Goal: Information Seeking & Learning: Learn about a topic

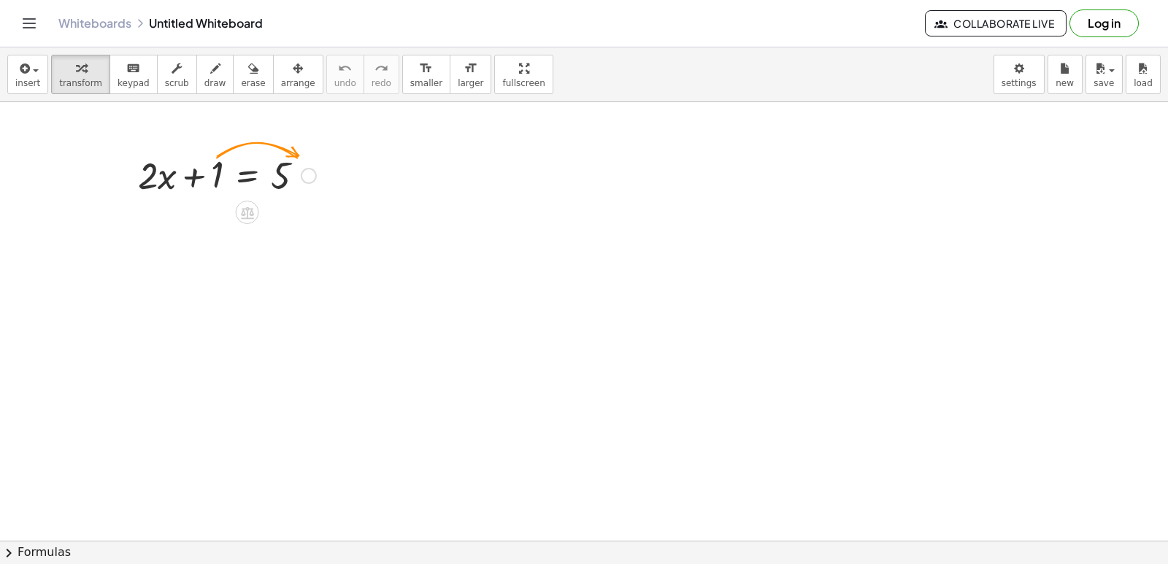
click at [210, 174] on div at bounding box center [227, 175] width 193 height 50
drag, startPoint x: 305, startPoint y: 168, endPoint x: 213, endPoint y: 166, distance: 92.0
click at [248, 176] on div "+ · 2 · x + 1 = 5" at bounding box center [248, 176] width 0 height 0
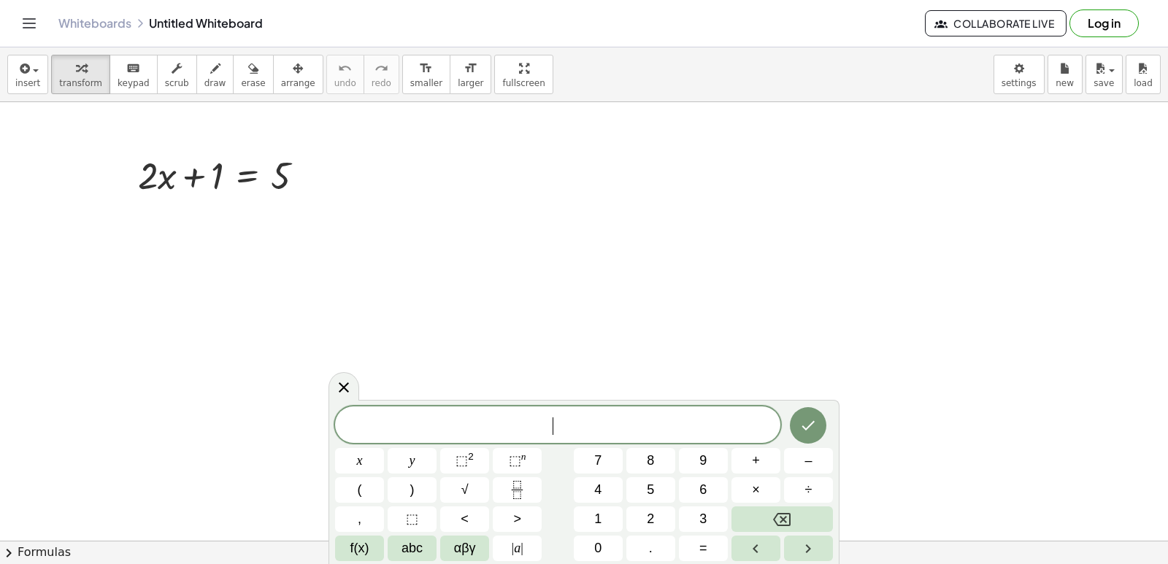
click at [419, 459] on button "y" at bounding box center [412, 461] width 49 height 26
click at [741, 464] on button "+" at bounding box center [756, 461] width 49 height 26
click at [478, 458] on button "⬚ 2" at bounding box center [464, 461] width 49 height 26
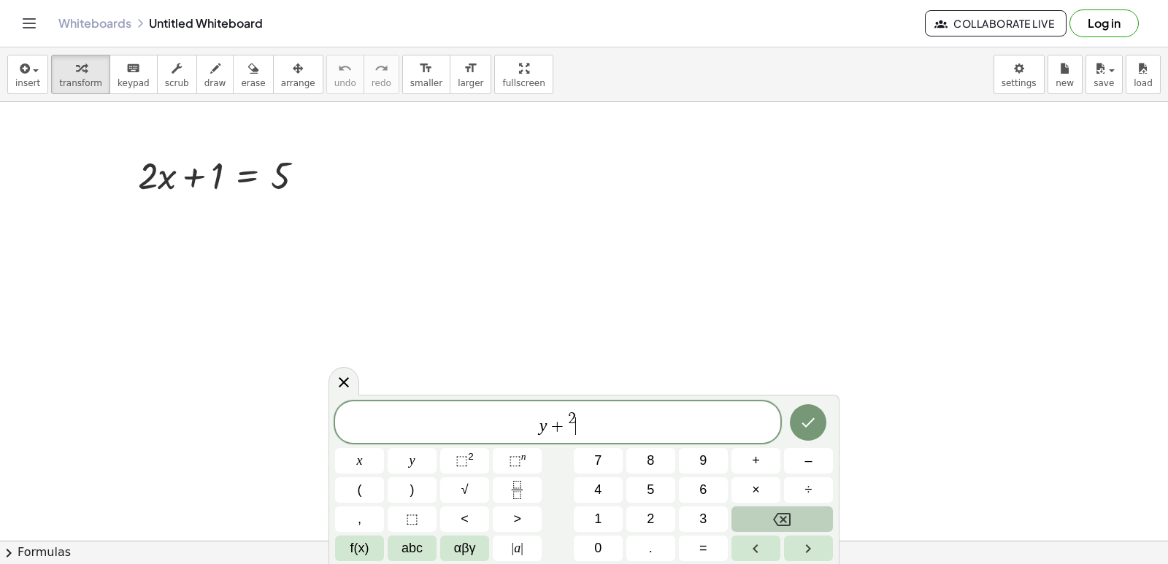
click at [779, 517] on icon "Backspace" at bounding box center [782, 520] width 18 height 18
click at [772, 517] on button "Backspace" at bounding box center [782, 520] width 101 height 26
click at [732, 521] on button "Backspace" at bounding box center [782, 520] width 101 height 26
click at [575, 430] on span "y + ​" at bounding box center [557, 423] width 445 height 26
click at [566, 424] on span "+" at bounding box center [558, 427] width 21 height 18
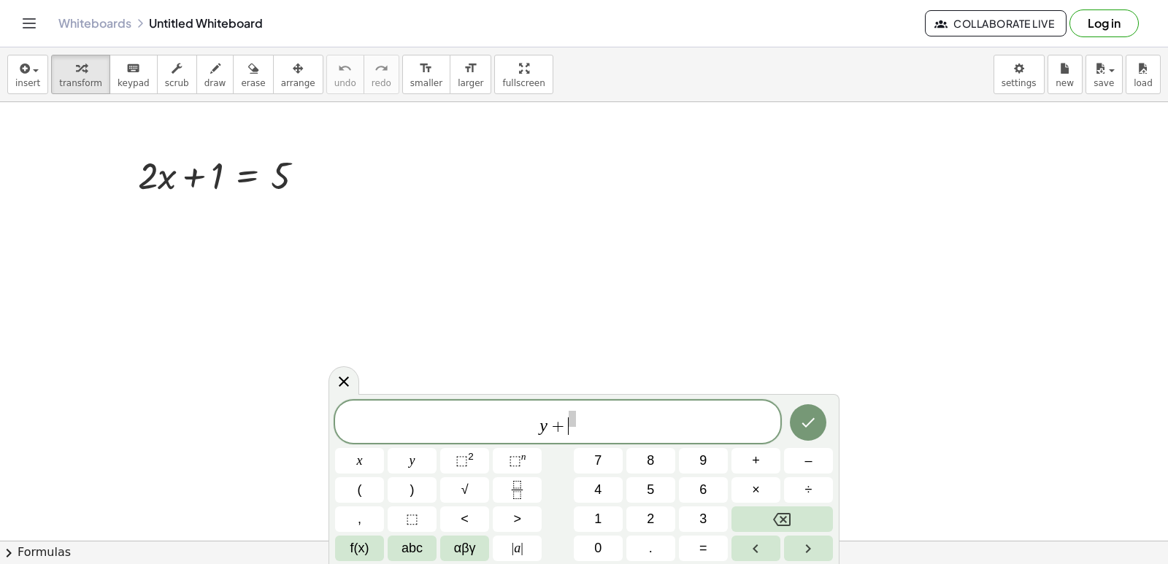
click at [566, 433] on span "+" at bounding box center [558, 427] width 21 height 18
click at [745, 481] on button "×" at bounding box center [756, 490] width 49 height 26
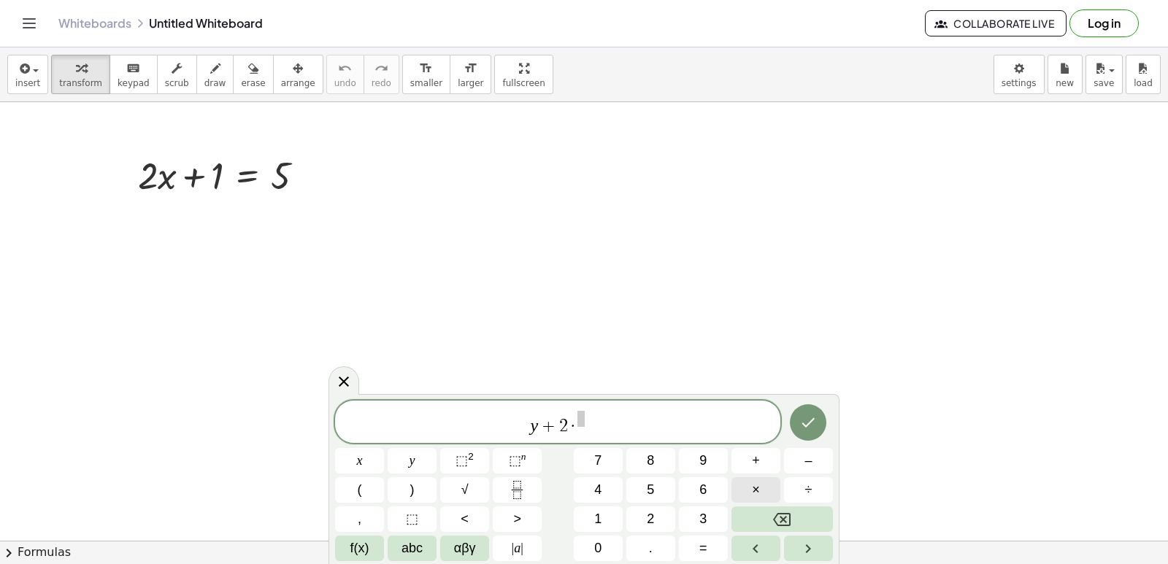
click at [748, 485] on button "×" at bounding box center [756, 490] width 49 height 26
click at [819, 521] on button "Backspace" at bounding box center [782, 520] width 101 height 26
click at [815, 518] on button "Backspace" at bounding box center [782, 520] width 101 height 26
click at [712, 545] on button "=" at bounding box center [703, 549] width 49 height 26
click at [590, 426] on span "1" at bounding box center [587, 427] width 9 height 18
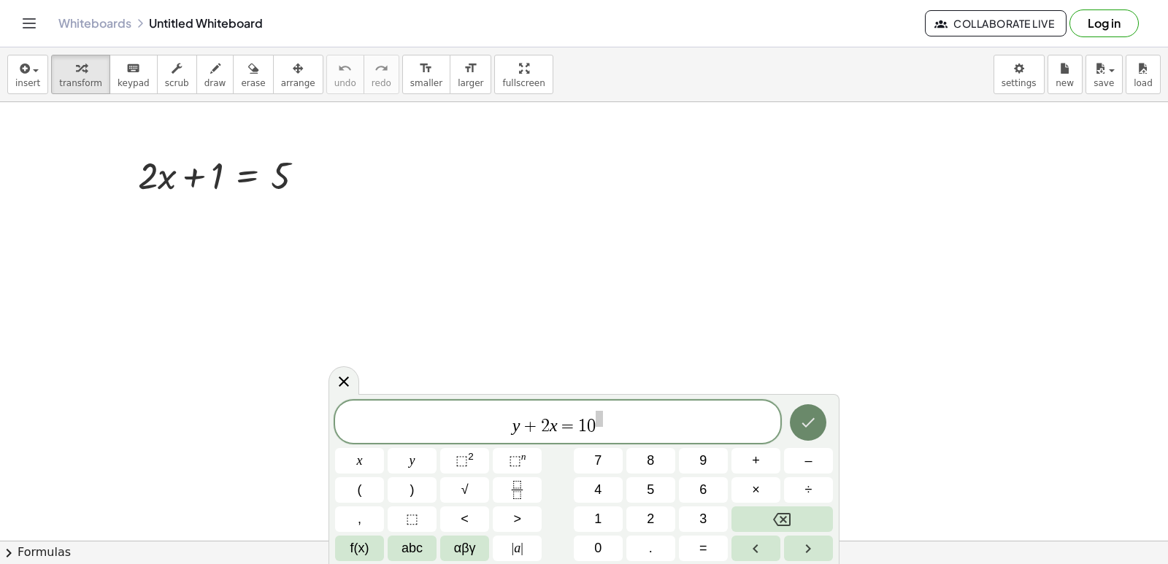
click at [799, 445] on div "y + 2 x = 1 0 x y ⬚ 2 ⬚ n 7 8 9 + – ( ) √ 4 5 6 × ÷ , ⬚ < > 1 2 3 f(x) abc αβγ …" at bounding box center [584, 481] width 498 height 161
click at [813, 421] on icon "Done" at bounding box center [808, 422] width 13 height 9
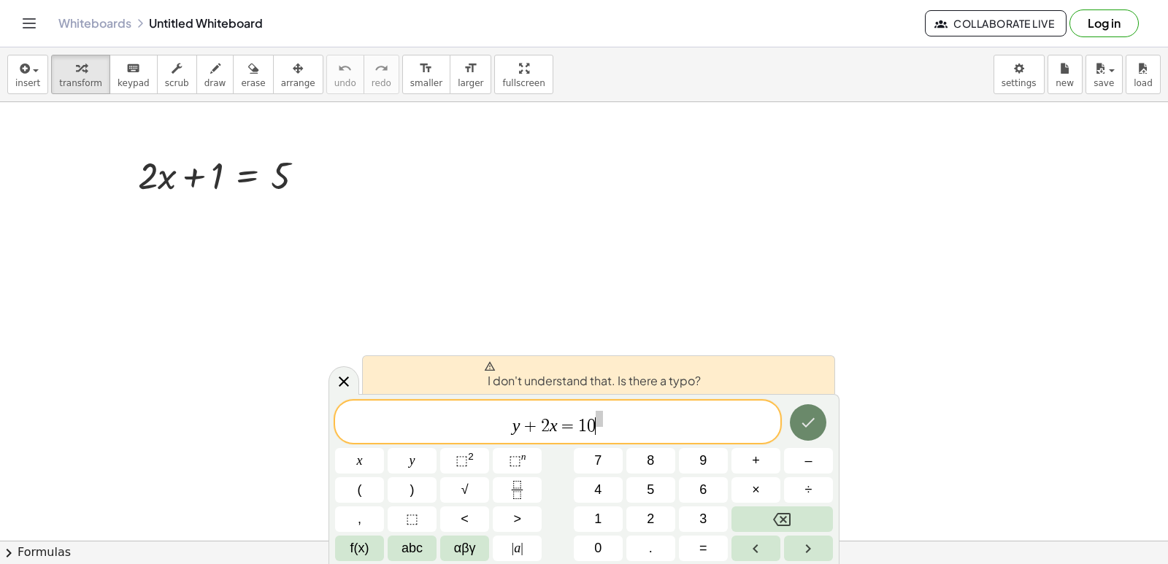
click at [813, 420] on icon "Done" at bounding box center [808, 422] width 13 height 9
click at [813, 419] on icon "Done" at bounding box center [808, 422] width 13 height 9
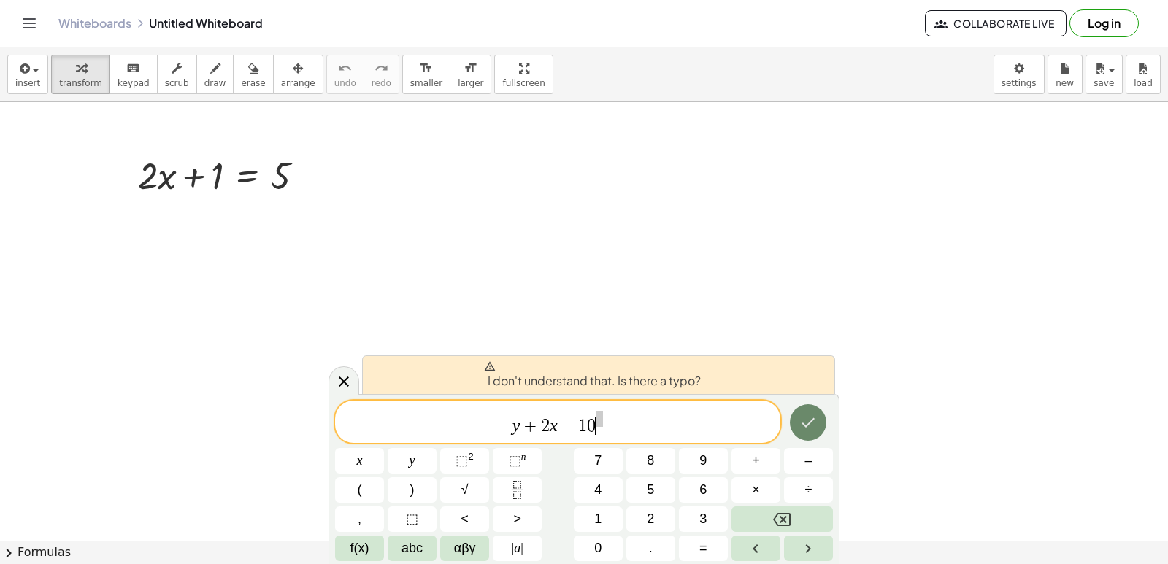
click at [813, 419] on icon "Done" at bounding box center [808, 422] width 13 height 9
click at [815, 434] on button "Done" at bounding box center [808, 422] width 37 height 37
click at [815, 429] on icon "Done" at bounding box center [808, 423] width 18 height 18
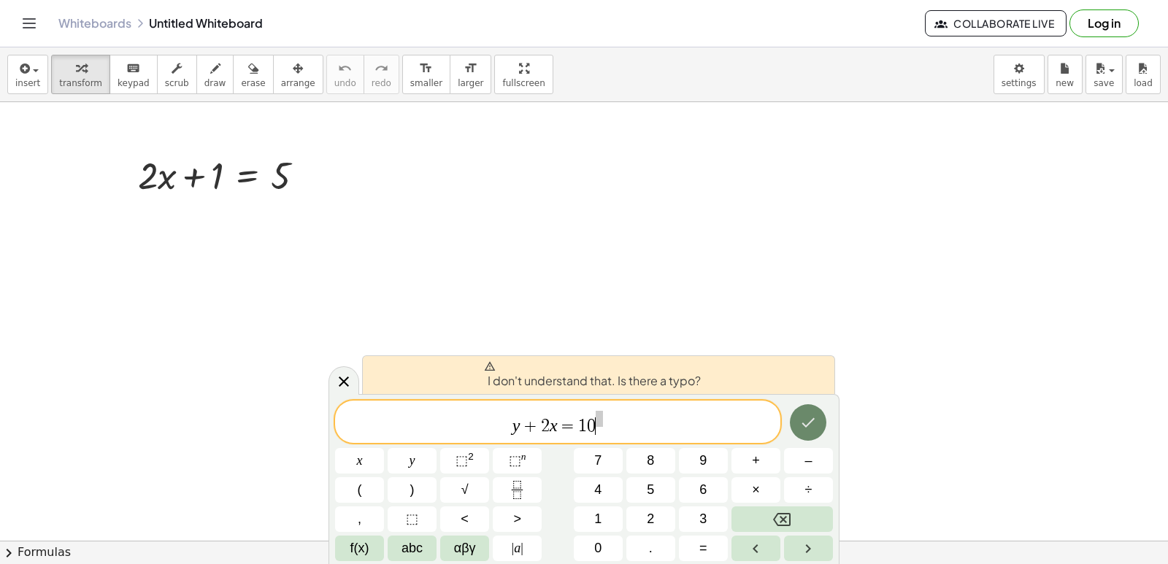
click at [384, 448] on div at bounding box center [359, 461] width 49 height 26
click at [830, 399] on div "I don't understand that. Is there a typo? y + 2 x = 1 0 x y ⬚ 2 ⬚ n 7 8 9 + – (…" at bounding box center [584, 479] width 511 height 170
drag, startPoint x: 830, startPoint y: 399, endPoint x: 825, endPoint y: 410, distance: 11.4
click at [826, 412] on div "I don't understand that. Is there a typo? y + 2 x = 1 0 x y ⬚ 2 ⬚ n 7 8 9 + – (…" at bounding box center [584, 479] width 511 height 170
click at [384, 448] on div at bounding box center [359, 461] width 49 height 26
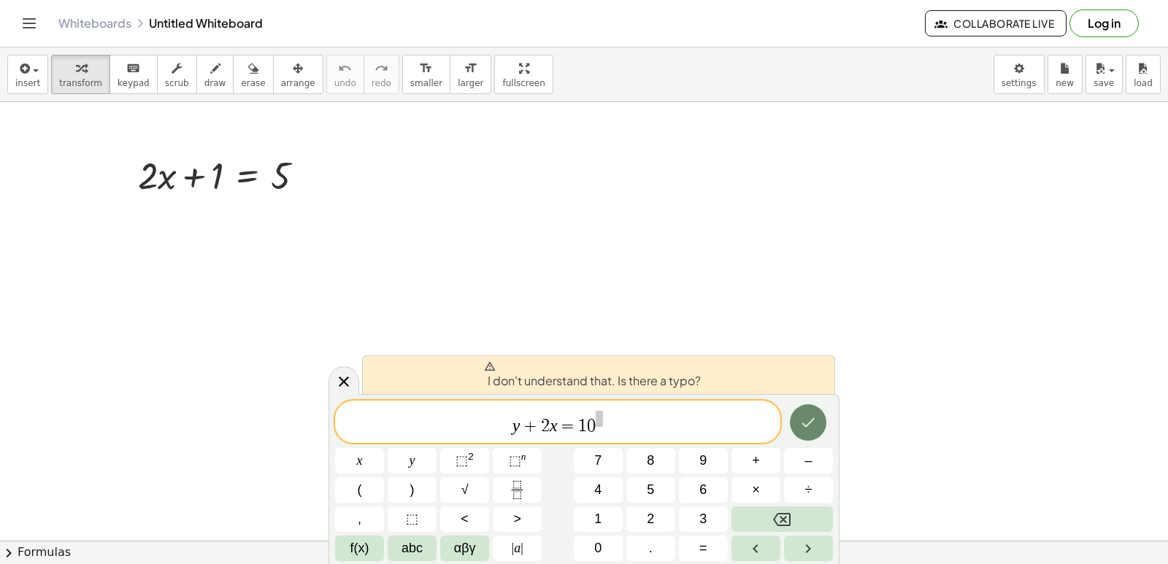
drag, startPoint x: 815, startPoint y: 415, endPoint x: 811, endPoint y: 424, distance: 10.2
click at [384, 448] on div at bounding box center [359, 461] width 49 height 26
click at [810, 397] on div "I don't understand that. Is there a typo? y + 2 x = 1 0 x y ⬚ 2 ⬚ n 7 8 9 + – (…" at bounding box center [584, 479] width 511 height 170
drag, startPoint x: 1123, startPoint y: 432, endPoint x: 1084, endPoint y: 513, distance: 89.8
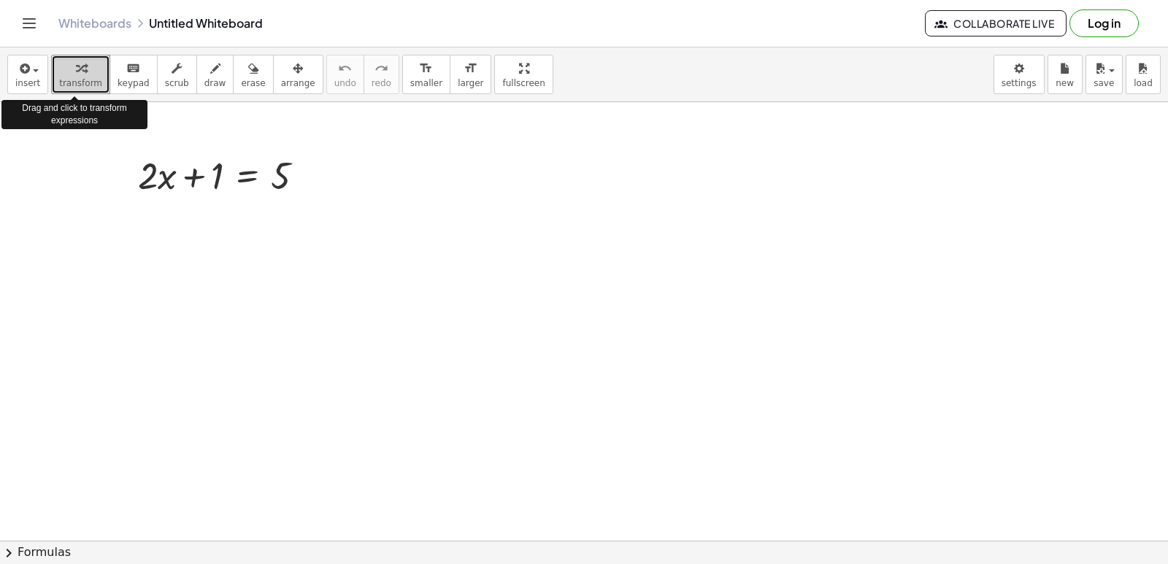
click at [55, 79] on button "transform" at bounding box center [80, 74] width 59 height 39
drag, startPoint x: 936, startPoint y: 544, endPoint x: 896, endPoint y: 511, distance: 51.9
click at [72, 80] on span "transform" at bounding box center [80, 83] width 43 height 10
drag, startPoint x: 72, startPoint y: 82, endPoint x: 428, endPoint y: 279, distance: 406.5
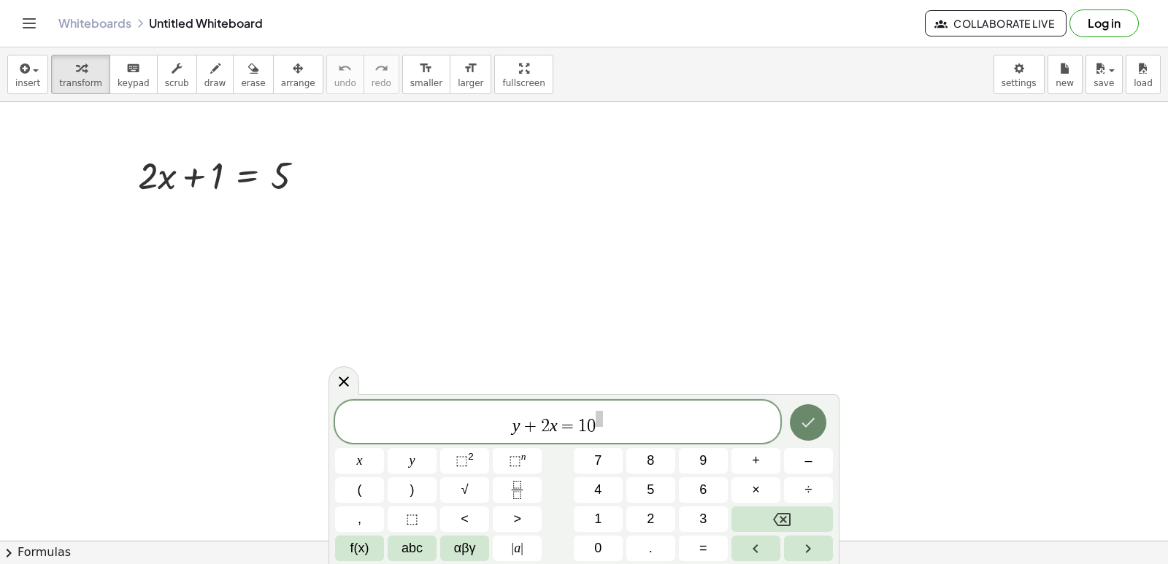
click at [800, 418] on icon "Done" at bounding box center [808, 423] width 18 height 18
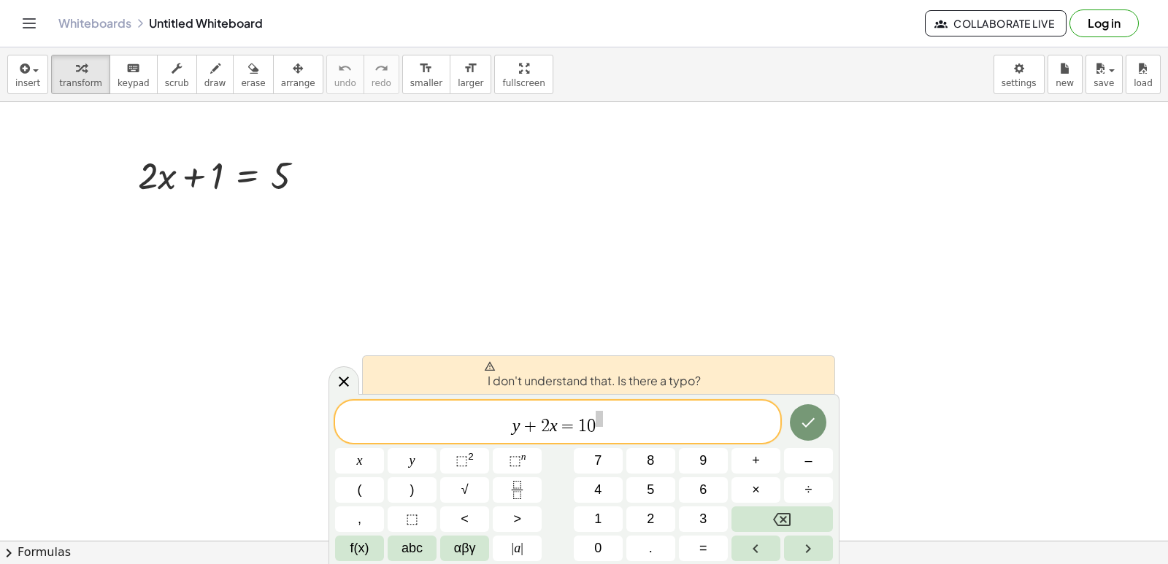
click at [832, 398] on div "I don't understand that. Is there a typo? y + 2 x = 1 0 x y ⬚ 2 ⬚ n 7 8 9 + – (…" at bounding box center [584, 479] width 511 height 170
click at [797, 418] on button "Done" at bounding box center [808, 422] width 37 height 37
click at [797, 416] on button "Done" at bounding box center [808, 422] width 37 height 37
click at [1029, 74] on body "Graspable Math Activities Get Started Activity Bank Assigned Work Classes White…" at bounding box center [584, 282] width 1168 height 564
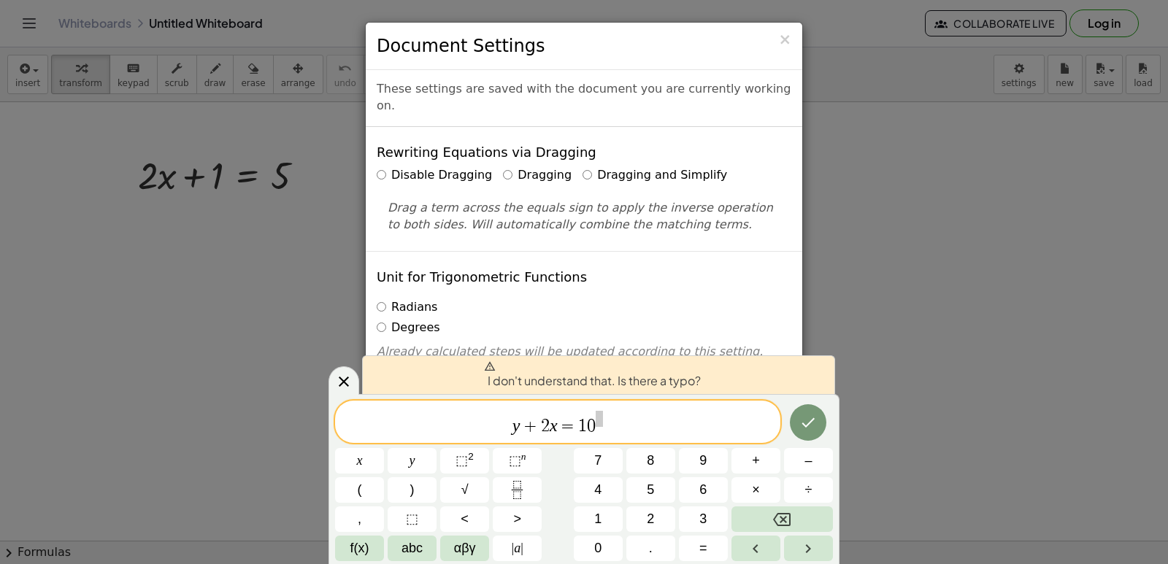
drag, startPoint x: 342, startPoint y: 378, endPoint x: 467, endPoint y: 431, distance: 136.4
click at [438, 419] on div "I don't understand that. Is there a typo? y + 2 x = 1 0 x y ⬚ 2 ⬚ n 7 8 9 + – (…" at bounding box center [584, 479] width 511 height 170
click at [339, 381] on icon at bounding box center [344, 382] width 18 height 18
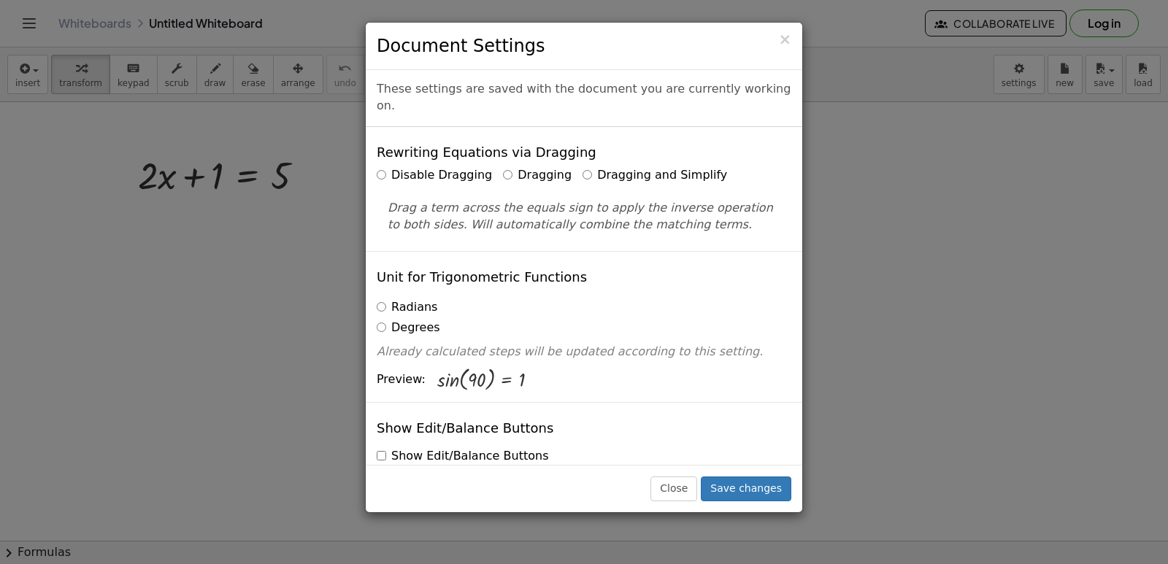
click at [339, 381] on div "× Document Settings These settings are saved with the document you are currentl…" at bounding box center [584, 282] width 1168 height 564
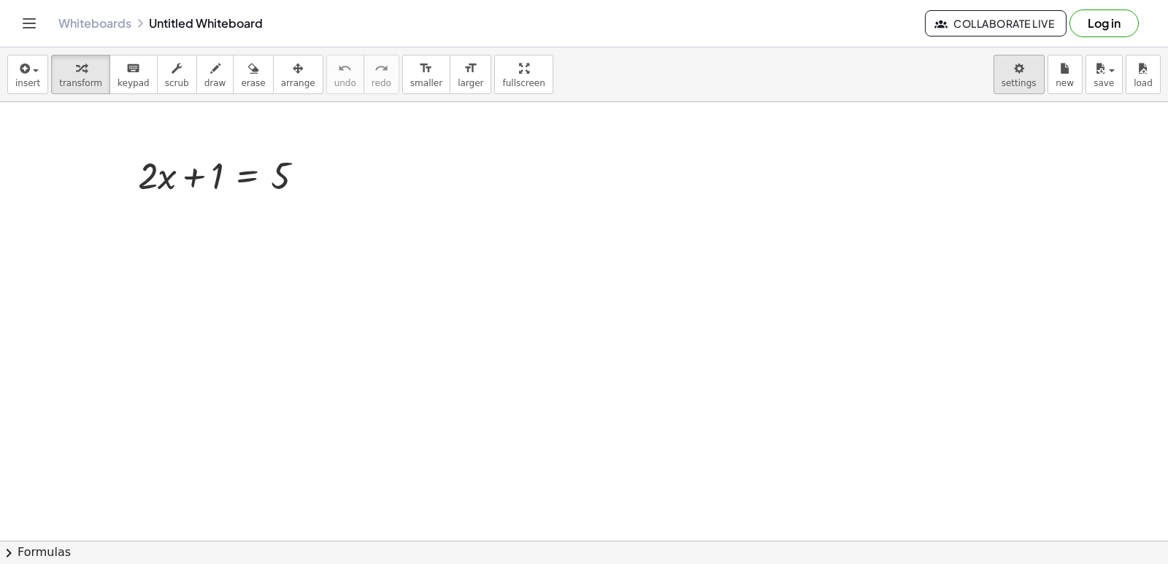
click at [1013, 78] on body "Graspable Math Activities Get Started Activity Bank Assigned Work Classes White…" at bounding box center [584, 282] width 1168 height 564
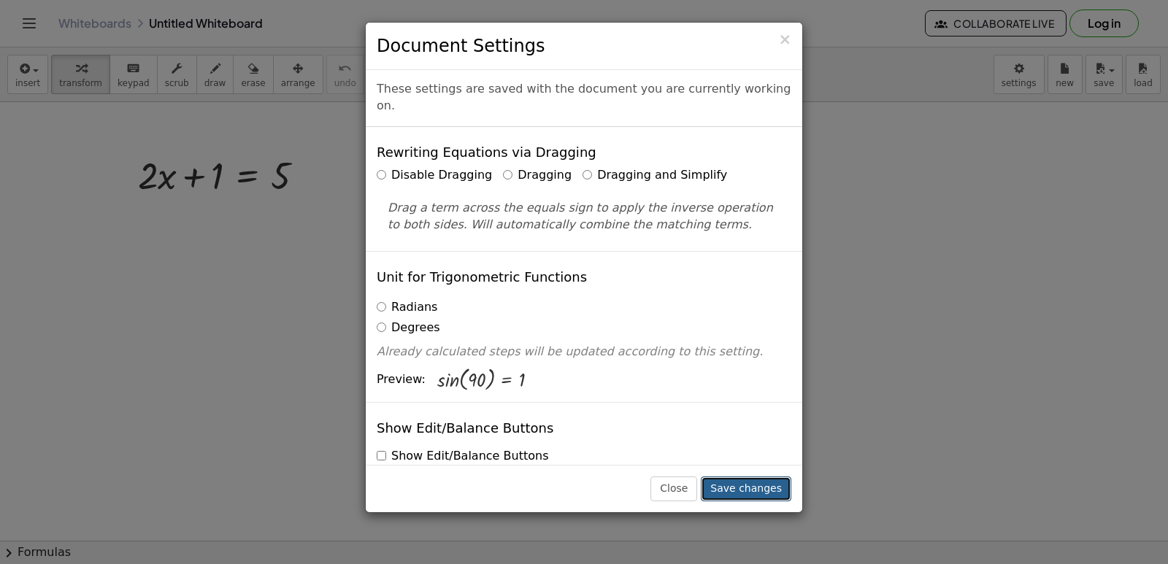
click at [762, 481] on button "Save changes" at bounding box center [746, 489] width 91 height 25
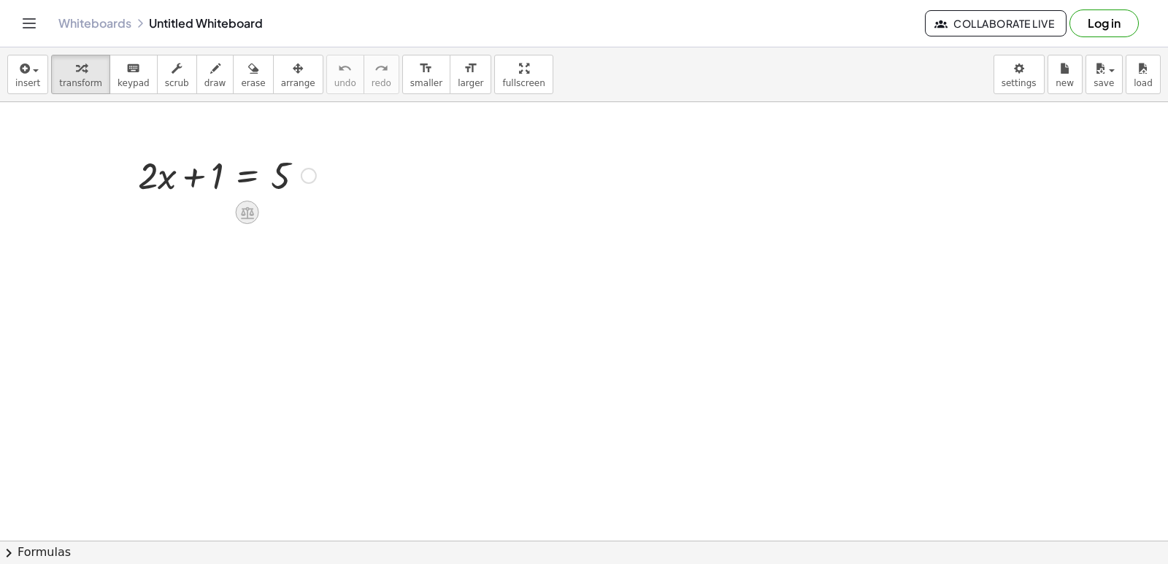
click at [254, 210] on icon at bounding box center [246, 212] width 15 height 15
drag, startPoint x: 254, startPoint y: 210, endPoint x: 750, endPoint y: 251, distance: 497.4
click at [322, 169] on div at bounding box center [227, 175] width 193 height 50
drag, startPoint x: 322, startPoint y: 169, endPoint x: 304, endPoint y: 173, distance: 17.9
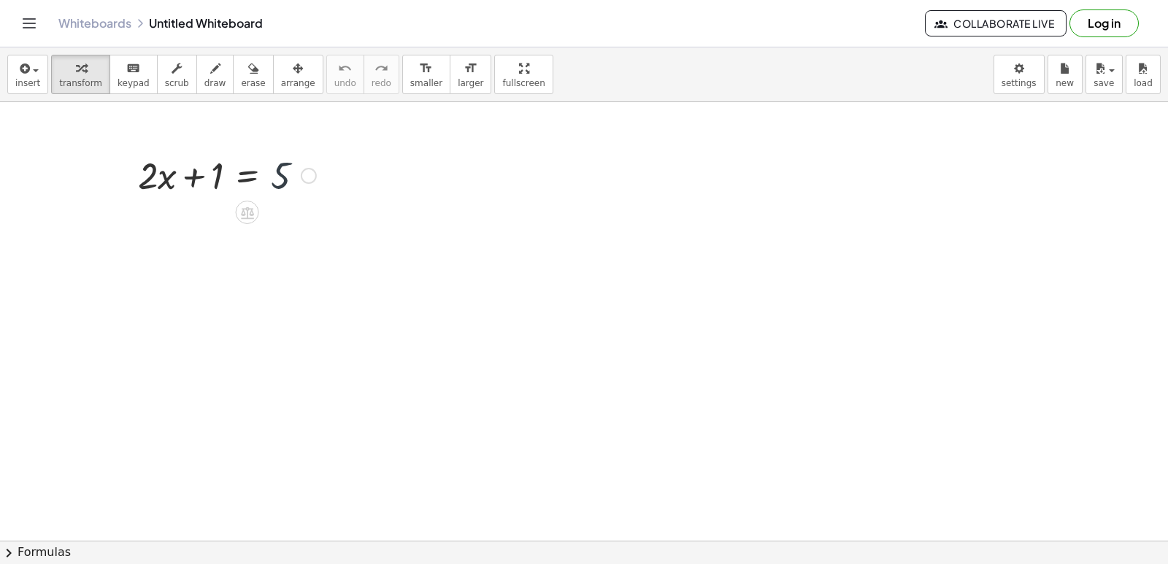
click at [304, 173] on div at bounding box center [309, 176] width 16 height 16
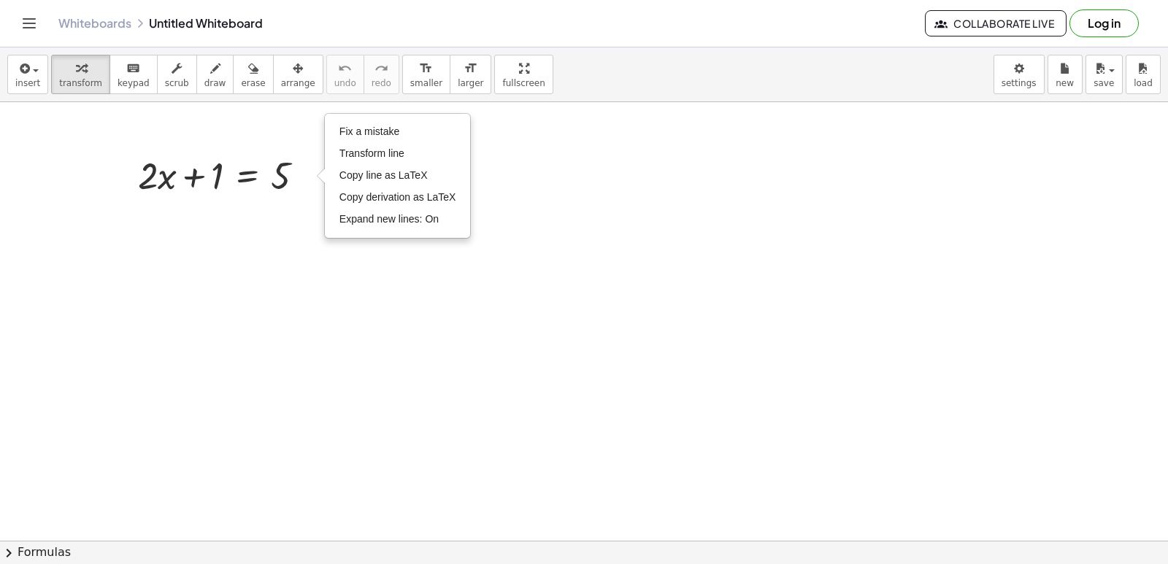
drag, startPoint x: 315, startPoint y: 238, endPoint x: 307, endPoint y: 237, distance: 7.4
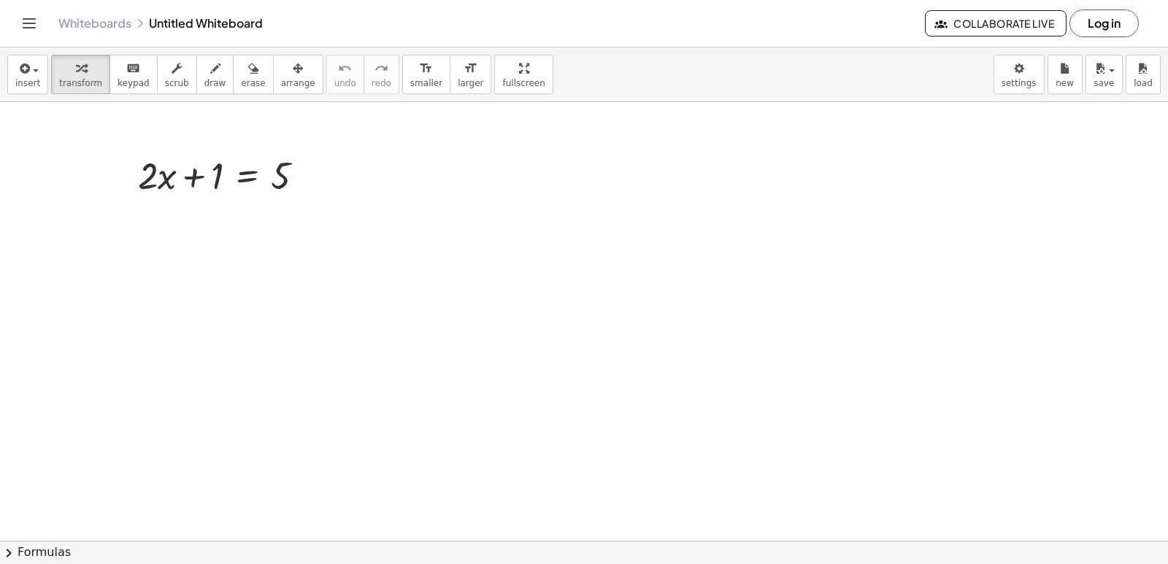
drag, startPoint x: 492, startPoint y: 446, endPoint x: 499, endPoint y: 456, distance: 12.2
drag, startPoint x: 480, startPoint y: 456, endPoint x: 440, endPoint y: 488, distance: 52.0
drag, startPoint x: 440, startPoint y: 488, endPoint x: 58, endPoint y: 71, distance: 565.9
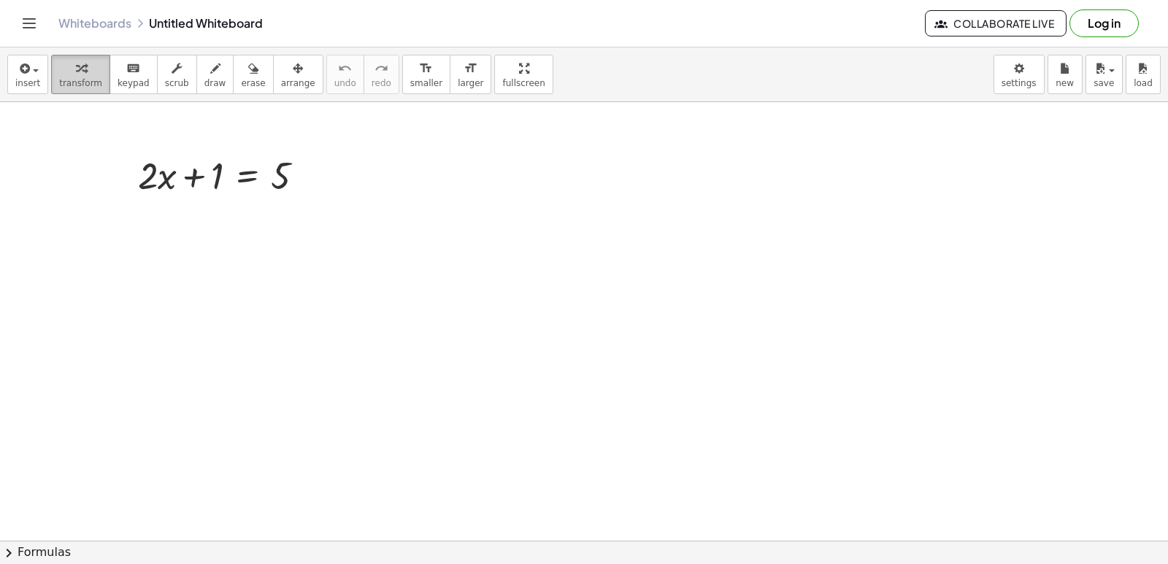
click at [59, 71] on div "button" at bounding box center [80, 68] width 43 height 18
click at [76, 72] on icon "button" at bounding box center [81, 69] width 10 height 18
drag, startPoint x: 69, startPoint y: 55, endPoint x: 75, endPoint y: 65, distance: 11.1
click at [75, 65] on button "transform" at bounding box center [80, 74] width 59 height 39
drag, startPoint x: 80, startPoint y: 73, endPoint x: 112, endPoint y: 122, distance: 58.9
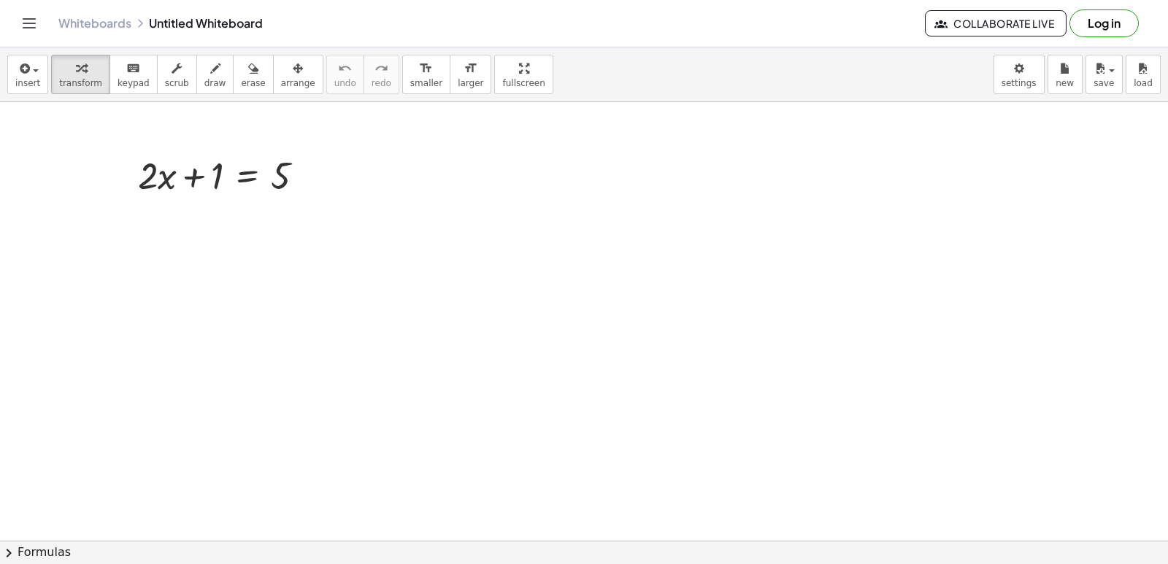
click at [112, 122] on div "insert select one: Math Expression Function Text Youtube Video Graphing Geometr…" at bounding box center [584, 305] width 1168 height 517
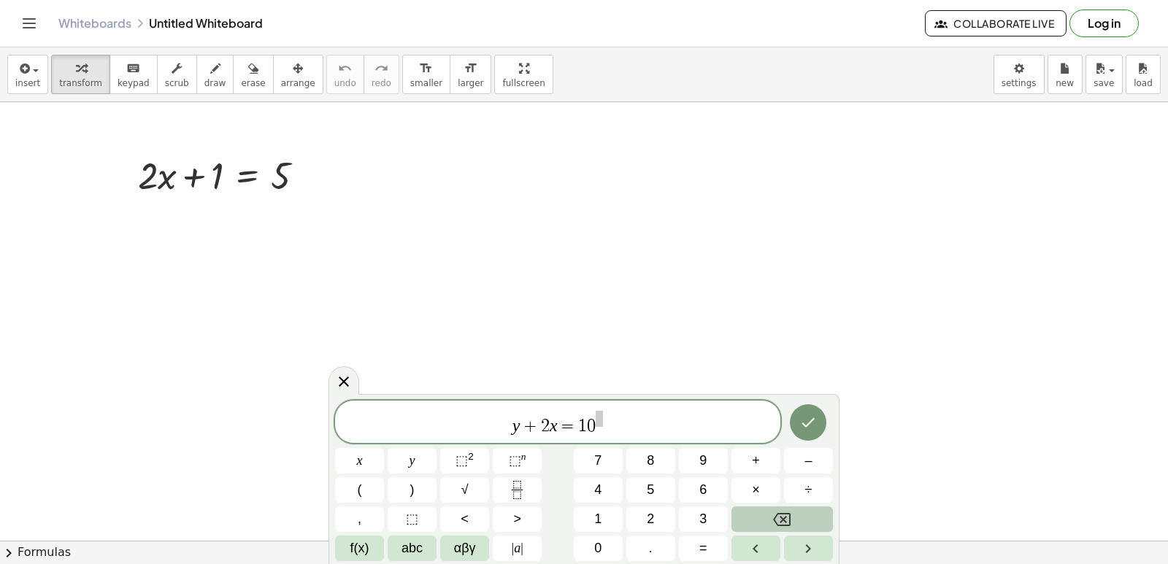
click at [775, 515] on icon "Backspace" at bounding box center [782, 520] width 18 height 18
click at [781, 524] on icon "Backspace" at bounding box center [782, 520] width 18 height 18
click at [778, 518] on icon "Backspace" at bounding box center [782, 520] width 18 height 18
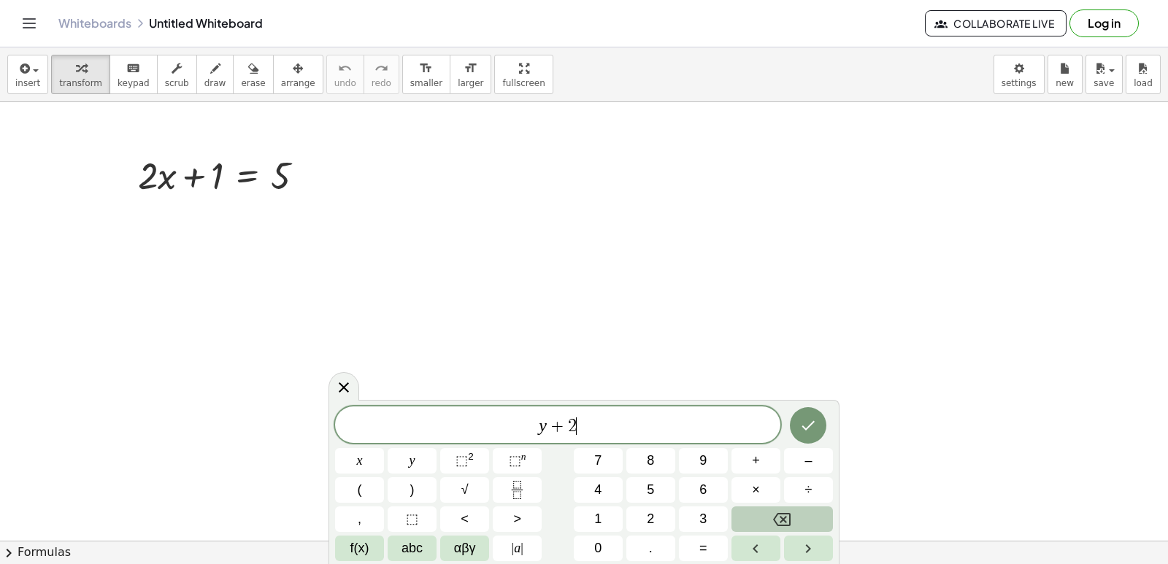
click at [778, 518] on icon "Backspace" at bounding box center [782, 520] width 18 height 18
click at [410, 460] on span "y" at bounding box center [413, 461] width 6 height 20
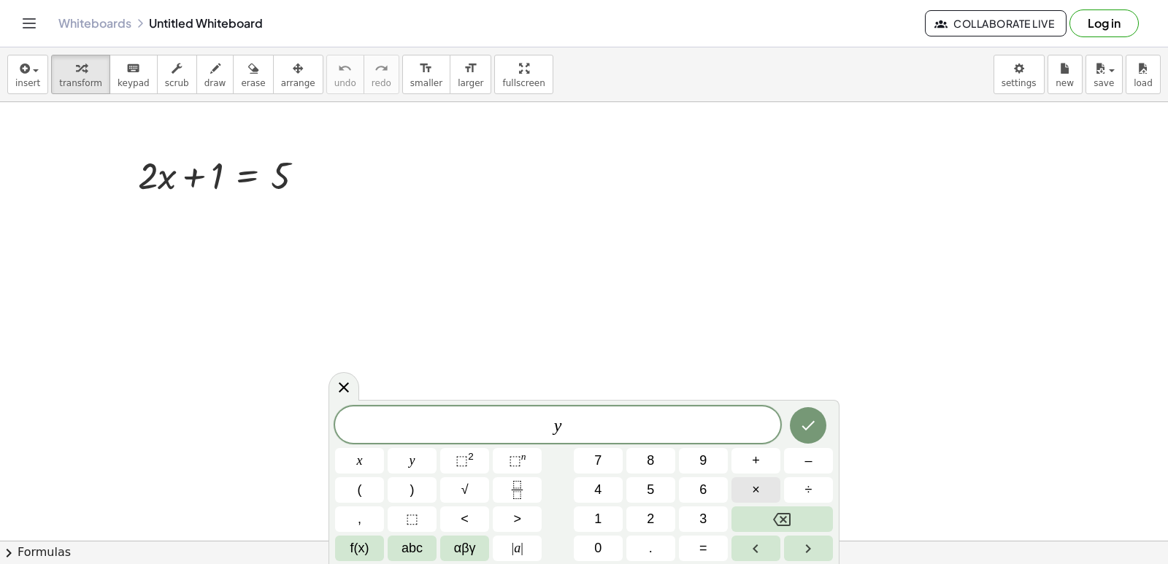
click at [710, 503] on div "y ​ x y ⬚ 2 ⬚ n 7 8 9 + – ( ) √ 4 5 6 × ÷ , ⬚ < > 1 2 3 f(x) abc αβγ | a | 0 . =" at bounding box center [584, 484] width 498 height 155
click at [591, 523] on div "y ​ x y ⬚ 2 ⬚ n 7 8 9 + – ( ) √ 4 5 6 × ÷ , ⬚ < > 1 2 3 f(x) abc αβγ | a | 0 . =" at bounding box center [584, 484] width 498 height 155
click at [748, 460] on button "+" at bounding box center [756, 461] width 49 height 26
click at [646, 514] on button "2" at bounding box center [650, 520] width 49 height 26
click at [483, 485] on div "y + 2 ​ x y ⬚ 2 ⬚ n 7 8 9 + – ( ) √ 4 5 6 × ÷ , ⬚ < > 1 2 3 f(x) abc αβγ | a | …" at bounding box center [584, 484] width 498 height 155
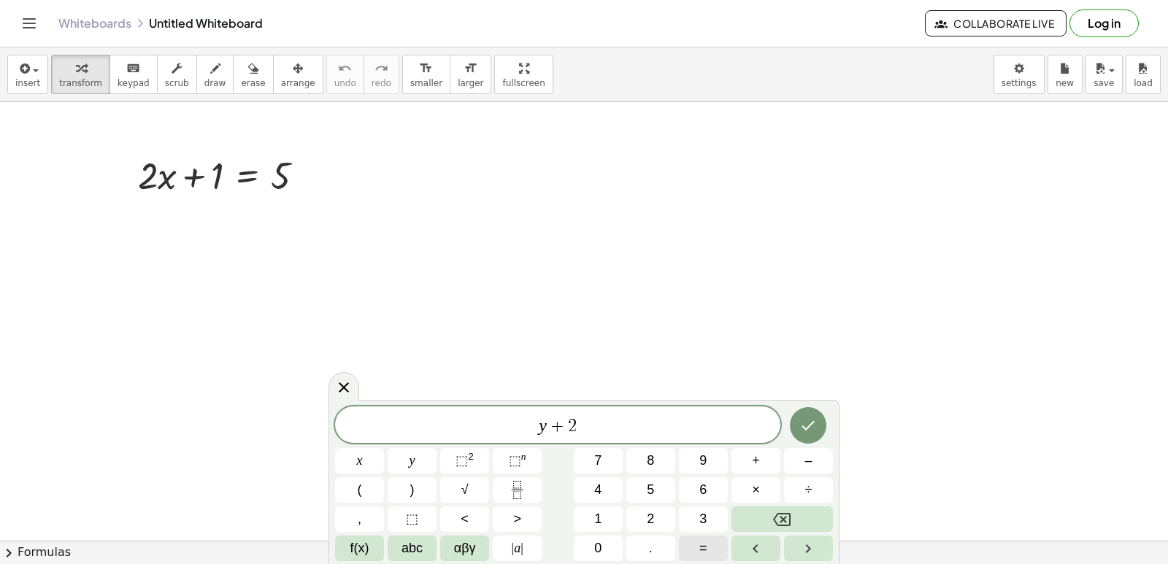
click at [693, 541] on button "=" at bounding box center [703, 549] width 49 height 26
click at [596, 561] on div "y + 2 = ​ x y ⬚ 2 ⬚ n 7 8 9 + – ( ) √ 4 5 6 × ÷ , ⬚ < > 1 2 3 f(x) abc αβγ | a …" at bounding box center [584, 482] width 511 height 164
click at [628, 546] on div "y + 2 = ​ x y ⬚ 2 ⬚ n 7 8 9 + – ( ) √ 4 5 6 × ÷ , ⬚ < > 1 2 3 f(x) abc αβγ | a …" at bounding box center [584, 484] width 498 height 155
click at [806, 421] on icon "Done" at bounding box center [808, 426] width 18 height 18
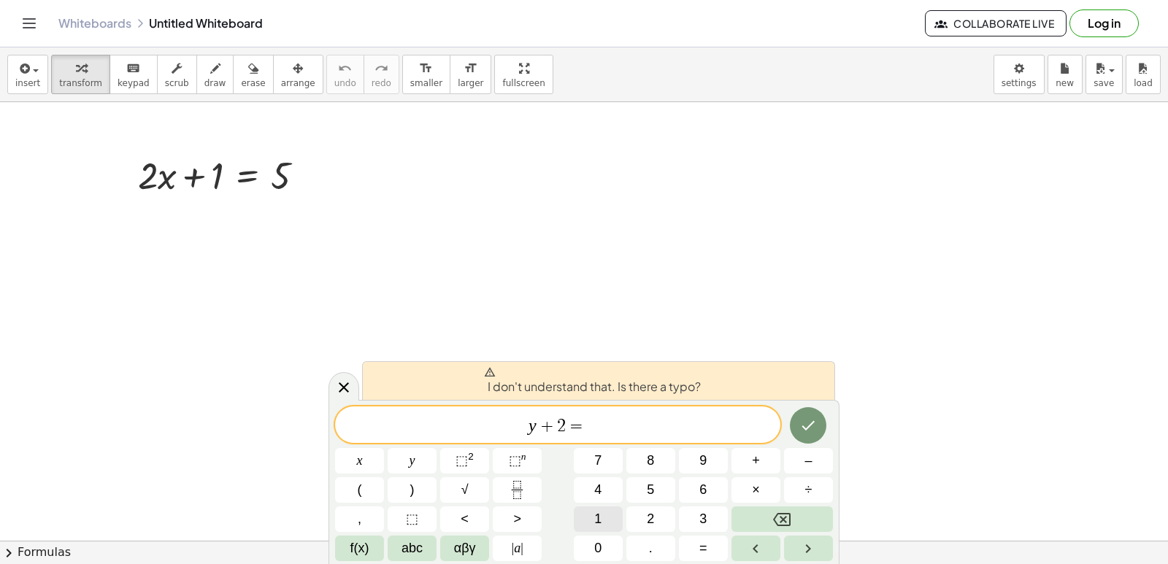
click at [602, 516] on span "1" at bounding box center [597, 520] width 7 height 20
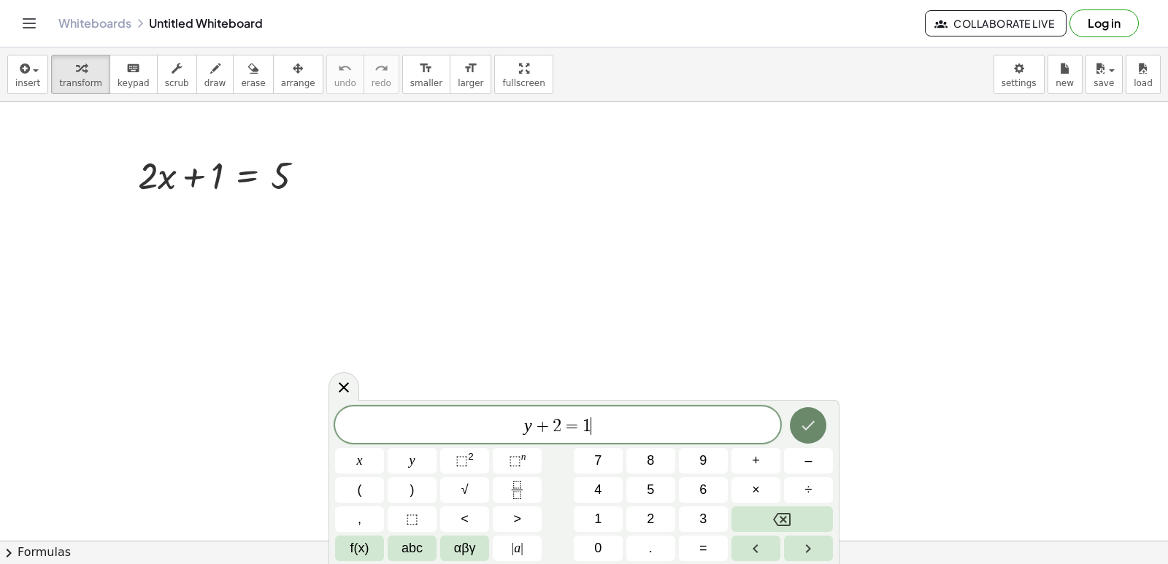
click at [800, 418] on icon "Done" at bounding box center [808, 426] width 18 height 18
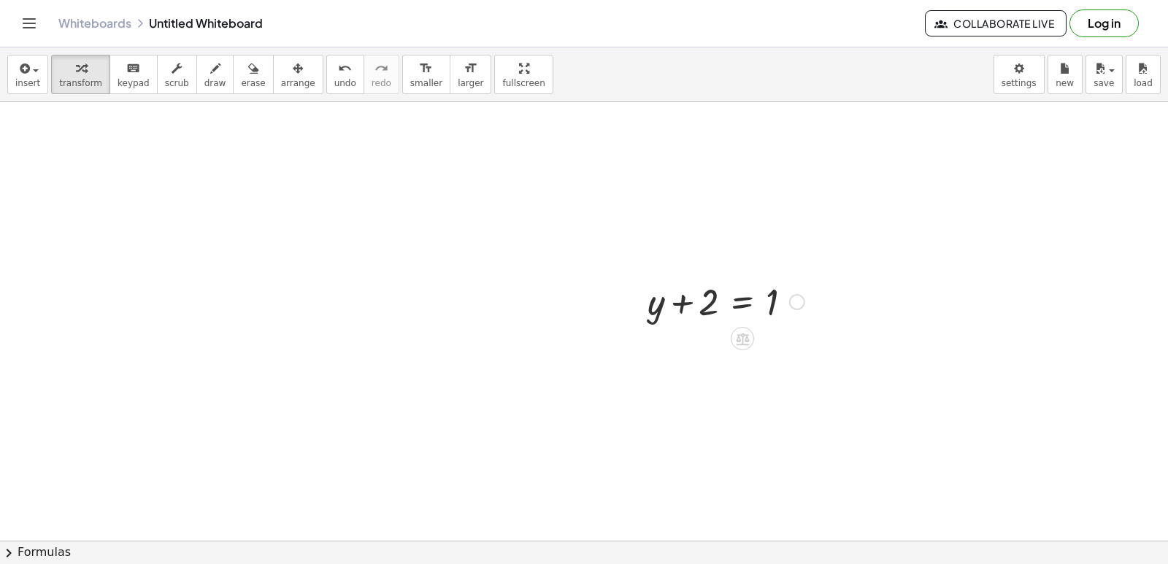
scroll to position [146, 0]
click at [675, 306] on div at bounding box center [726, 304] width 172 height 50
click at [521, 370] on div at bounding box center [584, 227] width 1168 height 1316
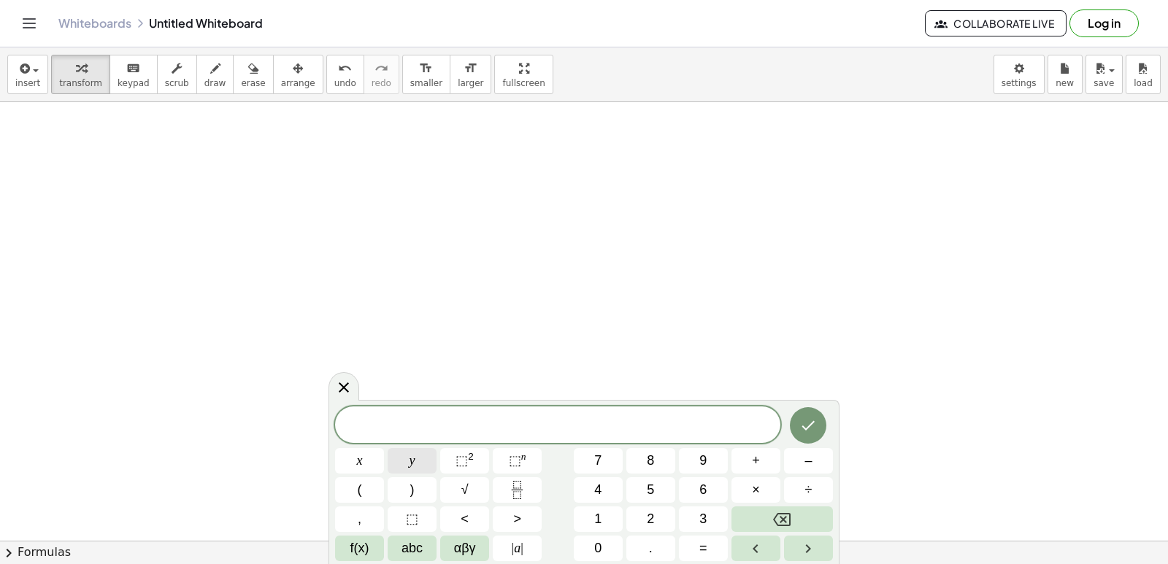
click at [413, 464] on span "y" at bounding box center [413, 461] width 6 height 20
click at [799, 464] on button "–" at bounding box center [808, 461] width 49 height 26
click at [669, 475] on div "y − x y ⬚ 2 ⬚ n 7 8 9 + – ( ) √ 4 5 6 × ÷ , ⬚ < > 1 2 3 f(x) abc αβγ | a | 0 . =" at bounding box center [584, 484] width 498 height 155
click at [658, 485] on button "5" at bounding box center [650, 490] width 49 height 26
click at [379, 459] on button "x" at bounding box center [359, 461] width 49 height 26
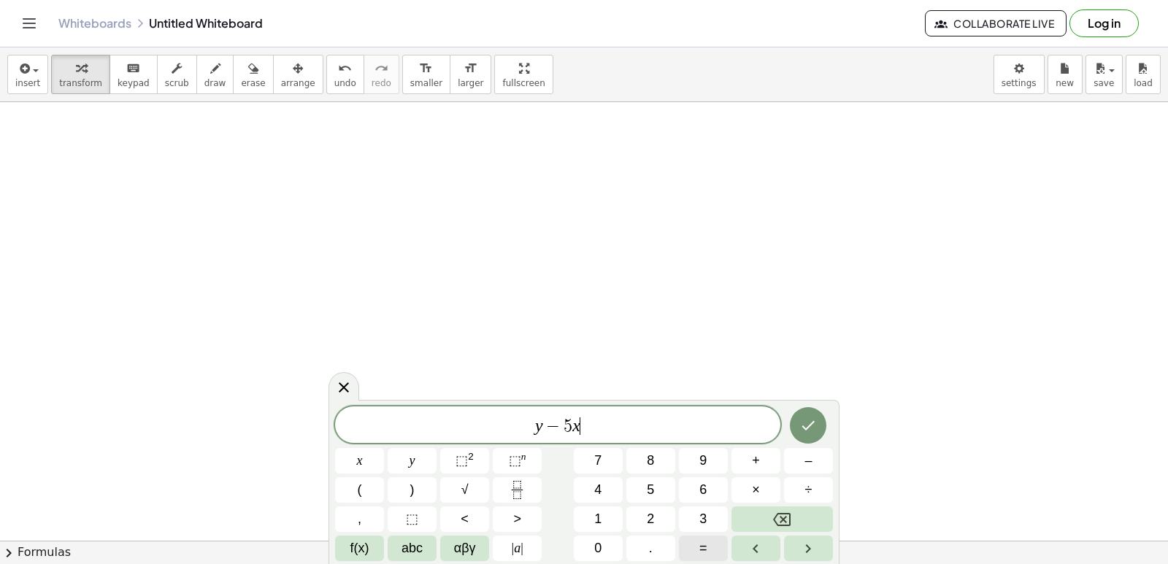
click at [699, 548] on button "=" at bounding box center [703, 549] width 49 height 26
click at [796, 469] on button "–" at bounding box center [808, 461] width 49 height 26
click at [648, 516] on button "2" at bounding box center [650, 520] width 49 height 26
click at [815, 423] on icon "Done" at bounding box center [808, 426] width 18 height 18
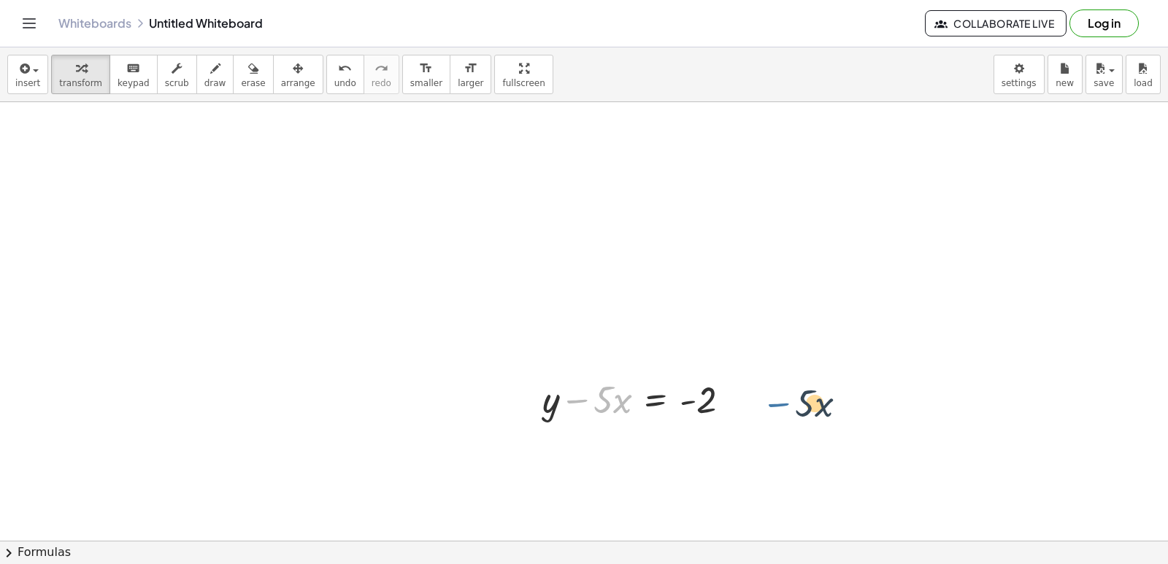
drag, startPoint x: 572, startPoint y: 402, endPoint x: 801, endPoint y: 405, distance: 229.3
click at [801, 405] on div "+ · 2 · x + 1 = 5 Fix a mistake Transform line Copy line as LaTeX Copy derivati…" at bounding box center [584, 227] width 1168 height 1316
drag, startPoint x: 667, startPoint y: 396, endPoint x: 738, endPoint y: 407, distance: 71.7
click at [745, 407] on div at bounding box center [642, 399] width 214 height 50
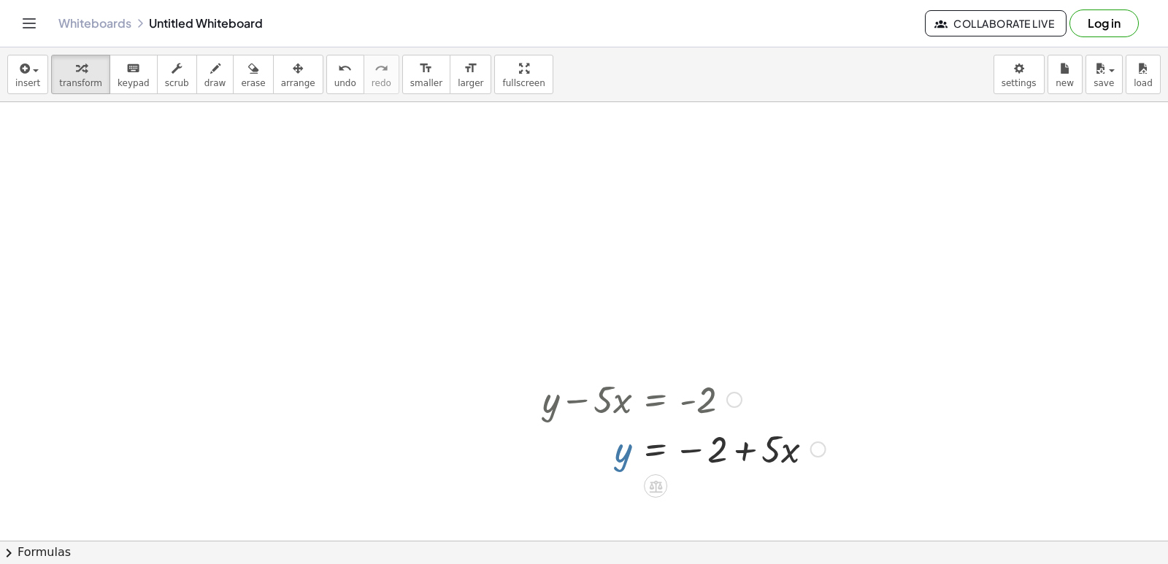
drag, startPoint x: 626, startPoint y: 454, endPoint x: 648, endPoint y: 449, distance: 22.5
click at [639, 451] on div at bounding box center [684, 448] width 298 height 50
click at [408, 448] on div at bounding box center [584, 227] width 1168 height 1316
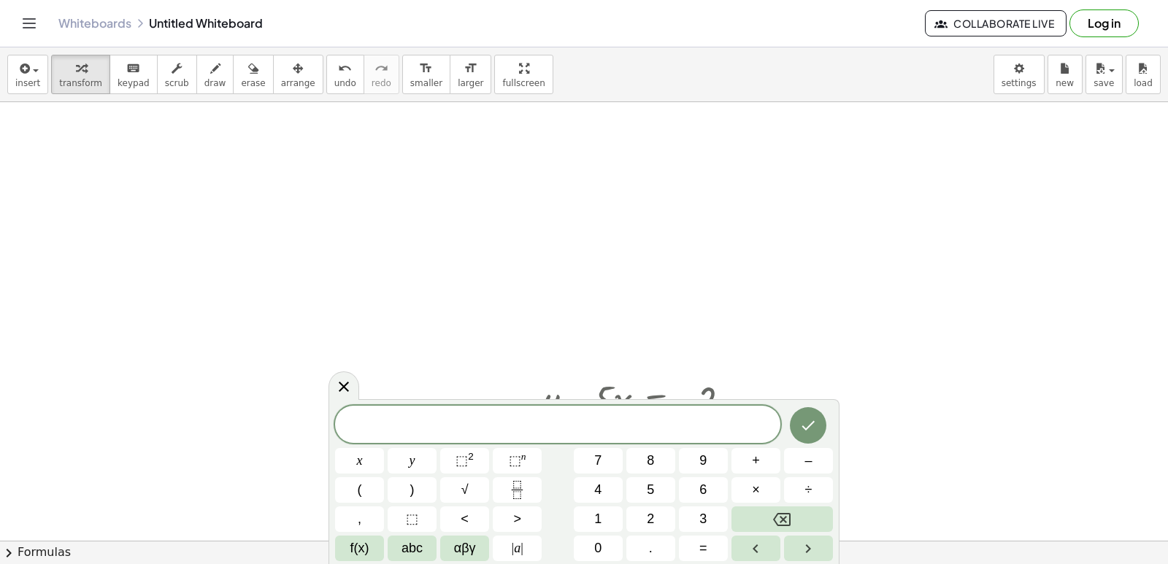
click at [400, 448] on div "x y ⬚ 2 ⬚ n 7 8 9 + – ( ) √ 4 5 6 × ÷ , ⬚ < > 1 2 3 f(x) abc αβγ | a | 0 . =" at bounding box center [584, 484] width 498 height 156
click at [413, 449] on button "y" at bounding box center [412, 461] width 49 height 26
click at [751, 463] on button "+" at bounding box center [756, 461] width 49 height 26
click at [699, 516] on button "3" at bounding box center [703, 520] width 49 height 26
click at [715, 540] on button "=" at bounding box center [703, 549] width 49 height 26
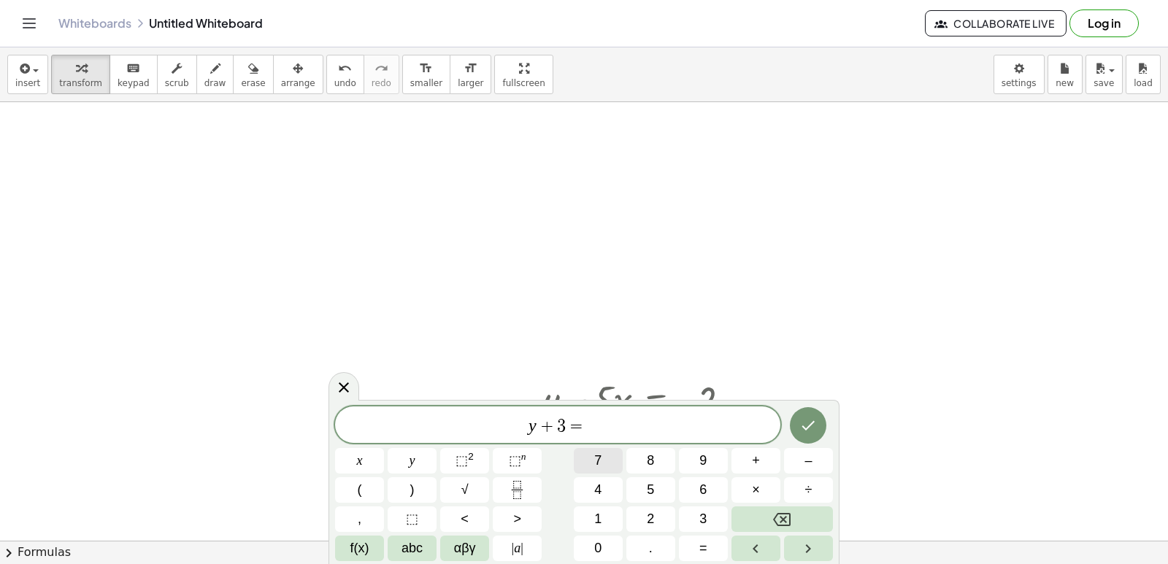
click at [598, 462] on span "7" at bounding box center [597, 461] width 7 height 20
click at [799, 422] on button "Done" at bounding box center [808, 425] width 37 height 37
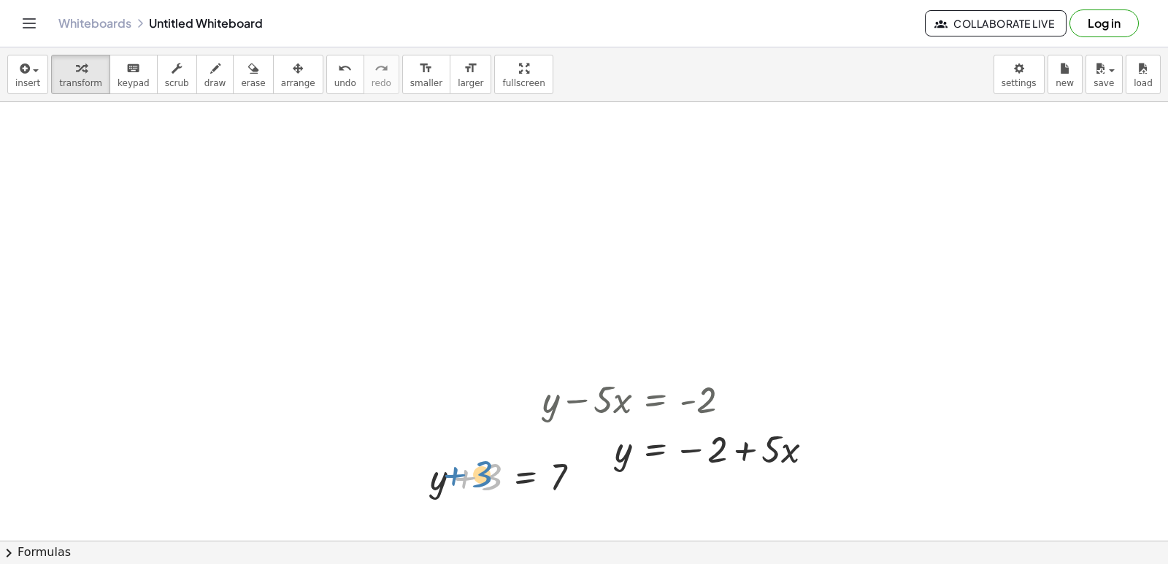
drag, startPoint x: 491, startPoint y: 486, endPoint x: 469, endPoint y: 475, distance: 24.5
click at [469, 475] on div at bounding box center [511, 476] width 177 height 50
drag, startPoint x: 483, startPoint y: 482, endPoint x: 602, endPoint y: 485, distance: 119.0
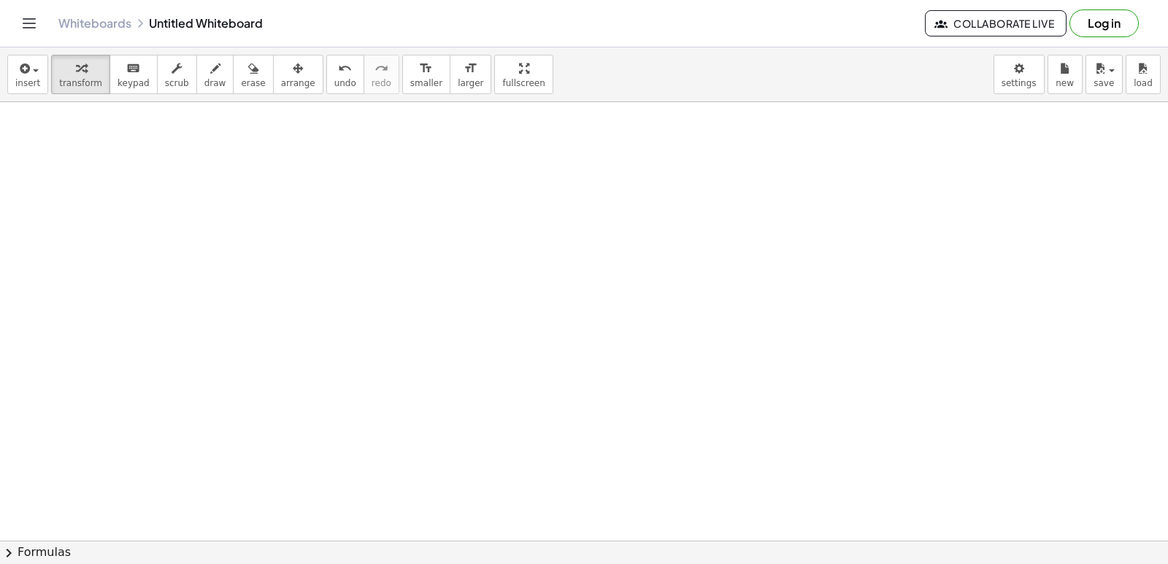
scroll to position [1024, 0]
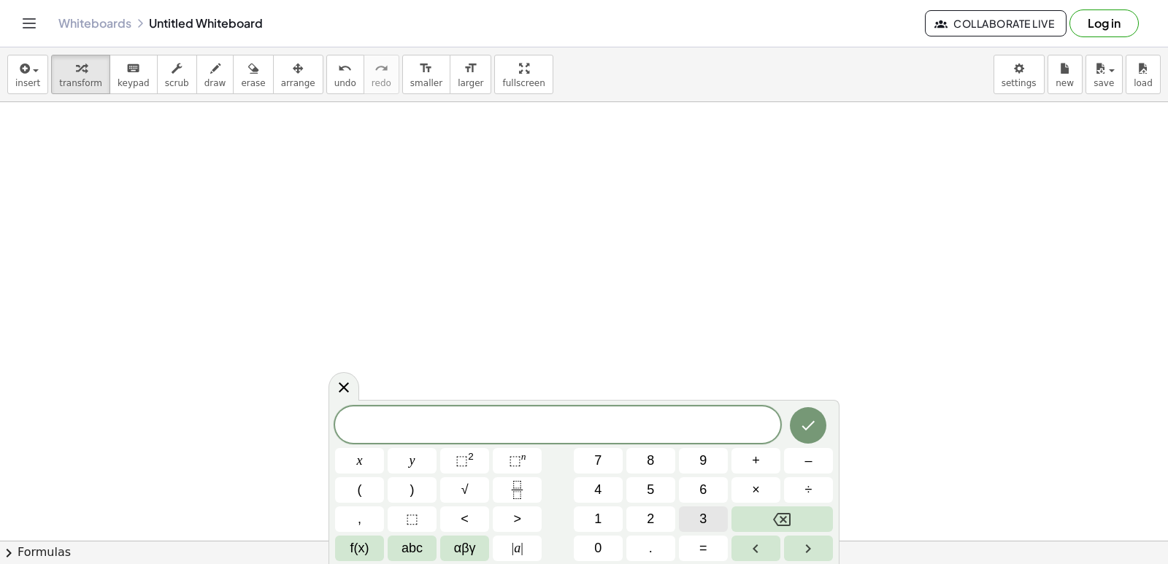
click at [702, 515] on span "3" at bounding box center [702, 520] width 7 height 20
click at [418, 463] on button "y" at bounding box center [412, 461] width 49 height 26
click at [753, 458] on span "+" at bounding box center [756, 461] width 8 height 20
click at [607, 502] on div "3 y + ​ x y ⬚ 2 ⬚ n 7 8 9 + – ( ) √ 4 5 6 × ÷ , ⬚ < > 1 2 3 f(x) abc αβγ | a | …" at bounding box center [584, 484] width 498 height 155
click at [652, 513] on span "2" at bounding box center [650, 520] width 7 height 20
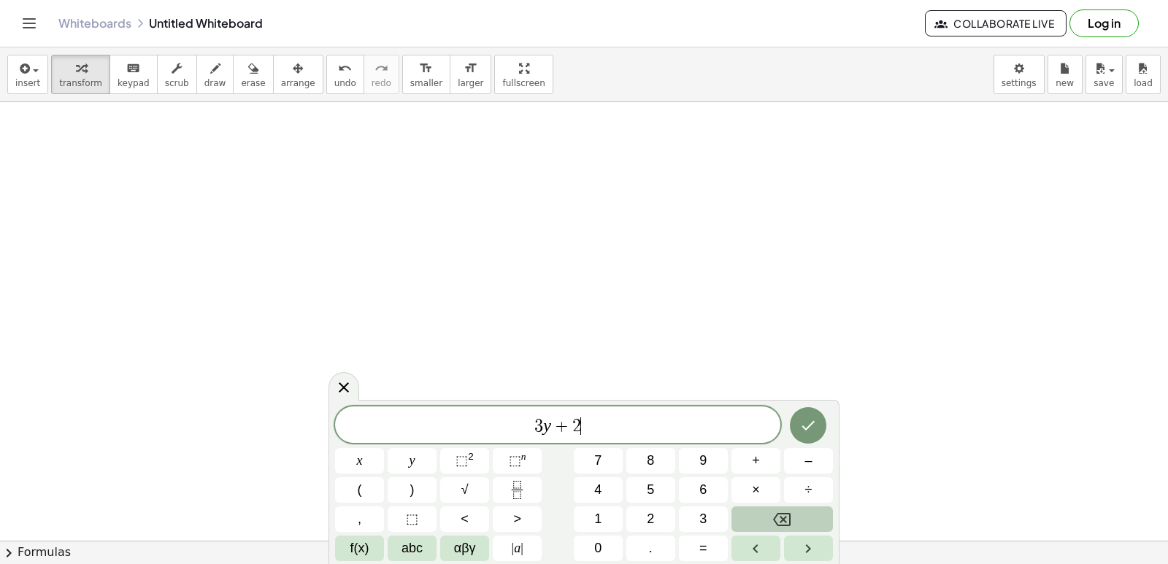
click at [794, 513] on button "Backspace" at bounding box center [782, 520] width 101 height 26
click at [610, 529] on button "1" at bounding box center [598, 520] width 49 height 26
click at [655, 524] on button "2" at bounding box center [650, 520] width 49 height 26
click at [751, 488] on button "×" at bounding box center [756, 490] width 49 height 26
click at [699, 542] on button "=" at bounding box center [703, 549] width 49 height 26
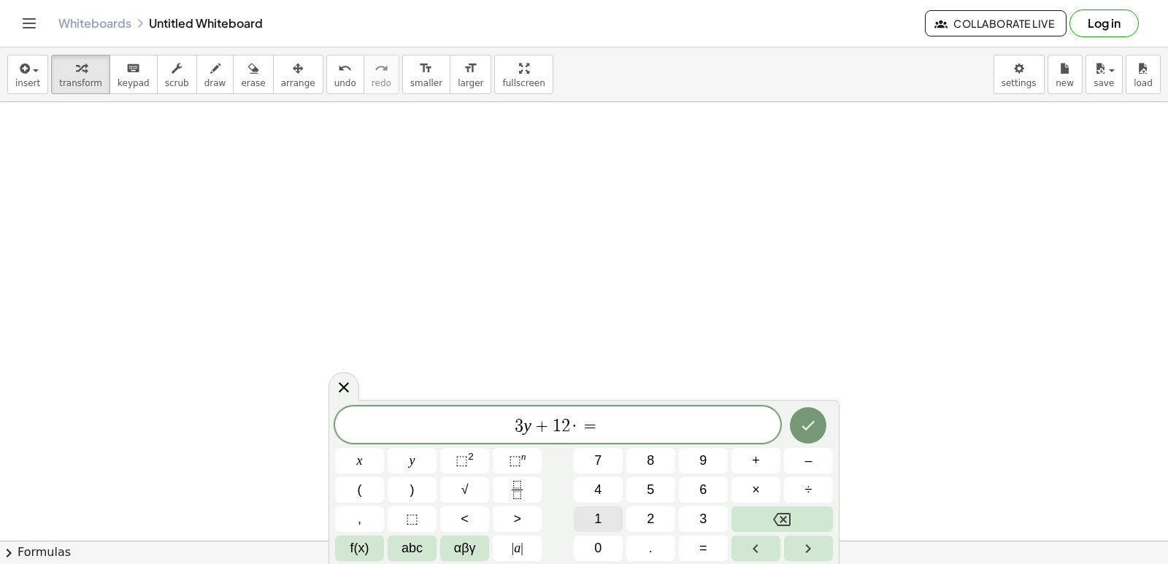
click at [607, 514] on button "1" at bounding box center [598, 520] width 49 height 26
click at [651, 492] on span "5" at bounding box center [650, 490] width 7 height 20
click at [806, 430] on icon "Done" at bounding box center [808, 425] width 13 height 9
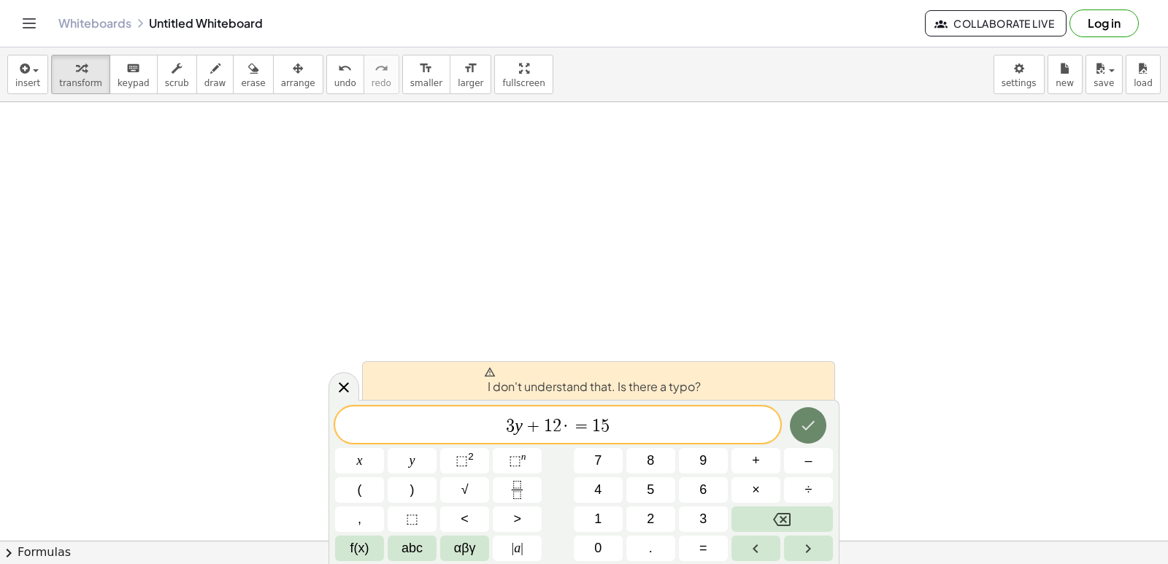
click at [810, 420] on icon "Done" at bounding box center [808, 426] width 18 height 18
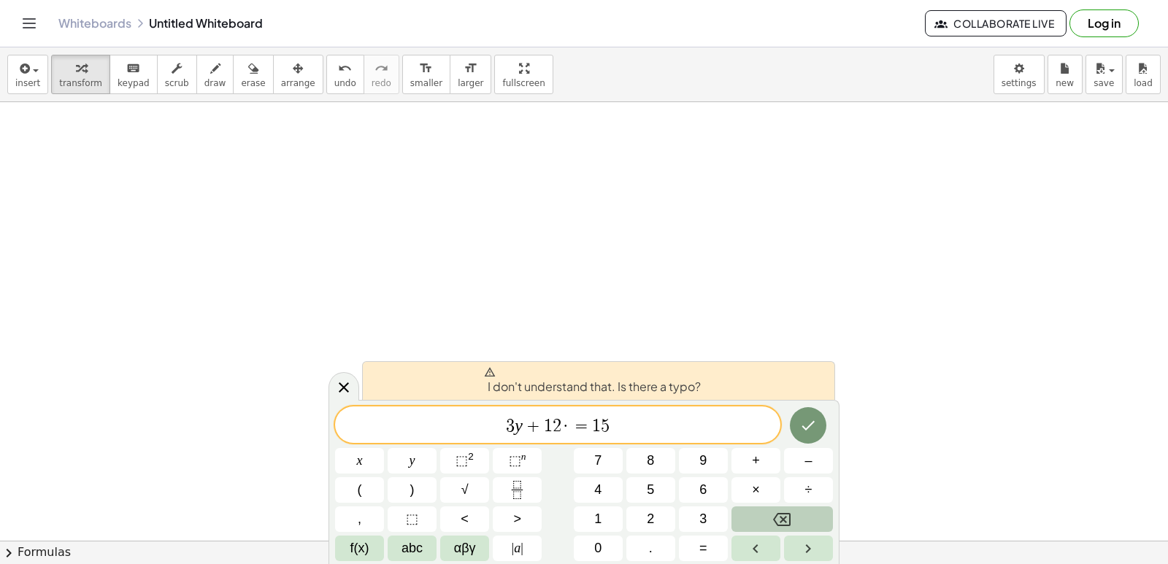
click at [818, 516] on button "Backspace" at bounding box center [782, 520] width 101 height 26
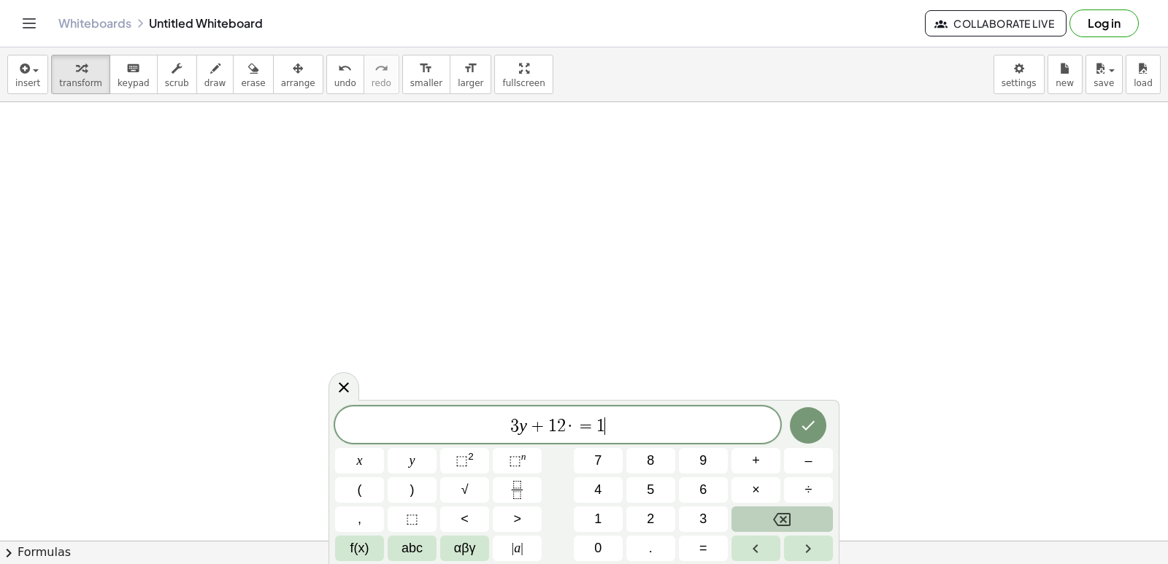
click at [818, 516] on button "Backspace" at bounding box center [782, 520] width 101 height 26
click at [737, 481] on button "×" at bounding box center [756, 490] width 49 height 26
click at [741, 481] on button "×" at bounding box center [756, 490] width 49 height 26
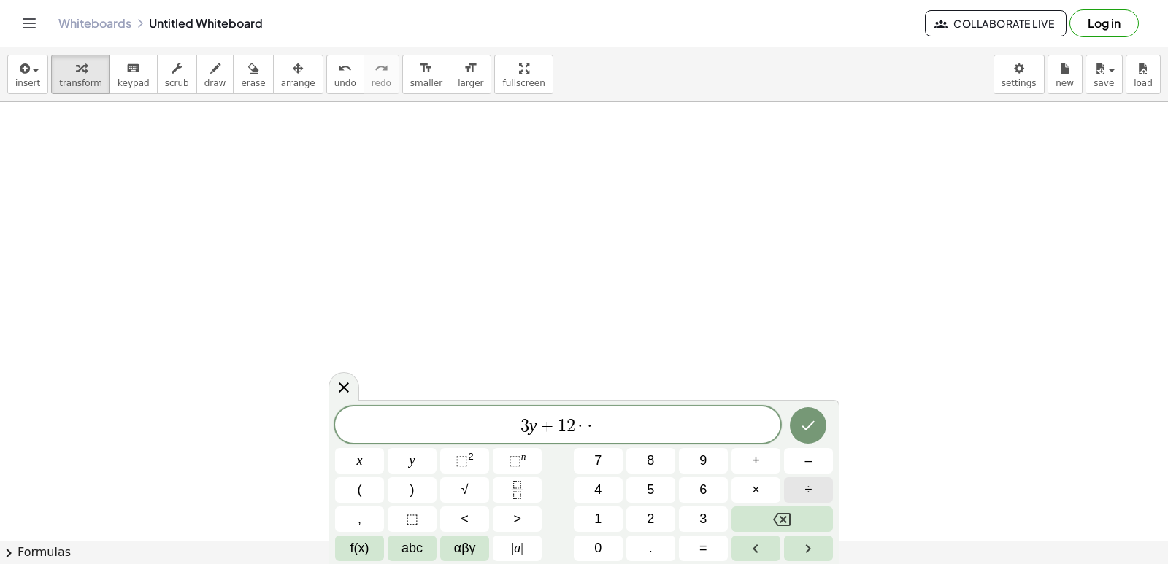
click at [794, 502] on button "÷" at bounding box center [808, 490] width 49 height 26
click at [782, 511] on icon "Backspace" at bounding box center [782, 520] width 18 height 18
click at [783, 514] on icon "Backspace" at bounding box center [782, 519] width 18 height 13
click at [688, 545] on button "=" at bounding box center [703, 549] width 49 height 26
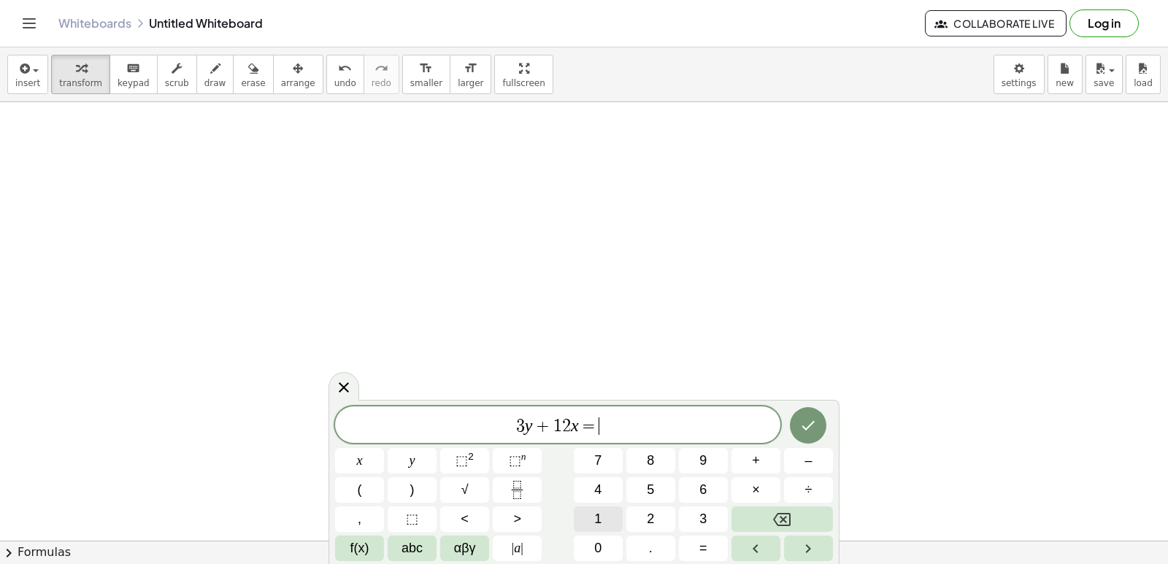
click at [588, 521] on button "1" at bounding box center [598, 520] width 49 height 26
click at [802, 424] on icon "Done" at bounding box center [808, 426] width 18 height 18
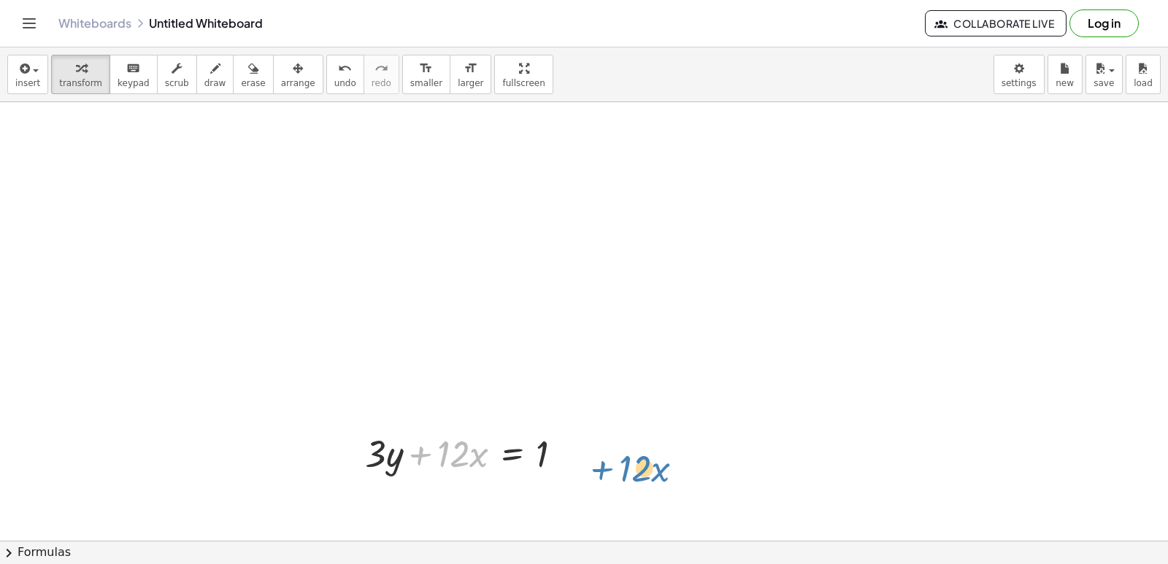
drag, startPoint x: 420, startPoint y: 455, endPoint x: 596, endPoint y: 452, distance: 176.0
drag, startPoint x: 311, startPoint y: 334, endPoint x: 390, endPoint y: 363, distance: 84.1
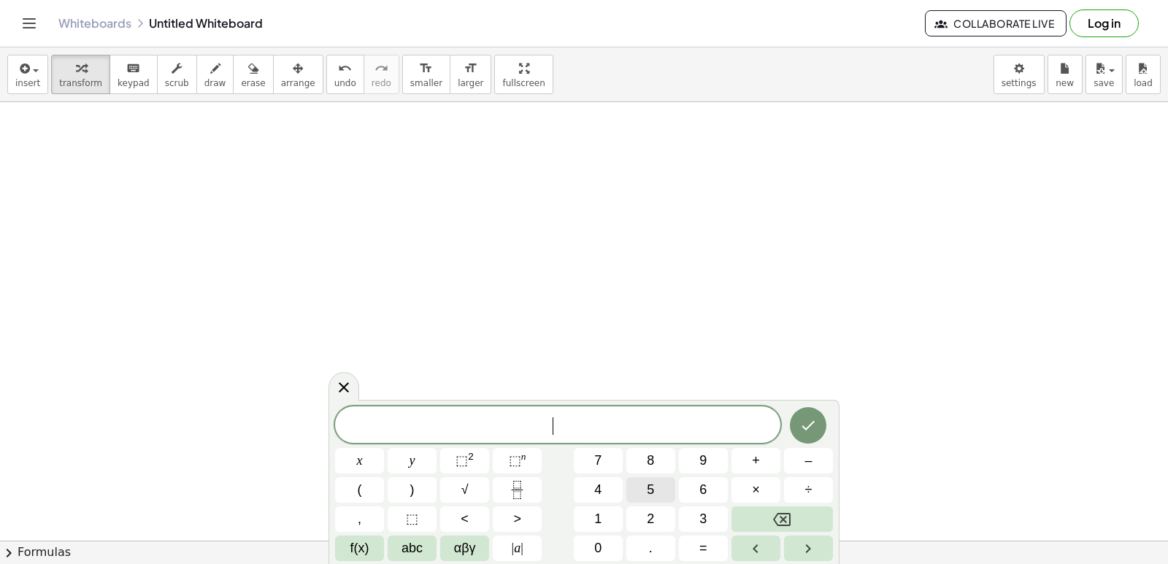
click at [655, 482] on button "5" at bounding box center [650, 490] width 49 height 26
drag, startPoint x: 402, startPoint y: 447, endPoint x: 411, endPoint y: 446, distance: 9.5
click at [405, 446] on div "5 x y ⬚ 2 ⬚ n 7 8 9 + – ( ) √ 4 5 6 × ÷ , ⬚ < > 1 2 3 f(x) abc αβγ | a | 0 . =" at bounding box center [584, 484] width 498 height 155
click at [420, 456] on button "y" at bounding box center [412, 461] width 49 height 26
click at [805, 452] on button "–" at bounding box center [808, 461] width 49 height 26
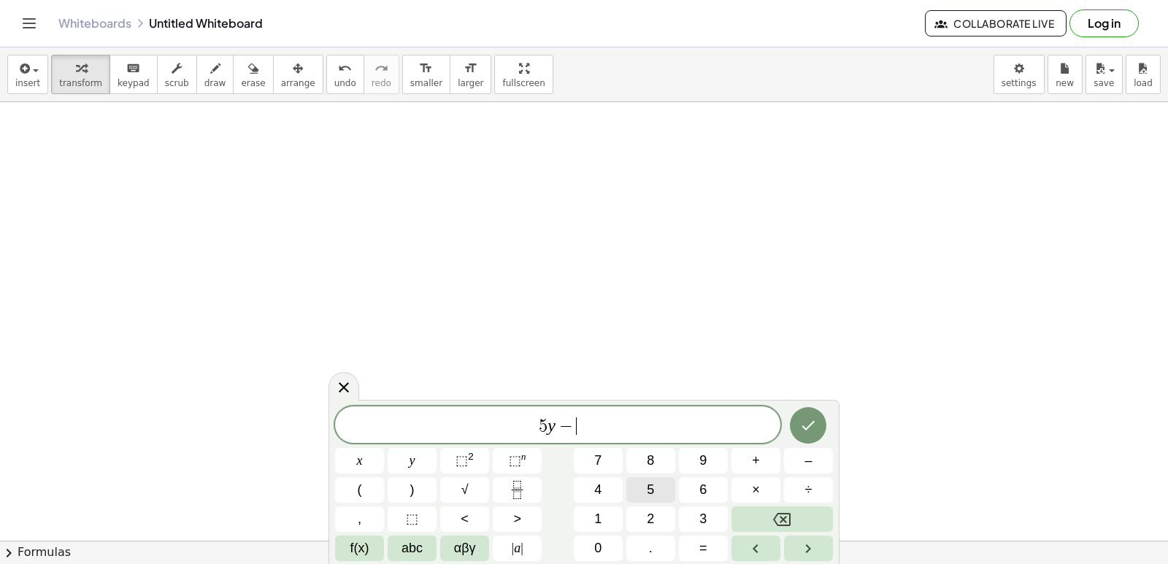
click at [644, 489] on button "5" at bounding box center [650, 490] width 49 height 26
click at [751, 491] on button "×" at bounding box center [756, 490] width 49 height 26
click at [803, 517] on button "Backspace" at bounding box center [782, 520] width 101 height 26
click at [700, 546] on button "=" at bounding box center [703, 549] width 49 height 26
click at [469, 463] on span "⬚ 2" at bounding box center [465, 461] width 18 height 20
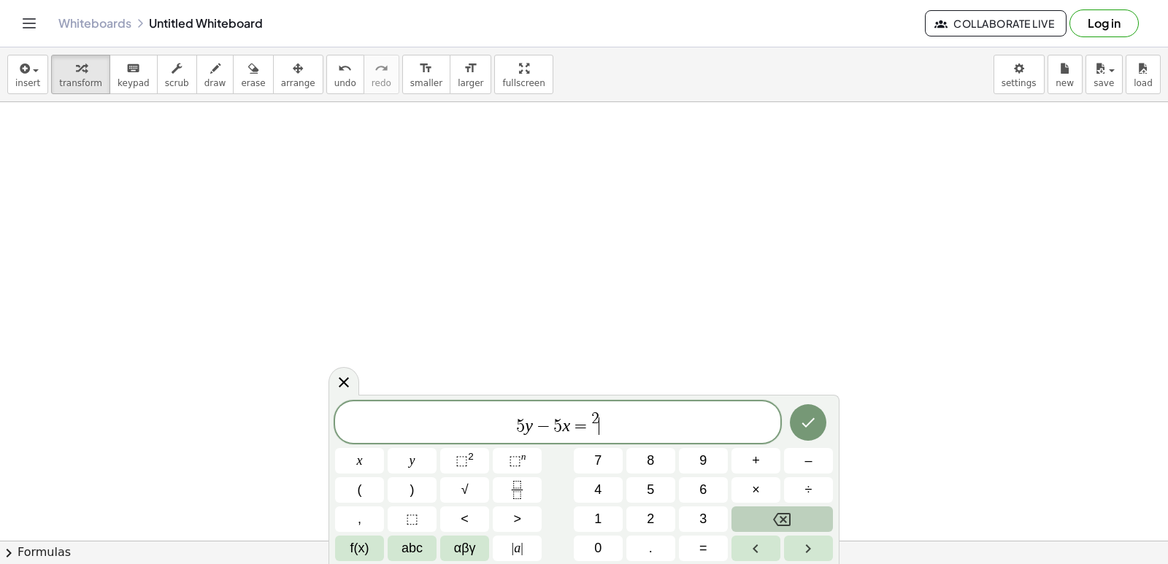
click at [802, 523] on button "Backspace" at bounding box center [782, 520] width 101 height 26
click at [758, 517] on button "Backspace" at bounding box center [782, 520] width 101 height 26
click at [645, 512] on button "2" at bounding box center [650, 520] width 49 height 26
click at [611, 551] on button "0" at bounding box center [598, 549] width 49 height 26
click at [822, 423] on button "Done" at bounding box center [808, 422] width 37 height 37
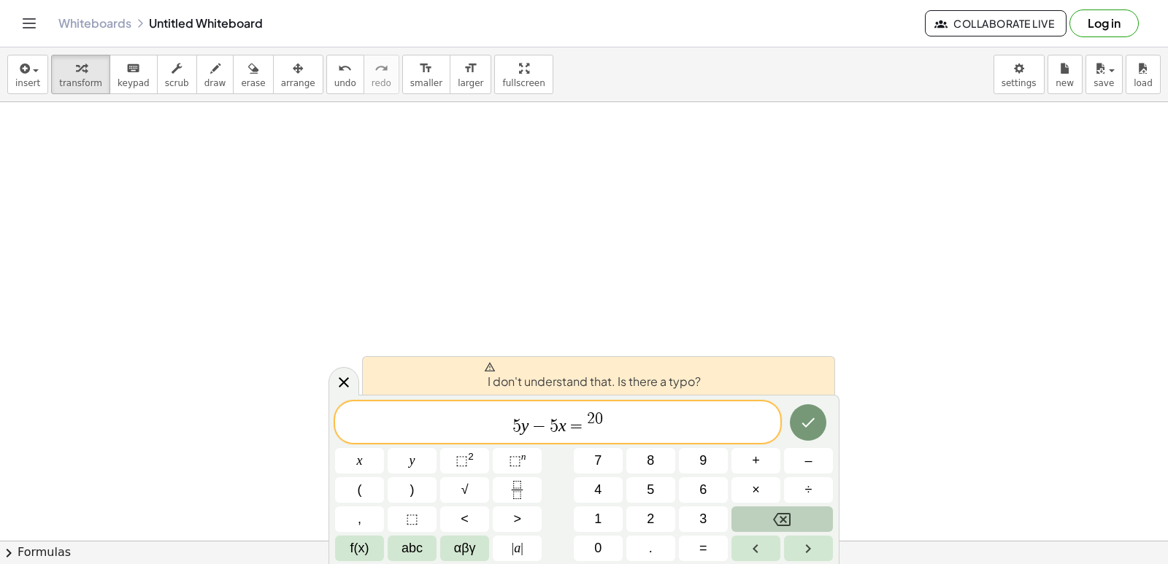
click at [780, 519] on icon "Backspace" at bounding box center [782, 520] width 18 height 18
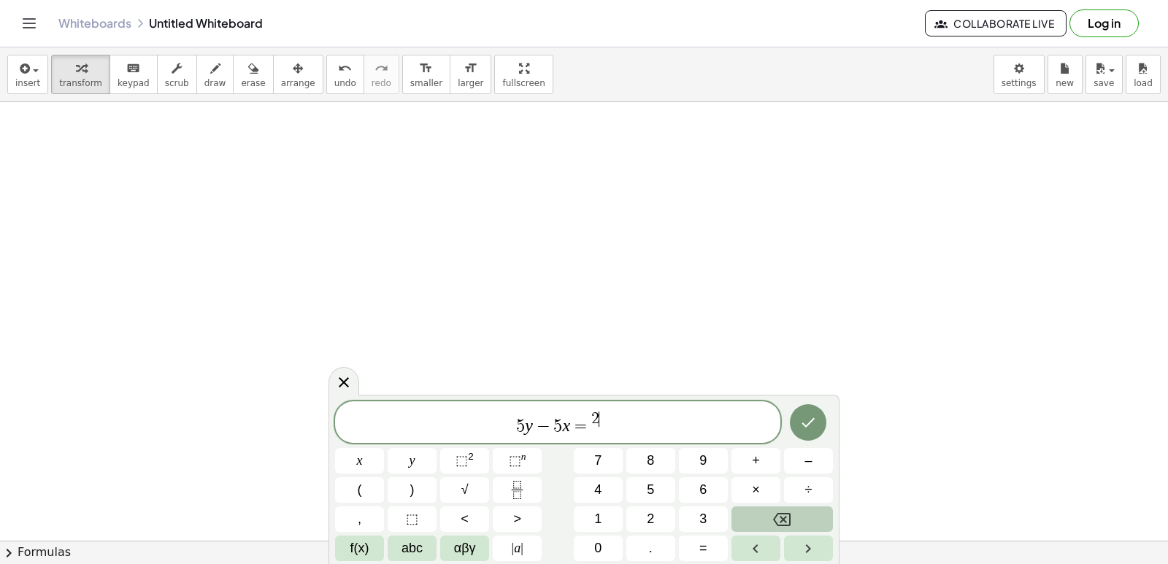
click at [780, 516] on icon "Backspace" at bounding box center [782, 520] width 18 height 18
click at [631, 511] on button "2" at bounding box center [650, 520] width 49 height 26
click at [610, 534] on div "5 y − 5 x = 2 ​ x y ⬚ 2 ⬚ n 7 8 9 + – ( ) √ 4 5 6 × ÷ , ⬚ < > 1 2 3 f(x) abc αβ…" at bounding box center [584, 482] width 498 height 160
click at [794, 425] on button "Done" at bounding box center [808, 422] width 37 height 37
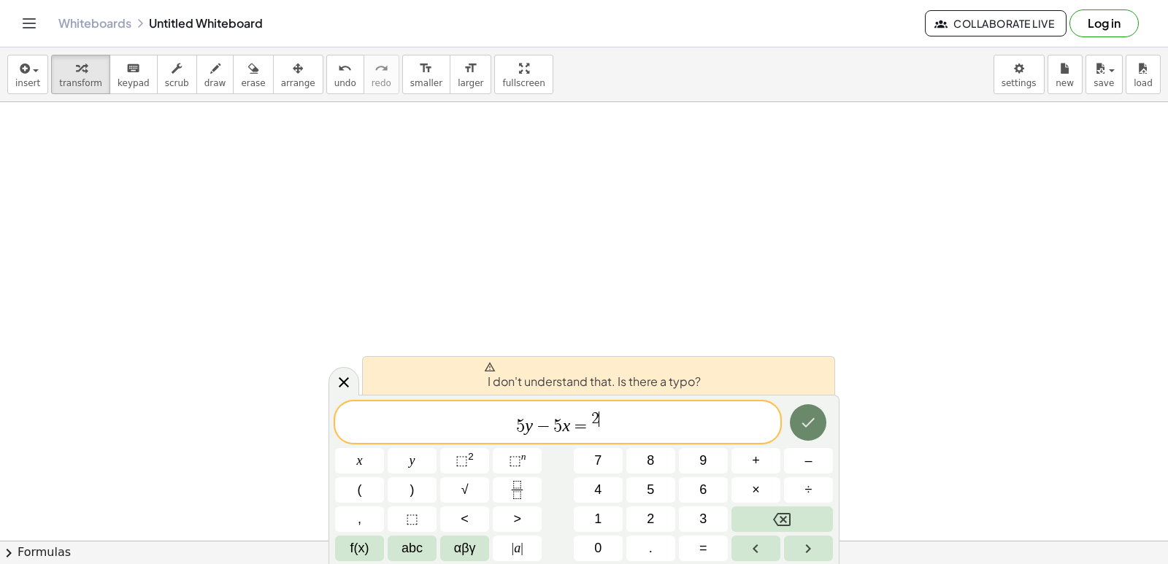
click at [794, 425] on button "Done" at bounding box center [808, 422] width 37 height 37
click at [795, 421] on button "Done" at bounding box center [808, 422] width 37 height 37
click at [791, 421] on button "Done" at bounding box center [808, 422] width 37 height 37
click at [348, 379] on icon at bounding box center [344, 382] width 10 height 10
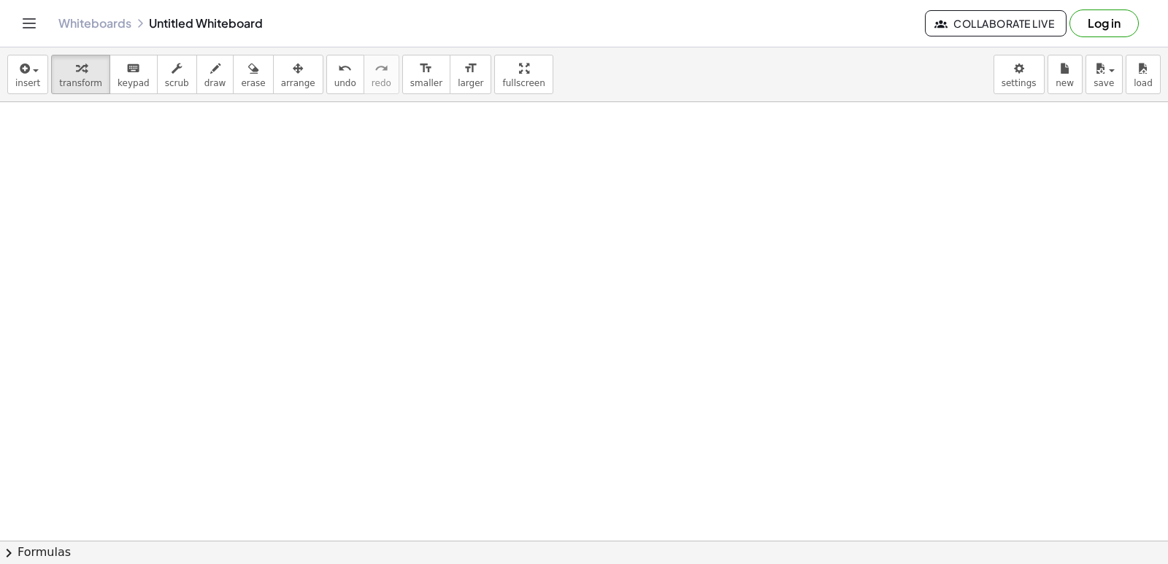
drag, startPoint x: 429, startPoint y: 302, endPoint x: 477, endPoint y: 445, distance: 151.0
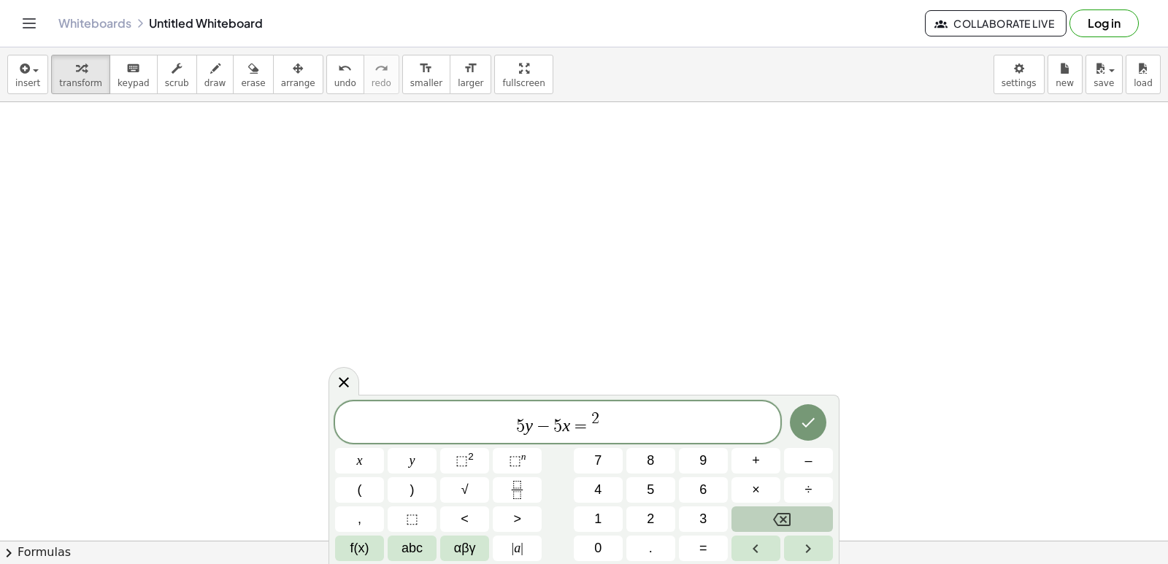
click at [818, 525] on button "Backspace" at bounding box center [782, 520] width 101 height 26
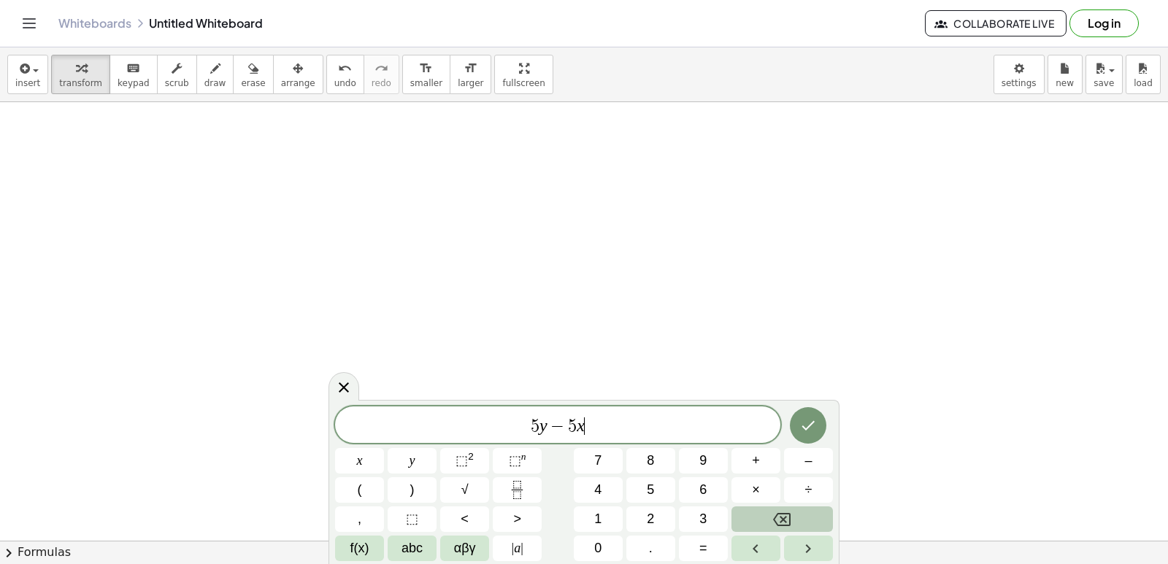
click at [818, 525] on button "Backspace" at bounding box center [782, 520] width 101 height 26
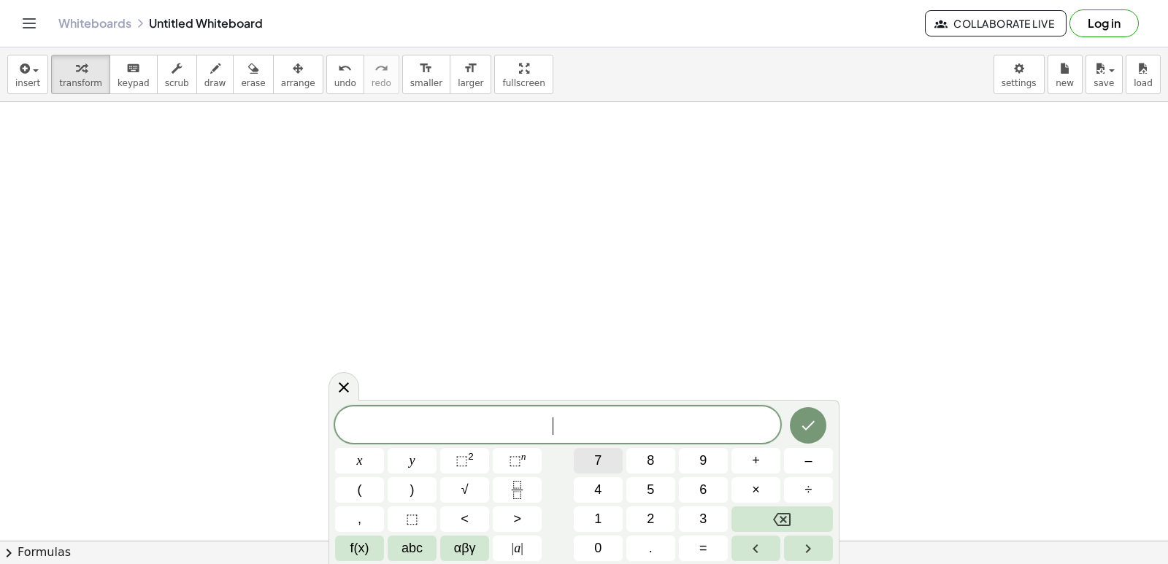
click at [620, 461] on button "7" at bounding box center [598, 461] width 49 height 26
click at [425, 467] on button "y" at bounding box center [412, 461] width 49 height 26
click at [799, 461] on button "–" at bounding box center [808, 461] width 49 height 26
click at [653, 518] on span "2" at bounding box center [650, 520] width 7 height 20
click at [596, 535] on div "7 y − 2 x y ⬚ 2 ⬚ n 7 8 9 + – ( ) √ 4 5 6 × ÷ , ⬚ < > 1 2 3 f(x) abc αβγ | a | …" at bounding box center [584, 484] width 498 height 155
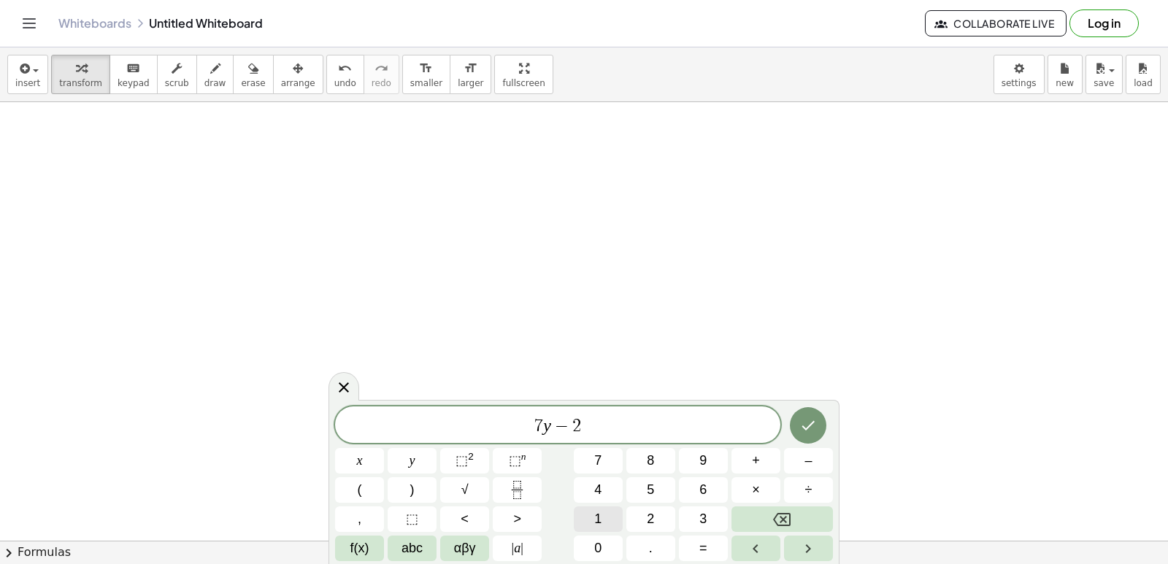
click at [595, 520] on span "1" at bounding box center [597, 520] width 7 height 20
click at [683, 538] on button "=" at bounding box center [703, 549] width 49 height 26
click at [605, 450] on button "7" at bounding box center [598, 461] width 49 height 26
click at [807, 430] on icon "Done" at bounding box center [808, 426] width 18 height 18
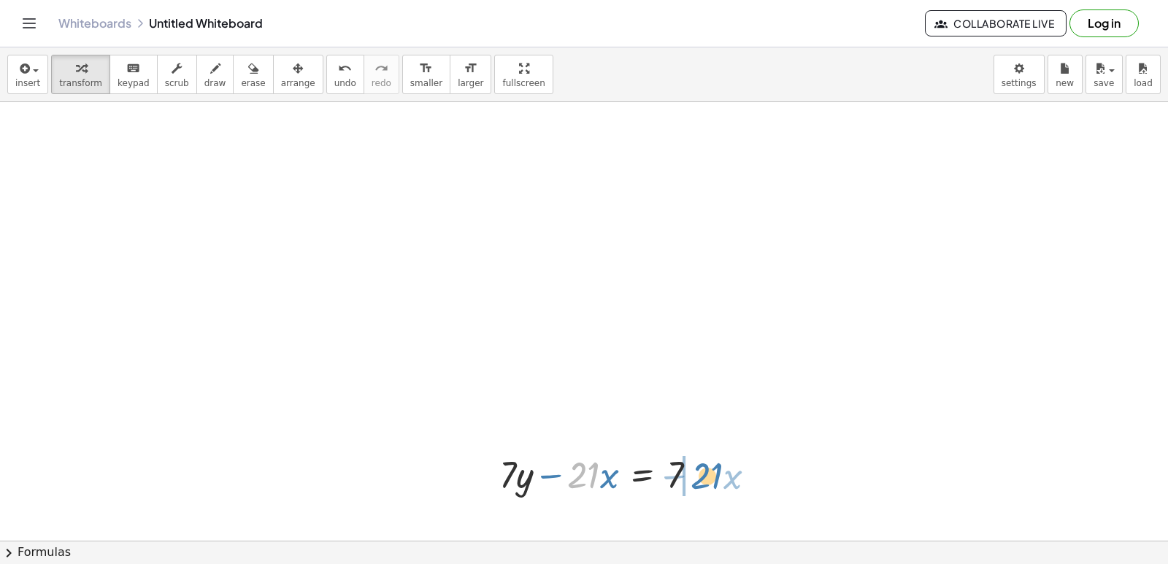
drag, startPoint x: 590, startPoint y: 473, endPoint x: 713, endPoint y: 474, distance: 123.4
click at [713, 474] on div at bounding box center [604, 474] width 224 height 50
drag, startPoint x: 591, startPoint y: 486, endPoint x: 782, endPoint y: 486, distance: 190.6
click at [783, 486] on div at bounding box center [690, 474] width 224 height 50
drag, startPoint x: 627, startPoint y: 472, endPoint x: 634, endPoint y: 467, distance: 8.3
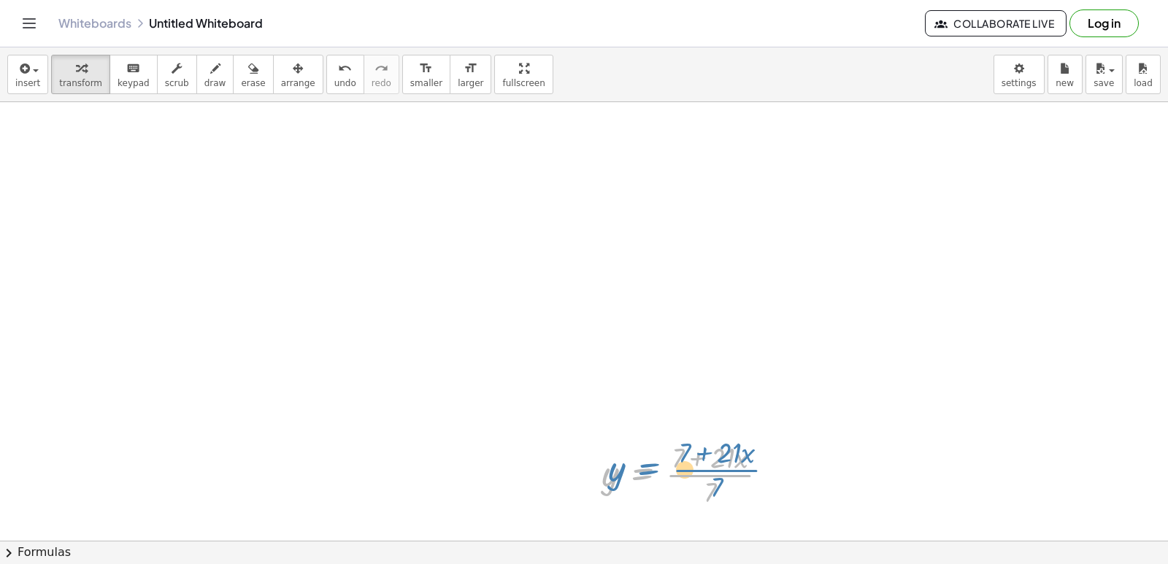
click at [634, 467] on div at bounding box center [690, 473] width 193 height 73
drag, startPoint x: 607, startPoint y: 473, endPoint x: 780, endPoint y: 473, distance: 172.3
click at [780, 473] on div at bounding box center [690, 473] width 193 height 73
drag, startPoint x: 772, startPoint y: 500, endPoint x: 798, endPoint y: 484, distance: 30.8
click at [781, 498] on div at bounding box center [716, 473] width 245 height 73
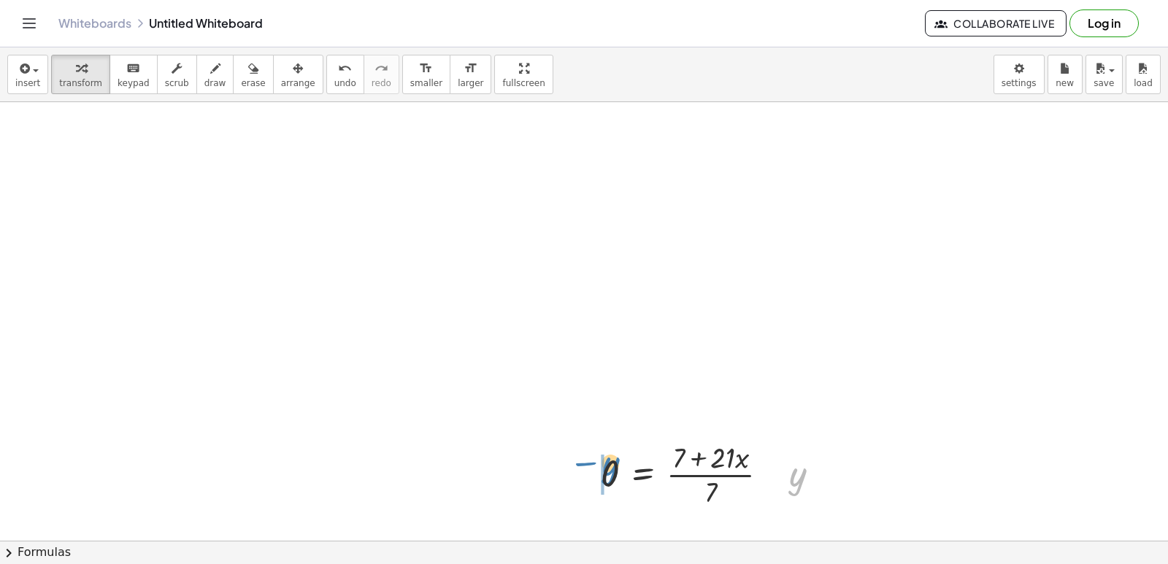
drag, startPoint x: 800, startPoint y: 483, endPoint x: 612, endPoint y: 472, distance: 188.6
click at [612, 472] on div at bounding box center [716, 473] width 245 height 73
drag, startPoint x: 582, startPoint y: 430, endPoint x: 590, endPoint y: 427, distance: 8.5
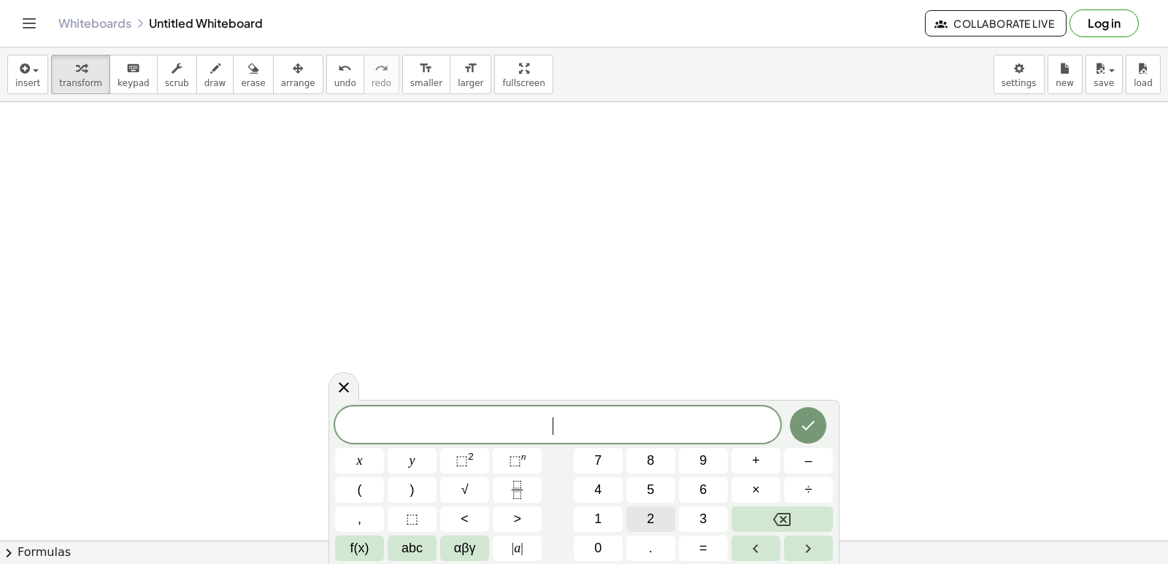
click at [651, 523] on span "2" at bounding box center [650, 520] width 7 height 20
click at [732, 453] on button "+" at bounding box center [756, 461] width 49 height 26
click at [761, 515] on button "Backspace" at bounding box center [782, 520] width 101 height 26
click at [413, 450] on button "y" at bounding box center [412, 461] width 49 height 26
click at [762, 451] on button "+" at bounding box center [756, 461] width 49 height 26
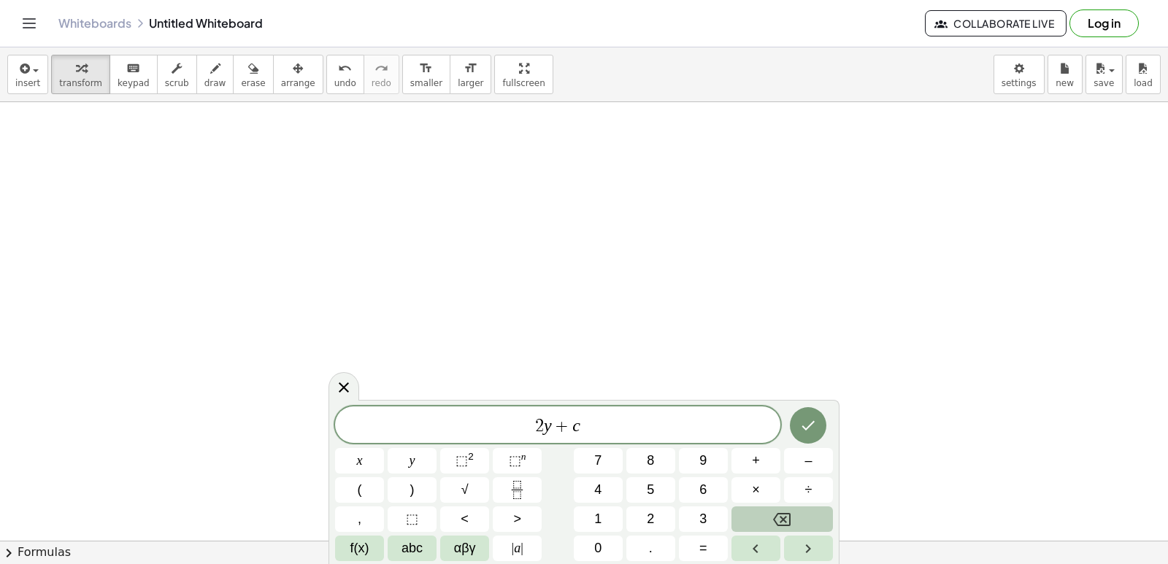
click at [747, 508] on button "Backspace" at bounding box center [782, 520] width 101 height 26
click at [702, 545] on span "=" at bounding box center [703, 549] width 8 height 20
click at [600, 513] on span "1" at bounding box center [597, 520] width 7 height 20
click at [607, 540] on button "0" at bounding box center [598, 549] width 49 height 26
click at [805, 411] on button "Done" at bounding box center [808, 425] width 37 height 37
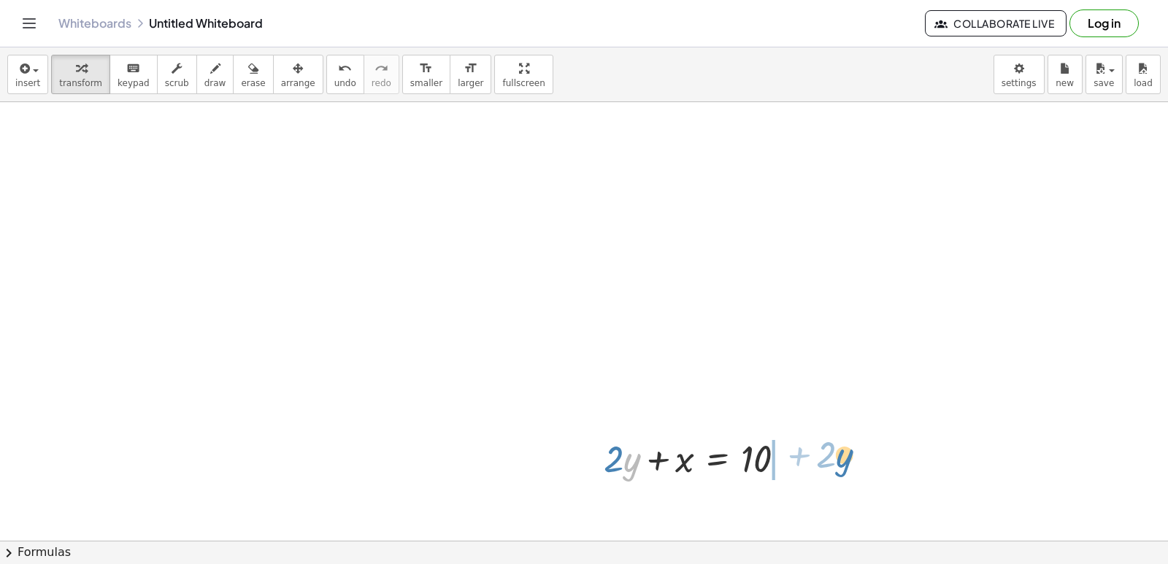
drag, startPoint x: 629, startPoint y: 459, endPoint x: 842, endPoint y: 455, distance: 212.5
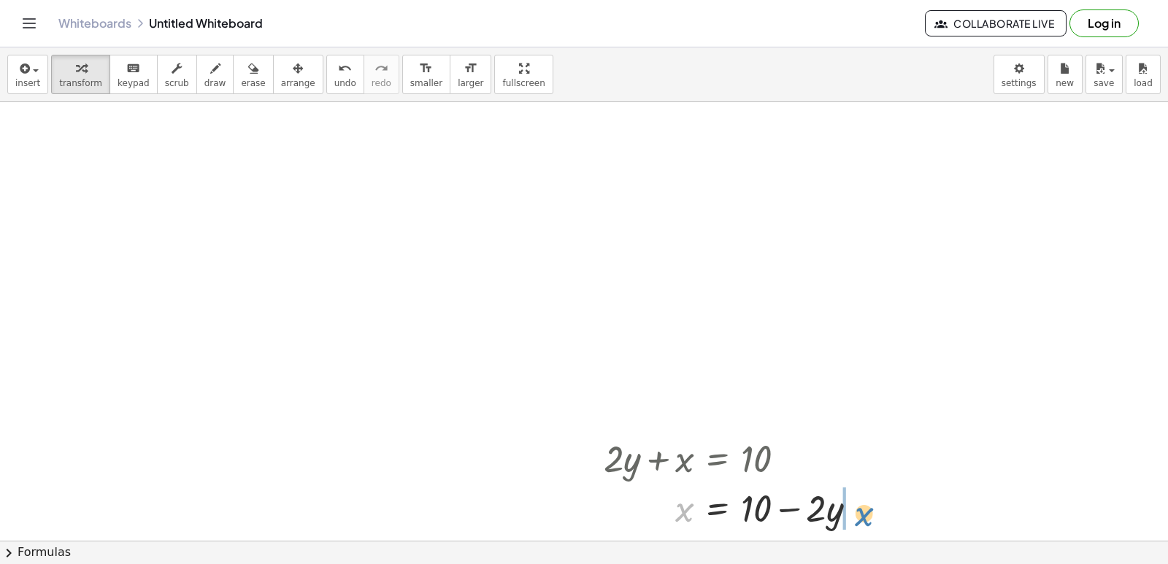
drag, startPoint x: 691, startPoint y: 497, endPoint x: 875, endPoint y: 500, distance: 183.3
click at [875, 500] on div at bounding box center [736, 508] width 280 height 50
drag, startPoint x: 832, startPoint y: 518, endPoint x: 889, endPoint y: 510, distance: 57.6
click at [889, 510] on div at bounding box center [762, 508] width 332 height 50
drag, startPoint x: 756, startPoint y: 507, endPoint x: 929, endPoint y: 516, distance: 172.6
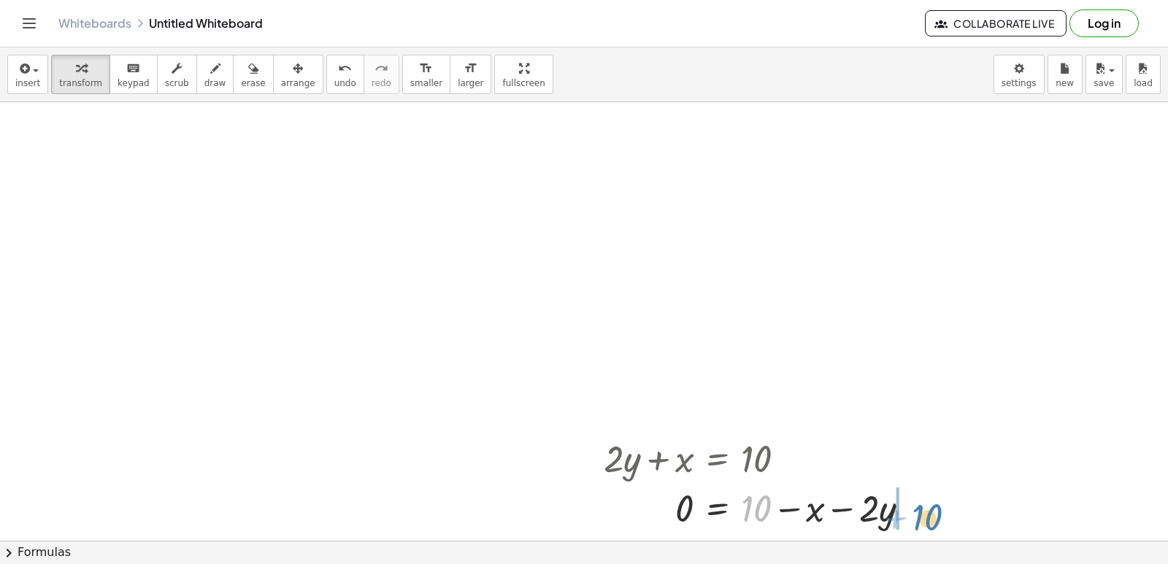
click at [929, 516] on div at bounding box center [762, 508] width 332 height 50
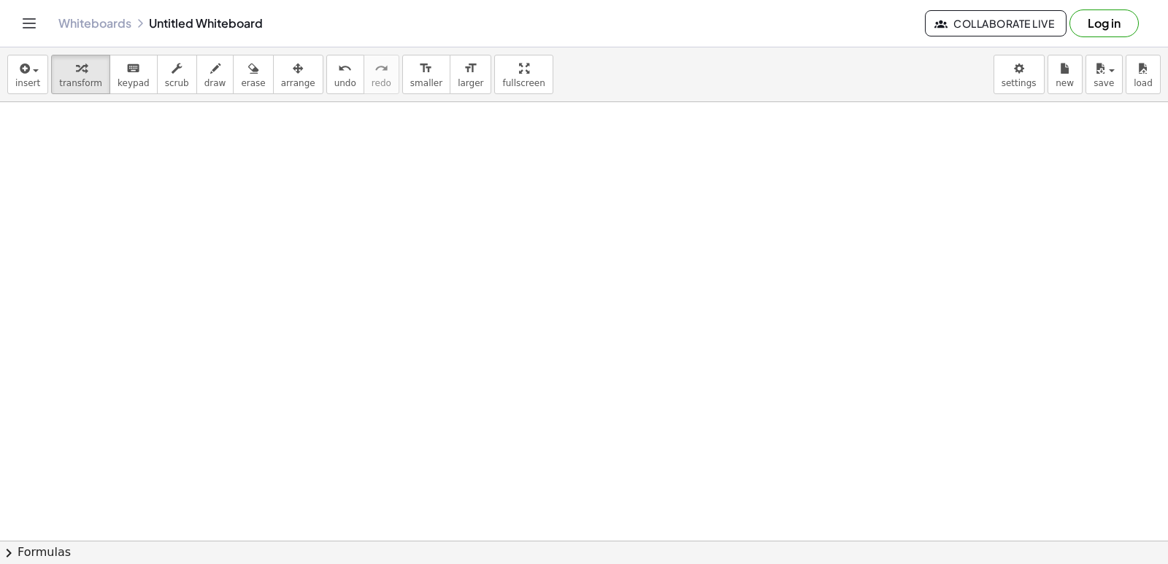
scroll to position [2484, 0]
drag, startPoint x: 480, startPoint y: 228, endPoint x: 482, endPoint y: 244, distance: 16.2
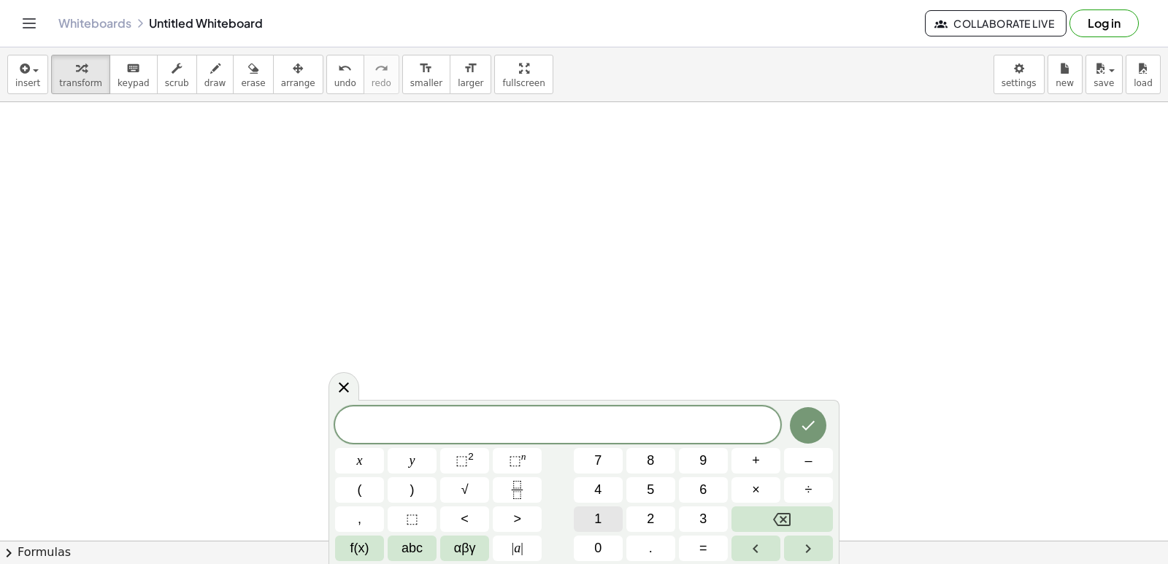
click at [599, 510] on span "1" at bounding box center [597, 520] width 7 height 20
click at [599, 538] on button "0" at bounding box center [598, 549] width 49 height 26
click at [426, 469] on button "y" at bounding box center [412, 461] width 49 height 26
click at [746, 465] on button "+" at bounding box center [756, 461] width 49 height 26
click at [638, 514] on button "2" at bounding box center [650, 520] width 49 height 26
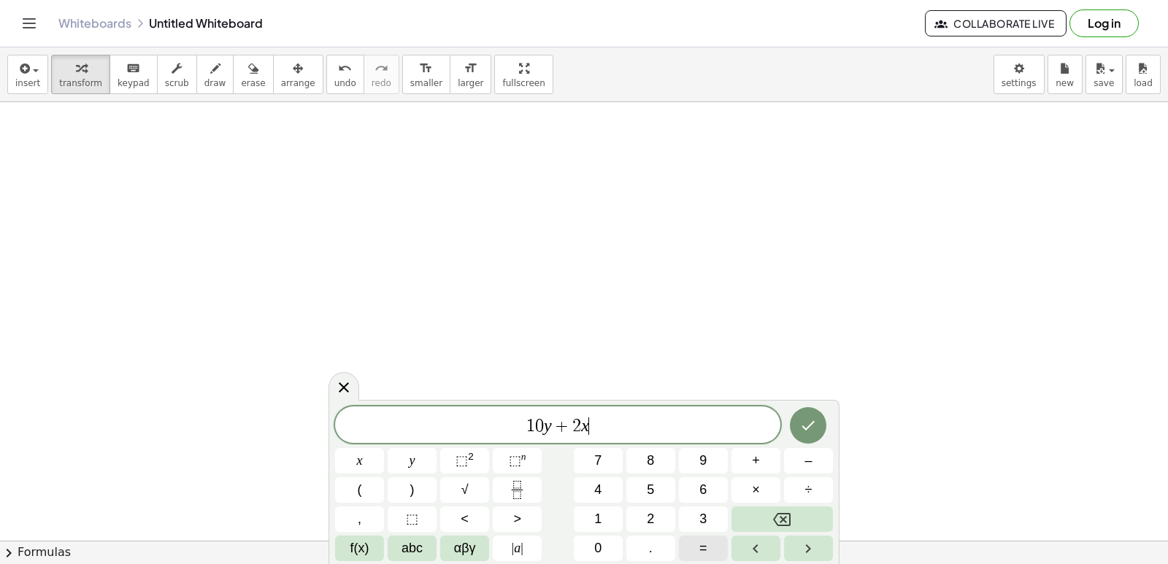
click at [713, 546] on button "=" at bounding box center [703, 549] width 49 height 26
click at [604, 512] on button "1" at bounding box center [598, 520] width 49 height 26
click at [607, 539] on button "0" at bounding box center [598, 549] width 49 height 26
click at [808, 427] on icon "Done" at bounding box center [808, 425] width 13 height 9
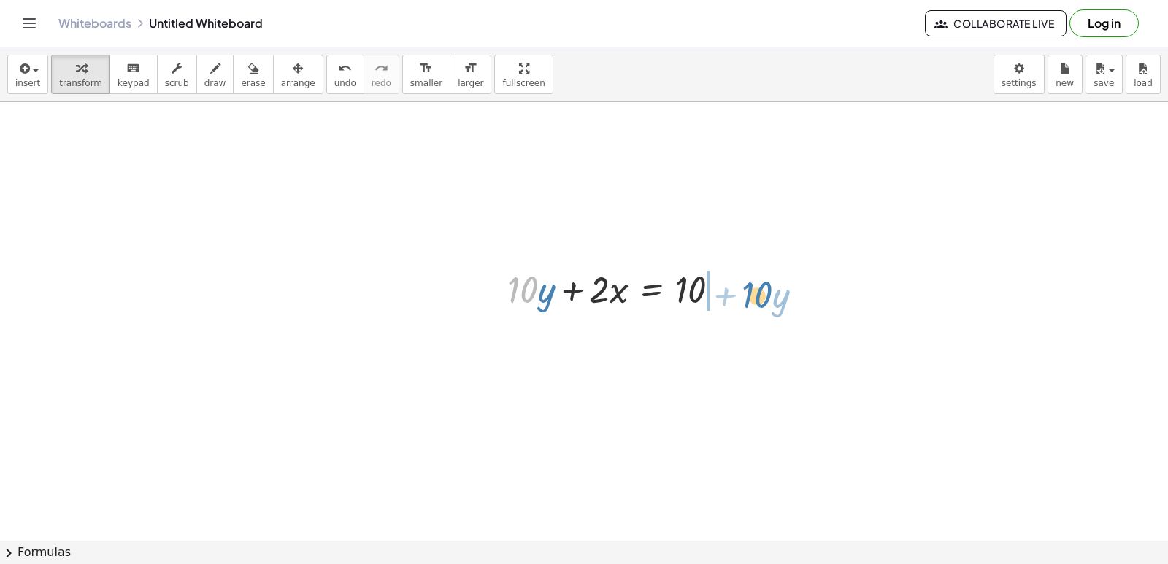
drag, startPoint x: 526, startPoint y: 294, endPoint x: 761, endPoint y: 296, distance: 235.8
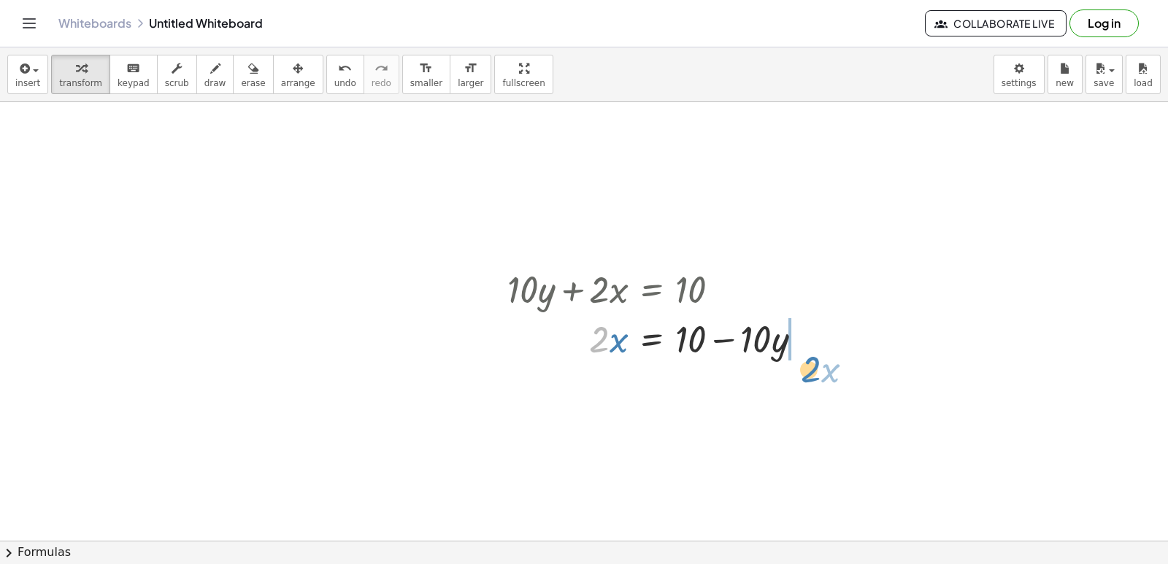
drag, startPoint x: 588, startPoint y: 338, endPoint x: 800, endPoint y: 368, distance: 213.8
click at [630, 328] on div at bounding box center [697, 338] width 394 height 50
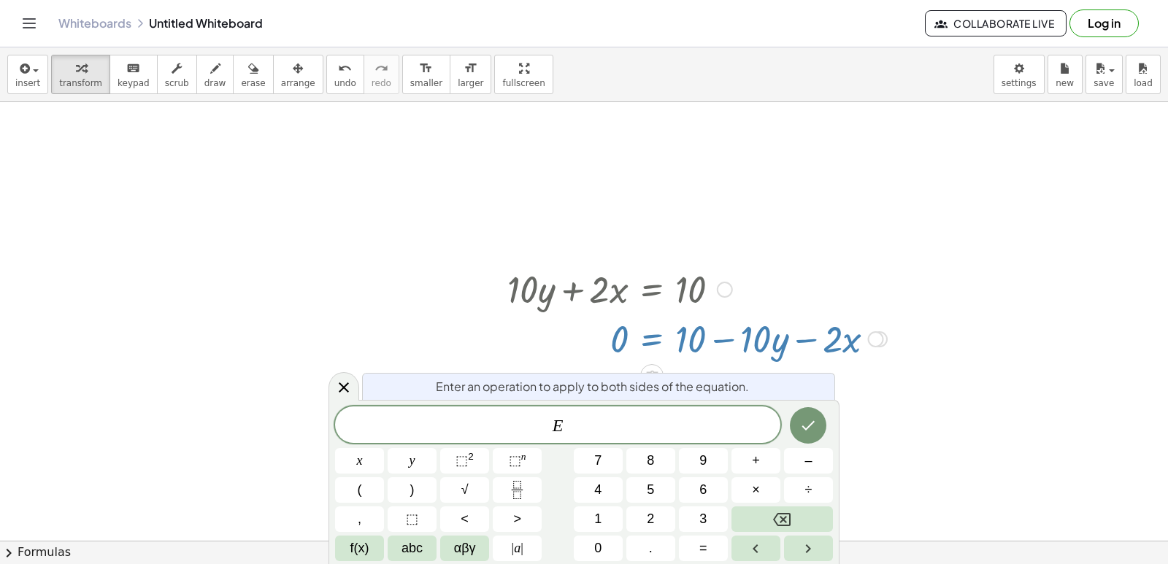
drag, startPoint x: 681, startPoint y: 339, endPoint x: 783, endPoint y: 348, distance: 101.9
click at [830, 342] on div at bounding box center [697, 338] width 394 height 50
drag, startPoint x: 342, startPoint y: 382, endPoint x: 398, endPoint y: 371, distance: 57.3
click at [342, 381] on icon at bounding box center [344, 388] width 18 height 18
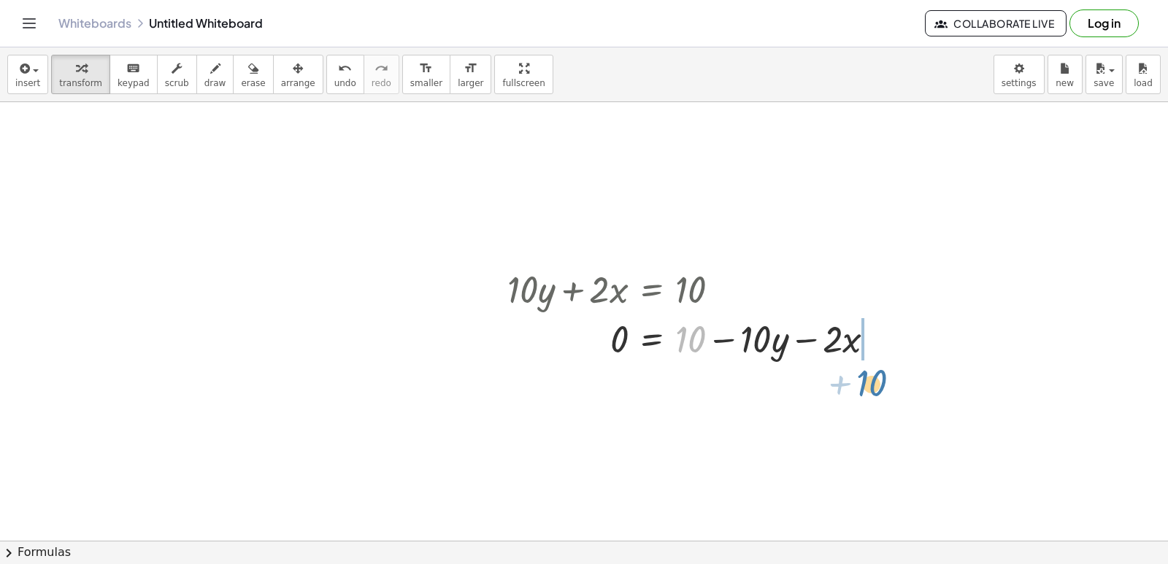
drag, startPoint x: 694, startPoint y: 341, endPoint x: 878, endPoint y: 385, distance: 189.3
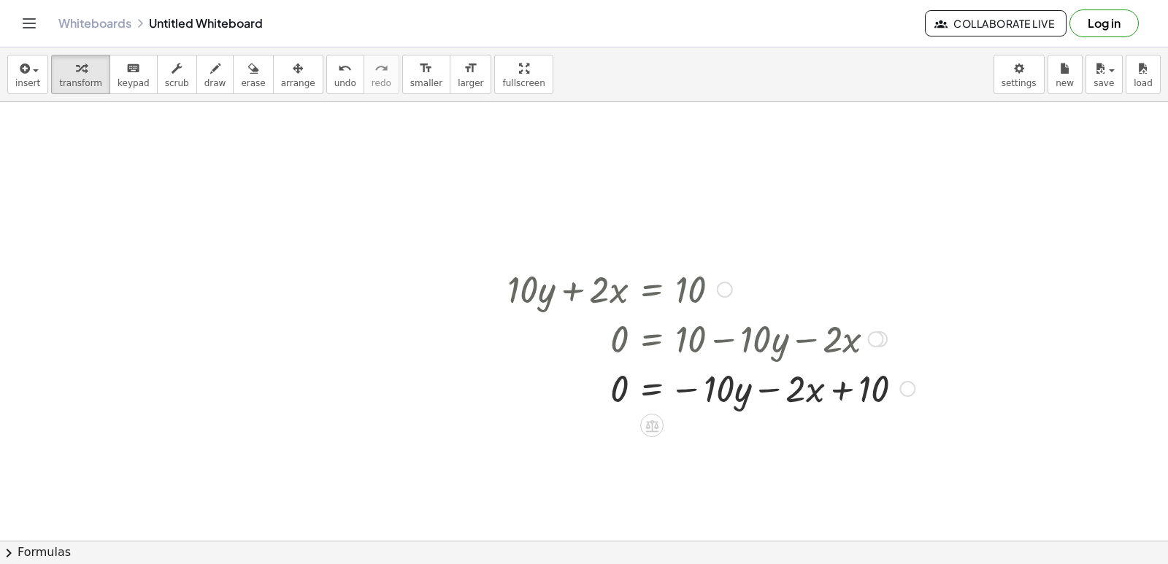
drag, startPoint x: 717, startPoint y: 354, endPoint x: 771, endPoint y: 394, distance: 66.9
click at [652, 290] on div "+ · 10 · y + · 2 · x = 10 · 2 · x = + 10 − · 10 · y 0 = + 10 − · 10 · y − · 2 ·…" at bounding box center [652, 290] width 0 height 0
drag, startPoint x: 709, startPoint y: 382, endPoint x: 903, endPoint y: 387, distance: 194.3
click at [903, 387] on div at bounding box center [711, 388] width 422 height 50
drag, startPoint x: 705, startPoint y: 373, endPoint x: 943, endPoint y: 379, distance: 237.4
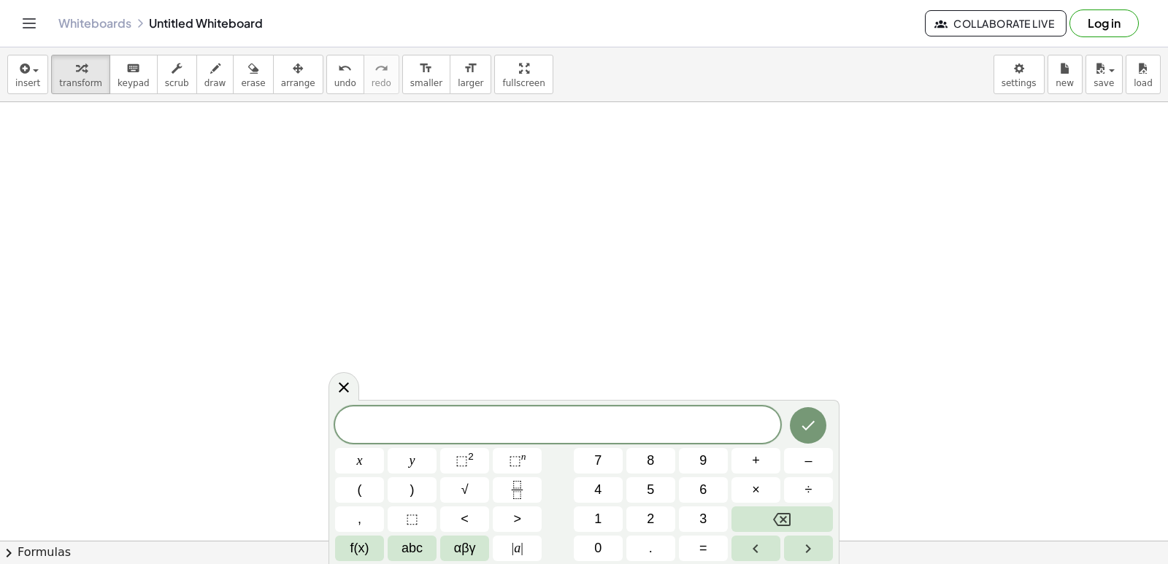
scroll to position [2852, 0]
click at [640, 513] on button "2" at bounding box center [650, 520] width 49 height 26
click at [607, 518] on button "1" at bounding box center [598, 520] width 49 height 26
click at [769, 518] on button "Backspace" at bounding box center [782, 520] width 101 height 26
click at [774, 515] on icon "Backspace" at bounding box center [782, 520] width 18 height 18
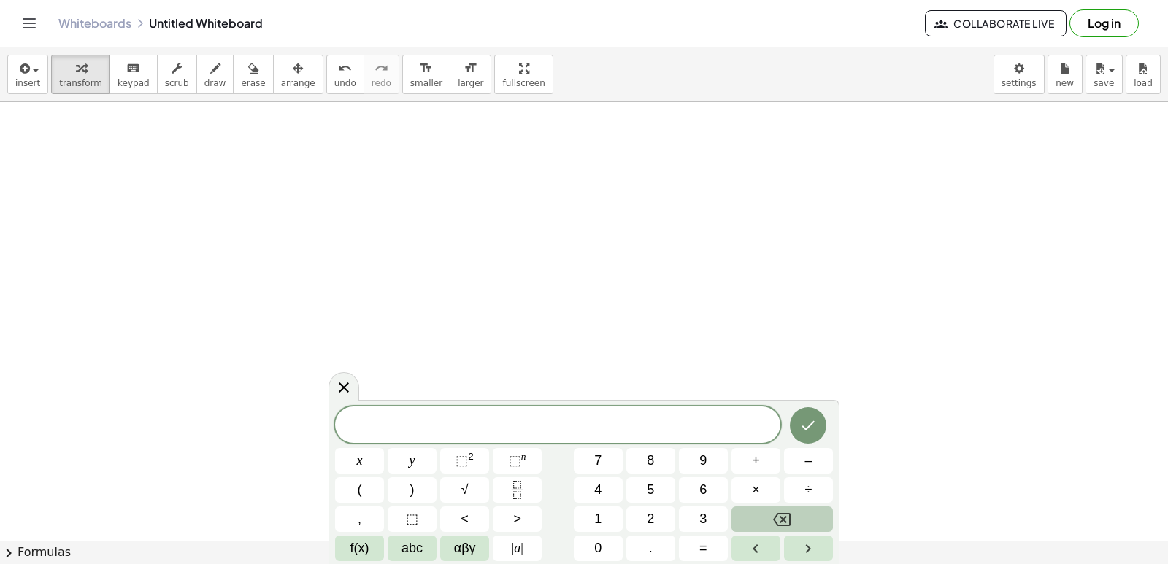
click at [774, 515] on icon "Backspace" at bounding box center [782, 520] width 18 height 18
click at [778, 515] on icon "Backspace" at bounding box center [782, 519] width 18 height 13
click at [702, 463] on span "9" at bounding box center [702, 461] width 7 height 20
click at [427, 450] on button "y" at bounding box center [412, 461] width 49 height 26
click at [752, 462] on span "+" at bounding box center [756, 461] width 8 height 20
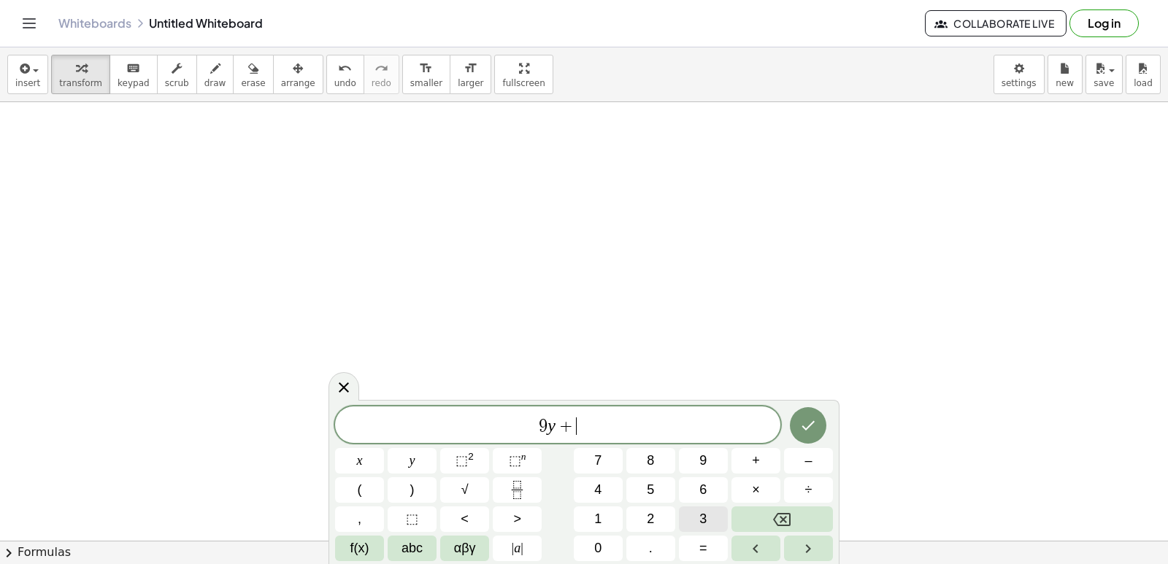
click at [685, 515] on button "3" at bounding box center [703, 520] width 49 height 26
click at [695, 539] on button "=" at bounding box center [703, 549] width 49 height 26
click at [602, 509] on button "1" at bounding box center [598, 520] width 49 height 26
click at [659, 477] on button "5" at bounding box center [650, 490] width 49 height 26
click at [805, 431] on icon "Done" at bounding box center [808, 426] width 18 height 18
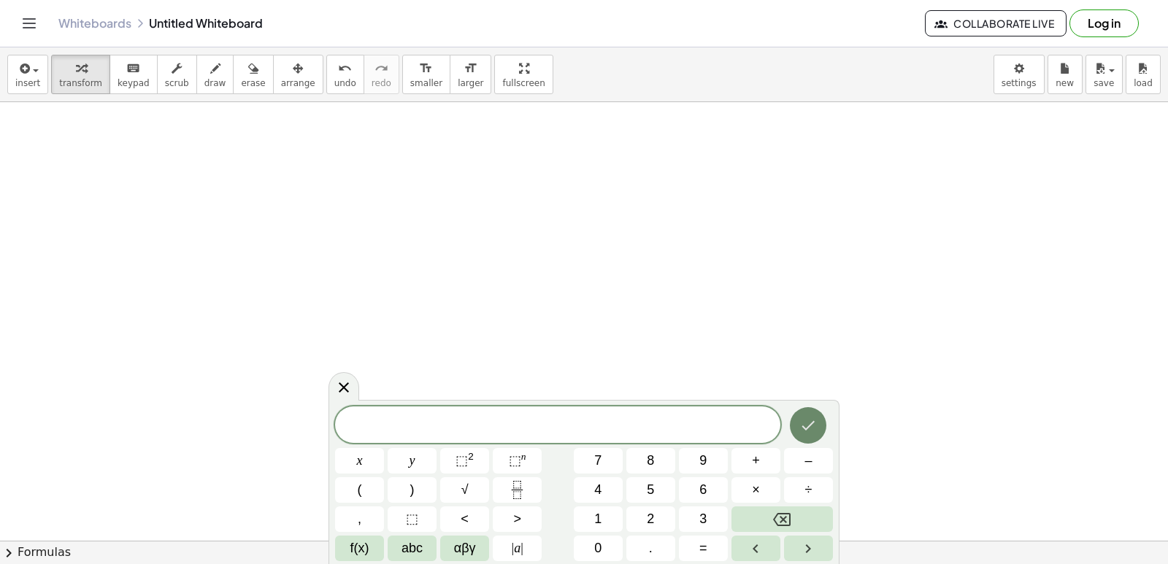
click at [791, 423] on button "Done" at bounding box center [808, 425] width 37 height 37
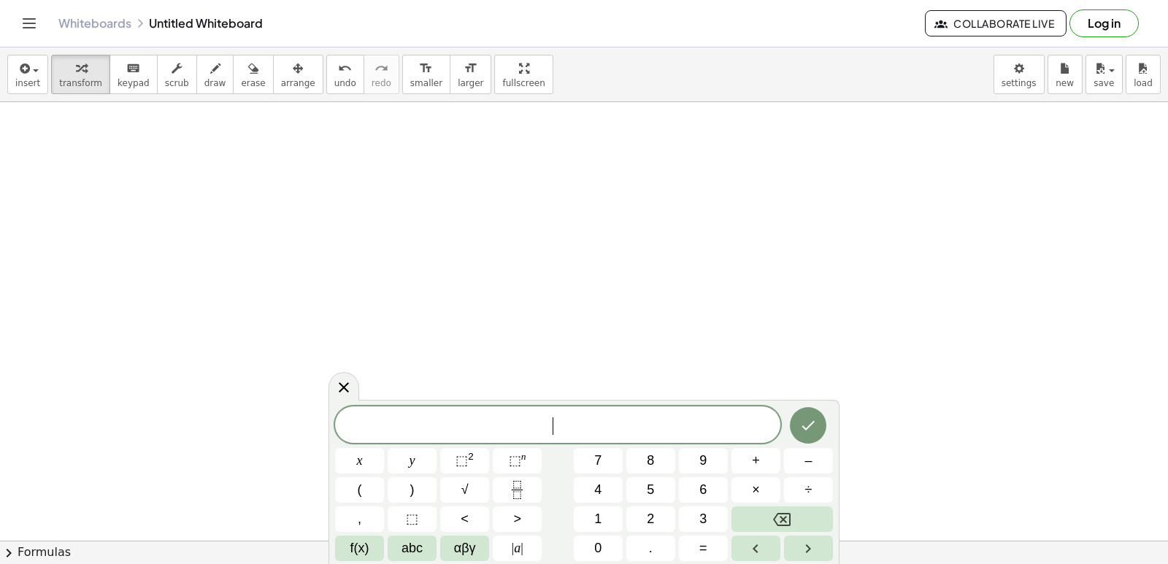
drag, startPoint x: 856, startPoint y: 142, endPoint x: 669, endPoint y: 404, distance: 322.3
click at [659, 513] on button "2" at bounding box center [650, 520] width 49 height 26
click at [413, 459] on span "y" at bounding box center [413, 461] width 6 height 20
click at [750, 456] on button "+" at bounding box center [756, 461] width 49 height 26
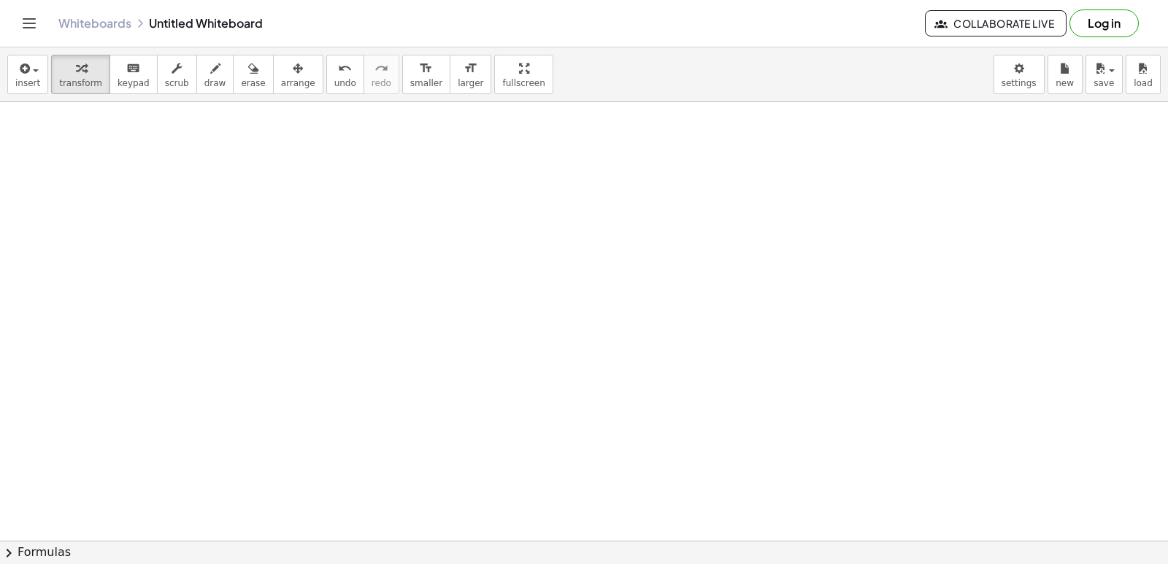
drag, startPoint x: 688, startPoint y: 342, endPoint x: 673, endPoint y: 342, distance: 15.3
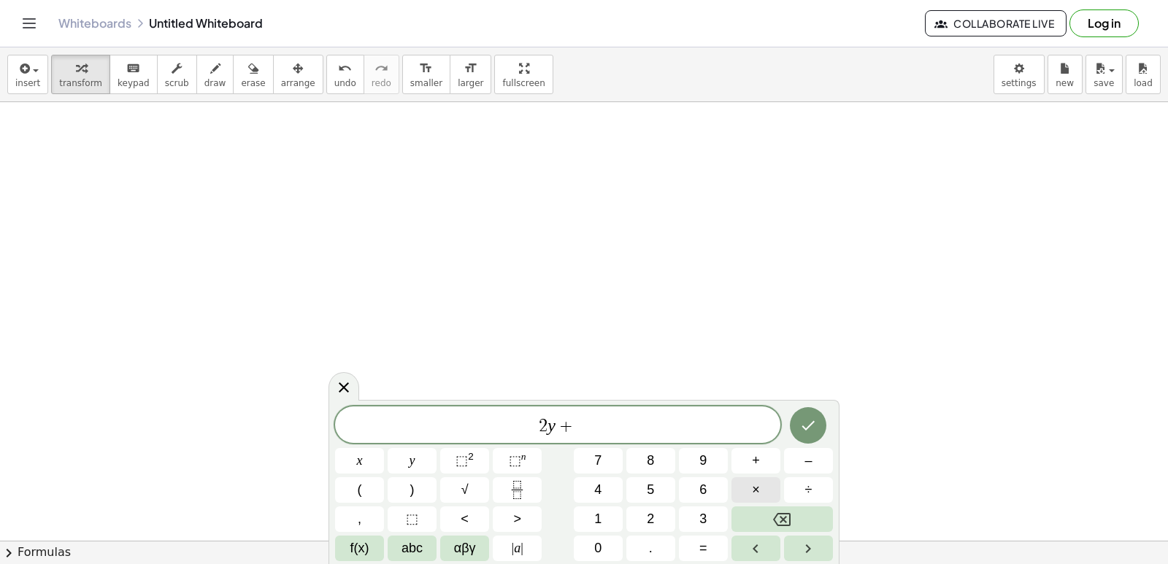
click at [761, 487] on button "×" at bounding box center [756, 490] width 49 height 26
click at [789, 526] on icon "Backspace" at bounding box center [782, 520] width 18 height 18
click at [574, 431] on span "+" at bounding box center [566, 427] width 21 height 18
click at [751, 515] on button "Backspace" at bounding box center [782, 520] width 101 height 26
click at [573, 426] on span "2 y ​" at bounding box center [557, 426] width 445 height 20
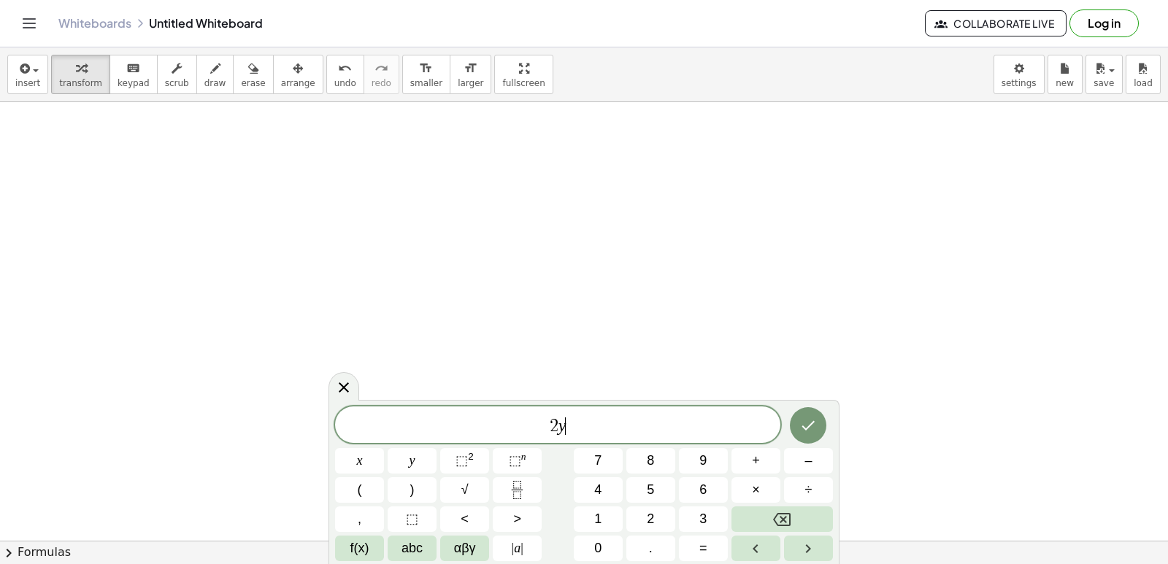
click at [573, 426] on span "2 y ​" at bounding box center [557, 426] width 445 height 20
drag, startPoint x: 573, startPoint y: 426, endPoint x: 580, endPoint y: 402, distance: 25.2
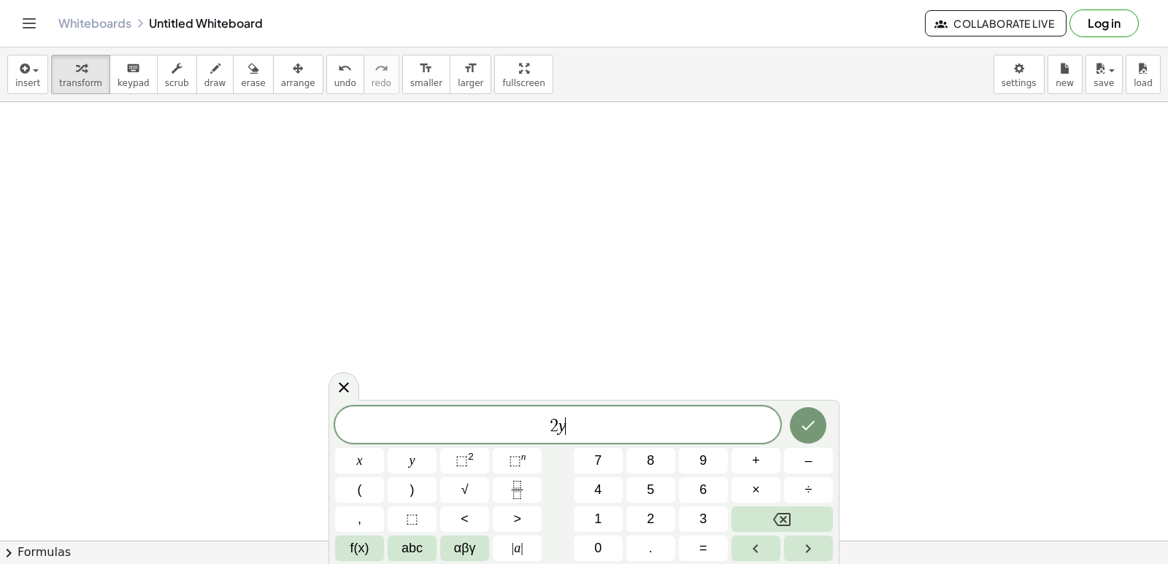
click at [579, 402] on div "2 y ​ x y ⬚ 2 ⬚ n 7 8 9 + – ( ) √ 4 5 6 × ÷ , ⬚ < > 1 2 3 f(x) abc αβγ | a | 0 …" at bounding box center [584, 482] width 511 height 164
click at [580, 402] on div "2 y x y ⬚ 2 ⬚ n 7 8 9 + – ( ) √ 4 5 6 × ÷ , ⬚ < > 1 2 3 f(x) abc αβγ | a | 0 . =" at bounding box center [584, 482] width 511 height 164
click at [581, 407] on div "2 y x y ⬚ 2 ⬚ n 7 8 9 + – ( ) √ 4 5 6 × ÷ , ⬚ < > 1 2 3 f(x) abc αβγ | a | 0 . =" at bounding box center [584, 482] width 511 height 164
click at [581, 407] on div "2 y" at bounding box center [557, 425] width 445 height 37
click at [581, 411] on div "2 y ​" at bounding box center [557, 425] width 445 height 37
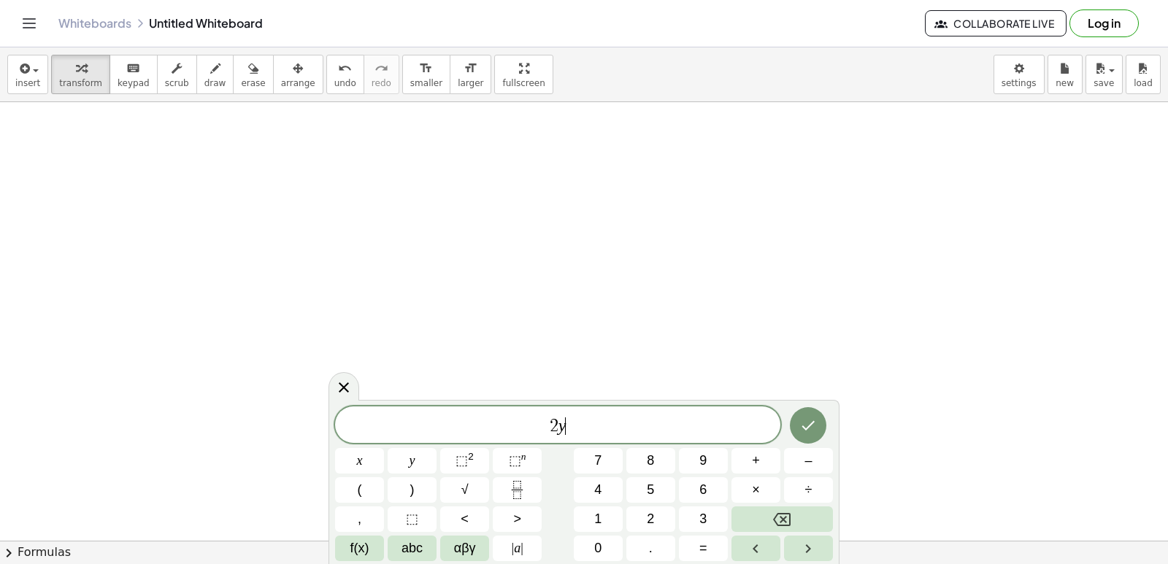
drag, startPoint x: 563, startPoint y: 414, endPoint x: 526, endPoint y: 414, distance: 36.5
click at [557, 414] on div "2 y ​" at bounding box center [557, 425] width 445 height 37
drag, startPoint x: 515, startPoint y: 415, endPoint x: 537, endPoint y: 384, distance: 37.3
click at [521, 394] on body "Graspable Math Activities Get Started Activity Bank Assigned Work Classes White…" at bounding box center [584, 282] width 1168 height 564
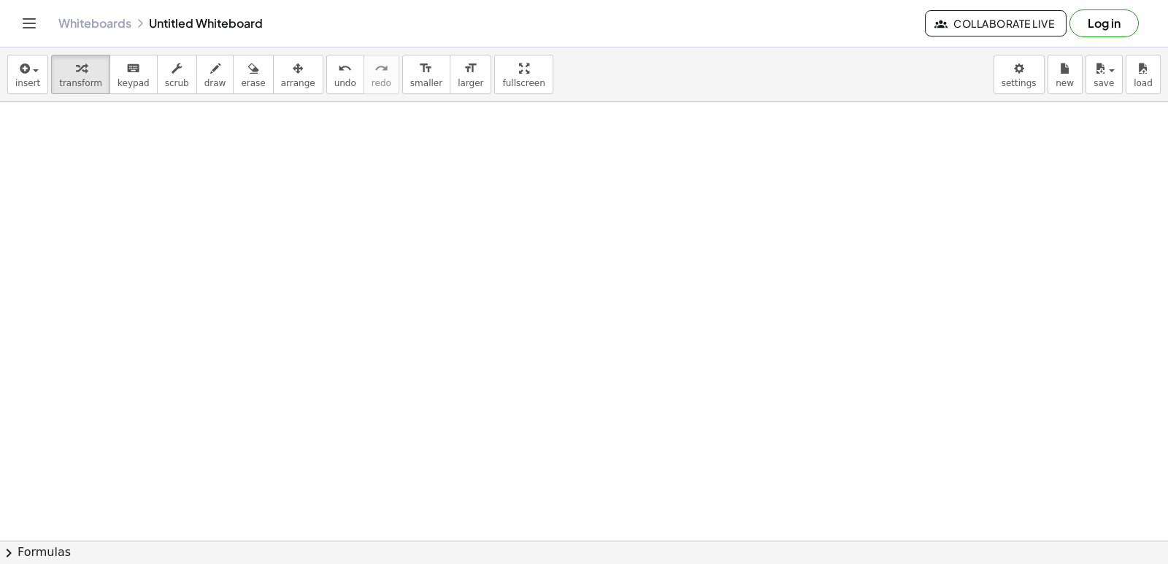
drag, startPoint x: 1140, startPoint y: 529, endPoint x: 1116, endPoint y: 532, distance: 25.0
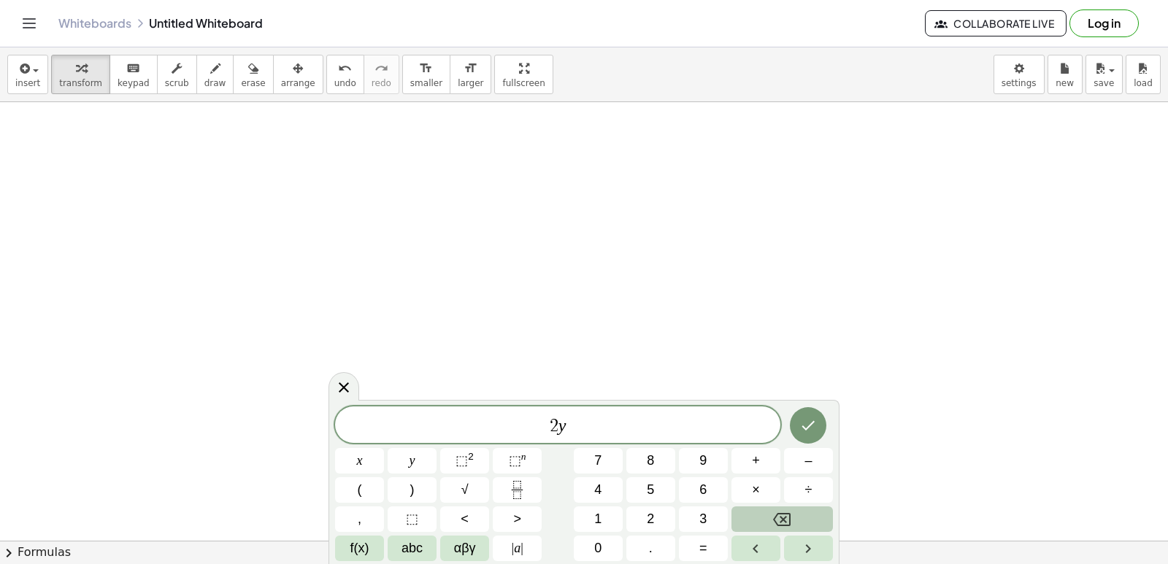
click at [748, 528] on button "Backspace" at bounding box center [782, 520] width 101 height 26
click at [742, 529] on button "Backspace" at bounding box center [782, 520] width 101 height 26
click at [741, 529] on button "Backspace" at bounding box center [782, 520] width 101 height 26
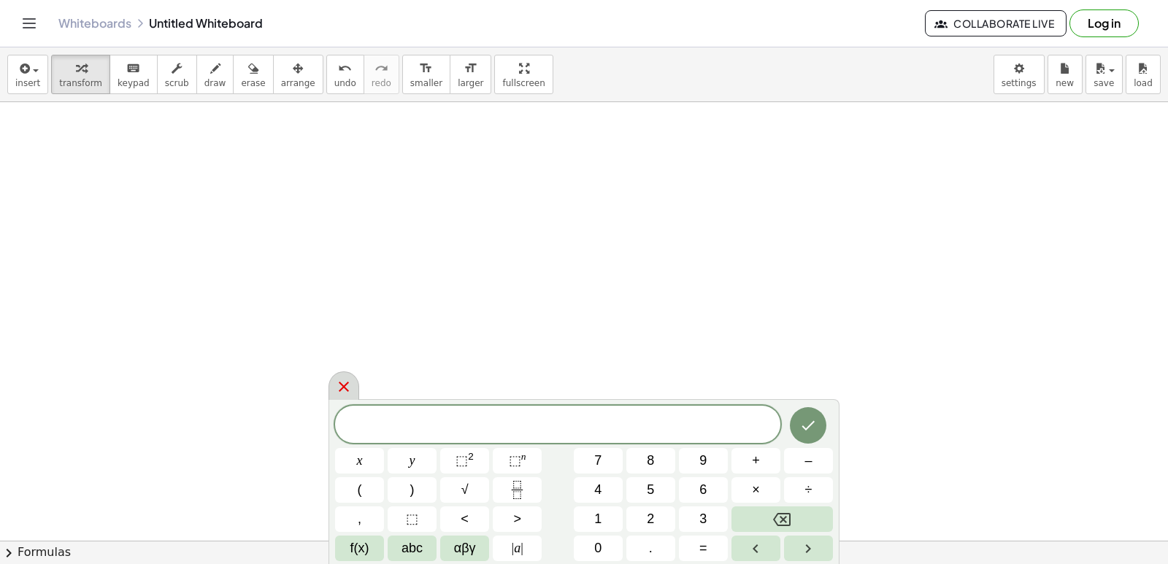
click at [340, 389] on icon at bounding box center [344, 387] width 18 height 18
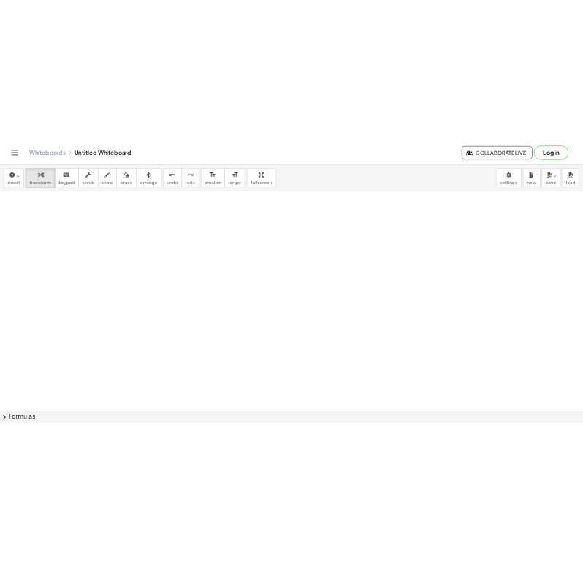
scroll to position [4241, 0]
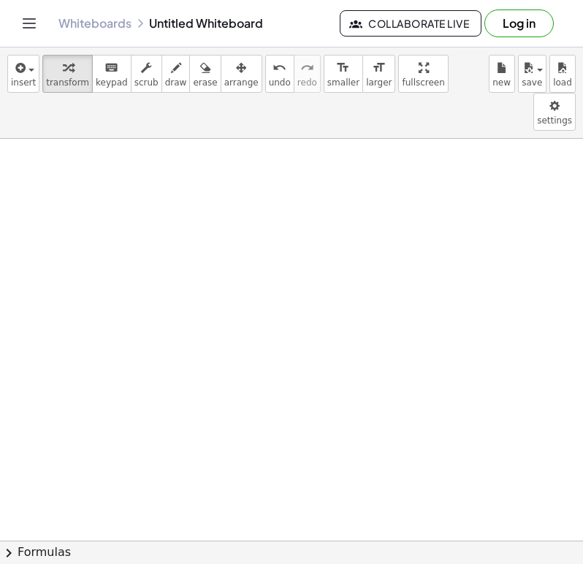
drag, startPoint x: 213, startPoint y: 383, endPoint x: 200, endPoint y: 385, distance: 13.3
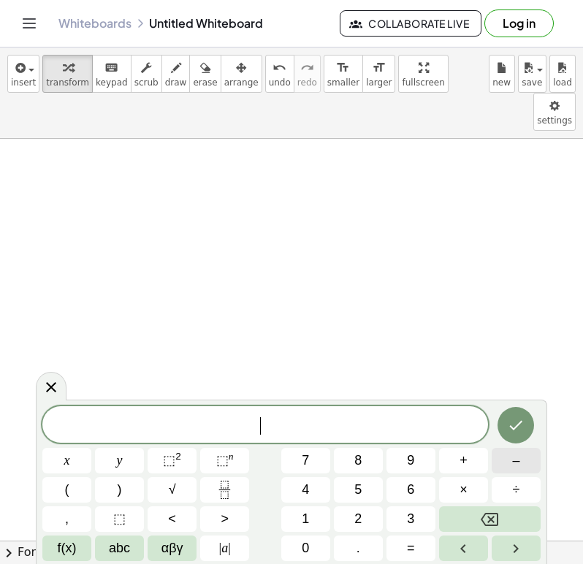
click at [511, 465] on button "–" at bounding box center [515, 461] width 49 height 26
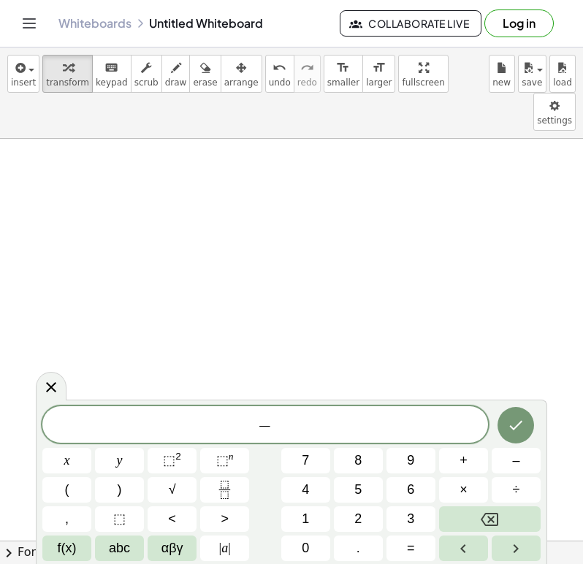
click at [560, 0] on html "Graspable Math Activities Get Started Activity Bank Assigned Work Classes White…" at bounding box center [291, 282] width 583 height 564
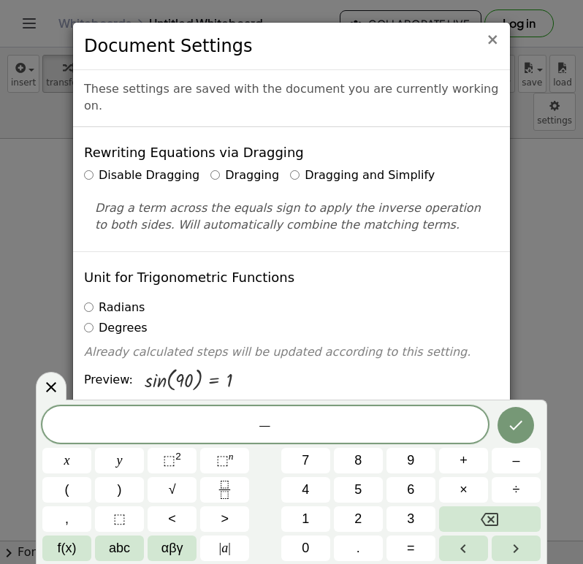
click at [491, 35] on span "×" at bounding box center [492, 40] width 13 height 18
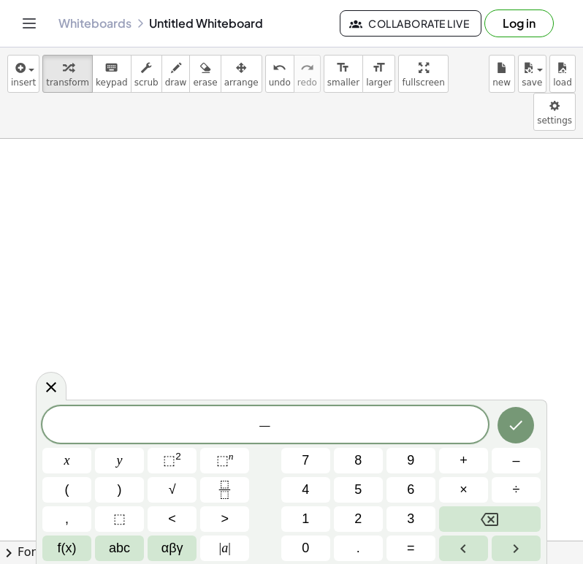
drag, startPoint x: 291, startPoint y: 372, endPoint x: 277, endPoint y: 373, distance: 13.9
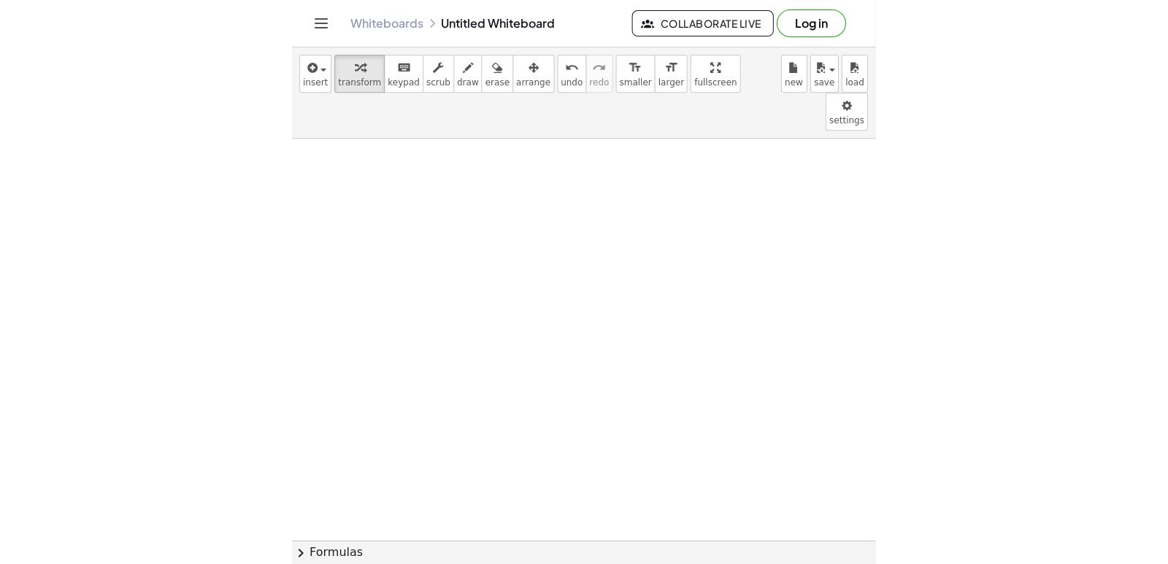
scroll to position [5285, 283]
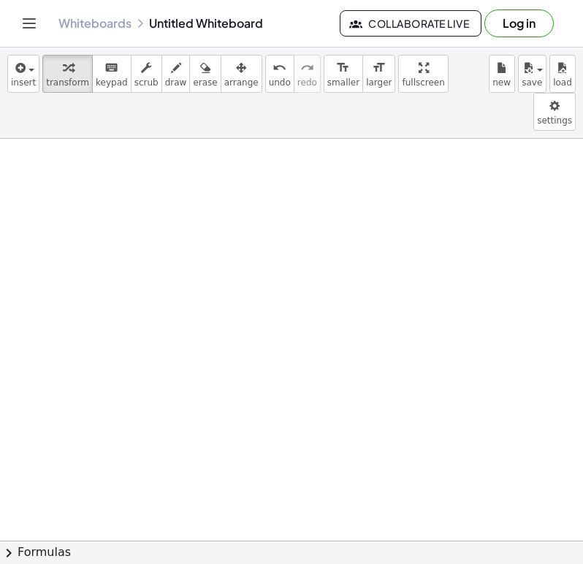
click at [372, 347] on div "+ · 2 · x + 1 = 5 Fix a mistake Transform line Copy line as LaTeX Copy derivati…" at bounding box center [291, 340] width 583 height 402
drag, startPoint x: 271, startPoint y: 45, endPoint x: 257, endPoint y: 49, distance: 14.3
click at [266, 49] on div "Graspable Math Activities Get Started Activity Bank Assigned Work Classes White…" at bounding box center [291, 282] width 583 height 564
click at [189, 79] on button "erase" at bounding box center [204, 74] width 31 height 38
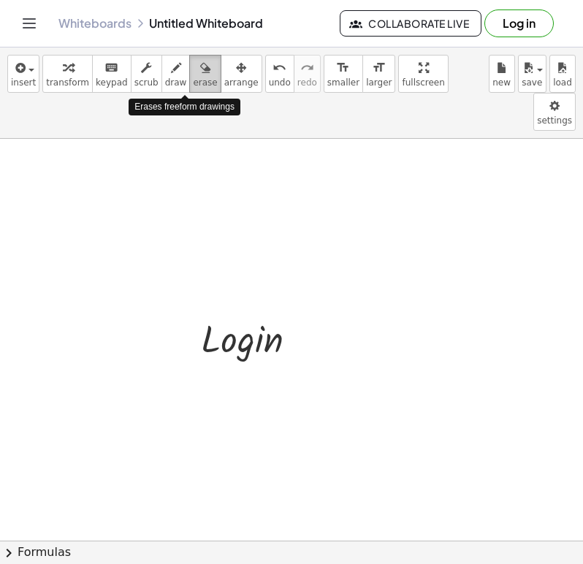
click at [193, 83] on span "erase" at bounding box center [205, 82] width 24 height 10
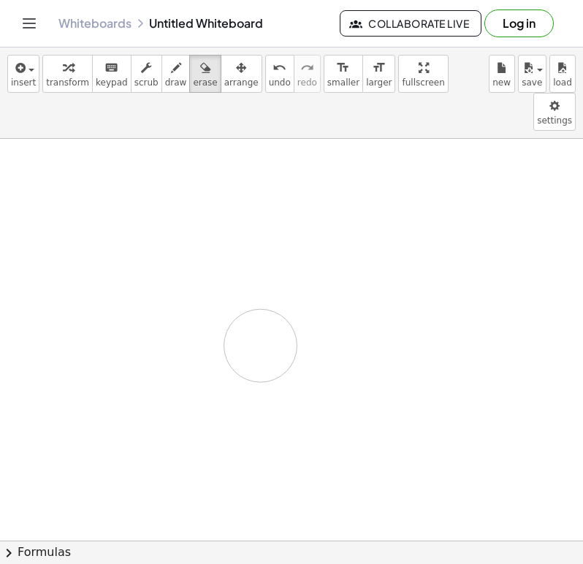
drag, startPoint x: 208, startPoint y: 316, endPoint x: 261, endPoint y: 309, distance: 53.8
drag, startPoint x: 258, startPoint y: 308, endPoint x: 301, endPoint y: 329, distance: 47.3
drag, startPoint x: 287, startPoint y: 331, endPoint x: 220, endPoint y: 248, distance: 106.4
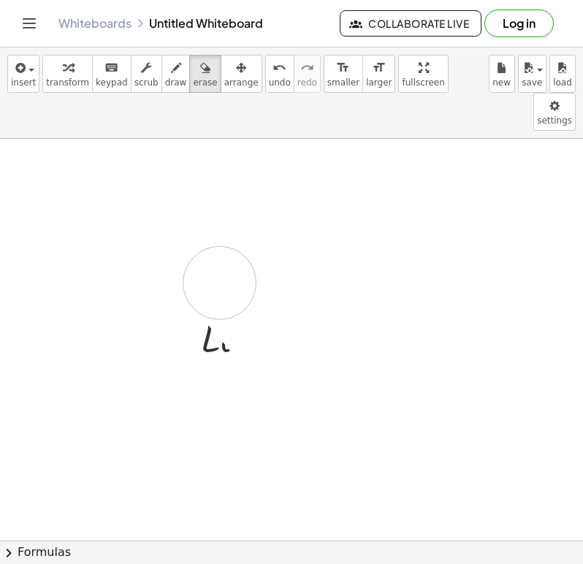
click at [224, 81] on span "arrange" at bounding box center [241, 82] width 34 height 10
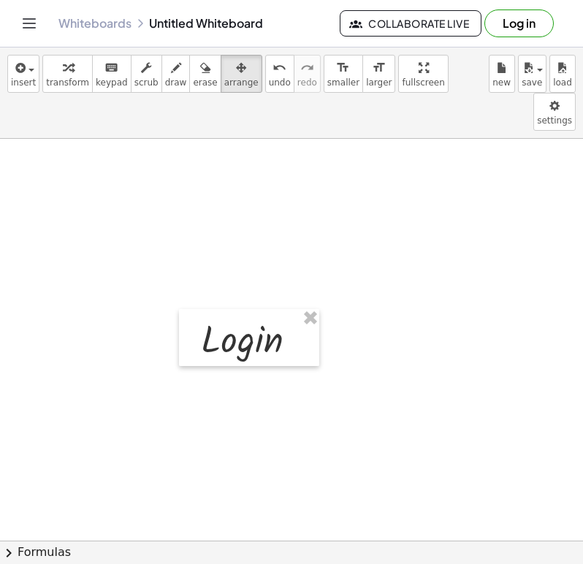
drag, startPoint x: 242, startPoint y: 244, endPoint x: 286, endPoint y: 180, distance: 77.8
drag, startPoint x: 307, startPoint y: 279, endPoint x: 268, endPoint y: 322, distance: 57.9
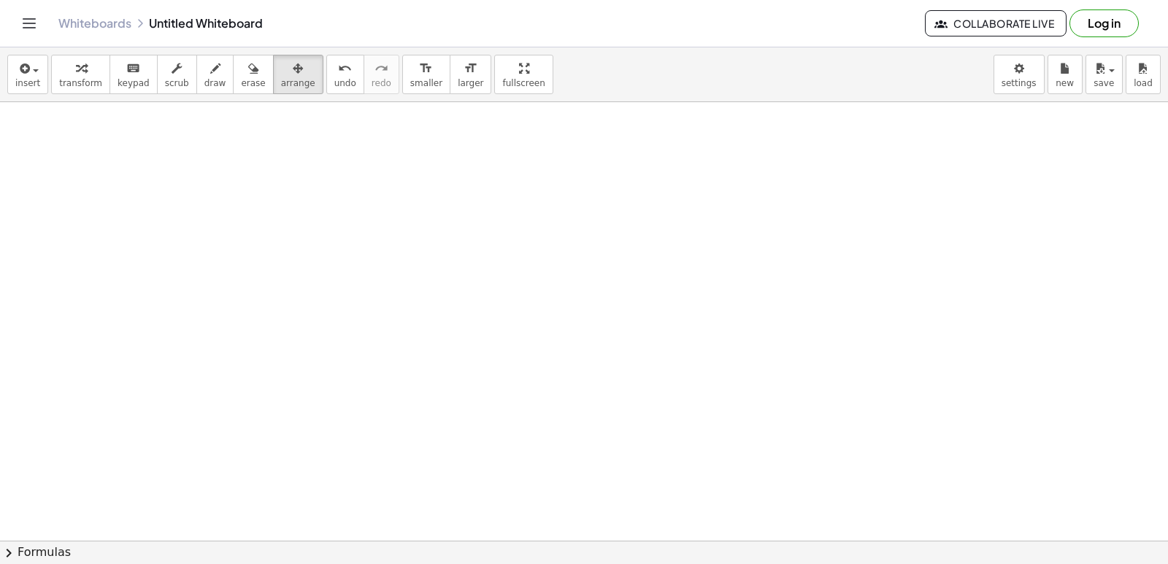
scroll to position [5285, 0]
drag, startPoint x: 604, startPoint y: 499, endPoint x: 603, endPoint y: 485, distance: 14.6
drag, startPoint x: 460, startPoint y: 338, endPoint x: 429, endPoint y: 380, distance: 52.1
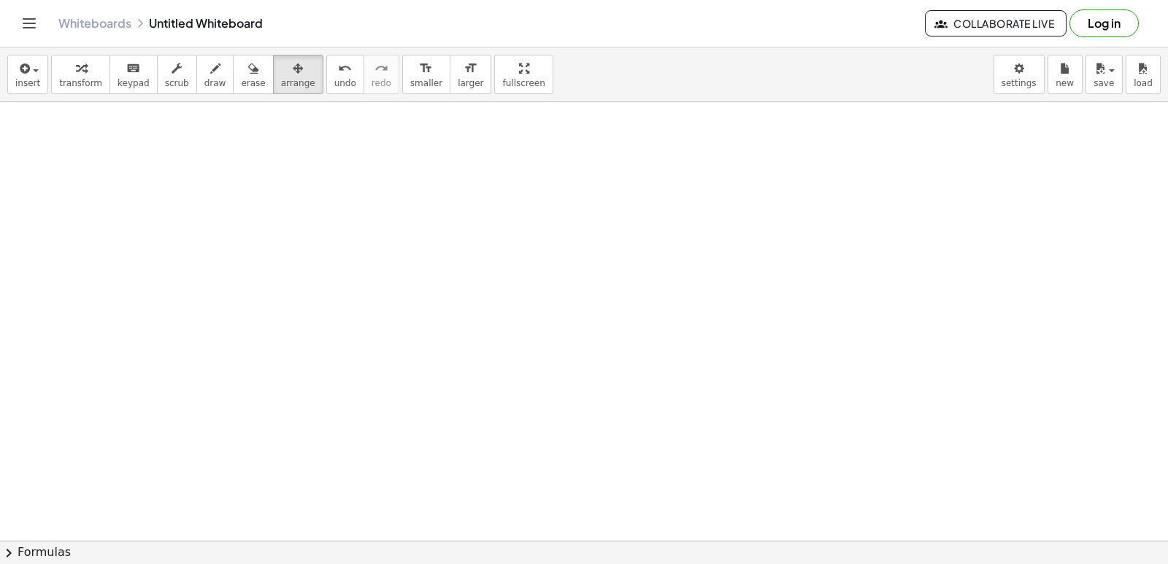
drag, startPoint x: 429, startPoint y: 380, endPoint x: 429, endPoint y: 389, distance: 9.5
drag, startPoint x: 751, startPoint y: 478, endPoint x: 524, endPoint y: 447, distance: 228.5
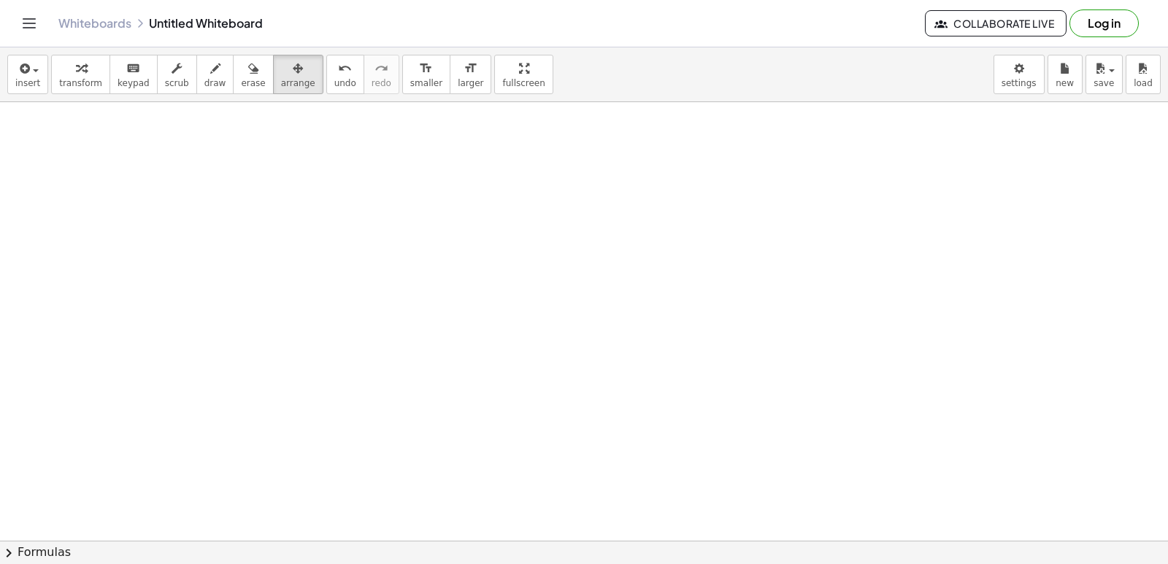
drag, startPoint x: 532, startPoint y: 406, endPoint x: 736, endPoint y: 461, distance: 210.9
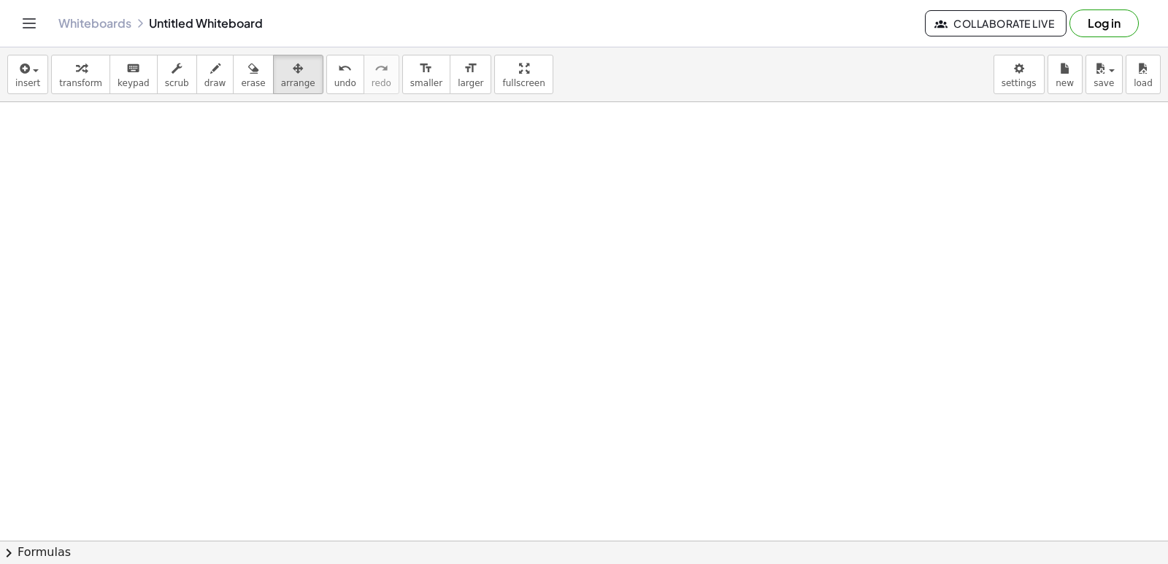
drag, startPoint x: 633, startPoint y: 452, endPoint x: 634, endPoint y: 462, distance: 10.2
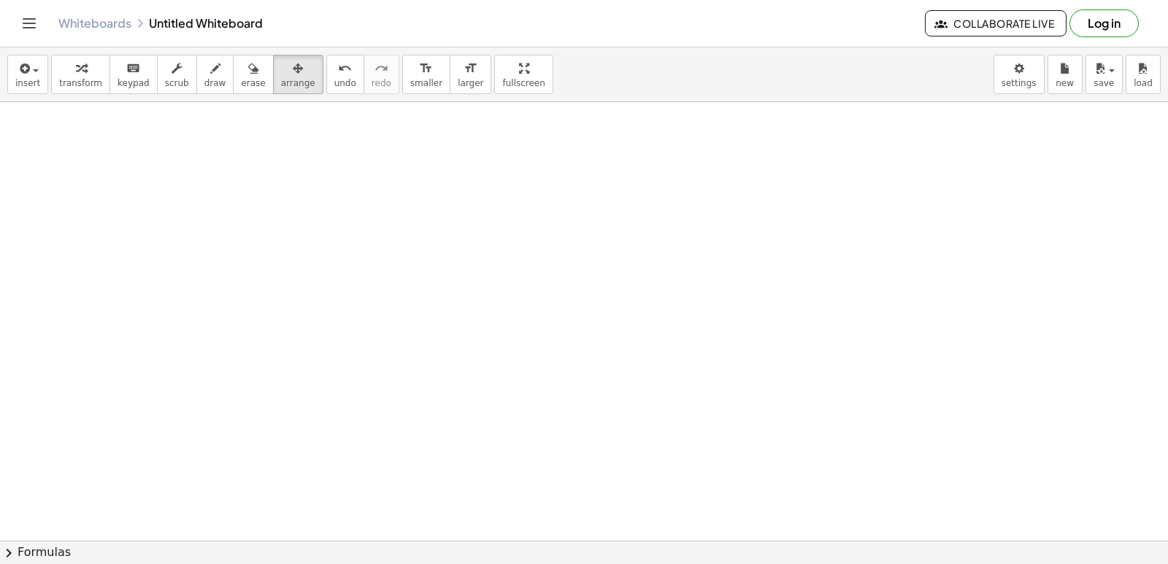
click at [59, 73] on div "button" at bounding box center [80, 68] width 43 height 18
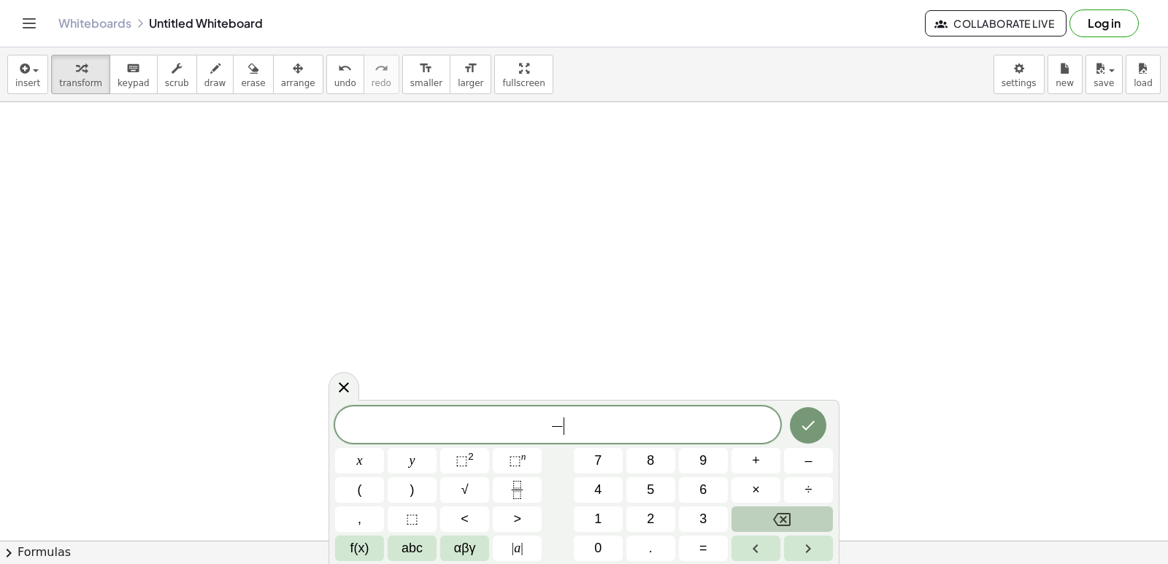
click at [784, 519] on icon "Backspace" at bounding box center [782, 519] width 18 height 13
click at [410, 460] on span "y" at bounding box center [413, 461] width 6 height 20
click at [756, 465] on button "+" at bounding box center [756, 461] width 49 height 26
click at [650, 521] on button "2" at bounding box center [650, 520] width 49 height 26
click at [372, 463] on button "x" at bounding box center [359, 461] width 49 height 26
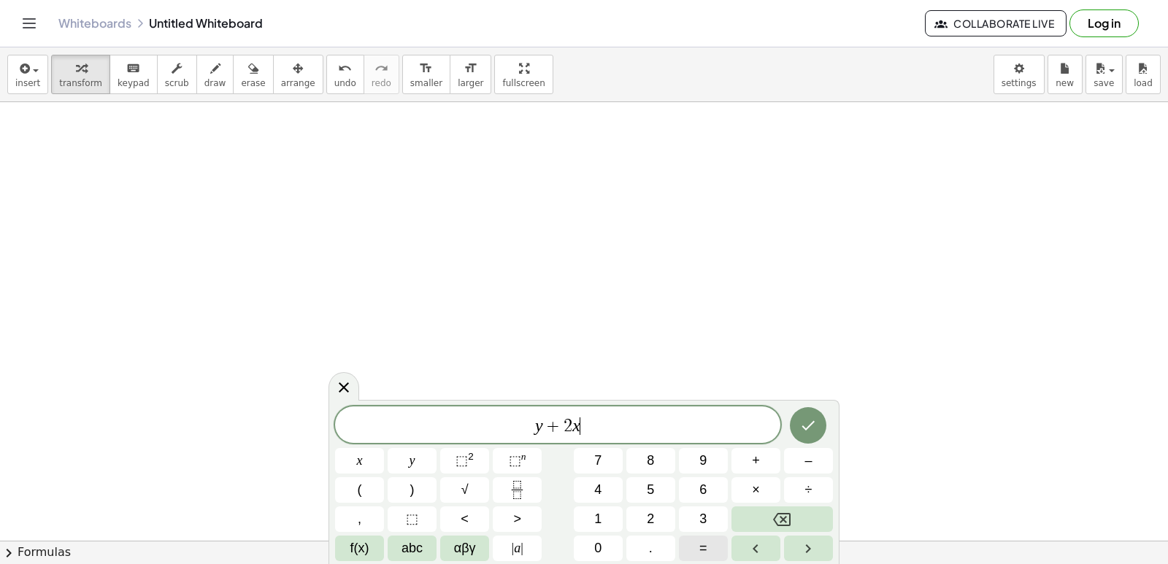
click at [697, 541] on button "=" at bounding box center [703, 549] width 49 height 26
click at [608, 517] on button "1" at bounding box center [598, 520] width 49 height 26
click at [609, 537] on button "0" at bounding box center [598, 549] width 49 height 26
click at [812, 417] on icon "Done" at bounding box center [808, 426] width 18 height 18
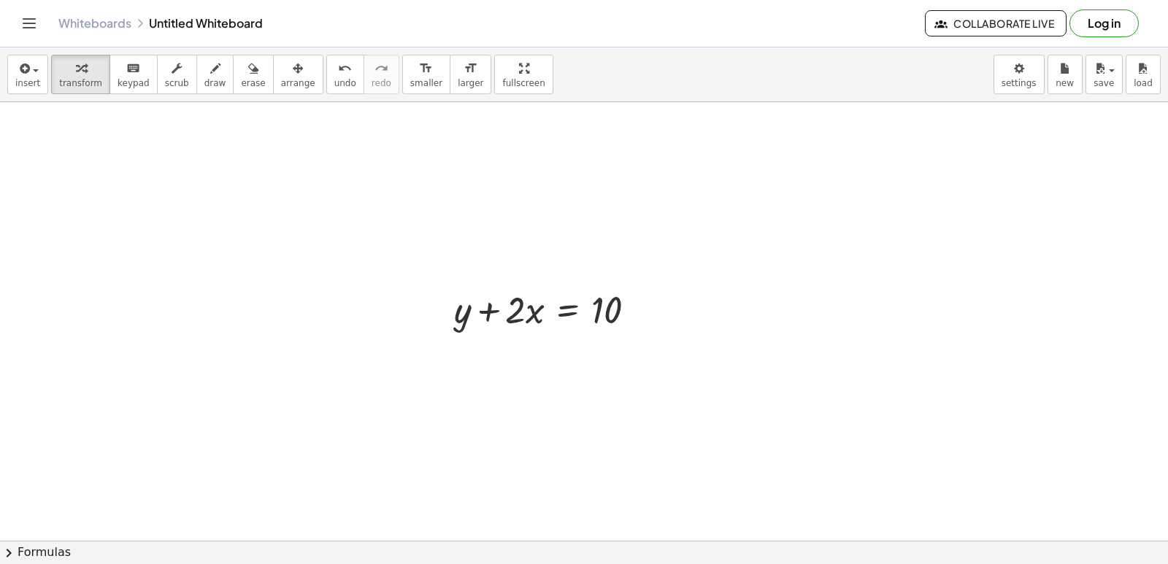
scroll to position [5431, 0]
drag, startPoint x: 238, startPoint y: 394, endPoint x: 333, endPoint y: 386, distance: 95.3
click at [617, 269] on div at bounding box center [551, 285] width 208 height 50
drag, startPoint x: 568, startPoint y: 335, endPoint x: 594, endPoint y: 328, distance: 27.3
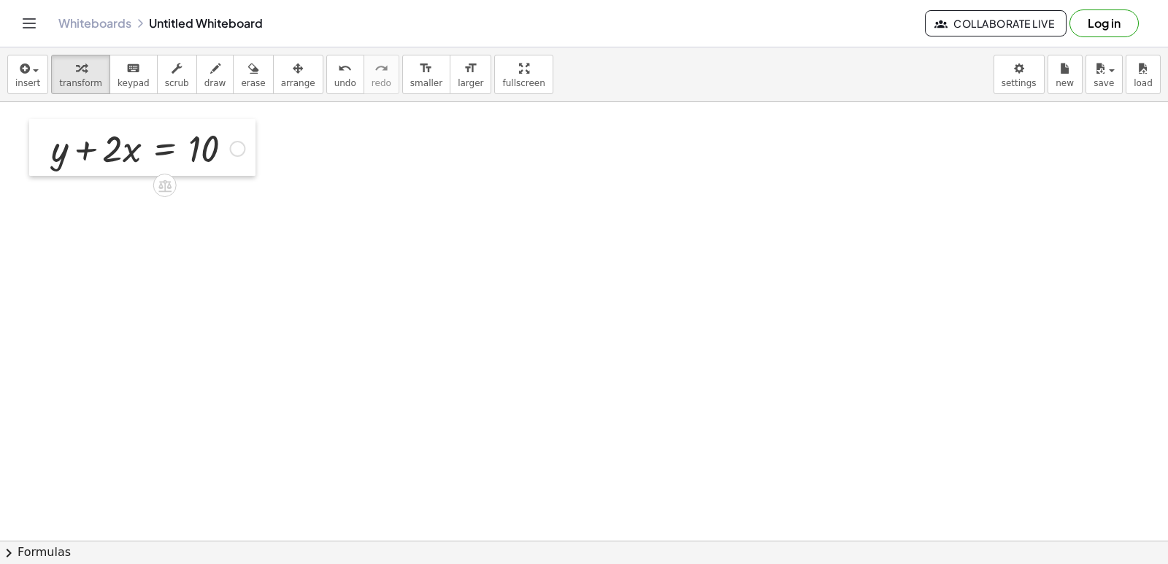
drag, startPoint x: 448, startPoint y: 298, endPoint x: 45, endPoint y: 161, distance: 425.7
click at [45, 161] on div at bounding box center [40, 147] width 22 height 57
drag, startPoint x: 124, startPoint y: 142, endPoint x: 275, endPoint y: 142, distance: 151.1
click at [112, 200] on div at bounding box center [184, 197] width 281 height 50
drag, startPoint x: 105, startPoint y: 200, endPoint x: 107, endPoint y: 209, distance: 9.0
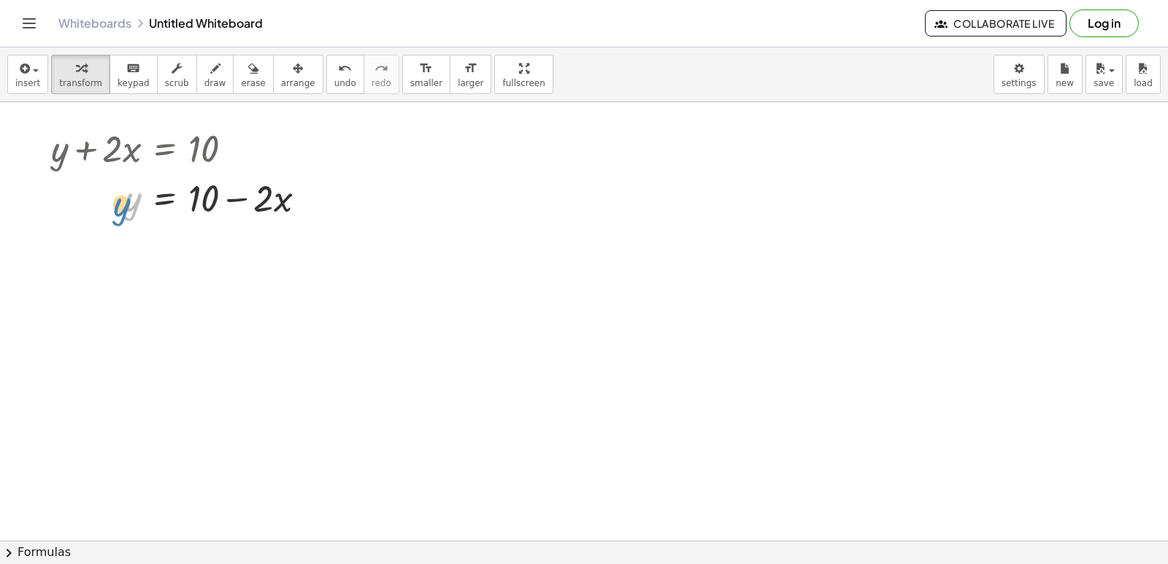
click at [107, 209] on div at bounding box center [184, 197] width 281 height 50
click at [131, 224] on div "+ y + · 2 · x = 10 y · 2 · x = 10 + −" at bounding box center [178, 172] width 299 height 107
click at [164, 241] on icon at bounding box center [164, 235] width 13 height 12
click at [83, 197] on div at bounding box center [184, 197] width 281 height 50
click at [120, 223] on div "+ y + · 2 · x = 10 y y · 2 · x = 10 + −" at bounding box center [178, 172] width 299 height 107
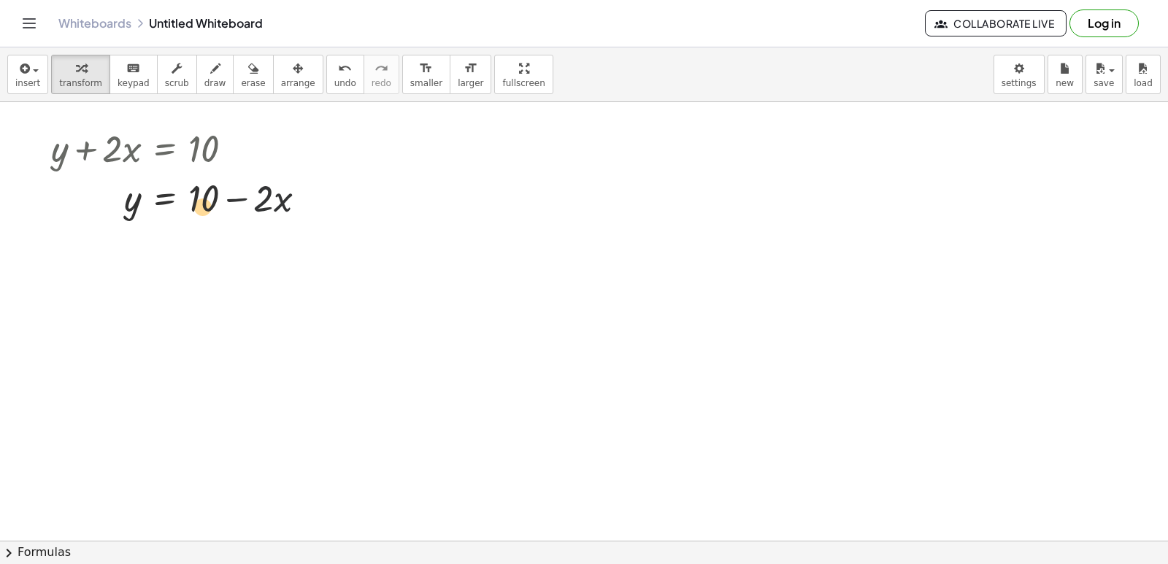
drag, startPoint x: 242, startPoint y: 218, endPoint x: 207, endPoint y: 226, distance: 36.7
drag, startPoint x: 315, startPoint y: 202, endPoint x: 317, endPoint y: 210, distance: 8.3
click at [165, 199] on div "y · 2 · x = 10 + −" at bounding box center [165, 199] width 0 height 0
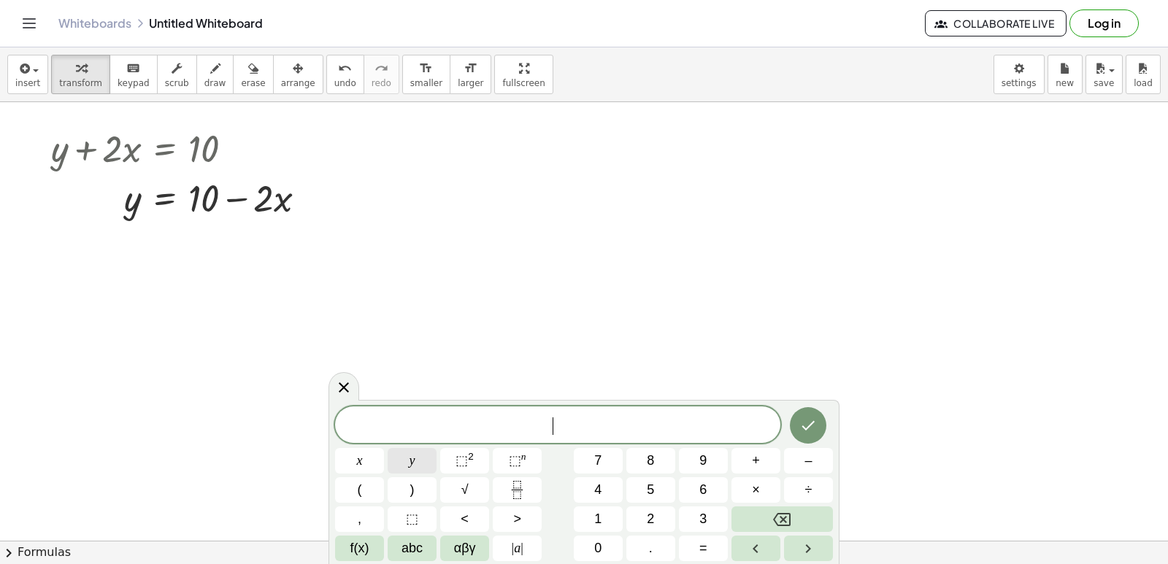
click at [411, 462] on span "y" at bounding box center [413, 461] width 6 height 20
click at [797, 466] on button "–" at bounding box center [808, 461] width 49 height 26
click at [652, 495] on span "5" at bounding box center [650, 490] width 7 height 20
click at [357, 456] on span "x" at bounding box center [360, 461] width 6 height 20
click at [705, 551] on span "=" at bounding box center [703, 549] width 8 height 20
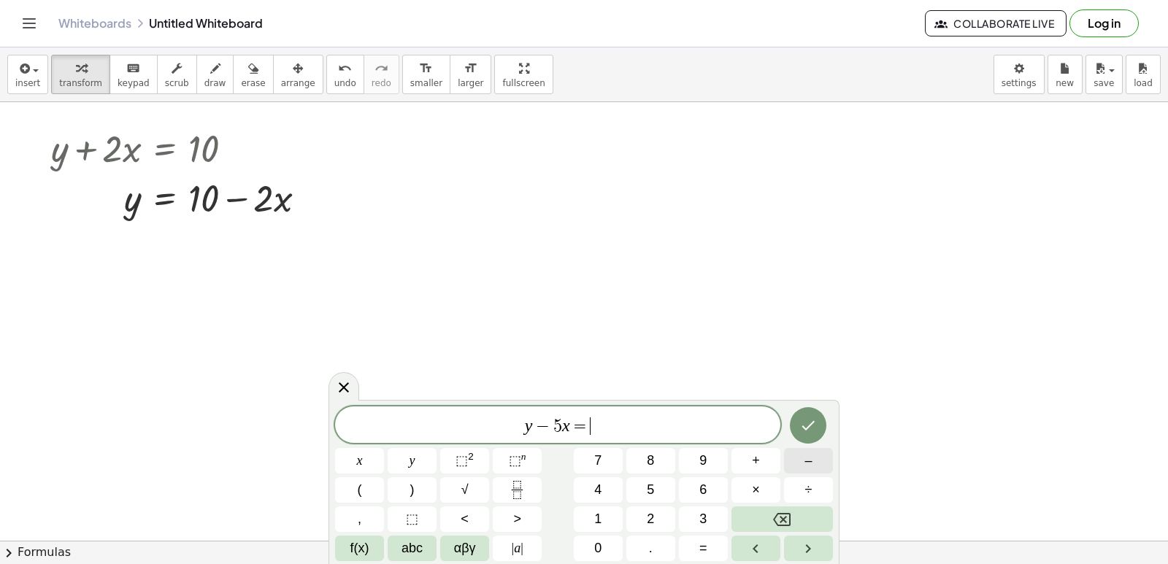
click at [810, 465] on span "–" at bounding box center [808, 461] width 7 height 20
click at [653, 523] on span "2" at bounding box center [650, 520] width 7 height 20
click at [804, 424] on icon "Done" at bounding box center [808, 426] width 18 height 18
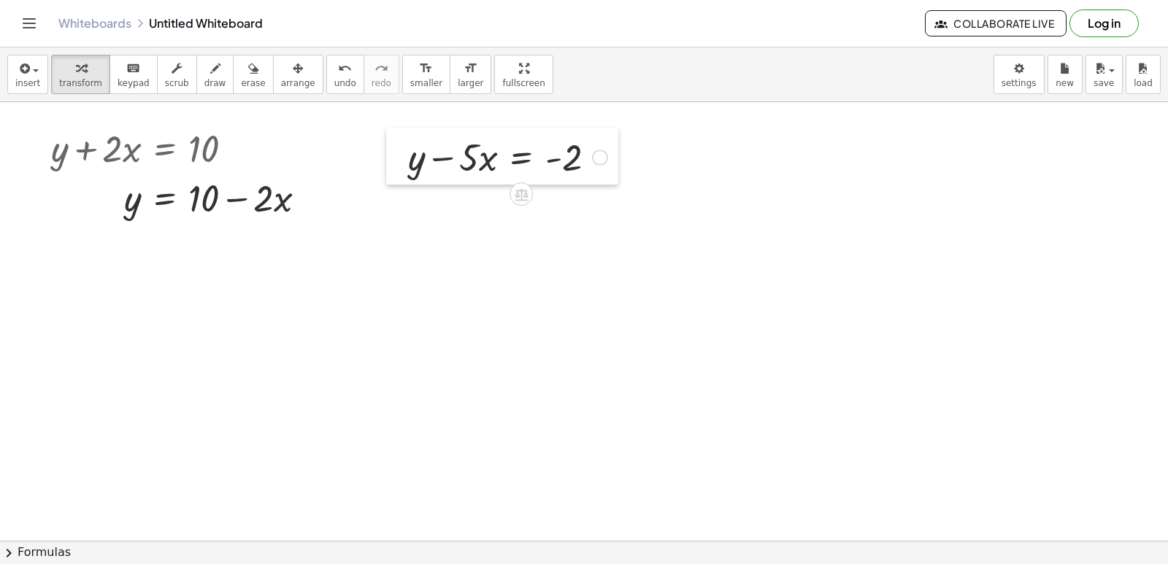
drag, startPoint x: 698, startPoint y: 375, endPoint x: 396, endPoint y: 167, distance: 366.5
click at [396, 167] on div at bounding box center [397, 156] width 22 height 57
drag, startPoint x: 486, startPoint y: 160, endPoint x: 616, endPoint y: 161, distance: 130.0
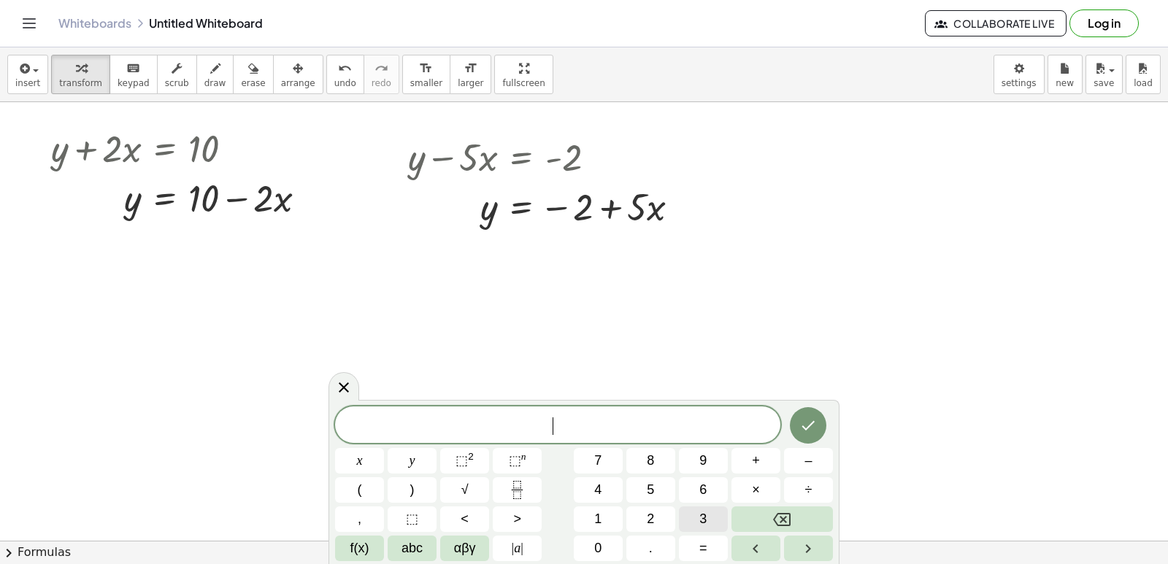
click at [686, 521] on button "3" at bounding box center [703, 520] width 49 height 26
click at [408, 469] on button "y" at bounding box center [412, 461] width 49 height 26
click at [753, 466] on span "+" at bounding box center [756, 461] width 8 height 20
click at [611, 521] on button "1" at bounding box center [598, 520] width 49 height 26
click at [645, 518] on button "2" at bounding box center [650, 520] width 49 height 26
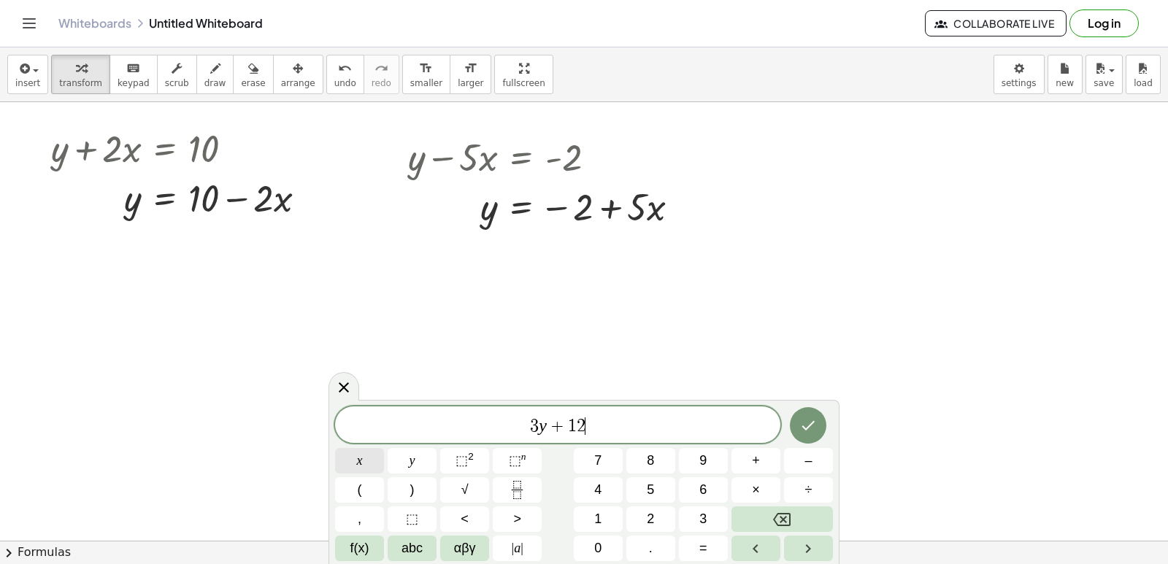
click at [357, 456] on button "x" at bounding box center [359, 461] width 49 height 26
click at [710, 549] on button "=" at bounding box center [703, 549] width 49 height 26
click at [599, 515] on span "1" at bounding box center [597, 520] width 7 height 20
click at [651, 483] on span "5" at bounding box center [650, 490] width 7 height 20
click at [793, 421] on button "Done" at bounding box center [808, 425] width 37 height 37
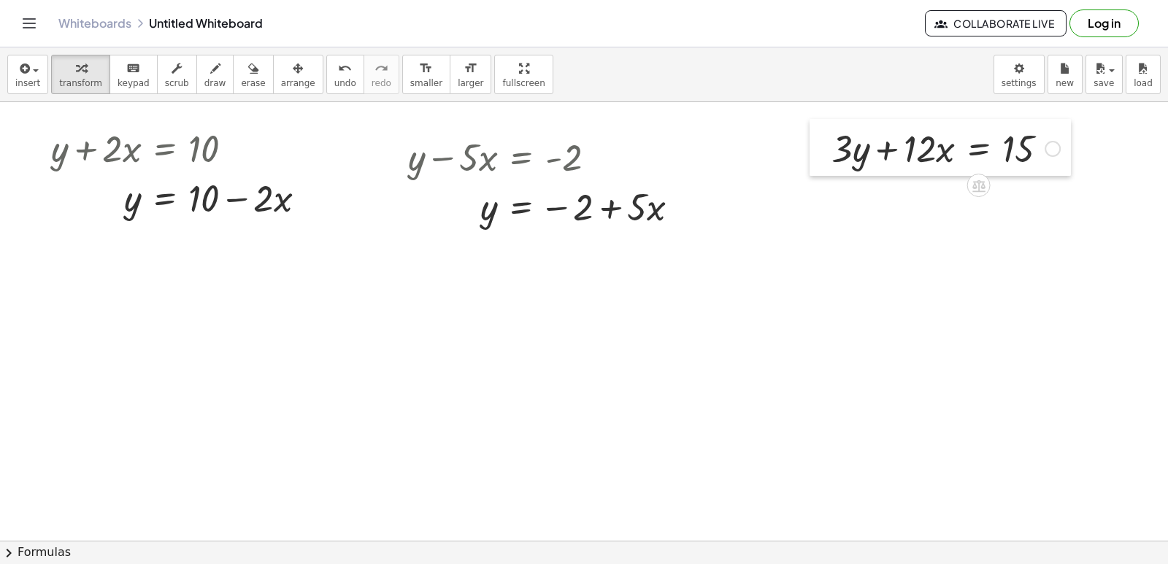
drag, startPoint x: 721, startPoint y: 369, endPoint x: 824, endPoint y: 152, distance: 240.7
click at [824, 152] on div at bounding box center [821, 147] width 22 height 57
drag, startPoint x: 925, startPoint y: 150, endPoint x: 1093, endPoint y: 150, distance: 167.9
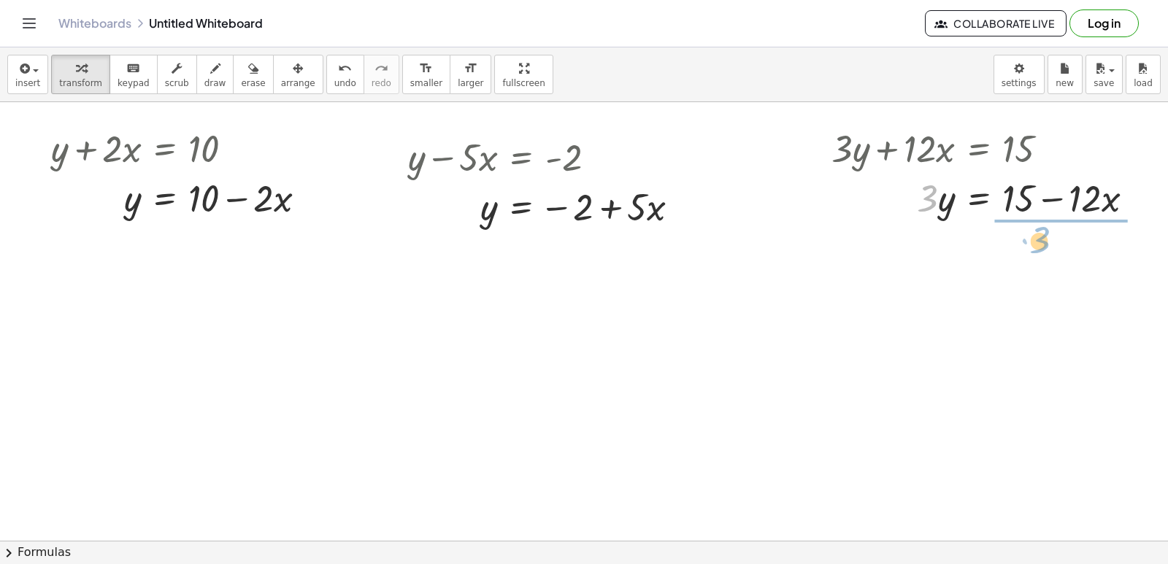
drag, startPoint x: 918, startPoint y: 202, endPoint x: 1039, endPoint y: 250, distance: 129.5
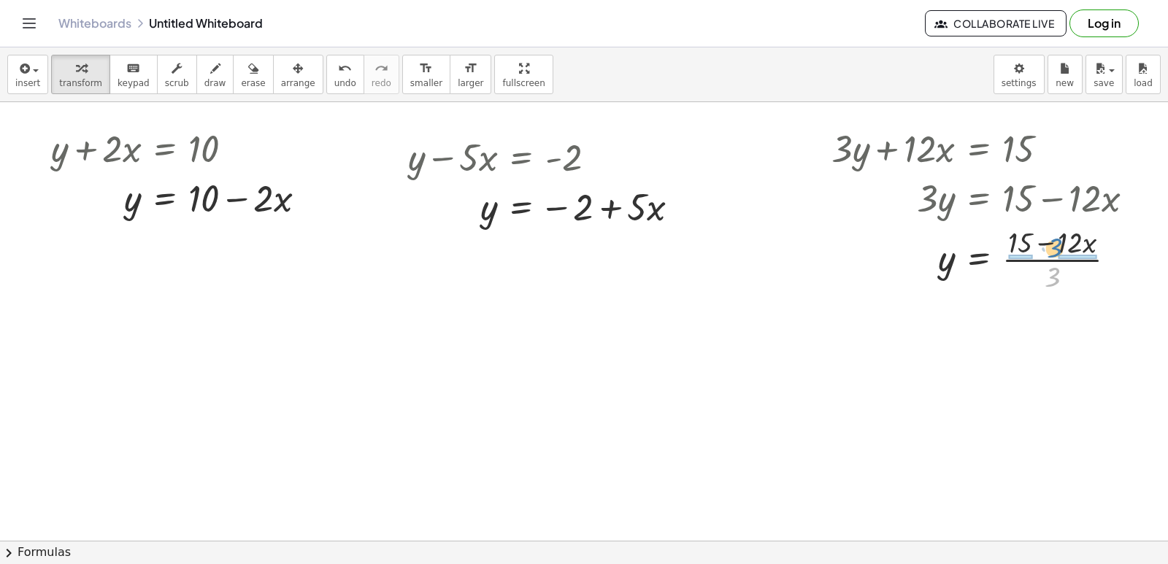
drag, startPoint x: 1054, startPoint y: 282, endPoint x: 1054, endPoint y: 245, distance: 36.5
click at [1056, 248] on div at bounding box center [988, 258] width 329 height 73
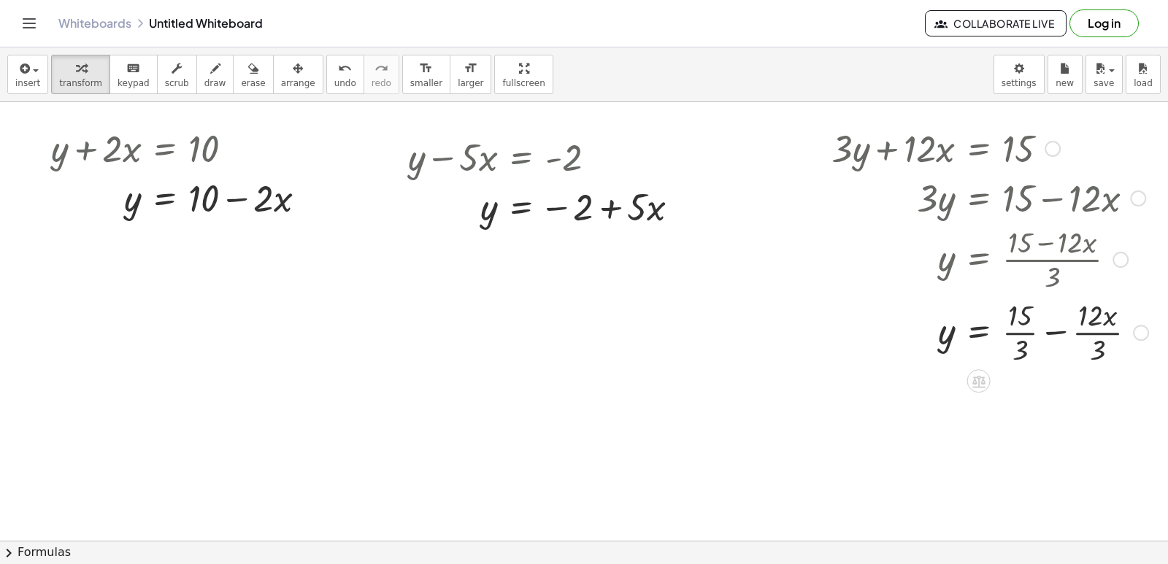
click at [1053, 327] on div at bounding box center [989, 331] width 331 height 73
click at [1046, 389] on div at bounding box center [989, 404] width 331 height 73
click at [1020, 386] on div at bounding box center [989, 404] width 331 height 73
click at [1024, 386] on div at bounding box center [989, 404] width 331 height 73
drag, startPoint x: 1052, startPoint y: 421, endPoint x: 1042, endPoint y: 391, distance: 32.3
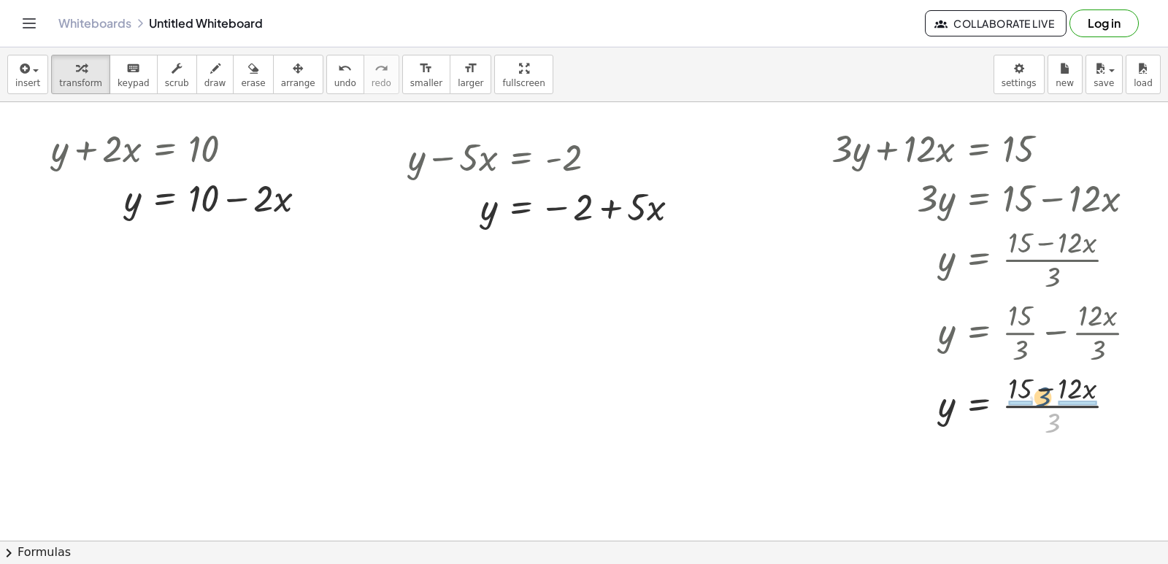
click at [1042, 391] on div at bounding box center [989, 404] width 331 height 73
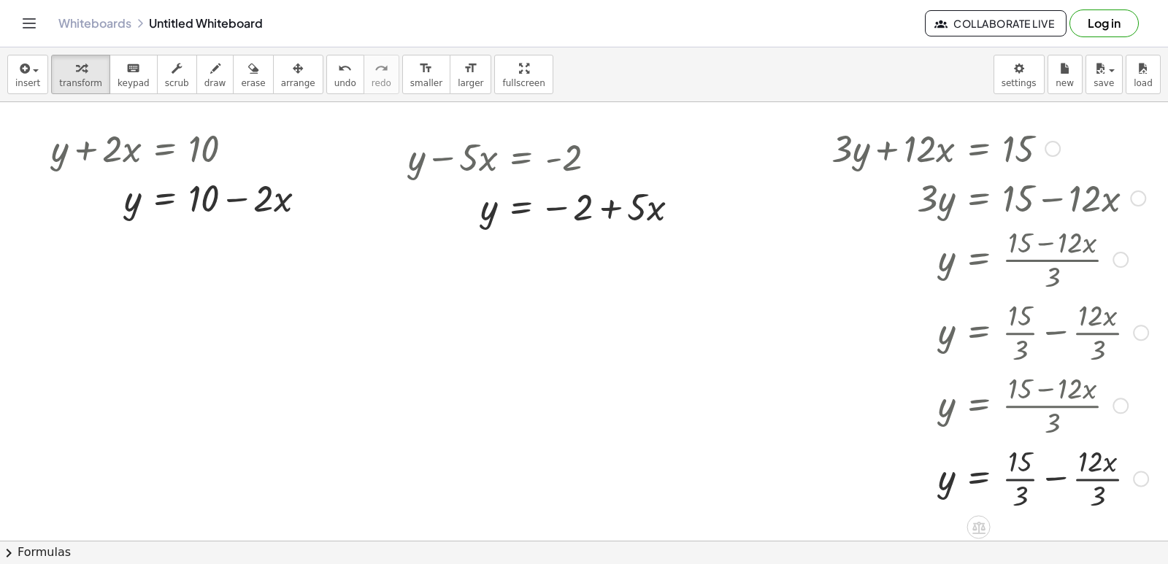
click at [1027, 480] on div at bounding box center [989, 477] width 331 height 73
click at [1083, 478] on div at bounding box center [989, 477] width 331 height 73
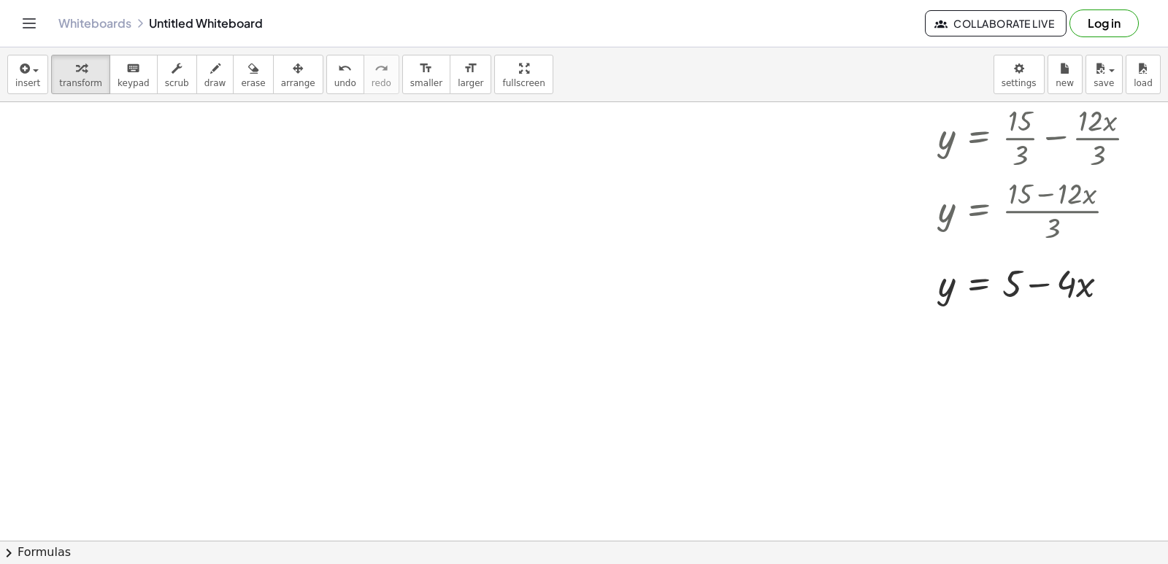
scroll to position [5650, 0]
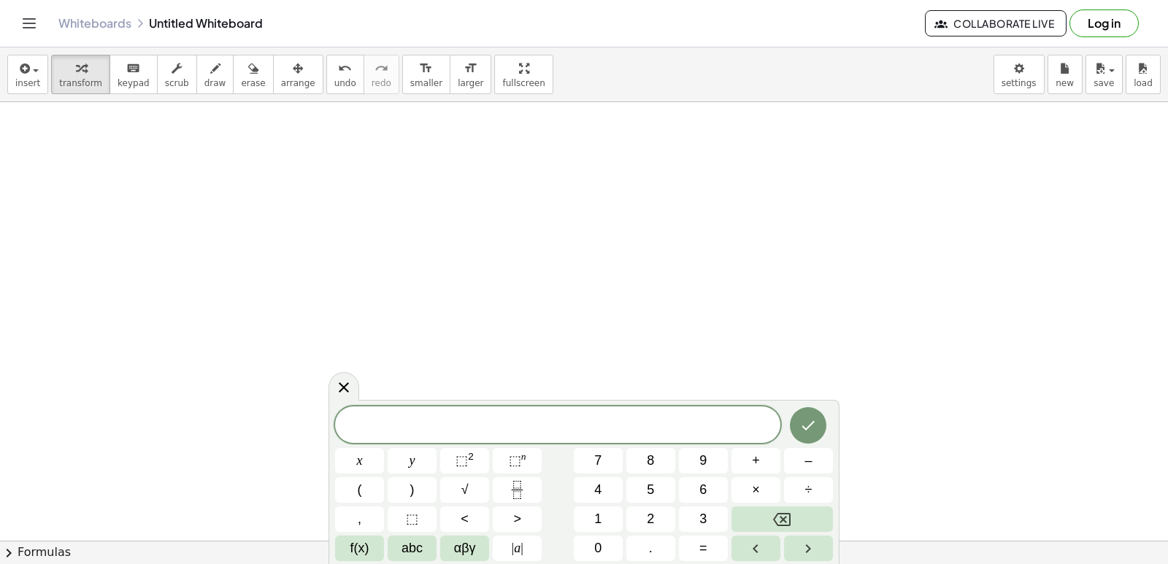
scroll to position [5861, 0]
click at [642, 488] on button "5" at bounding box center [650, 490] width 49 height 26
click at [417, 463] on button "y" at bounding box center [412, 461] width 49 height 26
click at [789, 464] on button "–" at bounding box center [808, 461] width 49 height 26
click at [645, 488] on button "5" at bounding box center [650, 490] width 49 height 26
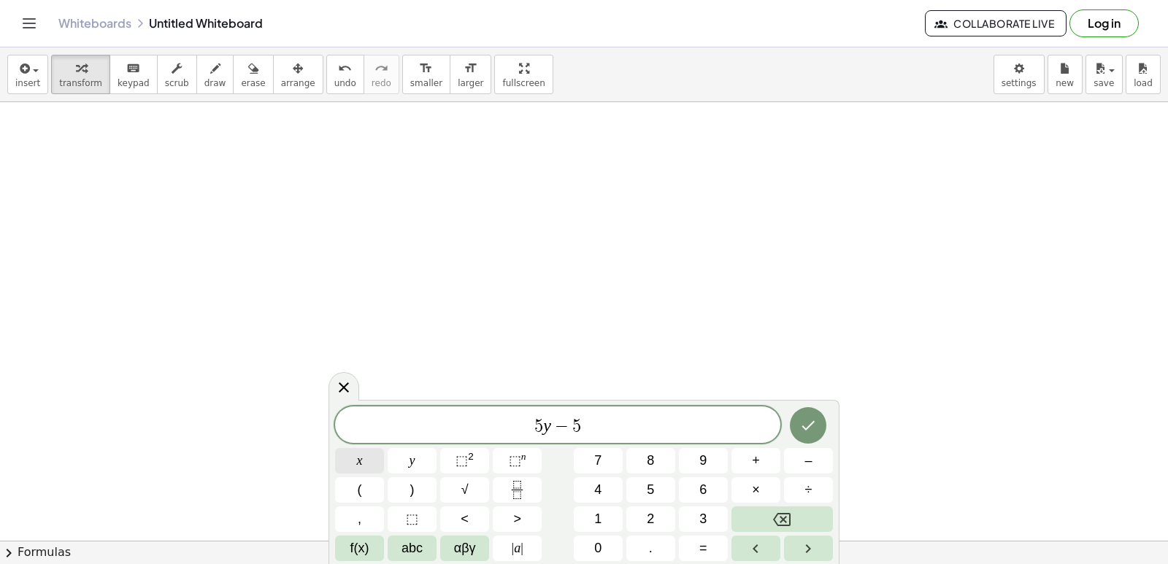
click at [360, 459] on span "x" at bounding box center [360, 461] width 6 height 20
click at [708, 542] on button "=" at bounding box center [703, 549] width 49 height 26
click at [797, 456] on button "–" at bounding box center [808, 461] width 49 height 26
click at [650, 520] on span "2" at bounding box center [650, 520] width 7 height 20
click at [602, 548] on button "0" at bounding box center [598, 549] width 49 height 26
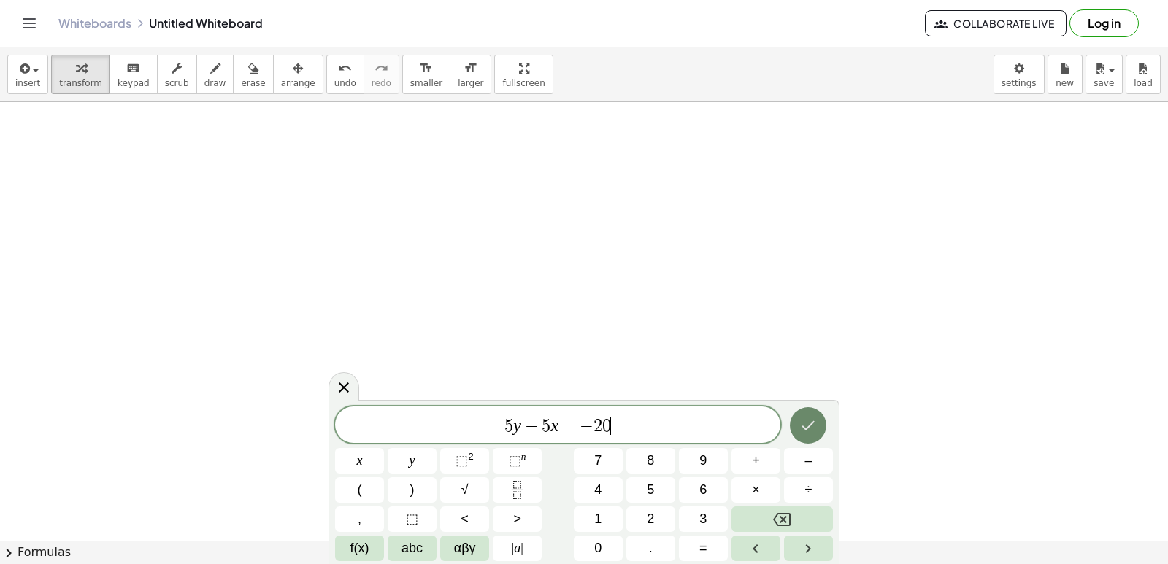
click at [804, 421] on icon "Done" at bounding box center [808, 426] width 18 height 18
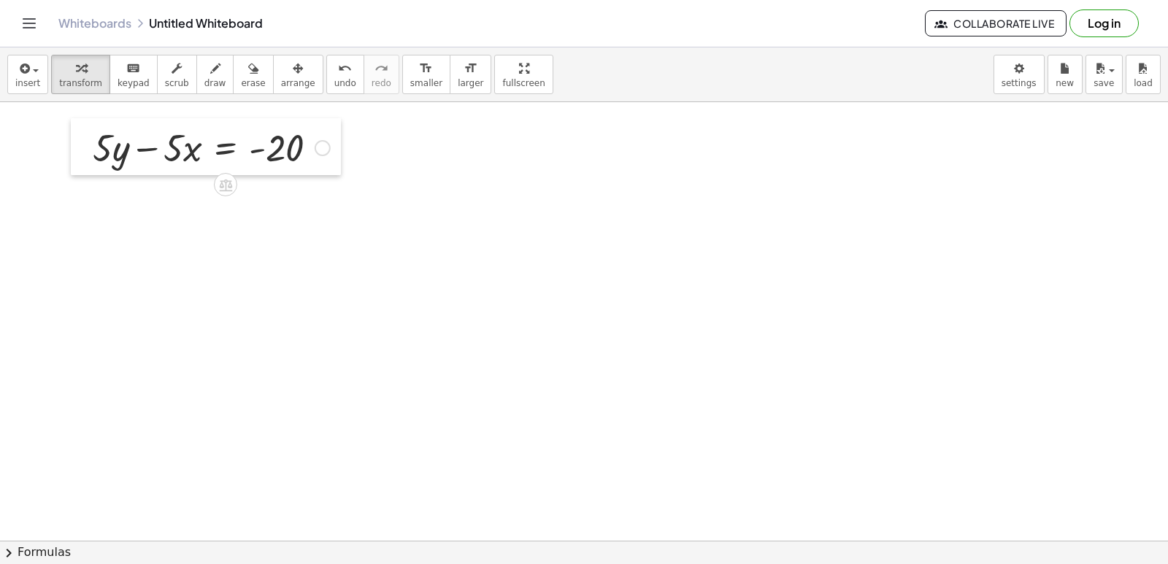
drag, startPoint x: 234, startPoint y: 219, endPoint x: 56, endPoint y: 146, distance: 191.8
click at [71, 149] on div at bounding box center [82, 146] width 22 height 57
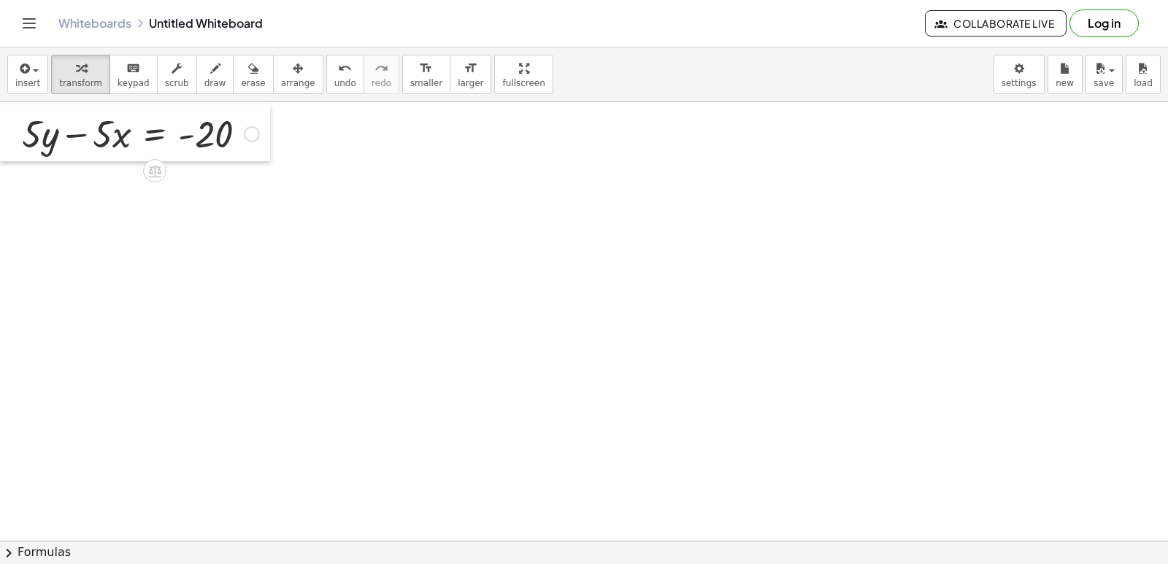
drag, startPoint x: 72, startPoint y: 151, endPoint x: 11, endPoint y: 140, distance: 61.6
click at [11, 140] on div at bounding box center [11, 132] width 22 height 57
drag, startPoint x: 113, startPoint y: 137, endPoint x: 120, endPoint y: 149, distance: 14.0
click at [130, 156] on div at bounding box center [141, 133] width 252 height 50
click at [112, 154] on div at bounding box center [141, 133] width 252 height 50
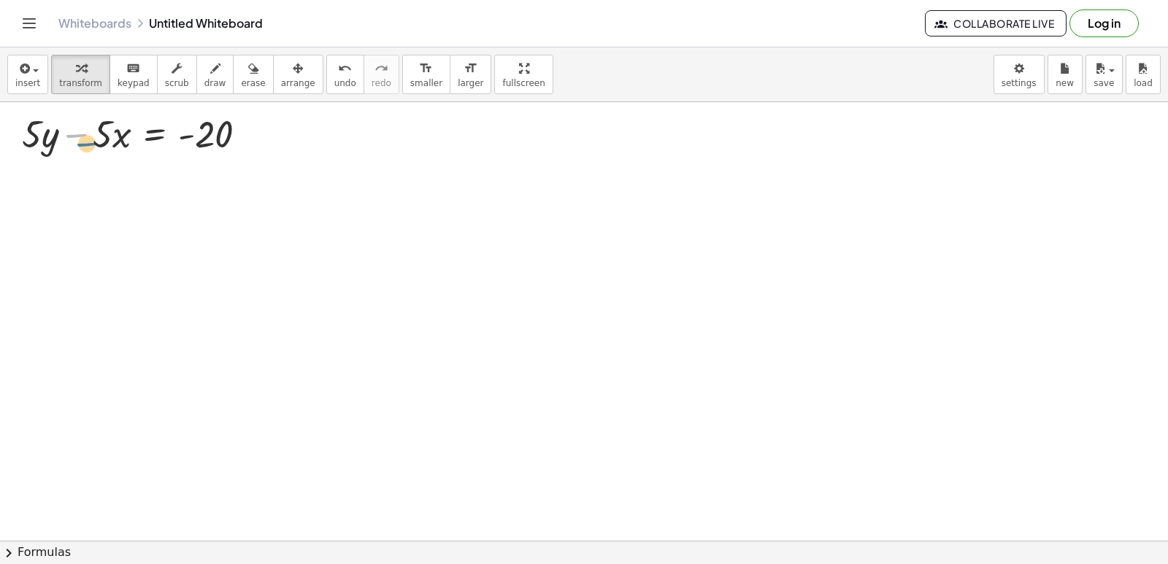
drag, startPoint x: 75, startPoint y: 141, endPoint x: 88, endPoint y: 150, distance: 15.6
click at [88, 150] on div at bounding box center [141, 133] width 252 height 50
drag, startPoint x: 104, startPoint y: 149, endPoint x: 108, endPoint y: 137, distance: 12.2
click at [108, 142] on div at bounding box center [141, 133] width 252 height 50
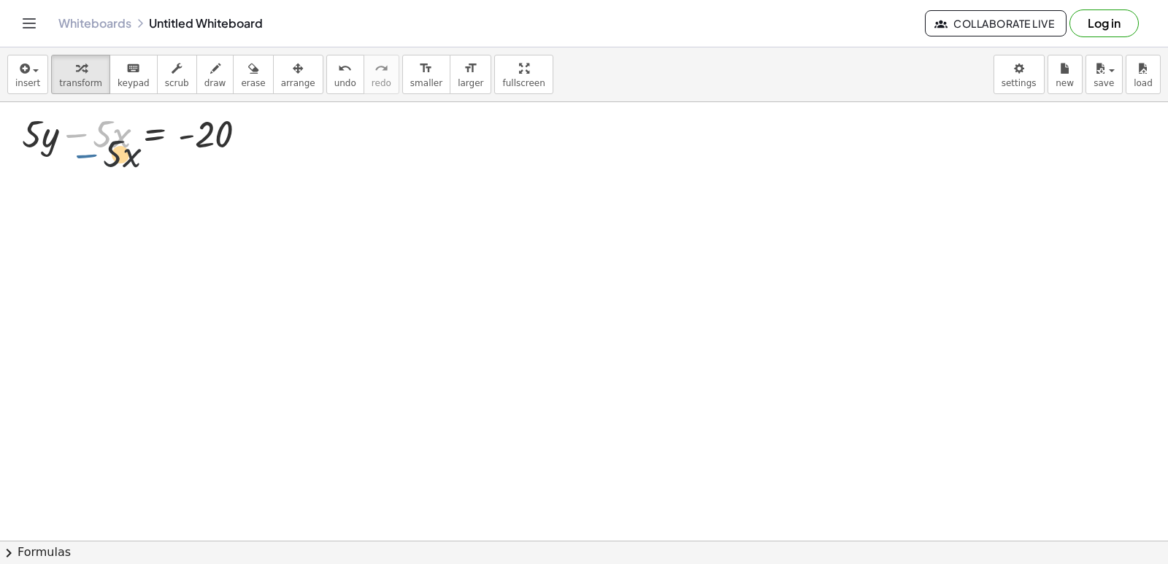
click at [93, 151] on div at bounding box center [141, 133] width 252 height 50
click at [91, 140] on div at bounding box center [141, 133] width 252 height 50
drag, startPoint x: 88, startPoint y: 140, endPoint x: 277, endPoint y: 142, distance: 189.8
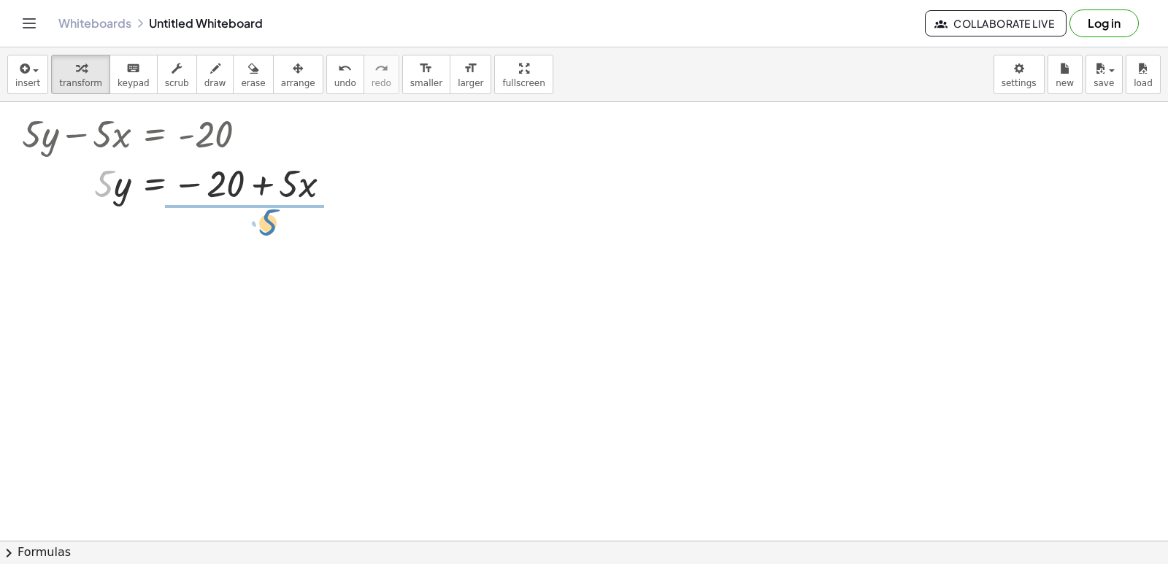
drag, startPoint x: 101, startPoint y: 184, endPoint x: 256, endPoint y: 215, distance: 157.2
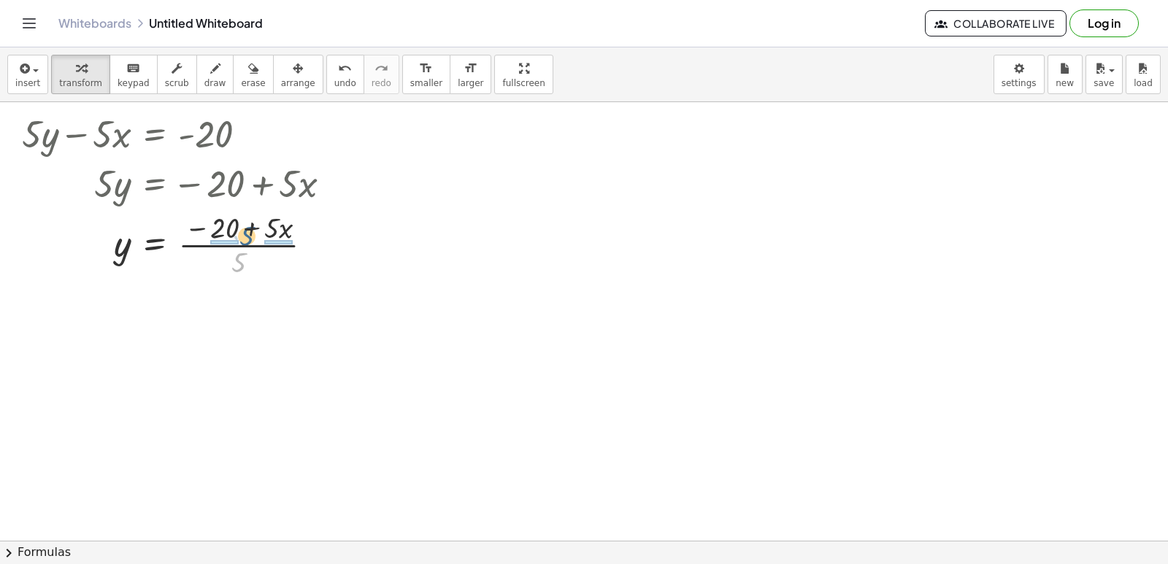
drag, startPoint x: 243, startPoint y: 262, endPoint x: 251, endPoint y: 235, distance: 28.2
click at [251, 235] on div at bounding box center [182, 243] width 335 height 73
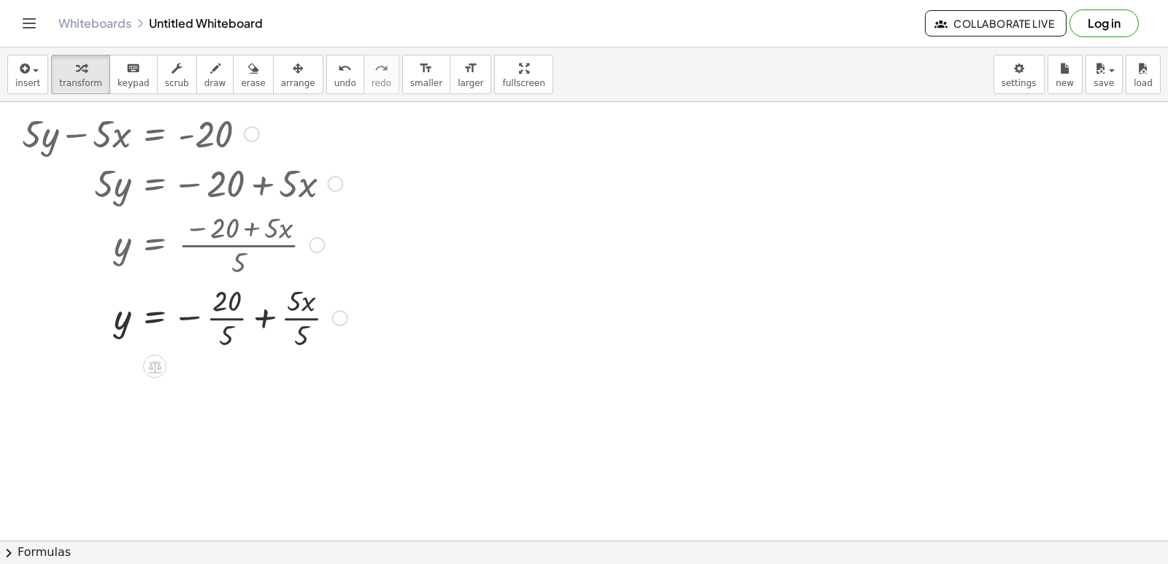
drag, startPoint x: 229, startPoint y: 304, endPoint x: 229, endPoint y: 288, distance: 16.1
click at [229, 301] on div at bounding box center [185, 316] width 340 height 73
click at [229, 288] on div at bounding box center [185, 316] width 340 height 73
click at [235, 321] on div at bounding box center [185, 316] width 340 height 73
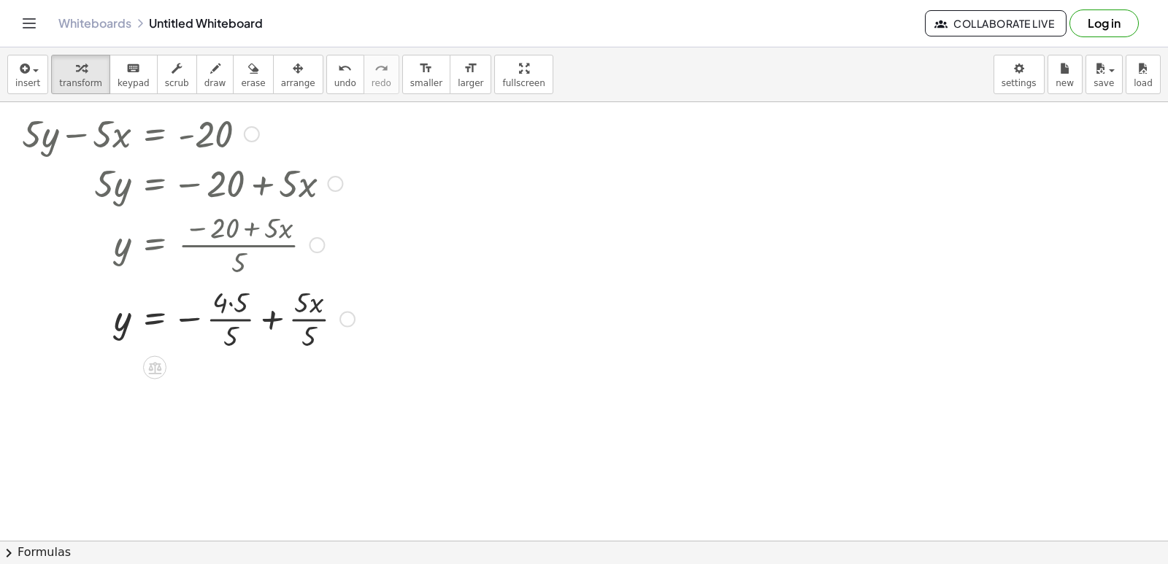
click at [155, 134] on div "+ · 5 · y − · 5 · x = - 20 · 5 · y = − 20 + · 5 · x y = · ( − 20 + · 5 · x ) · …" at bounding box center [155, 134] width 0 height 0
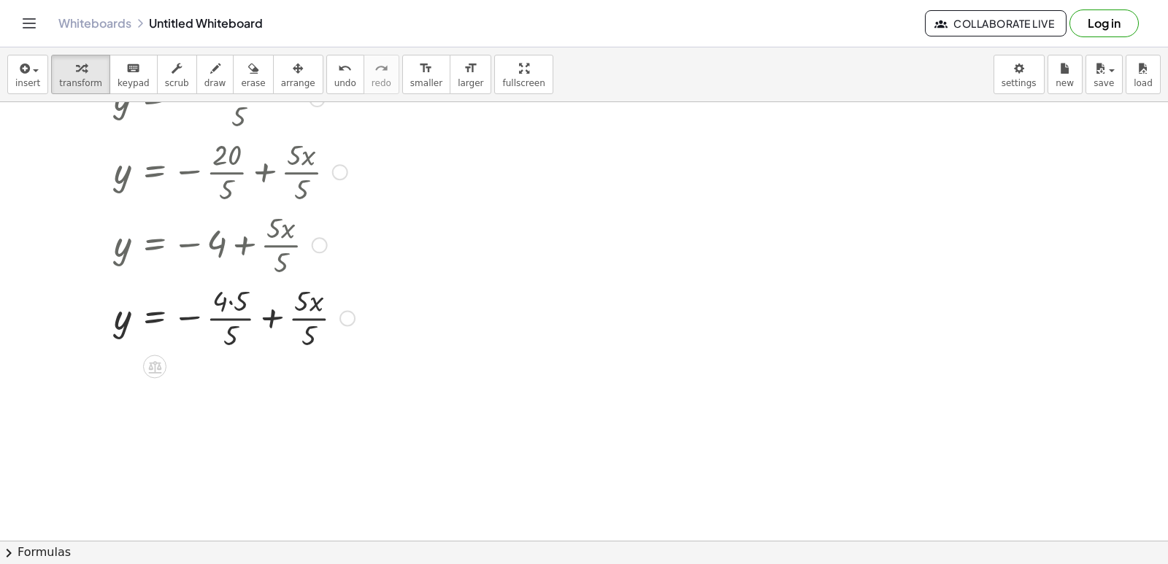
scroll to position [6153, 0]
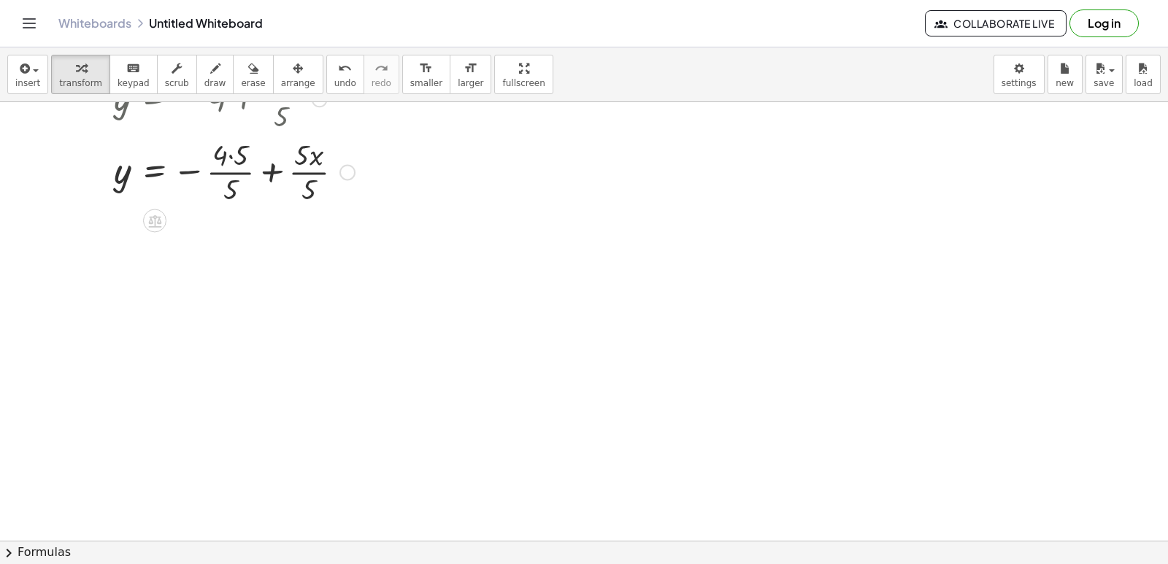
click at [300, 169] on div at bounding box center [189, 170] width 348 height 73
click at [300, 167] on div at bounding box center [189, 170] width 348 height 73
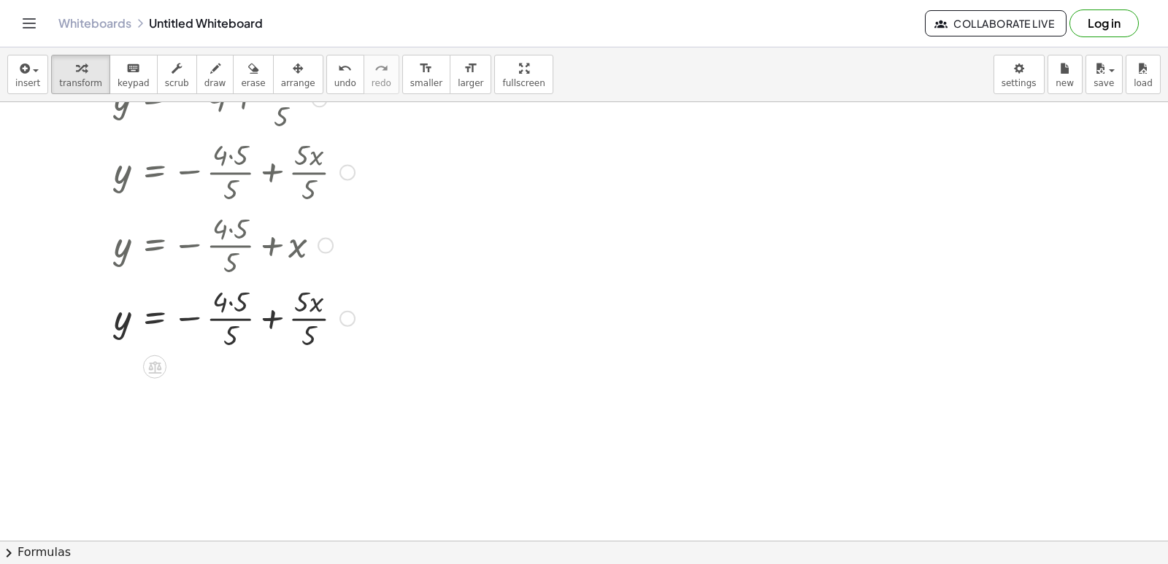
click at [242, 315] on div at bounding box center [189, 317] width 348 height 73
click at [242, 321] on div at bounding box center [189, 317] width 348 height 73
click at [243, 318] on div at bounding box center [189, 317] width 348 height 73
click at [242, 318] on div at bounding box center [189, 317] width 348 height 73
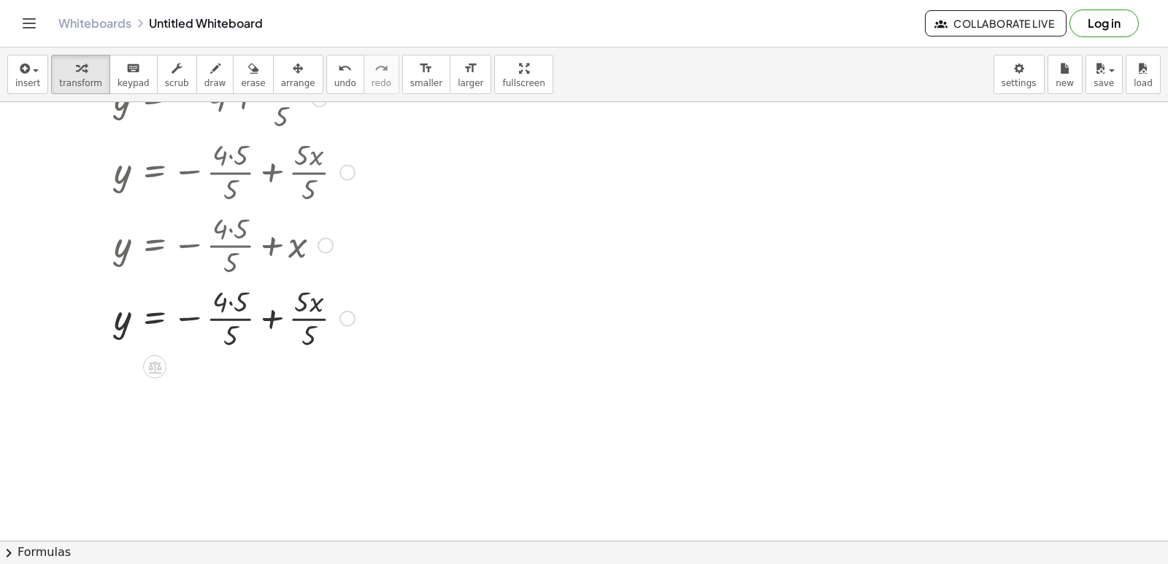
click at [310, 323] on div at bounding box center [189, 317] width 348 height 73
click at [309, 314] on div at bounding box center [189, 317] width 348 height 73
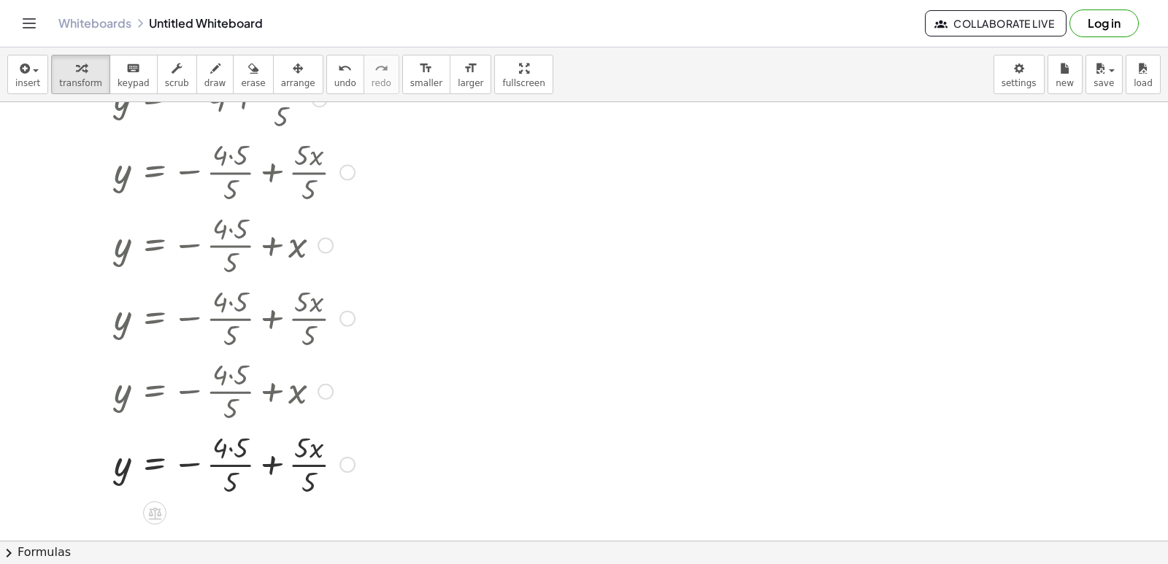
click at [251, 458] on div at bounding box center [189, 463] width 348 height 73
click at [251, 460] on div at bounding box center [189, 463] width 348 height 73
drag, startPoint x: 235, startPoint y: 469, endPoint x: 242, endPoint y: 456, distance: 15.0
click at [238, 469] on div at bounding box center [189, 463] width 348 height 73
click at [251, 463] on div at bounding box center [189, 463] width 348 height 73
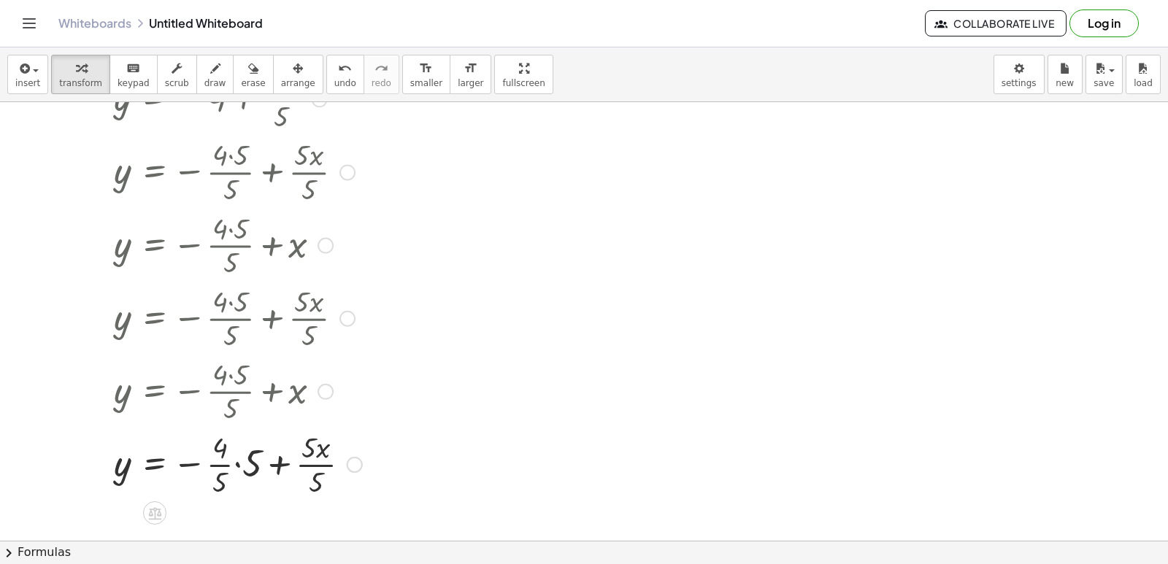
click at [312, 464] on div at bounding box center [192, 463] width 355 height 73
click at [311, 464] on div at bounding box center [189, 463] width 348 height 73
click at [310, 464] on div at bounding box center [189, 463] width 348 height 73
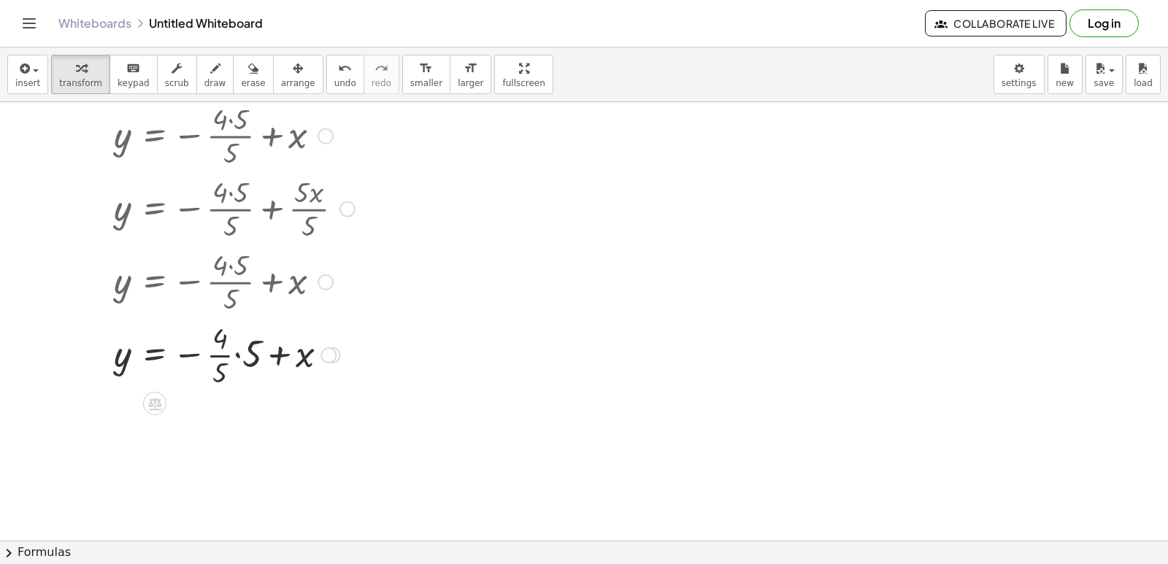
scroll to position [6299, 0]
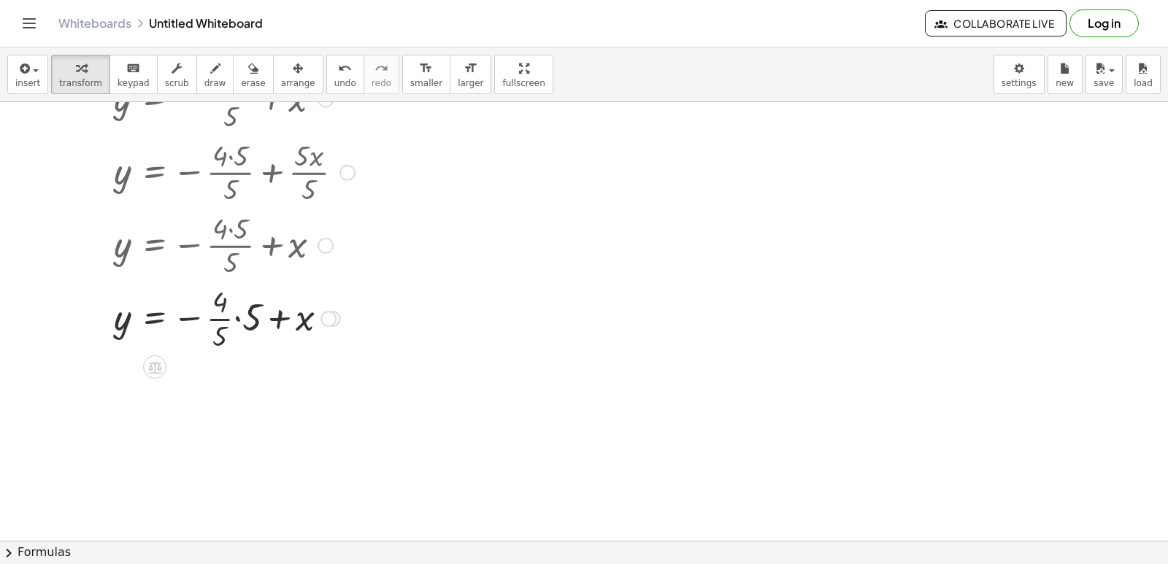
click at [228, 320] on div at bounding box center [189, 317] width 348 height 73
click at [228, 319] on div at bounding box center [189, 317] width 348 height 73
click at [223, 323] on div at bounding box center [192, 318] width 354 height 50
drag, startPoint x: 349, startPoint y: 377, endPoint x: 392, endPoint y: 457, distance: 90.5
click at [155, 380] on div "y x = − + · 5 · 0,8" at bounding box center [155, 380] width 0 height 0
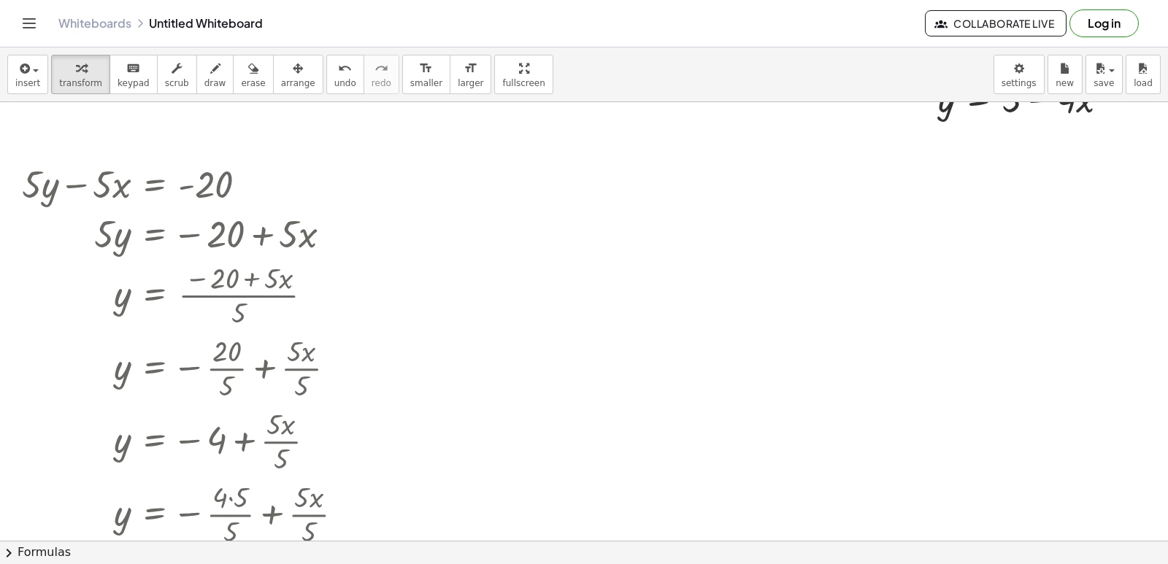
scroll to position [5788, 0]
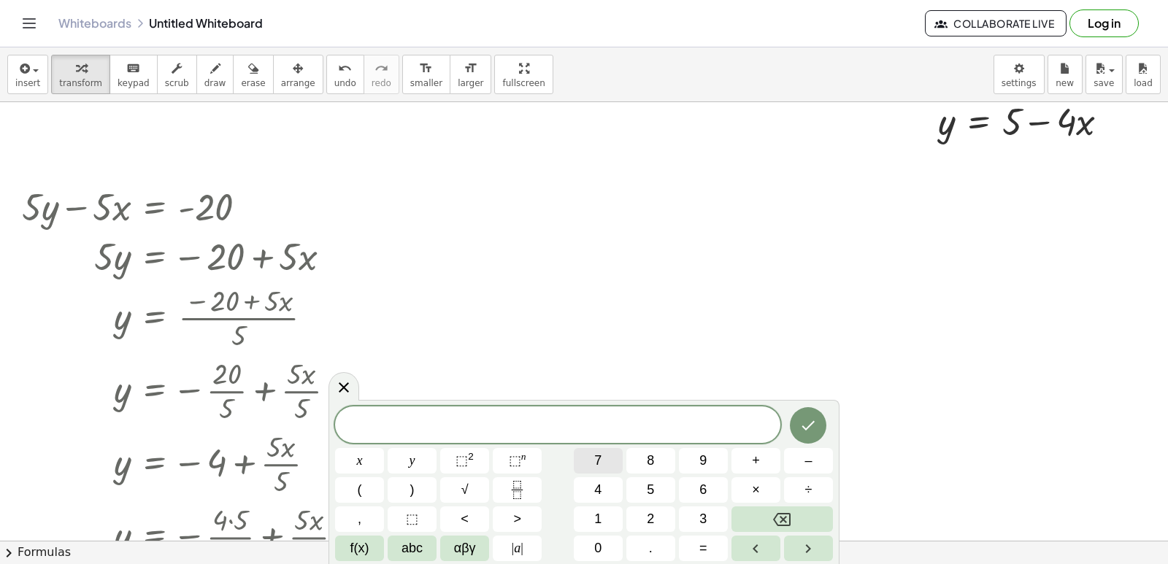
click at [599, 458] on span "7" at bounding box center [597, 461] width 7 height 20
click at [426, 461] on button "y" at bounding box center [412, 461] width 49 height 26
click at [801, 456] on button "–" at bounding box center [808, 461] width 49 height 26
click at [644, 515] on button "2" at bounding box center [650, 520] width 49 height 26
click at [594, 521] on span "1" at bounding box center [597, 520] width 7 height 20
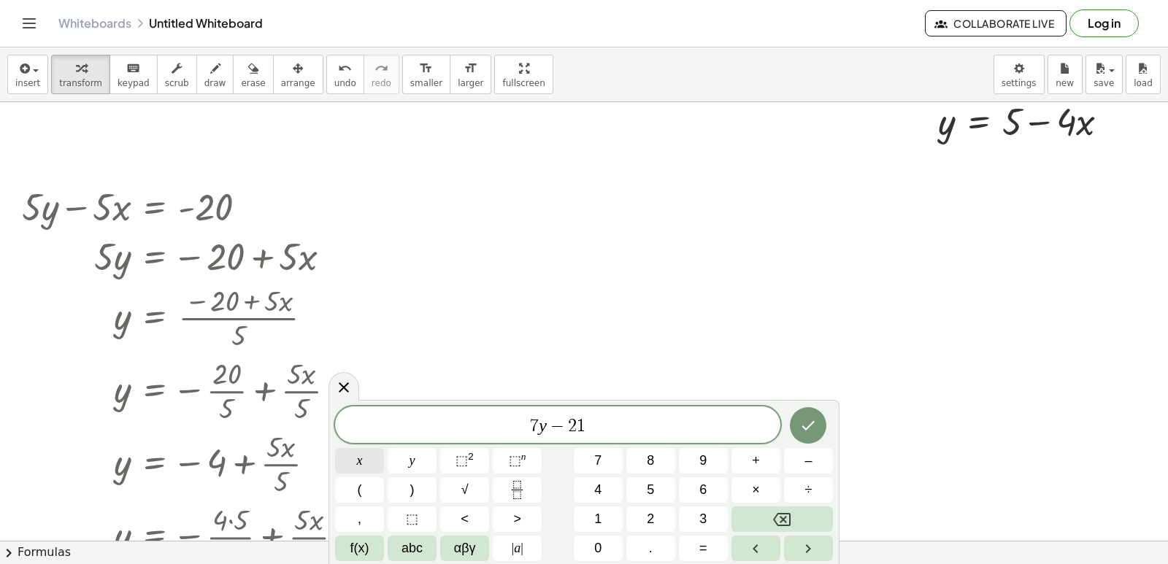
click at [362, 461] on span "x" at bounding box center [360, 461] width 6 height 20
click at [806, 425] on icon "Done" at bounding box center [808, 426] width 18 height 18
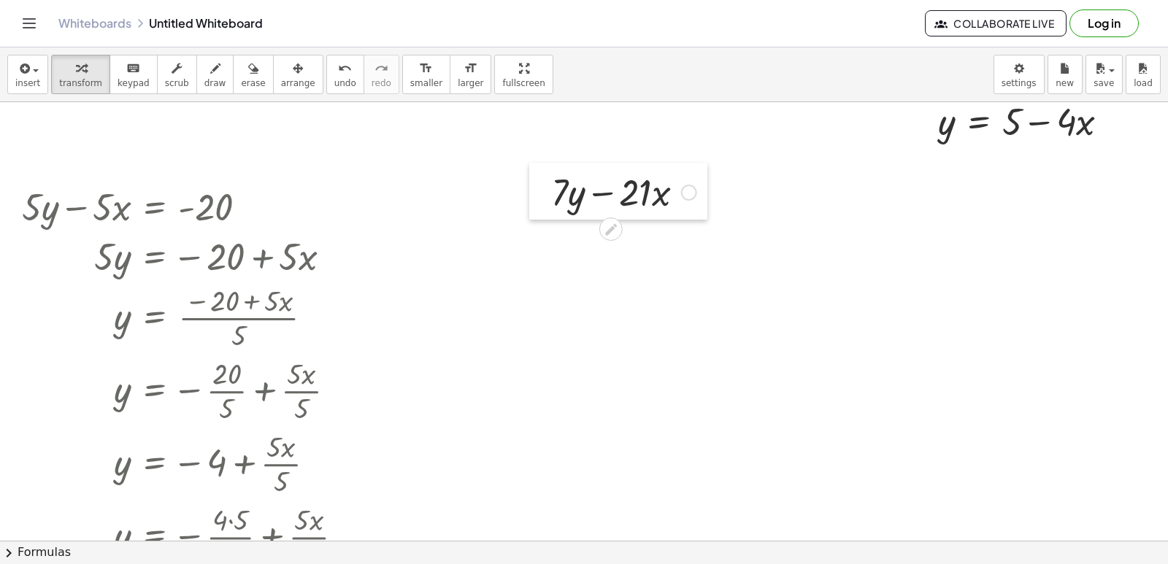
drag, startPoint x: 626, startPoint y: 388, endPoint x: 537, endPoint y: 204, distance: 203.4
click at [537, 204] on div at bounding box center [540, 191] width 22 height 57
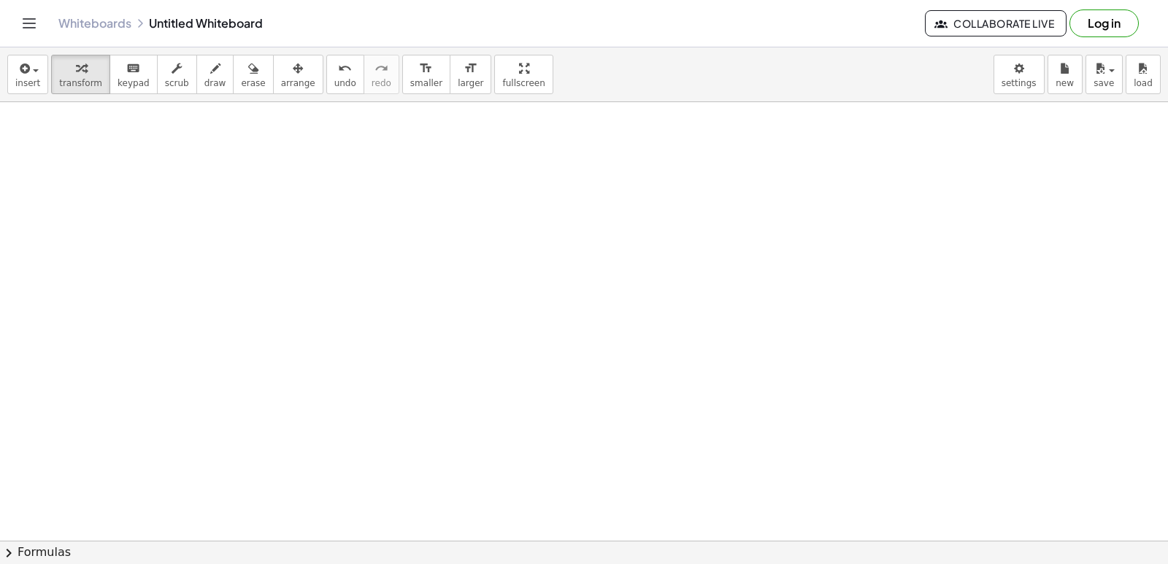
scroll to position [6812, 0]
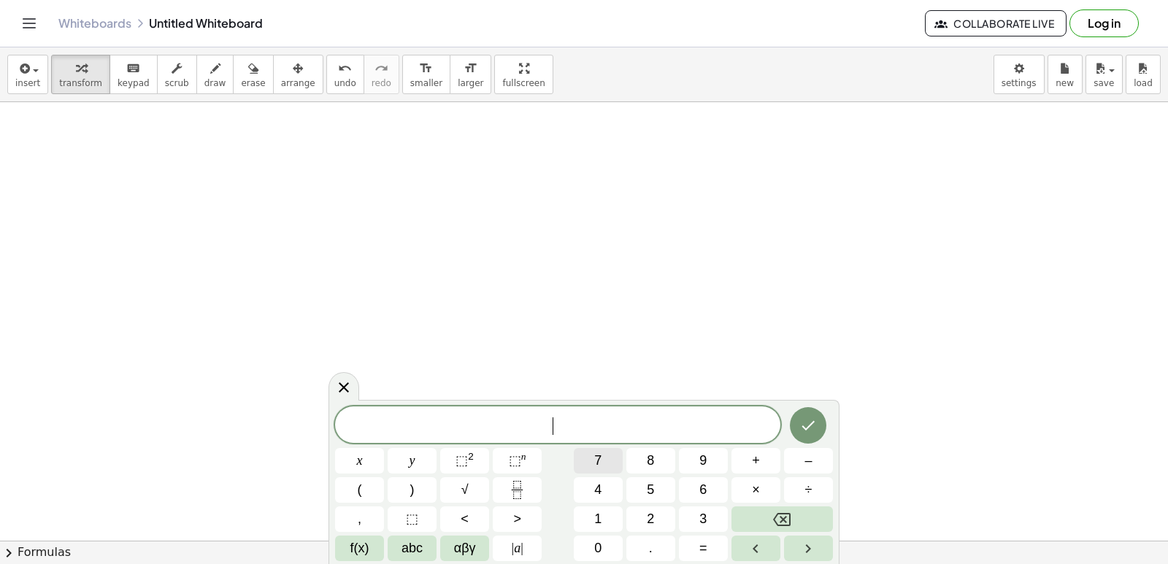
click at [565, 453] on div "​ x y ⬚ 2 ⬚ n 7 8 9 + – ( ) √ 4 5 6 × ÷ , ⬚ < > 1 2 3 f(x) abc αβγ | a | 0 . =" at bounding box center [584, 484] width 498 height 155
click at [411, 465] on span "y" at bounding box center [413, 461] width 6 height 20
click at [798, 461] on button "–" at bounding box center [808, 461] width 49 height 26
click at [643, 518] on button "2" at bounding box center [650, 520] width 49 height 26
click at [761, 513] on button "Backspace" at bounding box center [782, 520] width 101 height 26
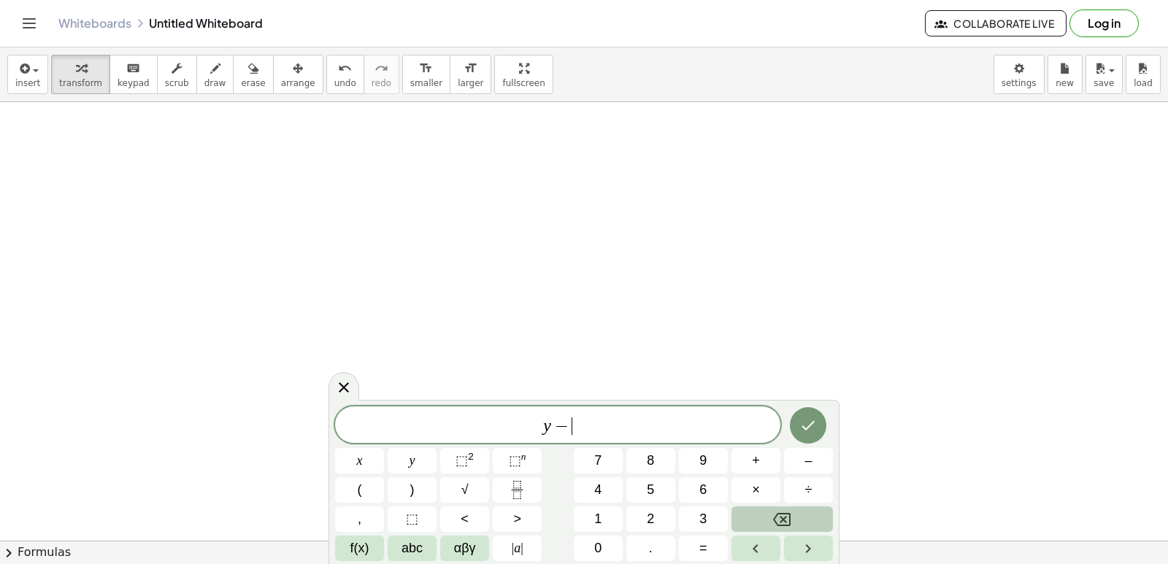
click at [761, 511] on button "Backspace" at bounding box center [782, 520] width 101 height 26
click at [591, 452] on button "7" at bounding box center [598, 461] width 49 height 26
click at [421, 462] on button "y" at bounding box center [412, 461] width 49 height 26
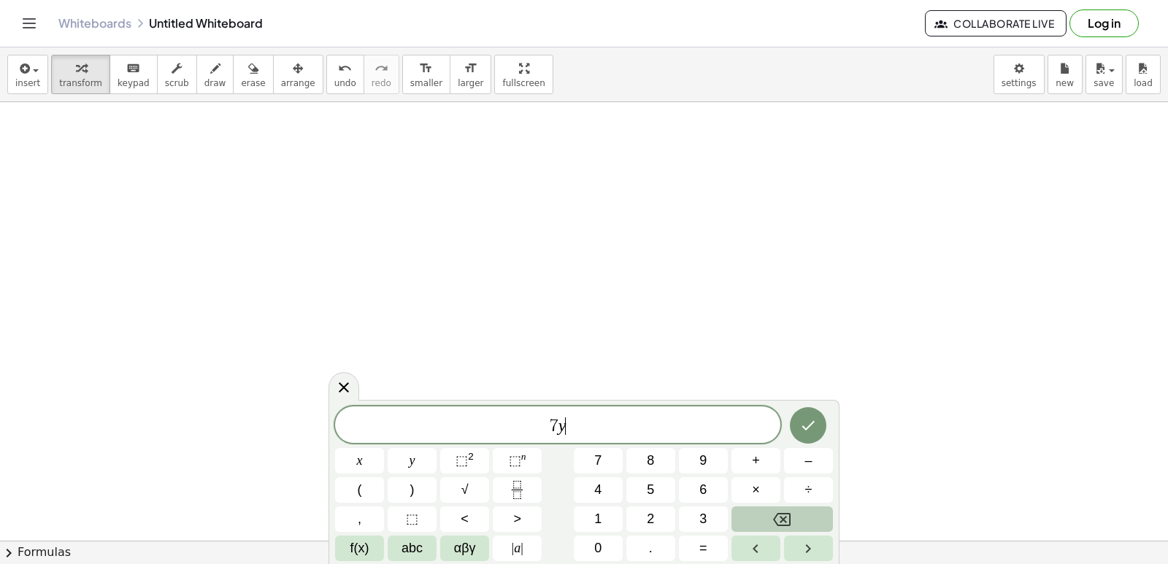
click at [805, 518] on button "Backspace" at bounding box center [782, 520] width 101 height 26
click at [653, 521] on span "2" at bounding box center [650, 520] width 7 height 20
click at [424, 469] on button "y" at bounding box center [412, 461] width 49 height 26
click at [745, 457] on button "+" at bounding box center [756, 461] width 49 height 26
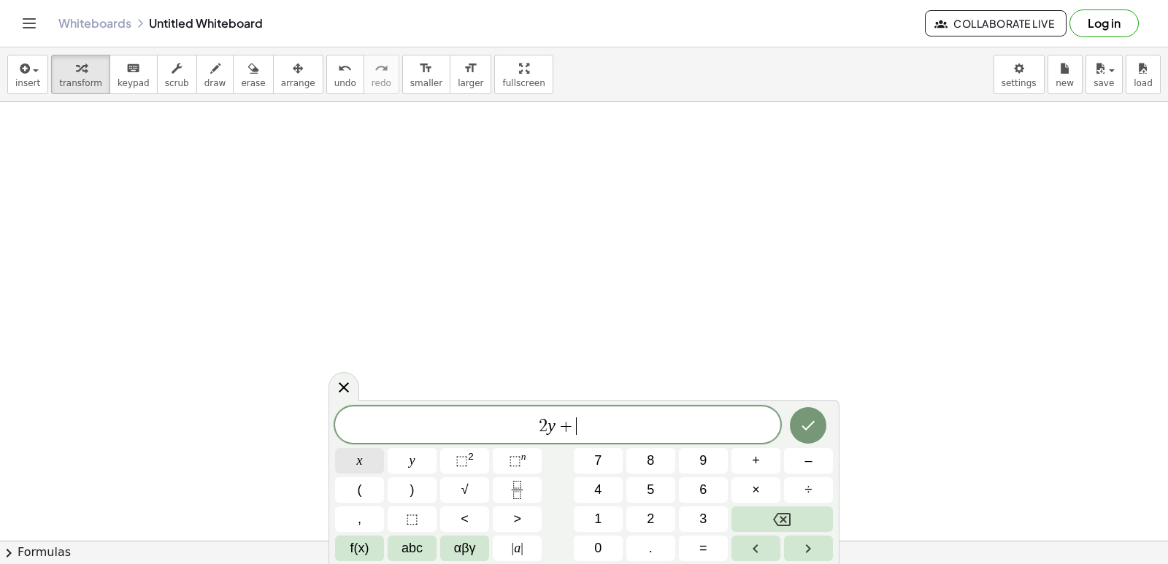
click at [366, 456] on button "x" at bounding box center [359, 461] width 49 height 26
click at [710, 549] on button "=" at bounding box center [703, 549] width 49 height 26
click at [606, 512] on button "1" at bounding box center [598, 520] width 49 height 26
click at [602, 545] on button "0" at bounding box center [598, 549] width 49 height 26
click at [821, 420] on button "Done" at bounding box center [808, 425] width 37 height 37
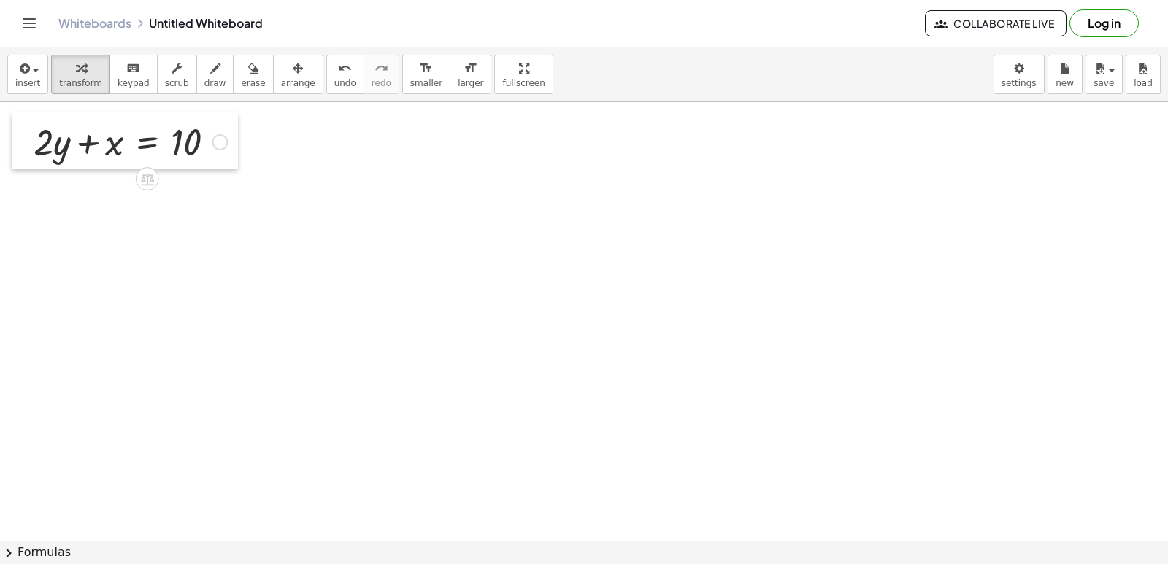
drag, startPoint x: 365, startPoint y: 248, endPoint x: 21, endPoint y: 156, distance: 356.0
click at [21, 156] on div at bounding box center [23, 140] width 22 height 57
drag, startPoint x: 36, startPoint y: 156, endPoint x: 216, endPoint y: 158, distance: 180.4
click at [216, 158] on div at bounding box center [130, 141] width 208 height 50
click at [193, 207] on div at bounding box center [132, 202] width 212 height 73
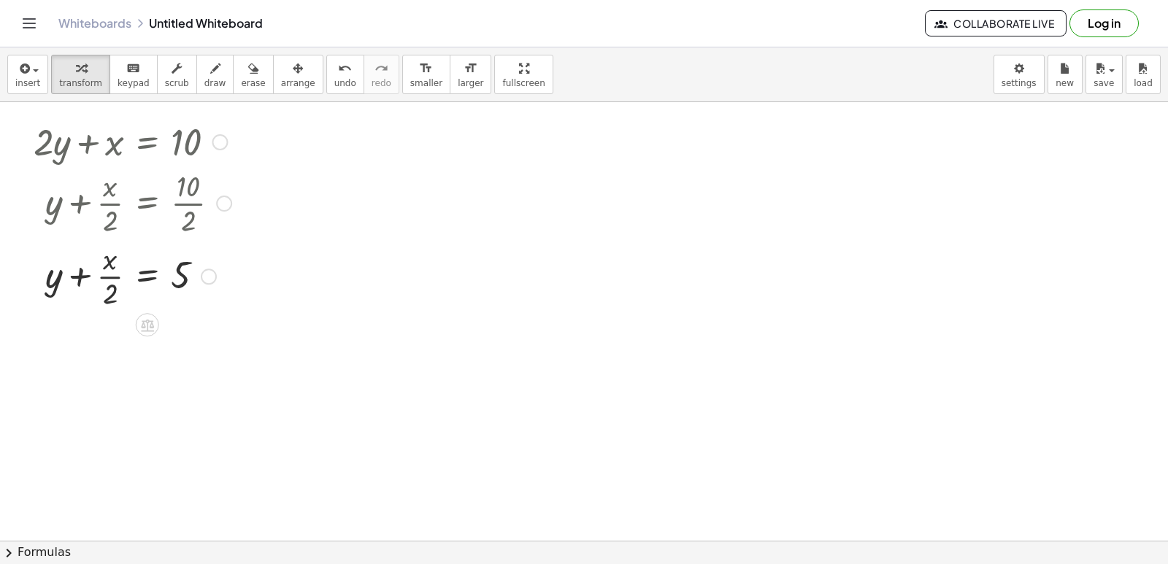
drag, startPoint x: 47, startPoint y: 161, endPoint x: 158, endPoint y: 193, distance: 115.3
click at [147, 142] on div "+ · 2 · y + x = 10 + y + · x · 2 = · 10 · 2 + y + x = · · 2 5" at bounding box center [147, 142] width 0 height 0
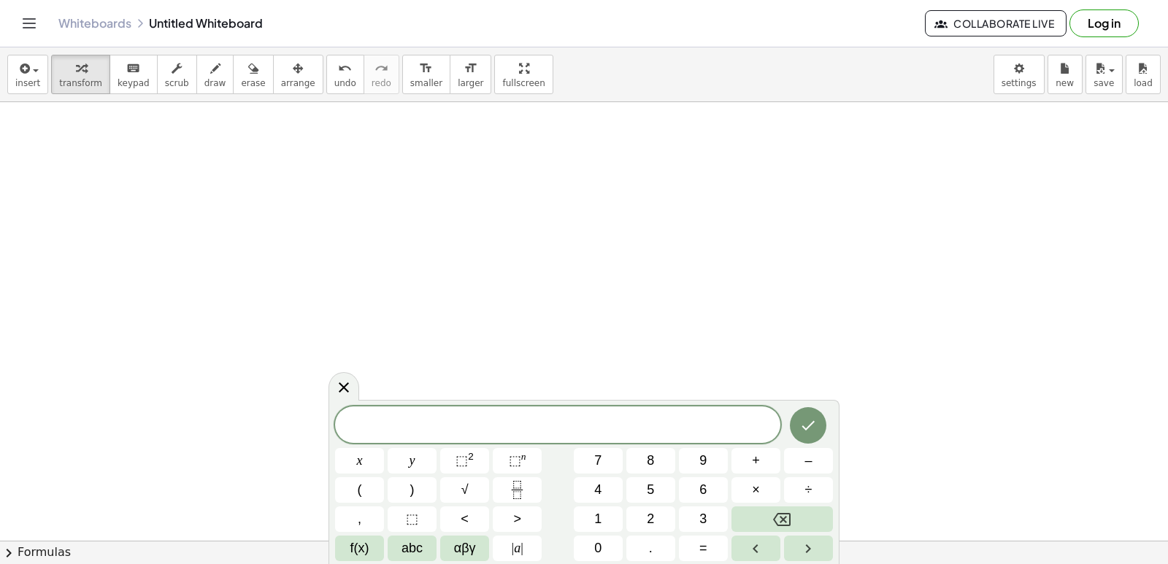
scroll to position [7031, 0]
click at [609, 512] on button "1" at bounding box center [598, 520] width 49 height 26
click at [657, 488] on button "5" at bounding box center [650, 490] width 49 height 26
click at [410, 464] on span "y" at bounding box center [413, 461] width 6 height 20
click at [753, 458] on span "+" at bounding box center [756, 461] width 8 height 20
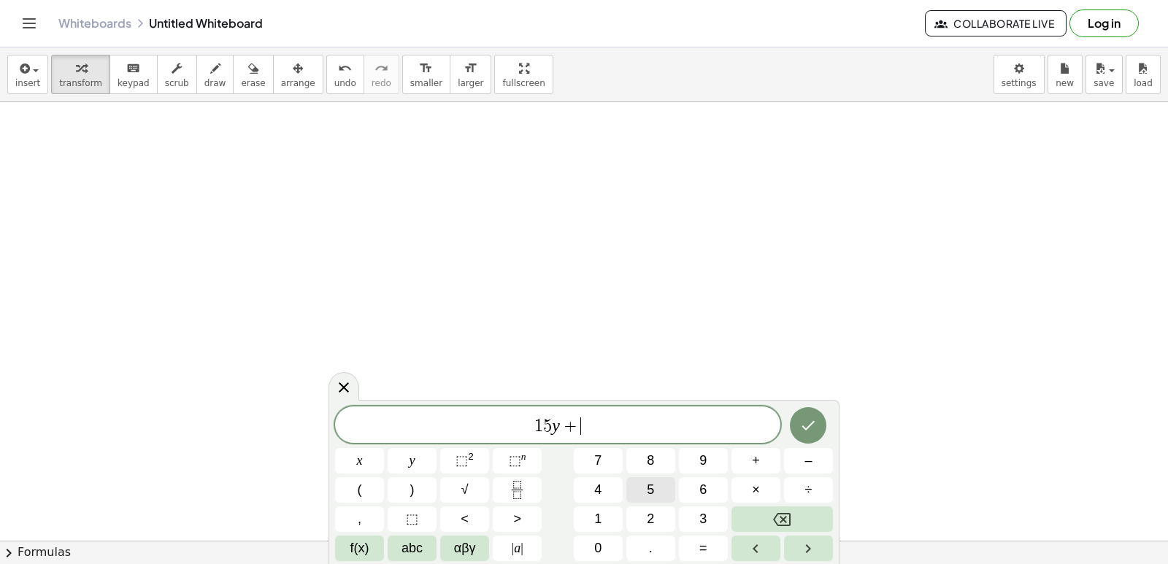
click at [656, 490] on button "5" at bounding box center [650, 490] width 49 height 26
click at [364, 469] on button "x" at bounding box center [359, 461] width 49 height 26
click at [703, 551] on span "=" at bounding box center [703, 549] width 8 height 20
click at [799, 458] on button "–" at bounding box center [808, 461] width 49 height 26
click at [658, 521] on button "2" at bounding box center [650, 520] width 49 height 26
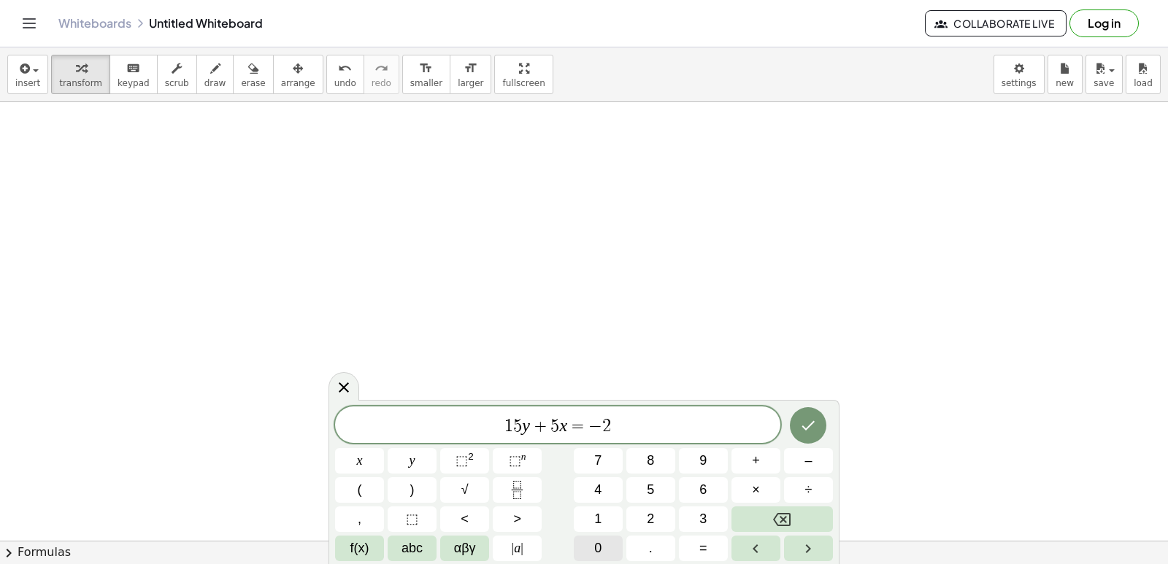
click at [606, 549] on button "0" at bounding box center [598, 549] width 49 height 26
click at [802, 429] on icon "Done" at bounding box center [808, 426] width 18 height 18
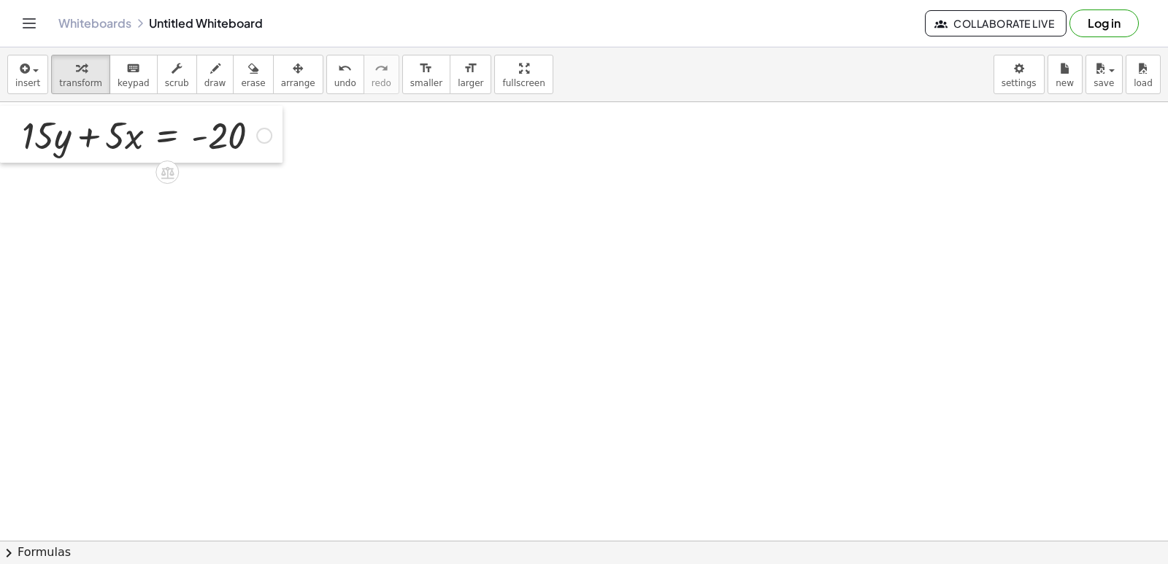
drag, startPoint x: 612, startPoint y: 124, endPoint x: 5, endPoint y: 152, distance: 607.3
click at [5, 152] on div at bounding box center [11, 134] width 22 height 57
drag, startPoint x: 36, startPoint y: 150, endPoint x: 278, endPoint y: 153, distance: 242.4
click at [280, 158] on div "· 15 + · y + · 15 · y + · 5 · x = - 20" at bounding box center [141, 134] width 283 height 57
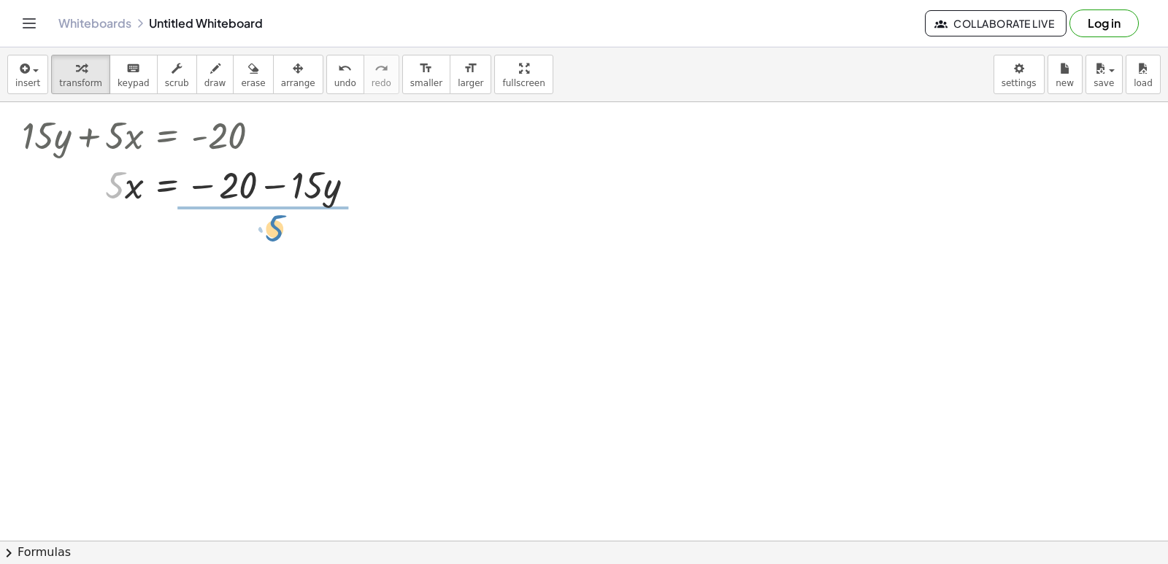
drag, startPoint x: 121, startPoint y: 189, endPoint x: 301, endPoint y: 231, distance: 184.5
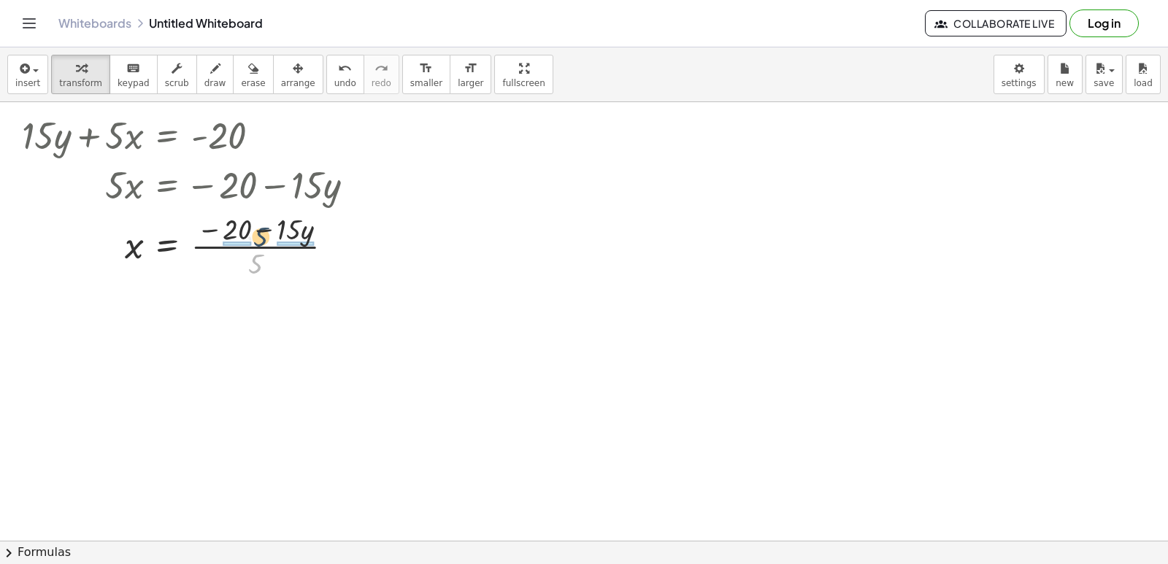
drag, startPoint x: 256, startPoint y: 258, endPoint x: 262, endPoint y: 237, distance: 22.9
click at [262, 228] on div at bounding box center [194, 245] width 359 height 73
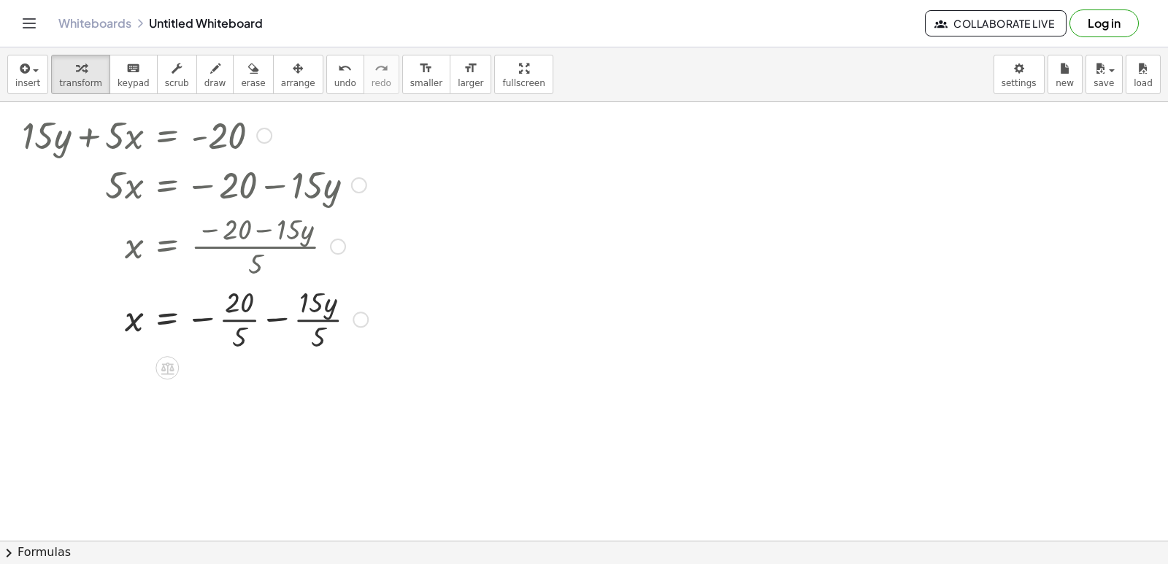
click at [275, 317] on div at bounding box center [195, 318] width 361 height 73
drag, startPoint x: 254, startPoint y: 404, endPoint x: 252, endPoint y: 395, distance: 9.7
click at [247, 387] on div at bounding box center [195, 391] width 361 height 73
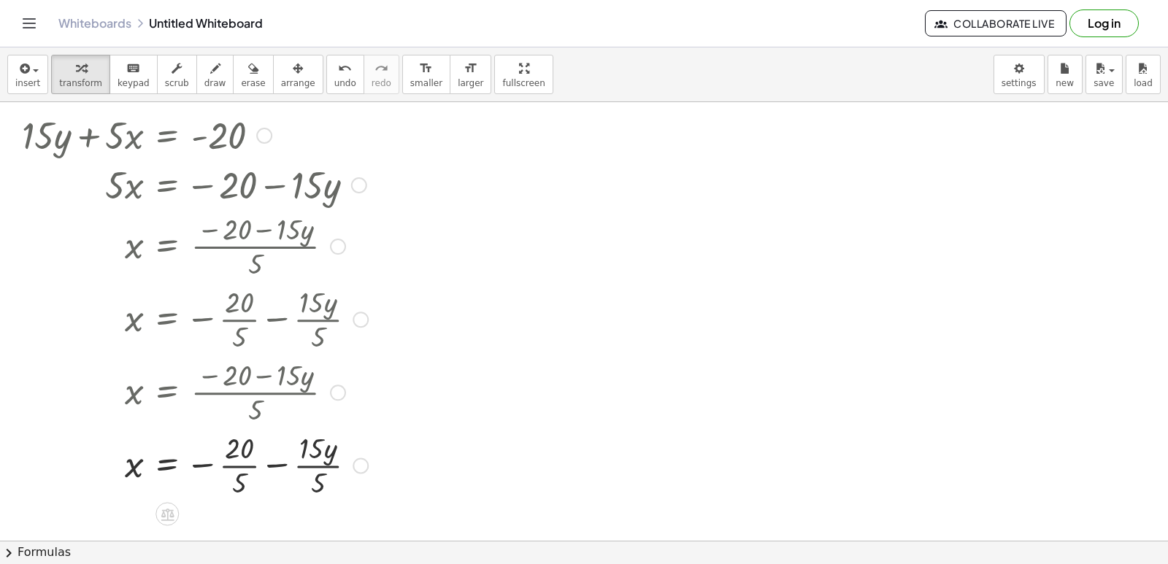
click at [238, 466] on div at bounding box center [195, 464] width 361 height 73
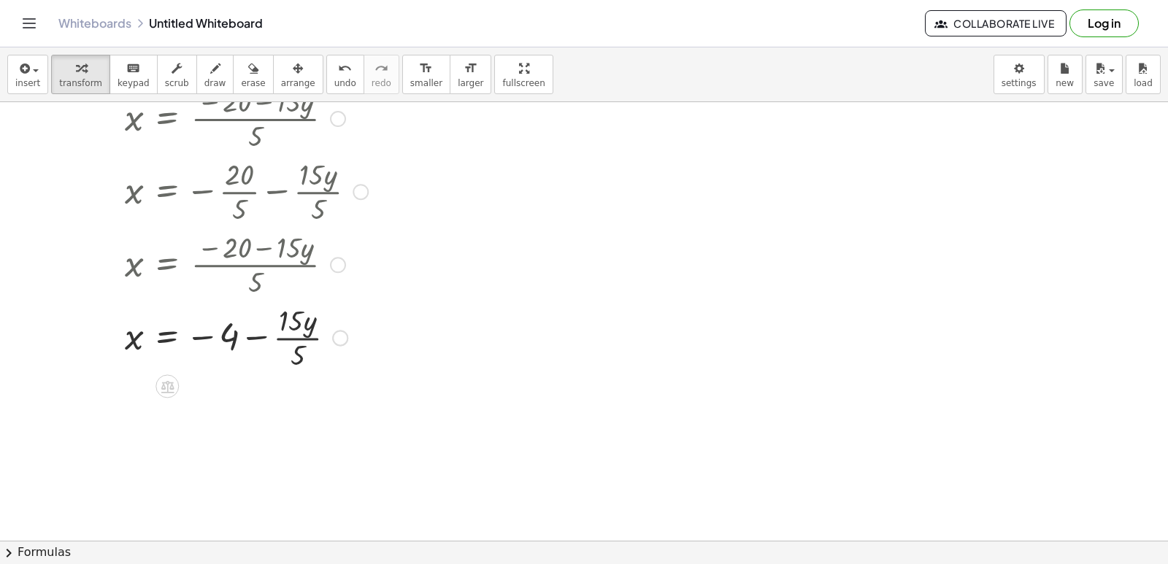
scroll to position [7178, 0]
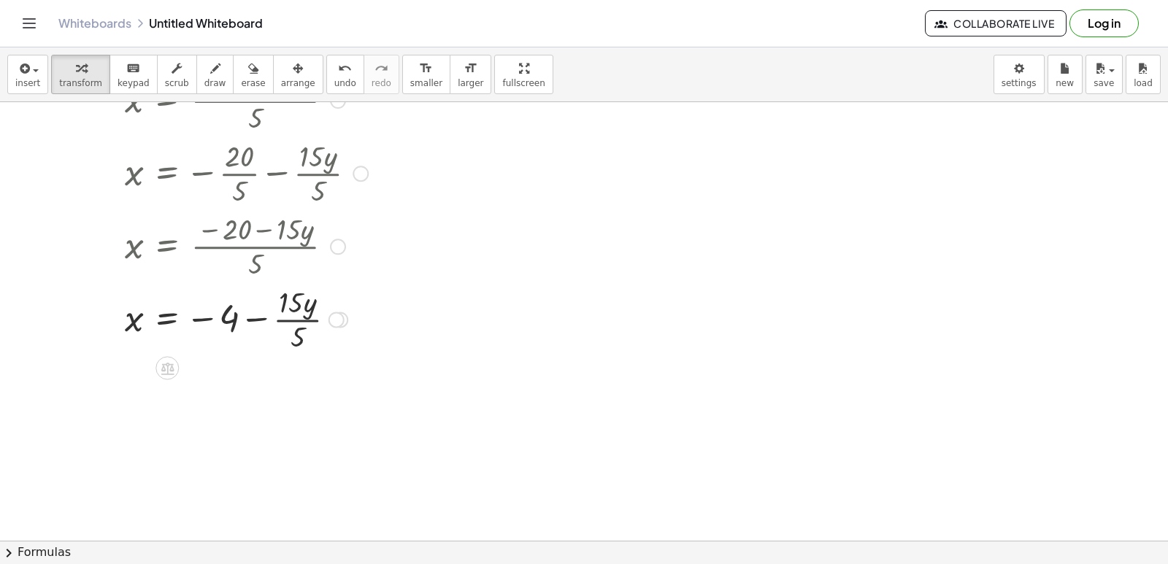
click at [299, 318] on div at bounding box center [195, 318] width 361 height 73
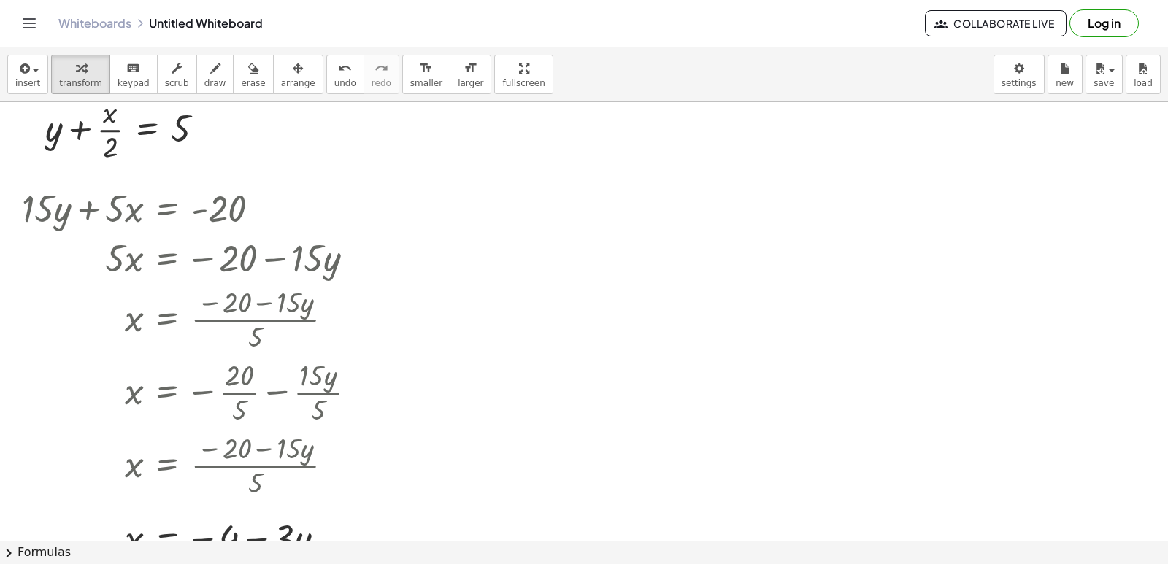
scroll to position [7031, 0]
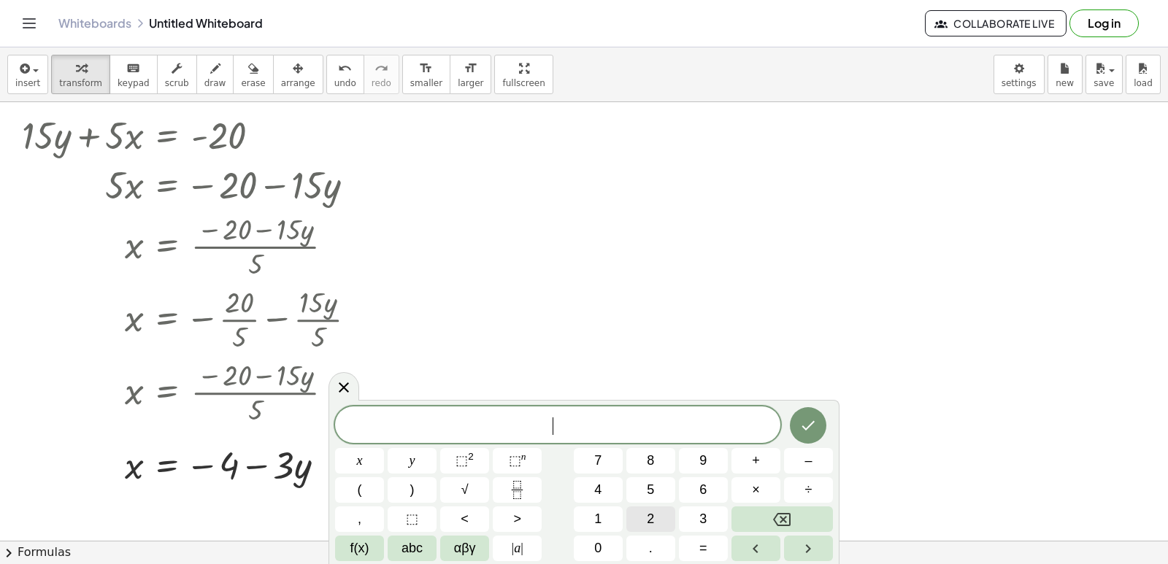
click at [641, 522] on button "2" at bounding box center [650, 520] width 49 height 26
click at [416, 464] on button "y" at bounding box center [412, 461] width 49 height 26
click at [756, 457] on span "+" at bounding box center [756, 461] width 8 height 20
click at [375, 456] on button "x" at bounding box center [359, 461] width 49 height 26
click at [801, 429] on icon "Done" at bounding box center [808, 426] width 18 height 18
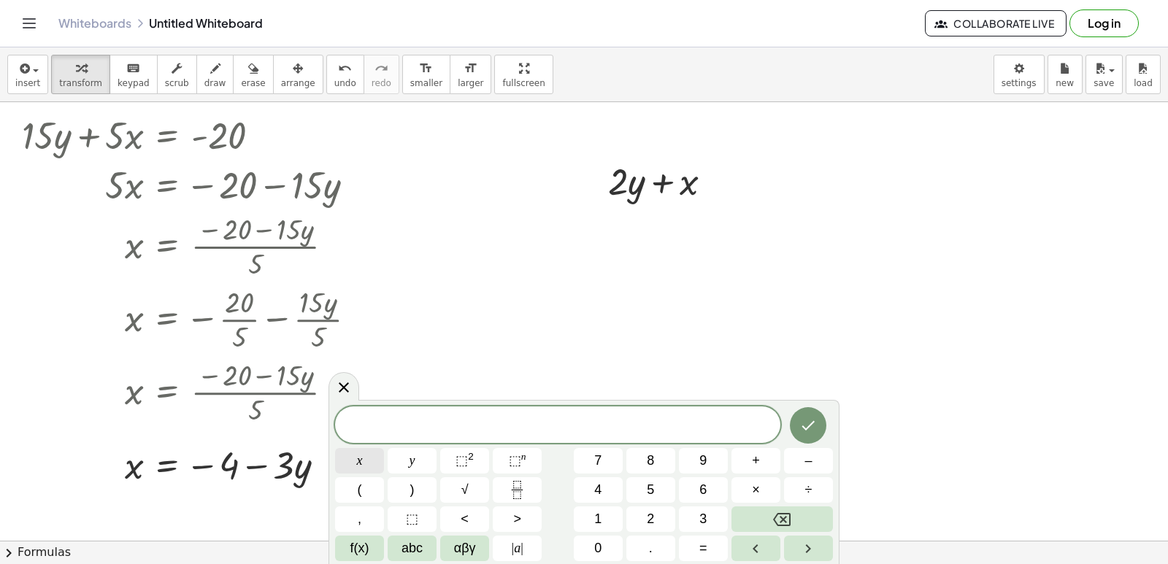
click at [342, 458] on button "x" at bounding box center [359, 461] width 49 height 26
click at [706, 557] on span "=" at bounding box center [703, 549] width 8 height 20
click at [656, 486] on button "5" at bounding box center [650, 490] width 49 height 26
click at [811, 437] on button "Done" at bounding box center [808, 425] width 37 height 37
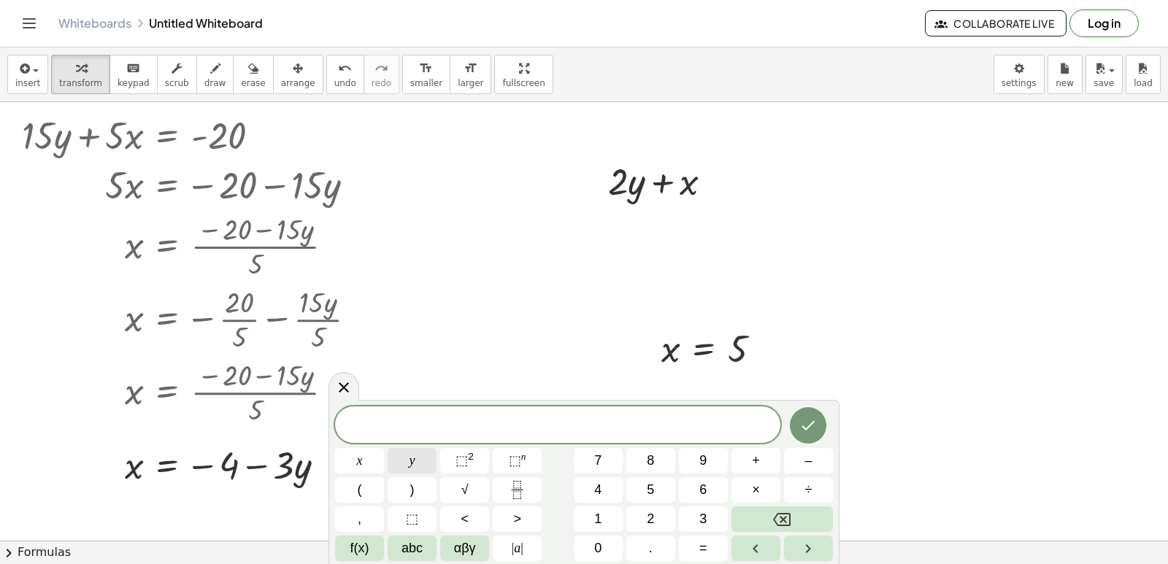
click at [398, 460] on button "y" at bounding box center [412, 461] width 49 height 26
click at [697, 548] on button "=" at bounding box center [703, 549] width 49 height 26
click at [705, 521] on span "3" at bounding box center [702, 520] width 7 height 20
click at [805, 419] on icon "Done" at bounding box center [808, 426] width 18 height 18
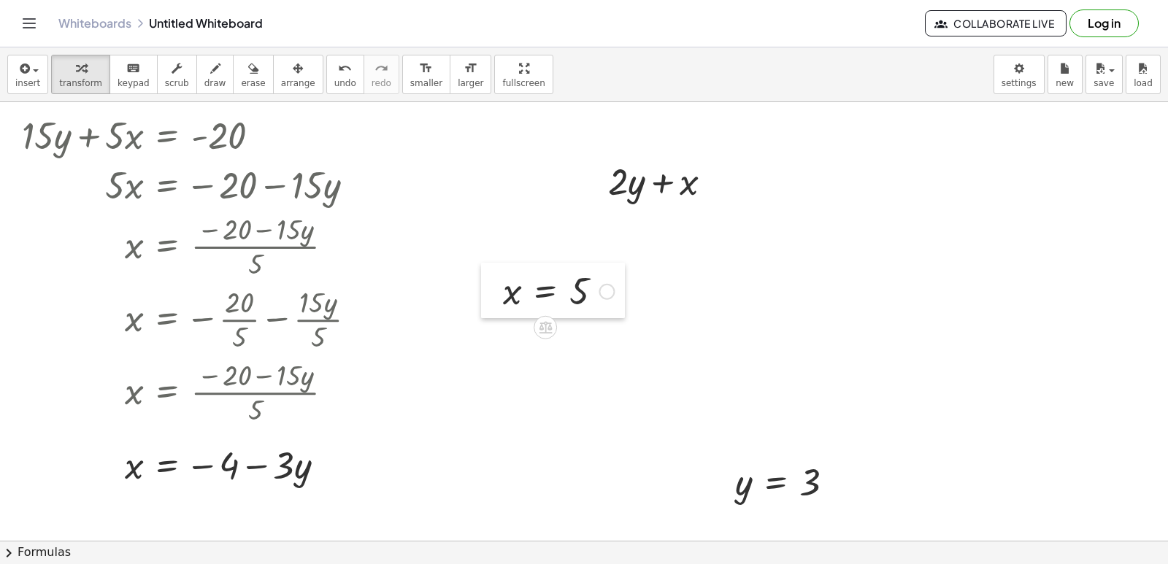
drag, startPoint x: 648, startPoint y: 367, endPoint x: 488, endPoint y: 310, distance: 170.7
click at [488, 310] on div at bounding box center [492, 290] width 22 height 55
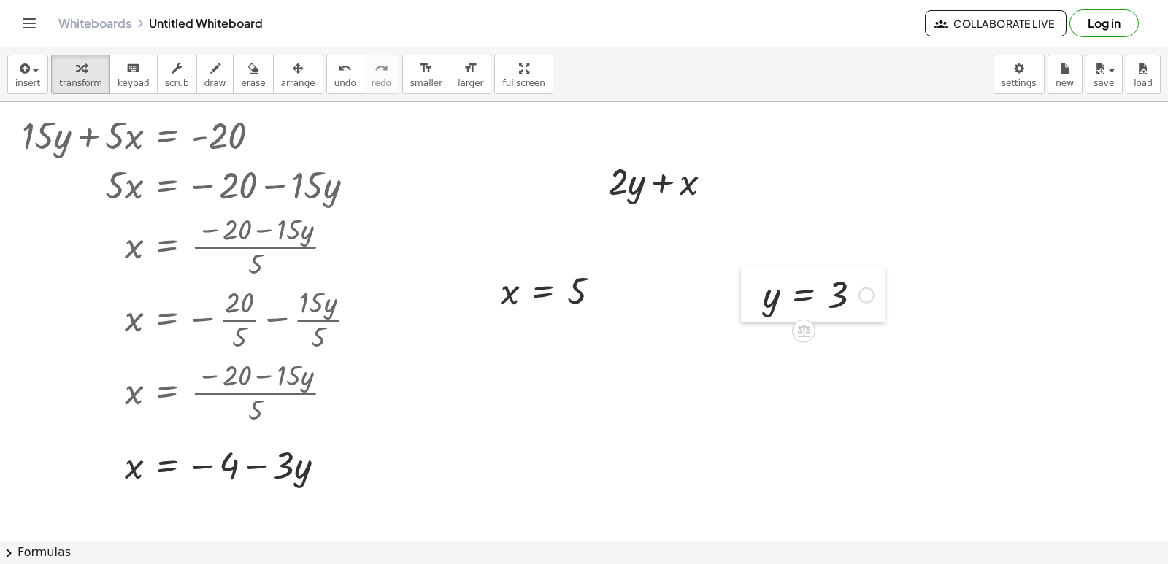
drag, startPoint x: 713, startPoint y: 489, endPoint x: 741, endPoint y: 302, distance: 189.7
click at [741, 302] on div at bounding box center [752, 293] width 22 height 55
drag, startPoint x: 768, startPoint y: 304, endPoint x: 635, endPoint y: 199, distance: 169.4
drag, startPoint x: 518, startPoint y: 300, endPoint x: 633, endPoint y: 240, distance: 130.0
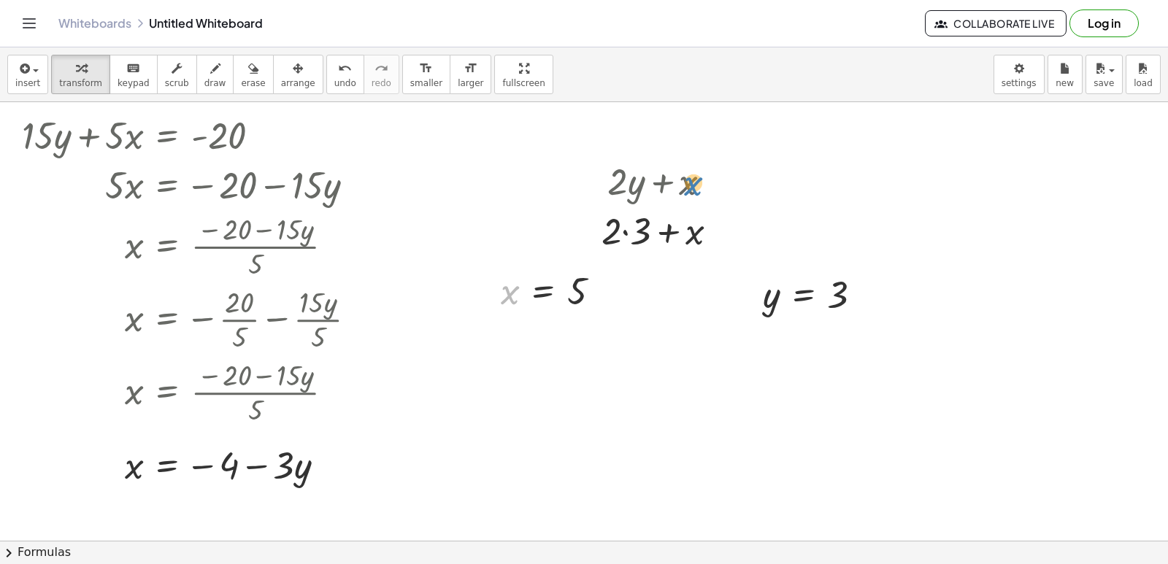
drag, startPoint x: 508, startPoint y: 299, endPoint x: 692, endPoint y: 191, distance: 213.7
drag, startPoint x: 511, startPoint y: 300, endPoint x: 687, endPoint y: 240, distance: 185.9
click at [667, 241] on div at bounding box center [665, 230] width 143 height 50
click at [661, 233] on div at bounding box center [665, 230] width 143 height 50
click at [627, 230] on div at bounding box center [665, 230] width 143 height 50
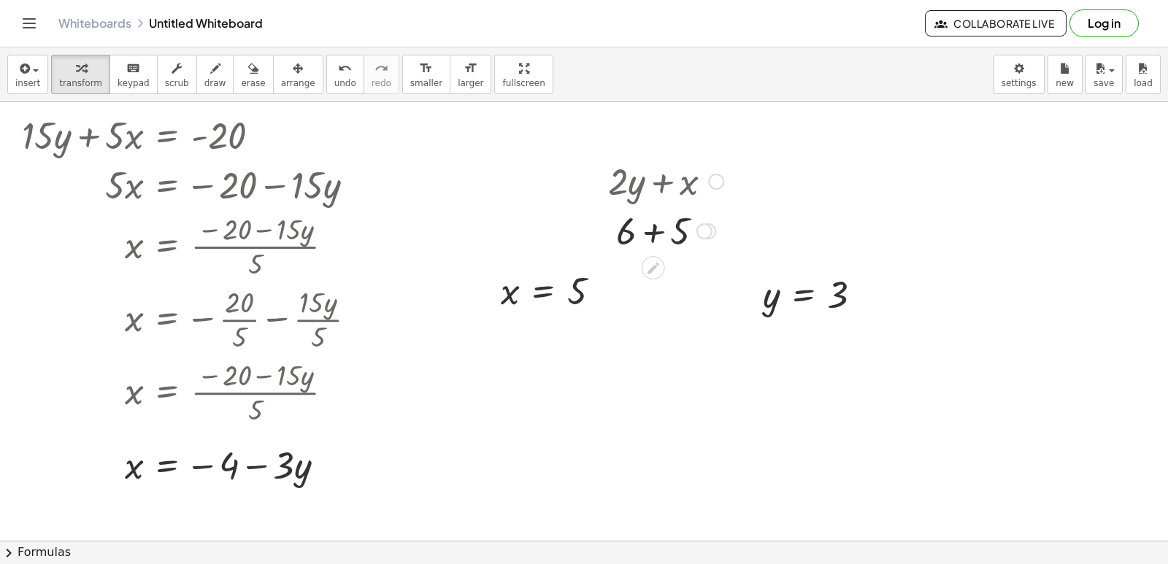
click at [657, 233] on div at bounding box center [666, 230] width 130 height 50
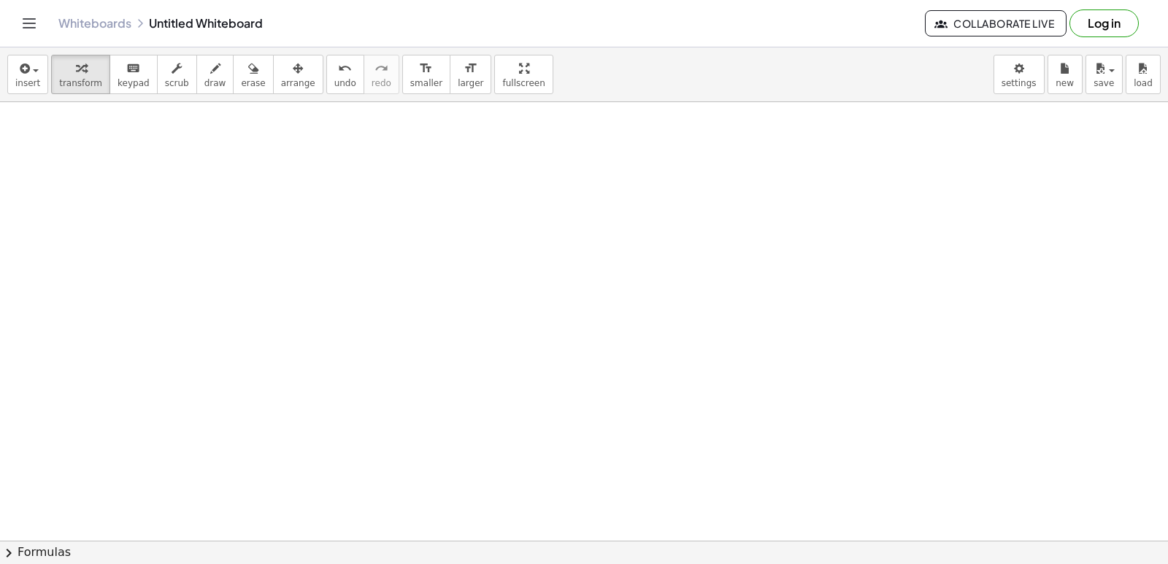
scroll to position [7470, 0]
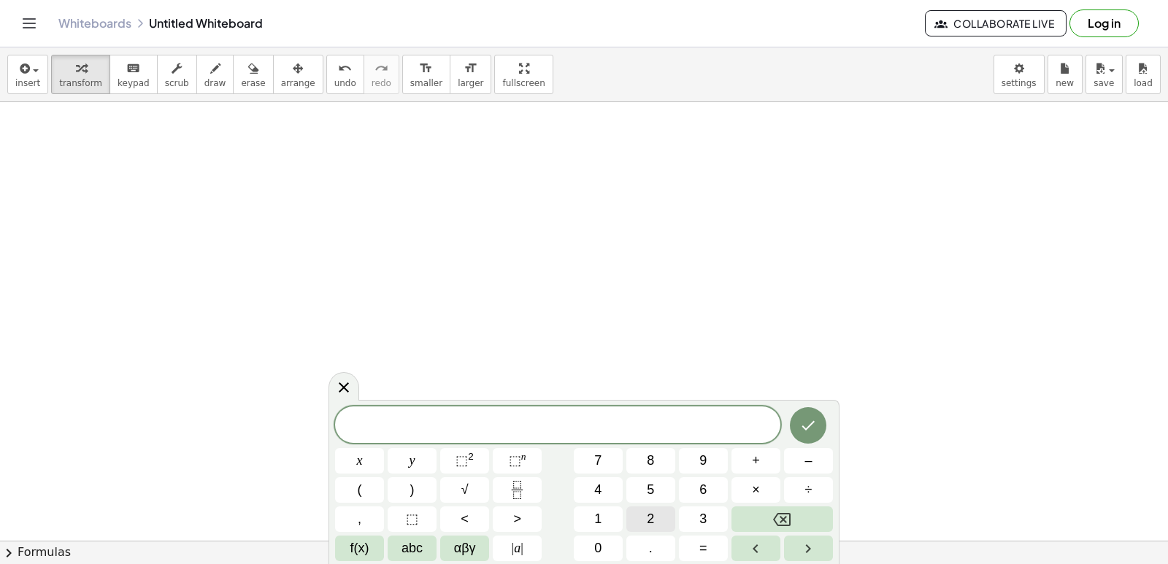
click at [661, 514] on button "2" at bounding box center [650, 520] width 49 height 26
click at [416, 468] on button "y" at bounding box center [412, 461] width 49 height 26
click at [753, 467] on span "+" at bounding box center [756, 461] width 8 height 20
click at [610, 523] on button "1" at bounding box center [598, 520] width 49 height 26
click at [595, 548] on span "0" at bounding box center [597, 549] width 7 height 20
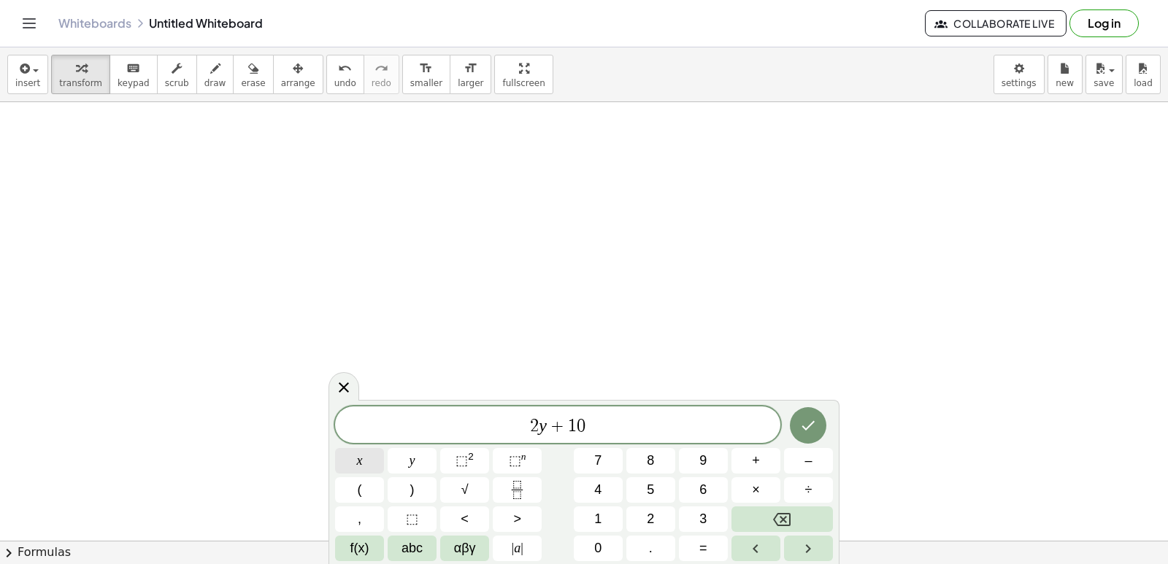
click at [369, 460] on button "x" at bounding box center [359, 461] width 49 height 26
click at [807, 430] on icon "Done" at bounding box center [808, 425] width 13 height 9
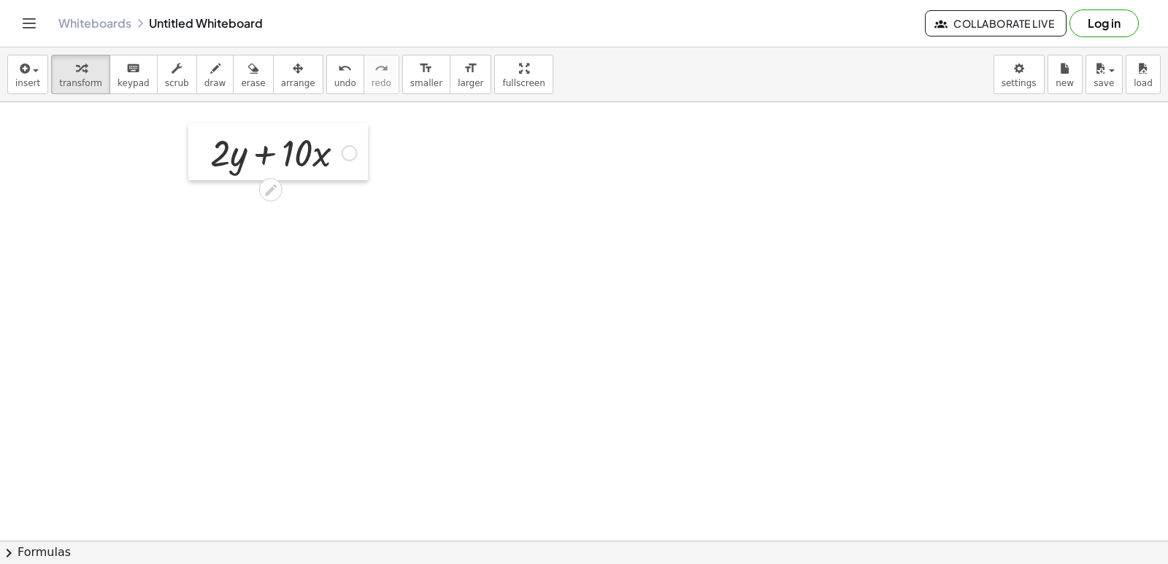
drag, startPoint x: 653, startPoint y: 492, endPoint x: 196, endPoint y: 157, distance: 567.3
click at [196, 157] on div at bounding box center [199, 151] width 22 height 57
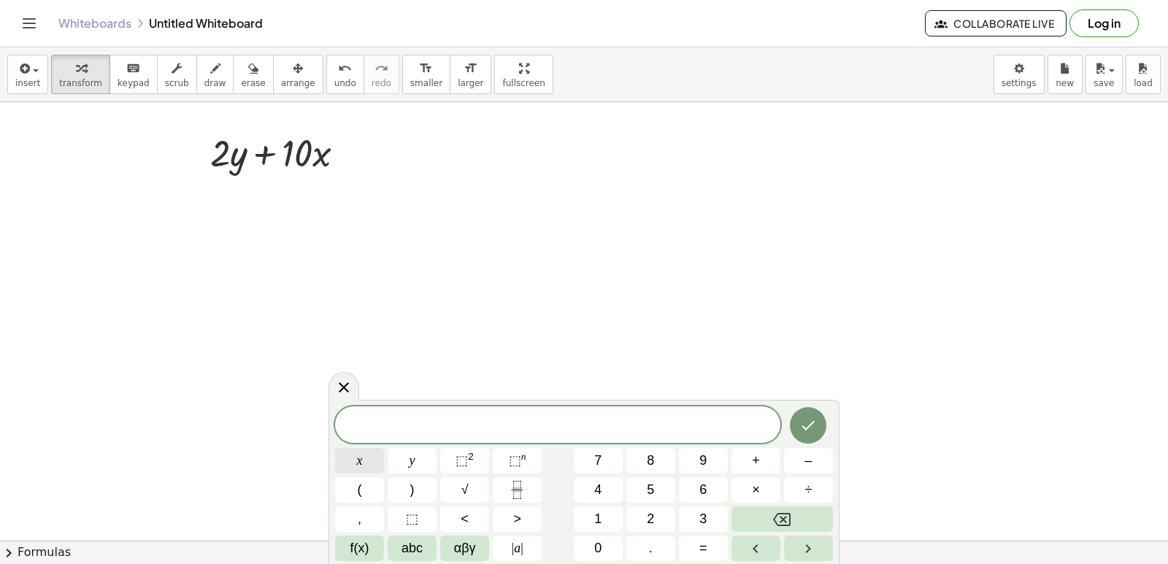
click at [363, 461] on button "x" at bounding box center [359, 461] width 49 height 26
click at [710, 551] on button "=" at bounding box center [703, 549] width 49 height 26
click at [800, 453] on button "–" at bounding box center [808, 461] width 49 height 26
click at [648, 494] on span "5" at bounding box center [650, 490] width 7 height 20
click at [801, 427] on icon "Done" at bounding box center [808, 426] width 18 height 18
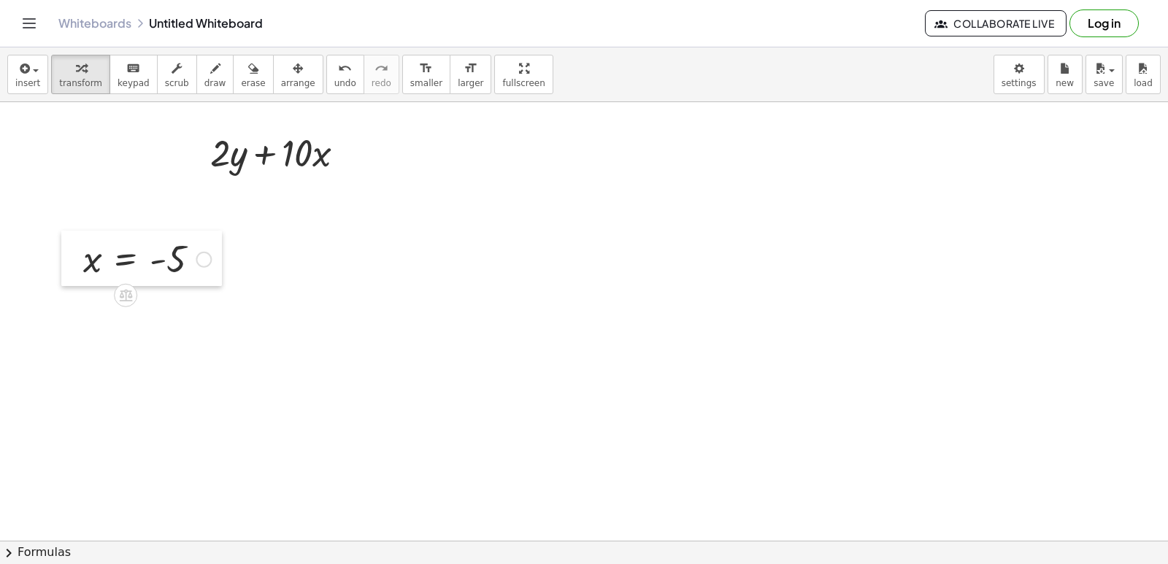
drag, startPoint x: 335, startPoint y: 330, endPoint x: 66, endPoint y: 269, distance: 276.1
click at [66, 269] on div at bounding box center [72, 258] width 22 height 55
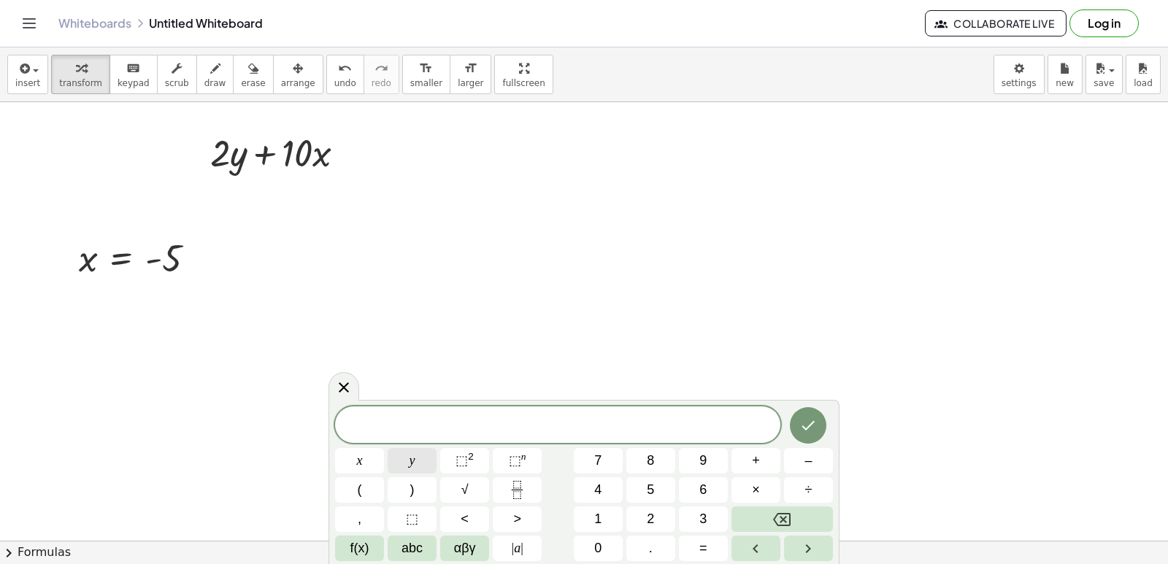
click at [415, 457] on span "y" at bounding box center [413, 461] width 6 height 20
click at [695, 548] on button "=" at bounding box center [703, 549] width 49 height 26
click at [602, 461] on span "7" at bounding box center [597, 461] width 7 height 20
click at [810, 423] on icon "Done" at bounding box center [808, 426] width 18 height 18
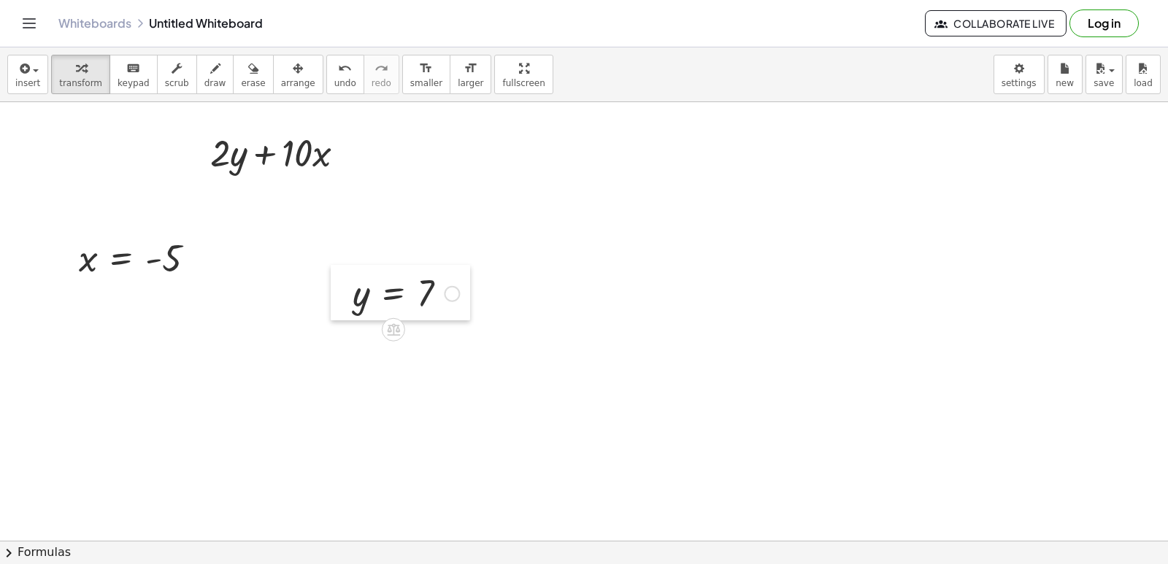
drag, startPoint x: 550, startPoint y: 375, endPoint x: 339, endPoint y: 299, distance: 225.2
click at [340, 300] on div at bounding box center [342, 292] width 22 height 55
drag, startPoint x: 334, startPoint y: 290, endPoint x: 332, endPoint y: 265, distance: 24.9
click at [332, 265] on div at bounding box center [339, 265] width 22 height 55
drag, startPoint x: 353, startPoint y: 281, endPoint x: 231, endPoint y: 169, distance: 165.9
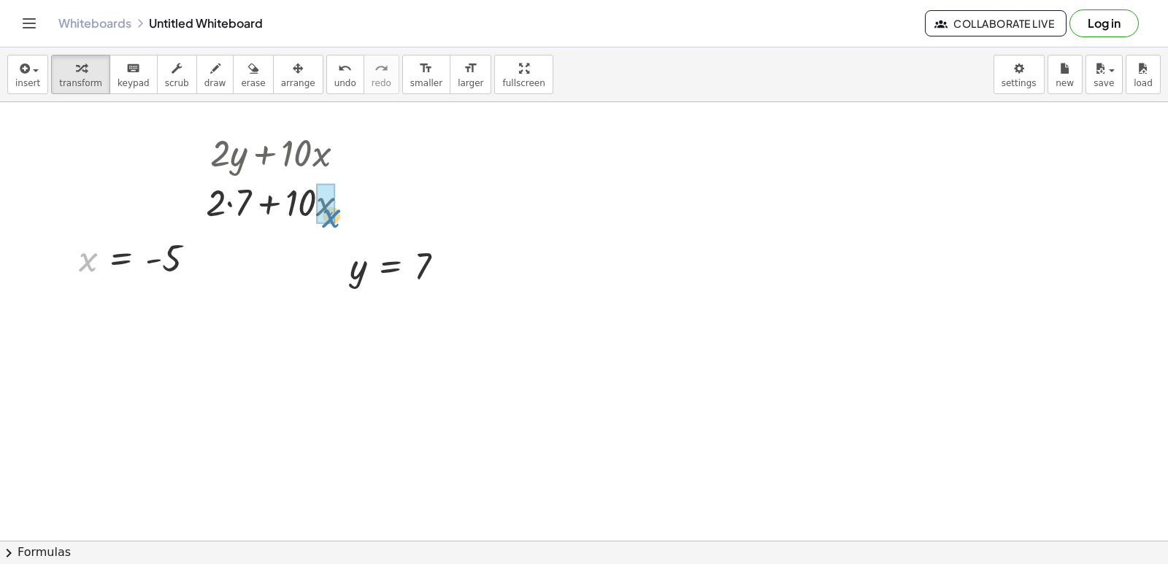
drag, startPoint x: 89, startPoint y: 261, endPoint x: 329, endPoint y: 212, distance: 245.3
click at [216, 206] on div at bounding box center [283, 202] width 196 height 50
click at [302, 207] on div at bounding box center [283, 202] width 183 height 50
click at [265, 202] on div at bounding box center [283, 202] width 161 height 50
click at [268, 200] on div at bounding box center [283, 202] width 161 height 50
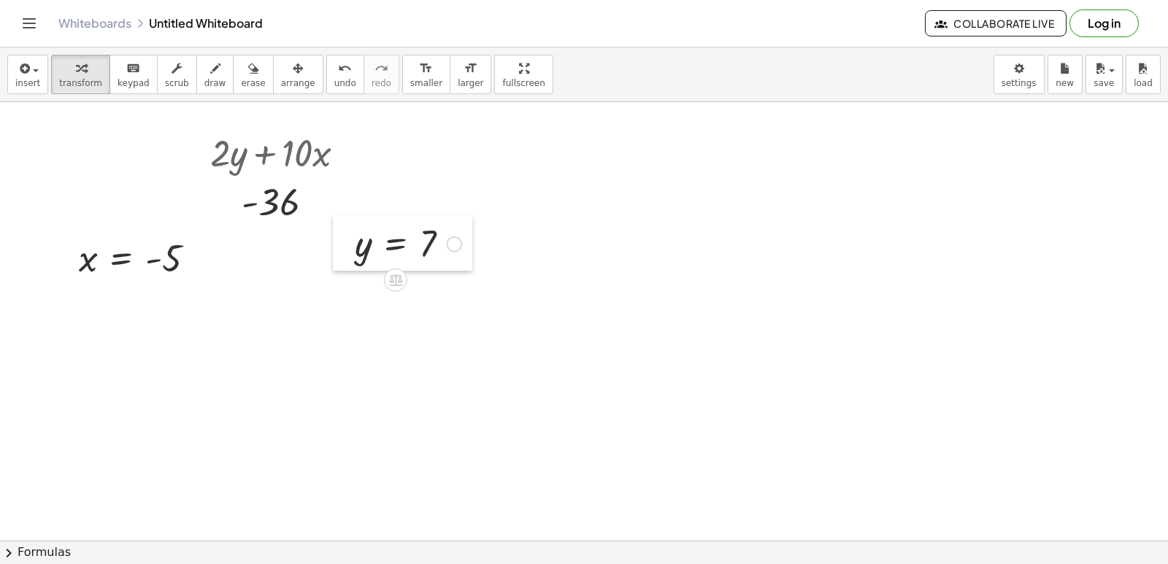
drag, startPoint x: 329, startPoint y: 276, endPoint x: 334, endPoint y: 253, distance: 23.2
click at [334, 253] on div at bounding box center [344, 242] width 22 height 55
drag, startPoint x: 698, startPoint y: 230, endPoint x: 707, endPoint y: 236, distance: 11.1
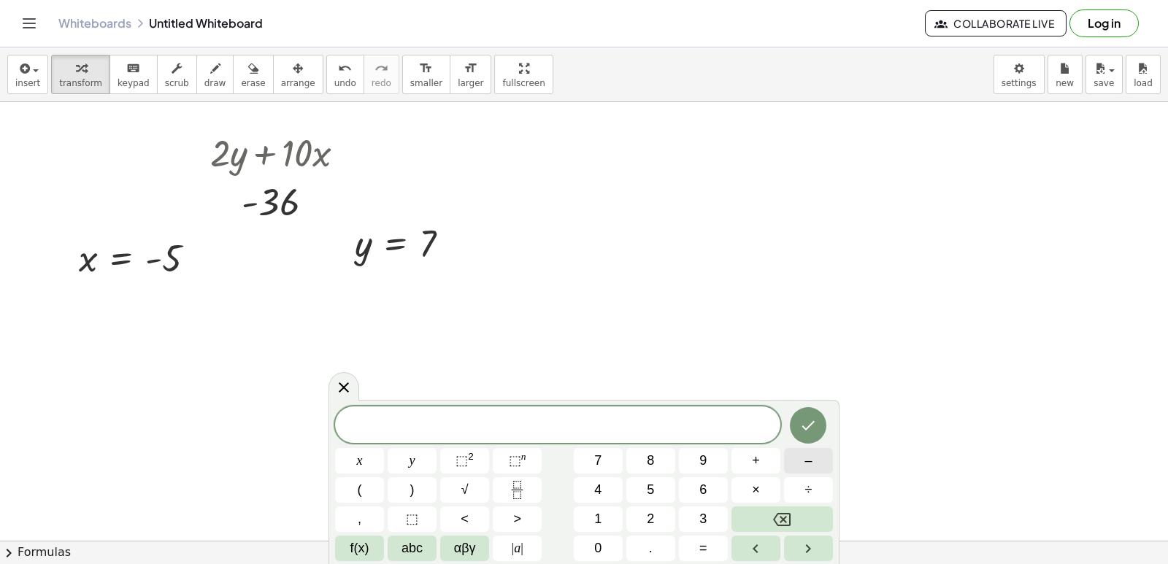
click at [806, 455] on span "–" at bounding box center [808, 461] width 7 height 20
click at [635, 514] on button "2" at bounding box center [650, 520] width 49 height 26
click at [421, 462] on button "y" at bounding box center [412, 461] width 49 height 26
click at [763, 462] on button "+" at bounding box center [756, 461] width 49 height 26
click at [601, 456] on span "7" at bounding box center [597, 461] width 7 height 20
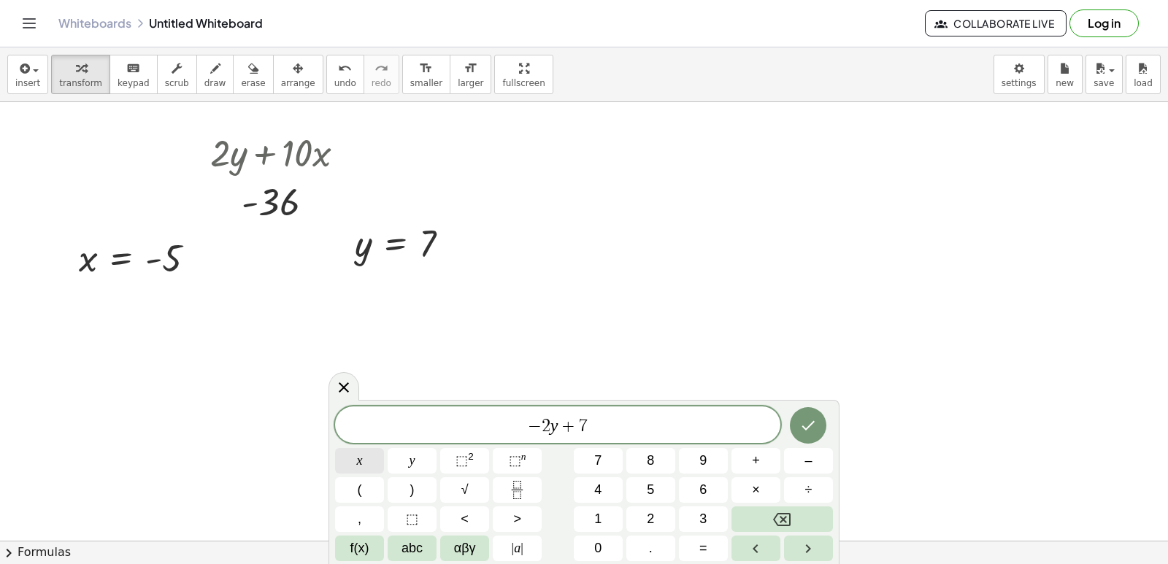
click at [358, 461] on span "x" at bounding box center [360, 461] width 6 height 20
click at [815, 418] on icon "Done" at bounding box center [808, 426] width 18 height 18
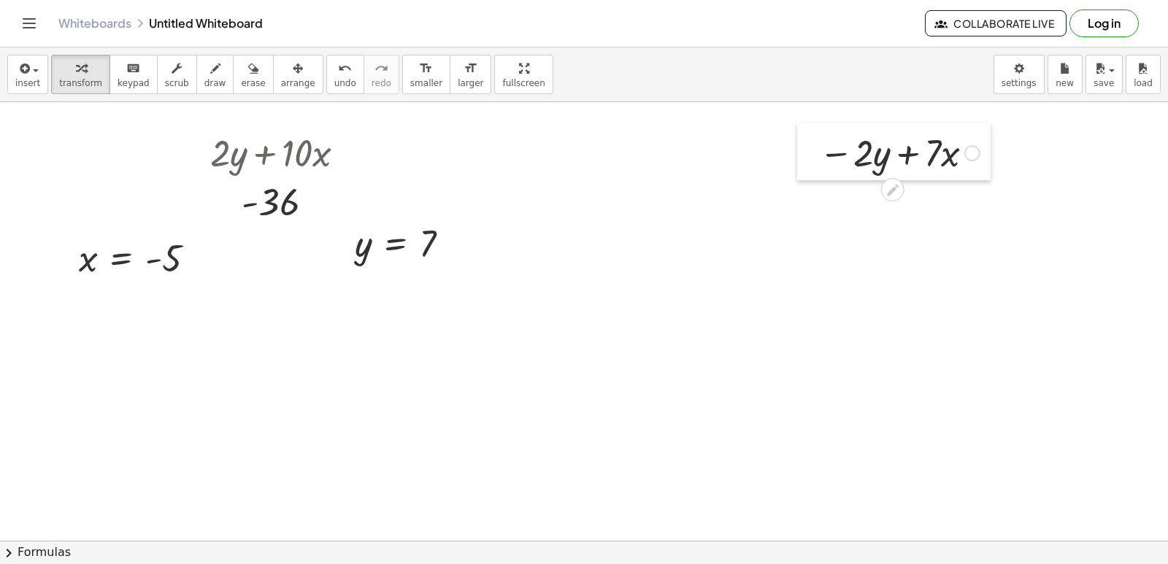
drag, startPoint x: 711, startPoint y: 271, endPoint x: 809, endPoint y: 162, distance: 146.3
click at [809, 162] on div at bounding box center [808, 151] width 22 height 57
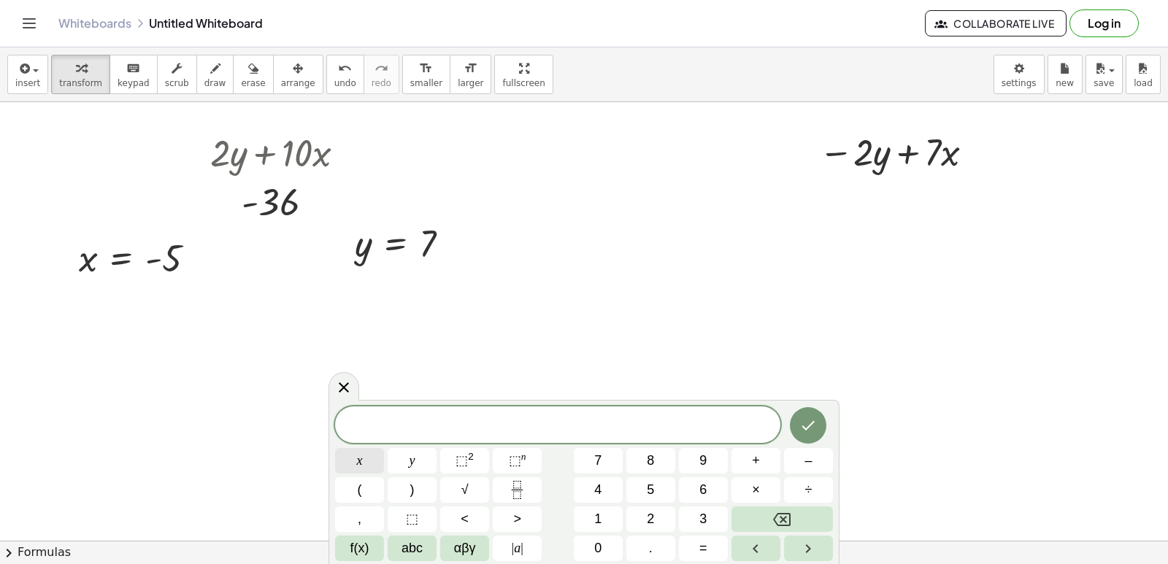
click at [361, 459] on span "x" at bounding box center [360, 461] width 6 height 20
click at [688, 544] on button "=" at bounding box center [703, 549] width 49 height 26
click at [816, 461] on button "–" at bounding box center [808, 461] width 49 height 26
click at [653, 513] on span "2" at bounding box center [650, 520] width 7 height 20
click at [799, 424] on button "Done" at bounding box center [808, 425] width 37 height 37
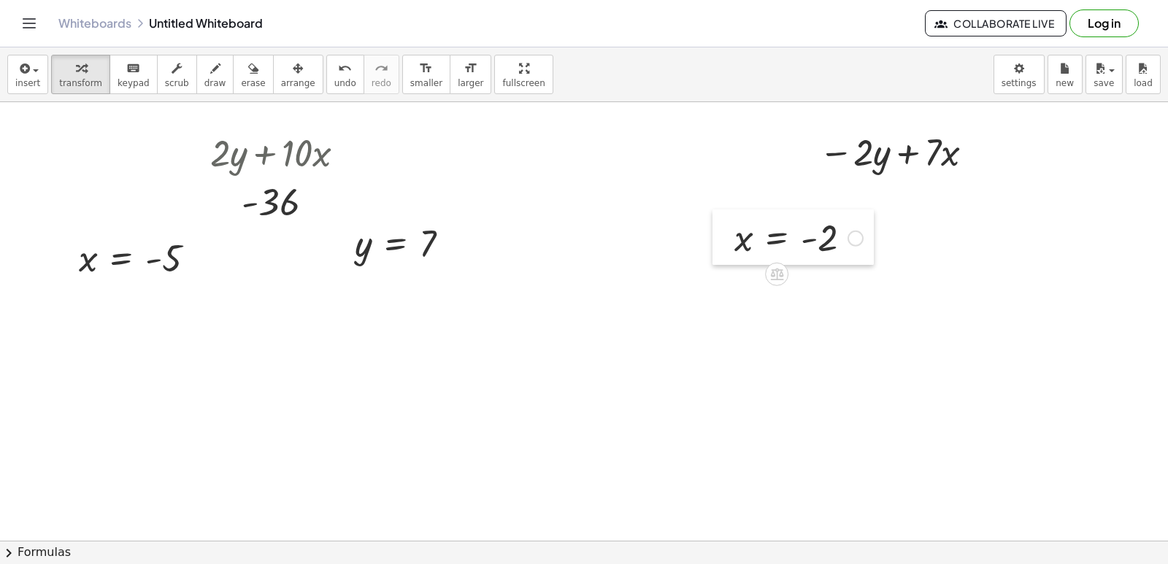
drag, startPoint x: 762, startPoint y: 453, endPoint x: 721, endPoint y: 248, distance: 208.6
click at [721, 248] on div at bounding box center [724, 237] width 22 height 55
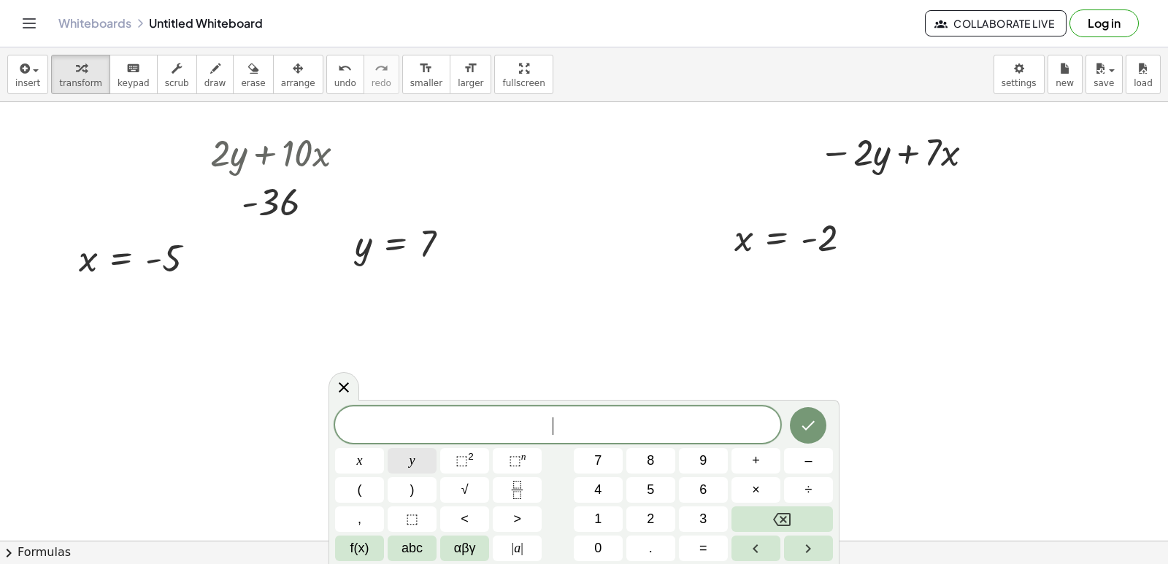
click at [424, 461] on button "y" at bounding box center [412, 461] width 49 height 26
click at [708, 548] on button "=" at bounding box center [703, 549] width 49 height 26
click at [697, 493] on button "6" at bounding box center [703, 490] width 49 height 26
click at [818, 426] on button "Done" at bounding box center [808, 425] width 37 height 37
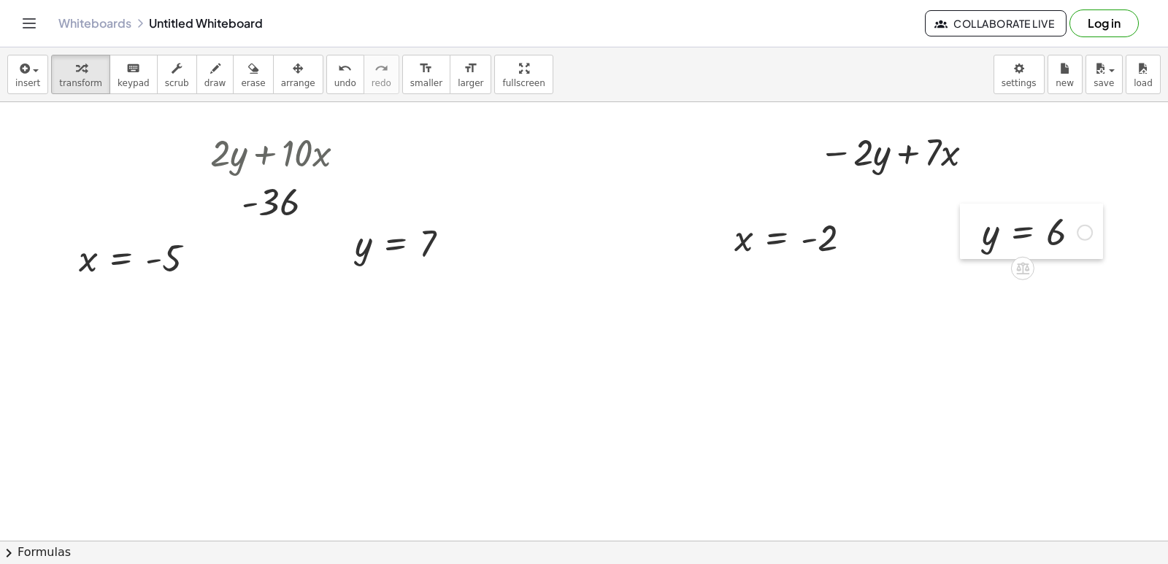
drag, startPoint x: 723, startPoint y: 389, endPoint x: 978, endPoint y: 238, distance: 296.9
click at [978, 238] on div at bounding box center [971, 231] width 22 height 55
drag, startPoint x: 983, startPoint y: 245, endPoint x: 856, endPoint y: 197, distance: 135.2
drag, startPoint x: 990, startPoint y: 242, endPoint x: 856, endPoint y: 192, distance: 142.8
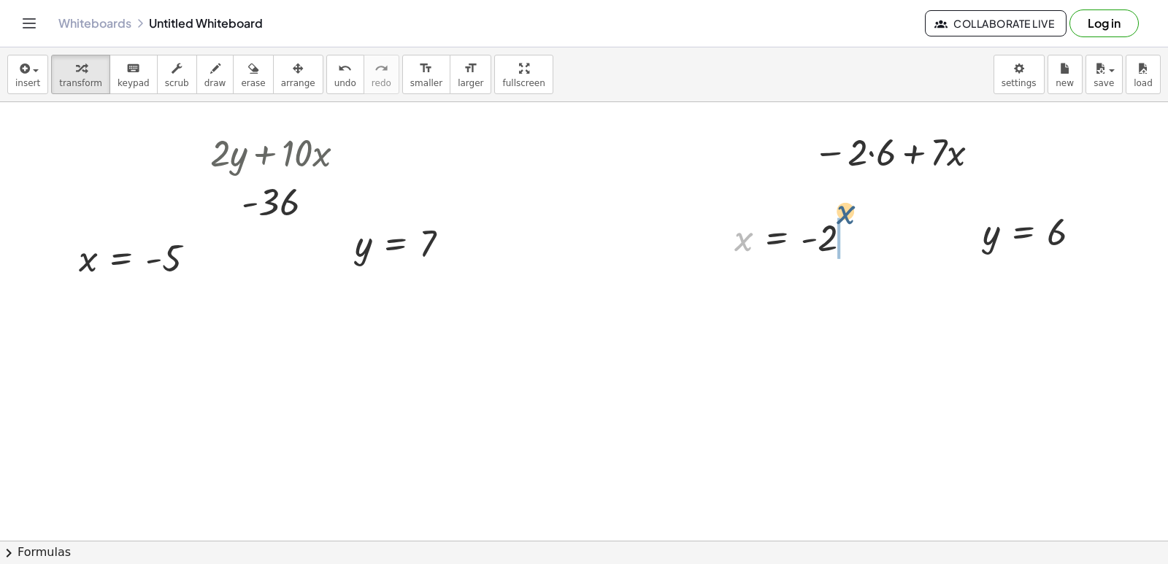
drag, startPoint x: 744, startPoint y: 242, endPoint x: 937, endPoint y: 193, distance: 199.4
drag, startPoint x: 889, startPoint y: 286, endPoint x: 956, endPoint y: 171, distance: 133.1
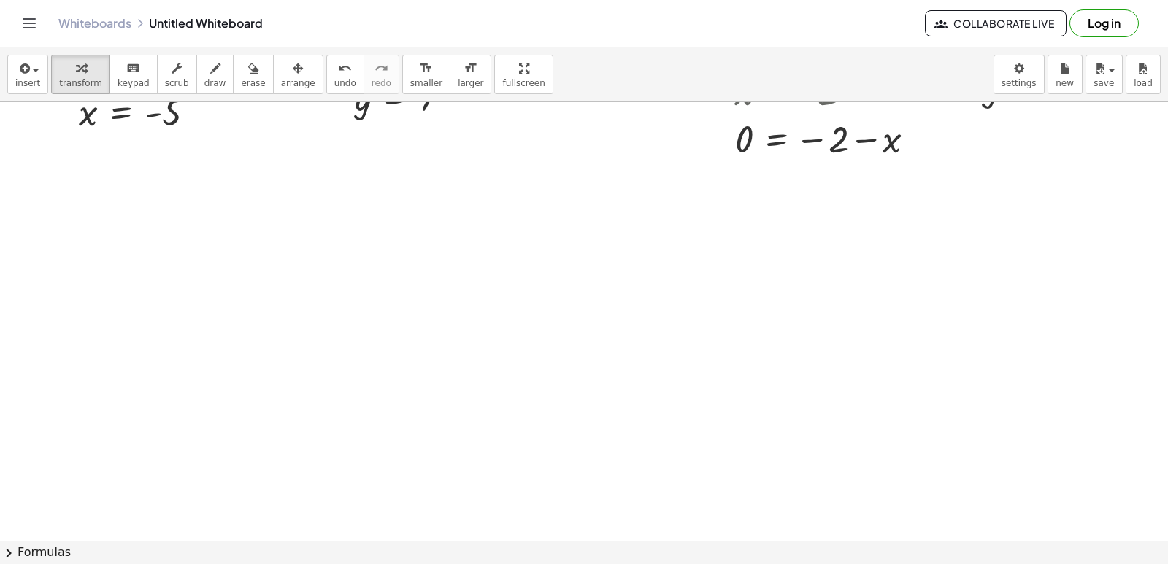
scroll to position [7689, 0]
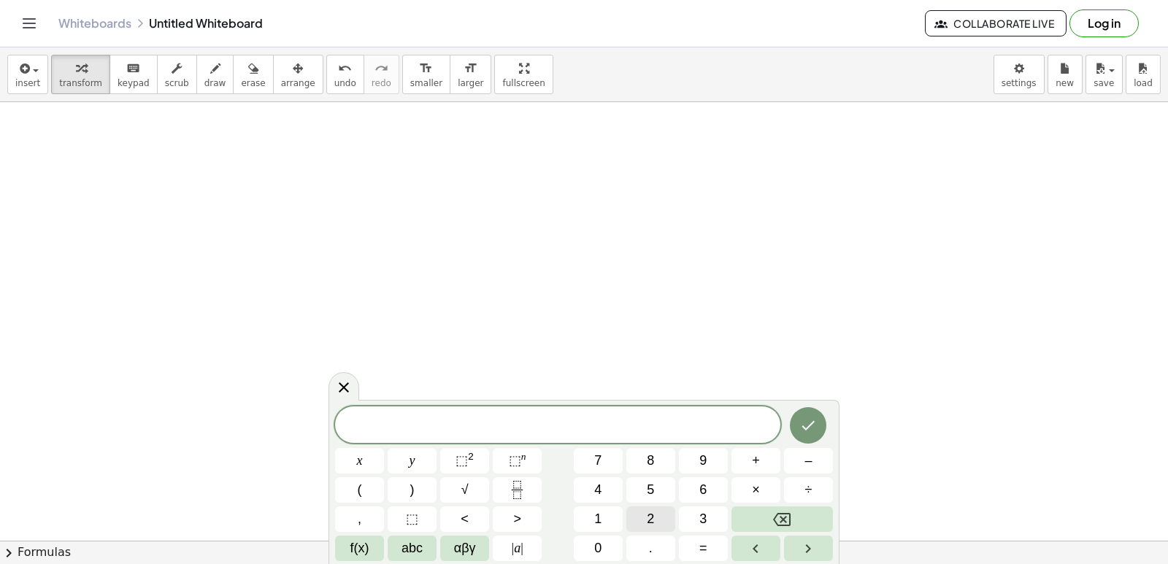
click at [657, 515] on button "2" at bounding box center [650, 520] width 49 height 26
click at [363, 456] on button "x" at bounding box center [359, 461] width 49 height 26
click at [751, 457] on button "+" at bounding box center [756, 461] width 49 height 26
click at [418, 457] on button "y" at bounding box center [412, 461] width 49 height 26
click at [704, 550] on span "=" at bounding box center [703, 549] width 8 height 20
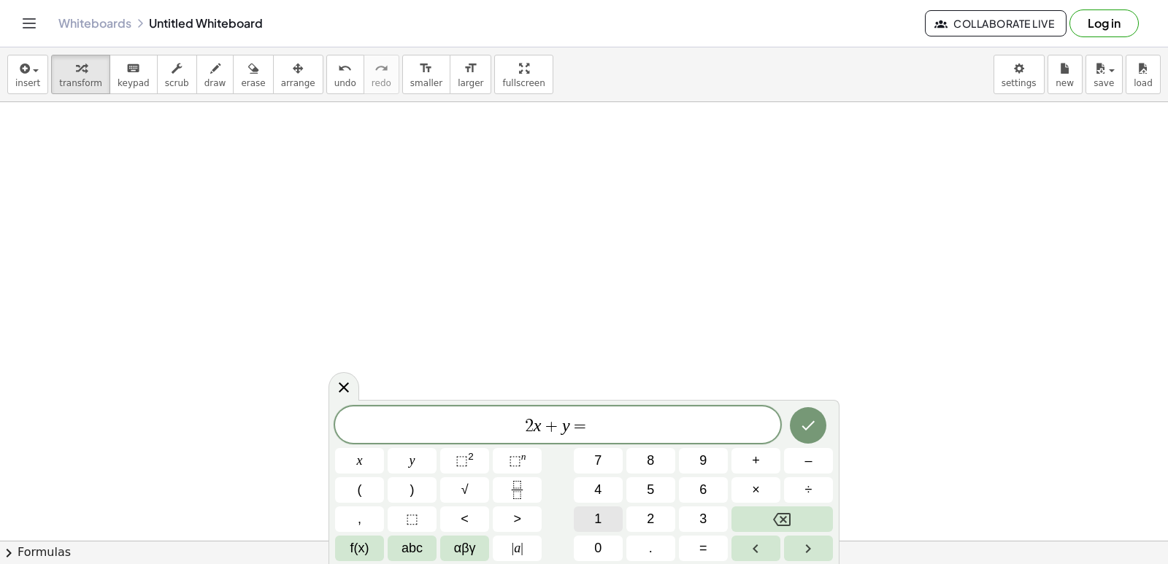
click at [604, 512] on button "1" at bounding box center [598, 520] width 49 height 26
click at [596, 493] on span "4" at bounding box center [597, 490] width 7 height 20
click at [803, 421] on icon "Done" at bounding box center [808, 426] width 18 height 18
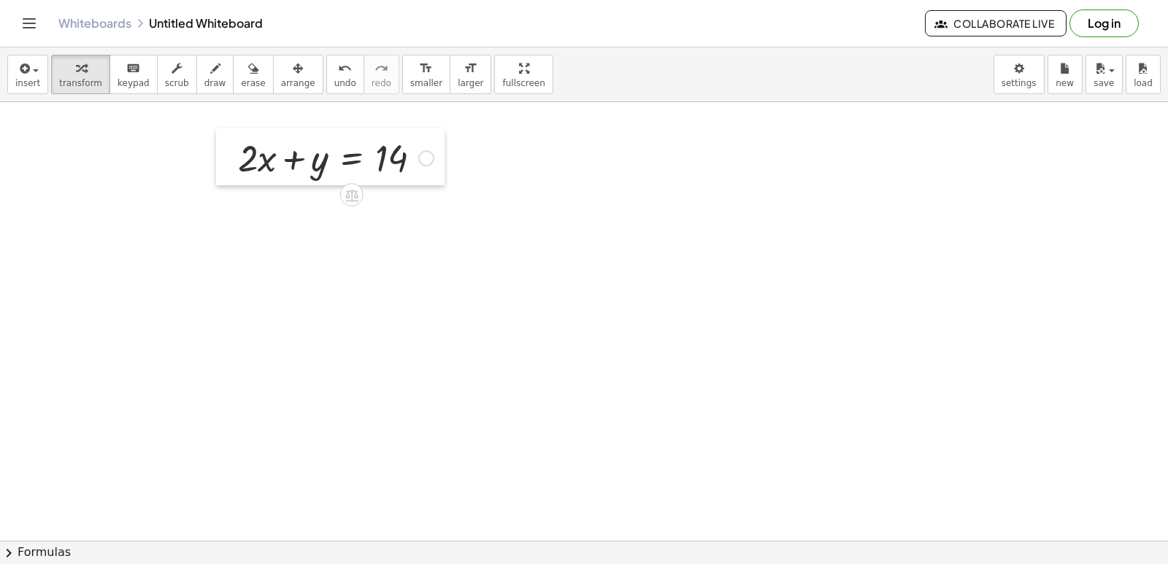
drag, startPoint x: 299, startPoint y: 396, endPoint x: 219, endPoint y: 170, distance: 239.5
click at [219, 170] on div at bounding box center [227, 156] width 22 height 57
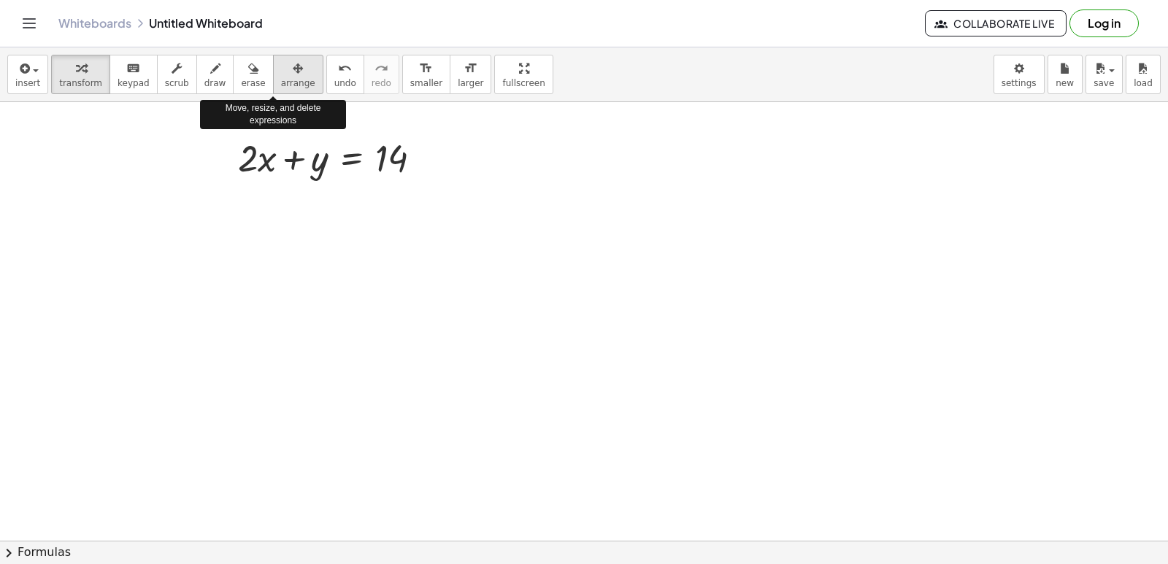
click at [281, 80] on span "arrange" at bounding box center [298, 83] width 34 height 10
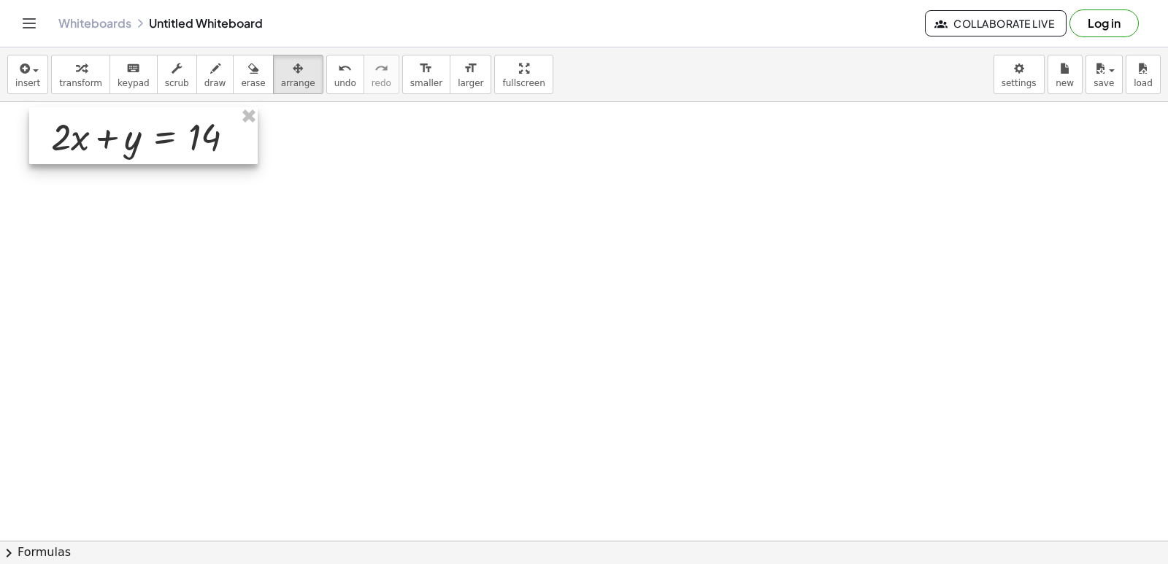
drag, startPoint x: 218, startPoint y: 158, endPoint x: 31, endPoint y: 137, distance: 188.1
click at [31, 137] on div at bounding box center [143, 135] width 229 height 57
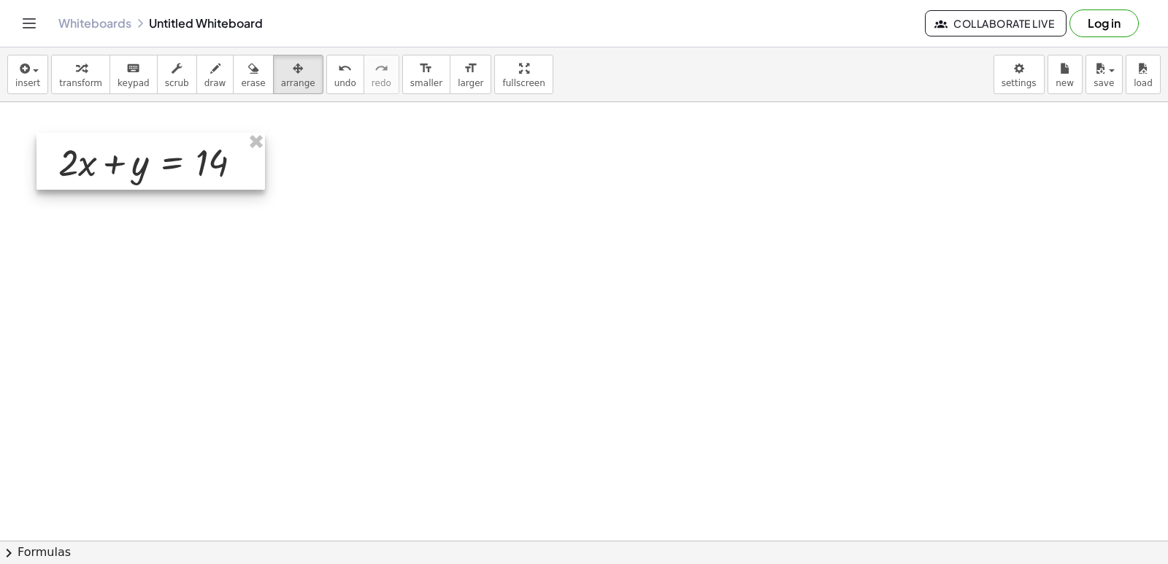
drag, startPoint x: 163, startPoint y: 161, endPoint x: 170, endPoint y: 186, distance: 26.6
click at [170, 186] on div at bounding box center [151, 161] width 229 height 57
click at [78, 84] on span "transform" at bounding box center [80, 83] width 43 height 10
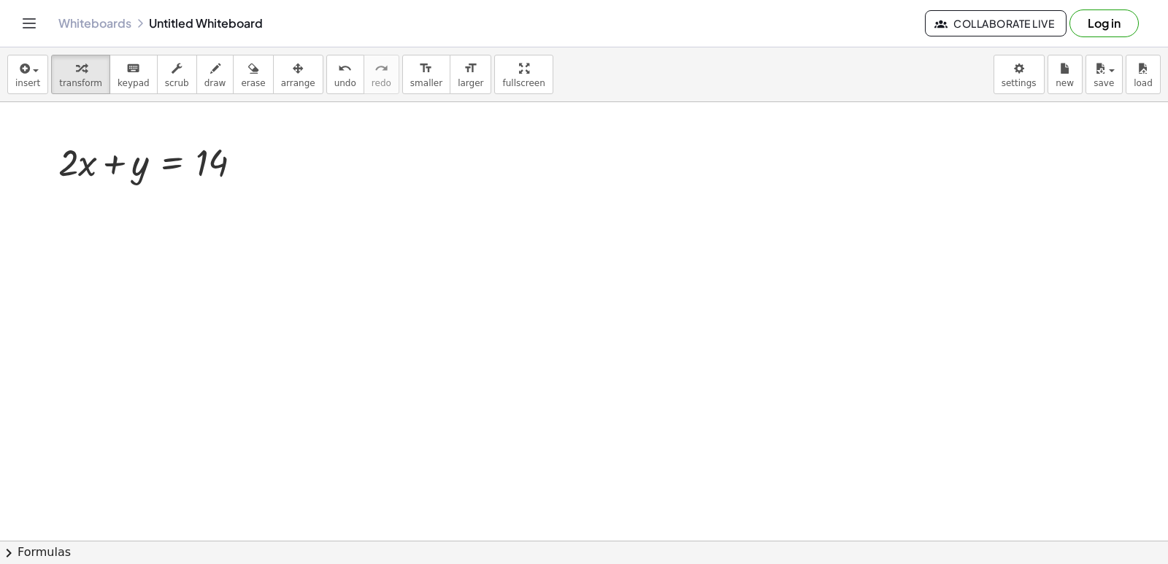
drag, startPoint x: 282, startPoint y: 330, endPoint x: 288, endPoint y: 339, distance: 11.1
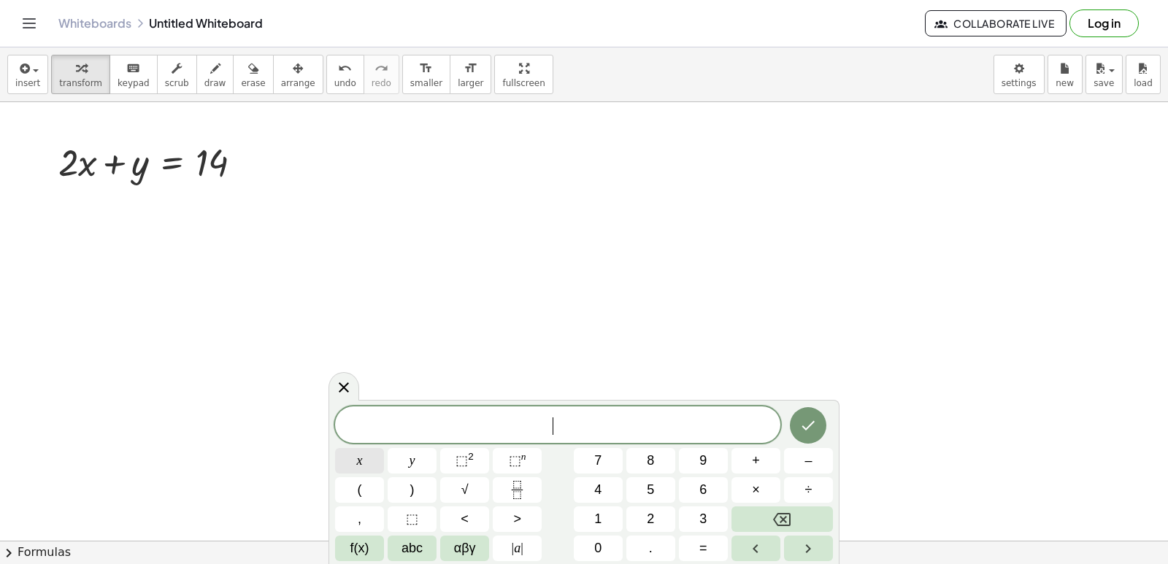
click at [363, 460] on button "x" at bounding box center [359, 461] width 49 height 26
click at [807, 467] on span "–" at bounding box center [808, 461] width 7 height 20
click at [404, 455] on button "y" at bounding box center [412, 461] width 49 height 26
click at [721, 550] on button "=" at bounding box center [703, 549] width 49 height 26
click at [602, 496] on button "4" at bounding box center [598, 490] width 49 height 26
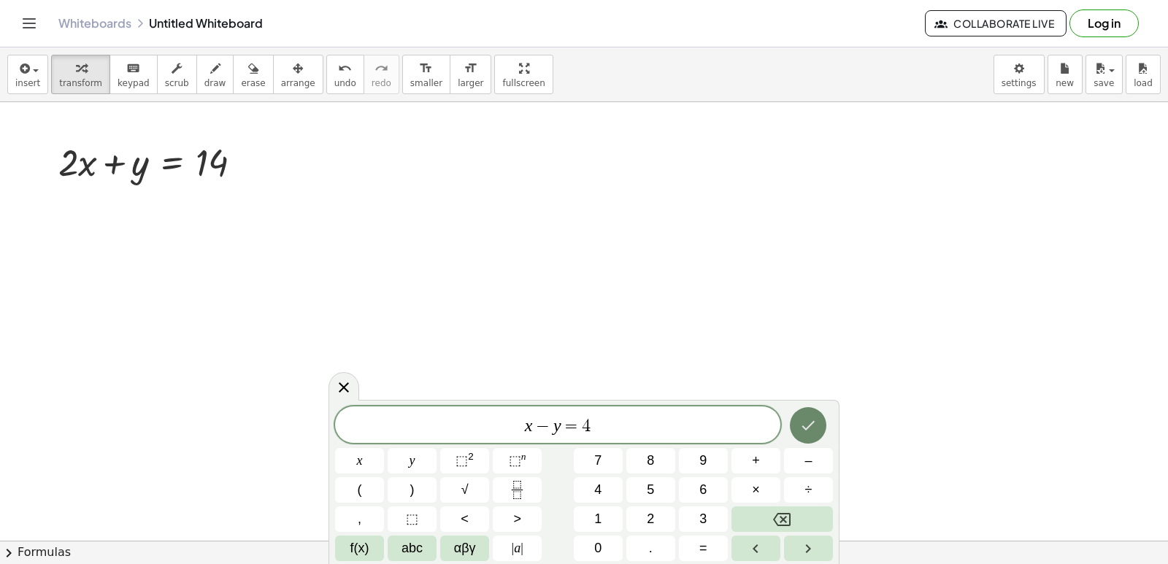
click at [812, 410] on button "Done" at bounding box center [808, 425] width 37 height 37
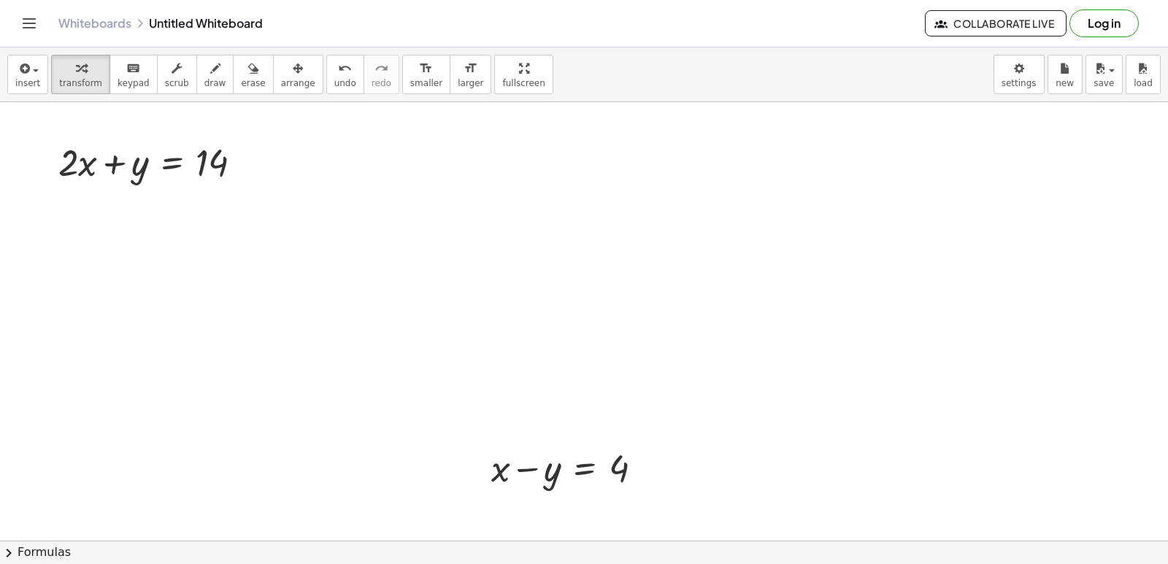
drag, startPoint x: 469, startPoint y: 479, endPoint x: 476, endPoint y: 474, distance: 8.9
drag, startPoint x: 488, startPoint y: 477, endPoint x: 56, endPoint y: 251, distance: 487.9
click at [56, 251] on div at bounding box center [47, 240] width 22 height 57
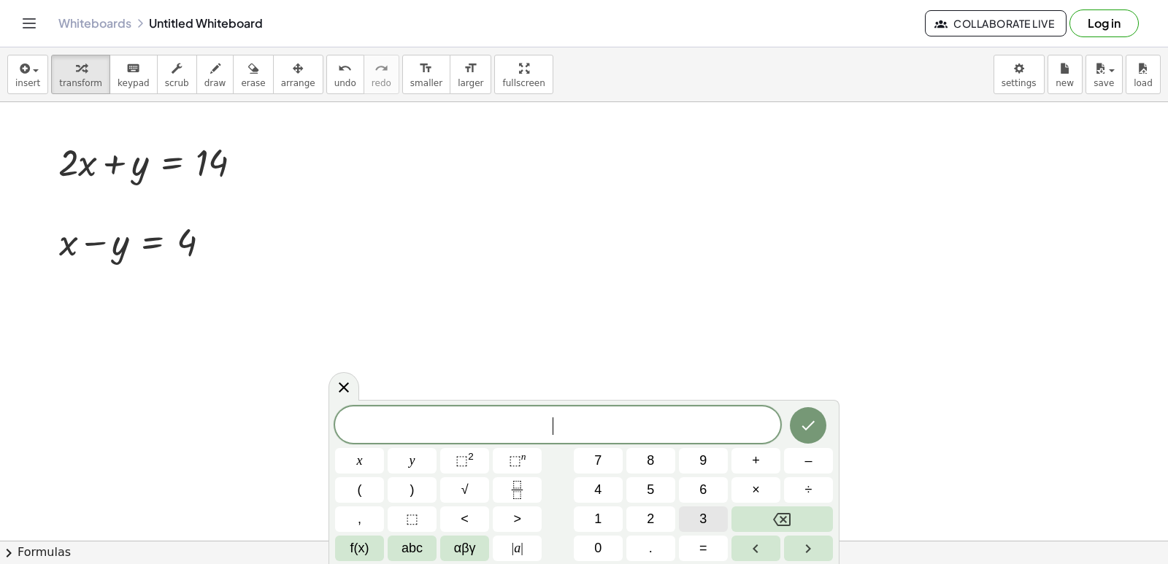
click at [699, 509] on button "3" at bounding box center [703, 520] width 49 height 26
click at [385, 461] on div "3 ​ x y ⬚ 2 ⬚ n 7 8 9 + – ( ) √ 4 5 6 × ÷ , ⬚ < > 1 2 3 f(x) abc αβγ | a | 0 . =" at bounding box center [584, 484] width 498 height 155
click at [701, 542] on span "=" at bounding box center [703, 549] width 8 height 20
click at [614, 515] on button "1" at bounding box center [598, 520] width 49 height 26
click at [649, 464] on span "8" at bounding box center [650, 461] width 7 height 20
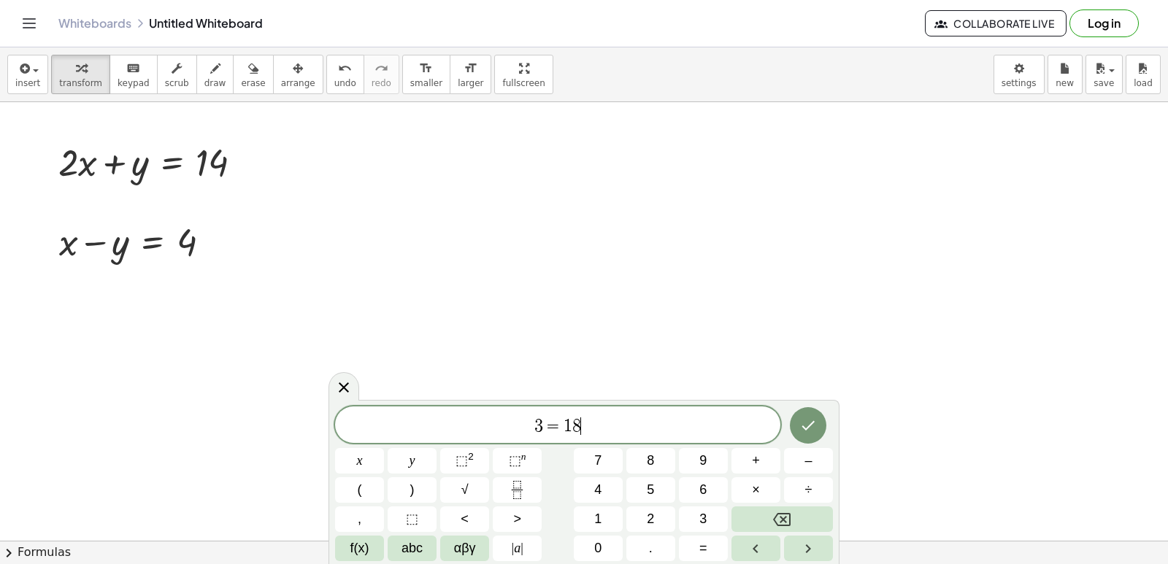
click at [539, 424] on span "3" at bounding box center [538, 427] width 9 height 18
click at [369, 462] on button "x" at bounding box center [359, 461] width 49 height 26
click at [807, 427] on icon "Done" at bounding box center [808, 426] width 18 height 18
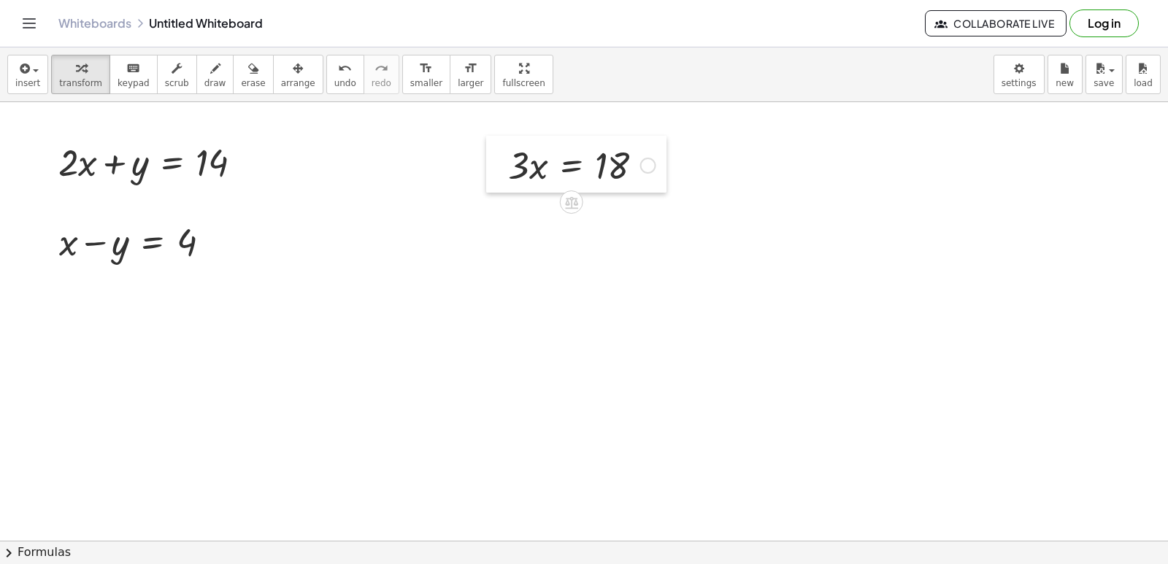
drag, startPoint x: 464, startPoint y: 437, endPoint x: 504, endPoint y: 171, distance: 269.4
click at [504, 171] on div at bounding box center [497, 164] width 22 height 57
drag, startPoint x: 515, startPoint y: 170, endPoint x: 614, endPoint y: 212, distance: 107.0
click at [619, 228] on div at bounding box center [583, 225] width 165 height 73
click at [88, 171] on div at bounding box center [156, 162] width 210 height 50
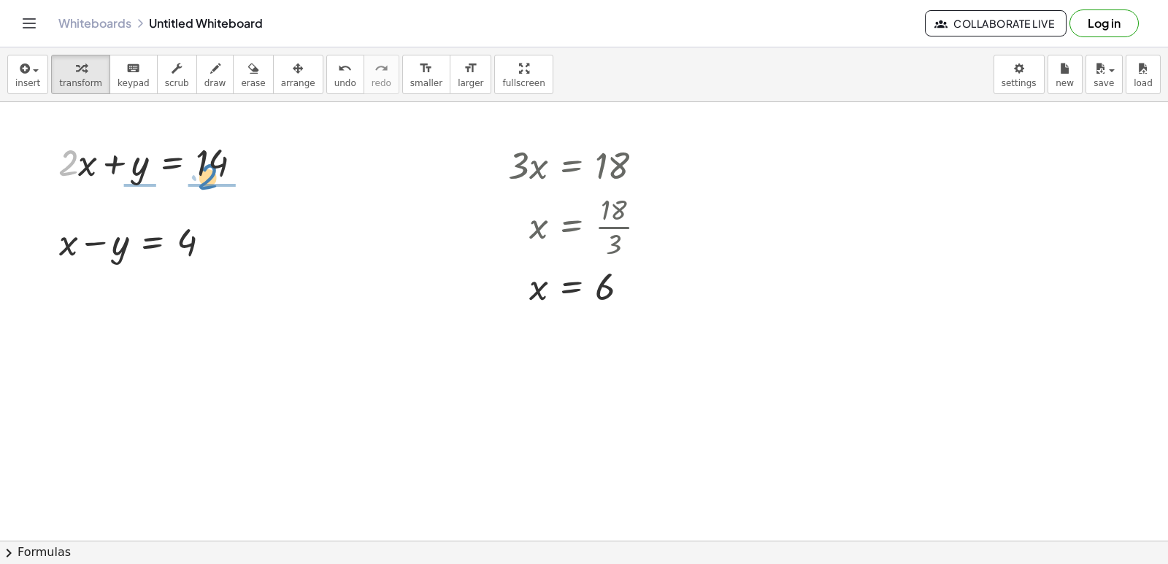
drag, startPoint x: 71, startPoint y: 167, endPoint x: 211, endPoint y: 182, distance: 140.9
click at [211, 182] on div at bounding box center [156, 162] width 210 height 50
click at [172, 161] on div at bounding box center [163, 161] width 204 height 73
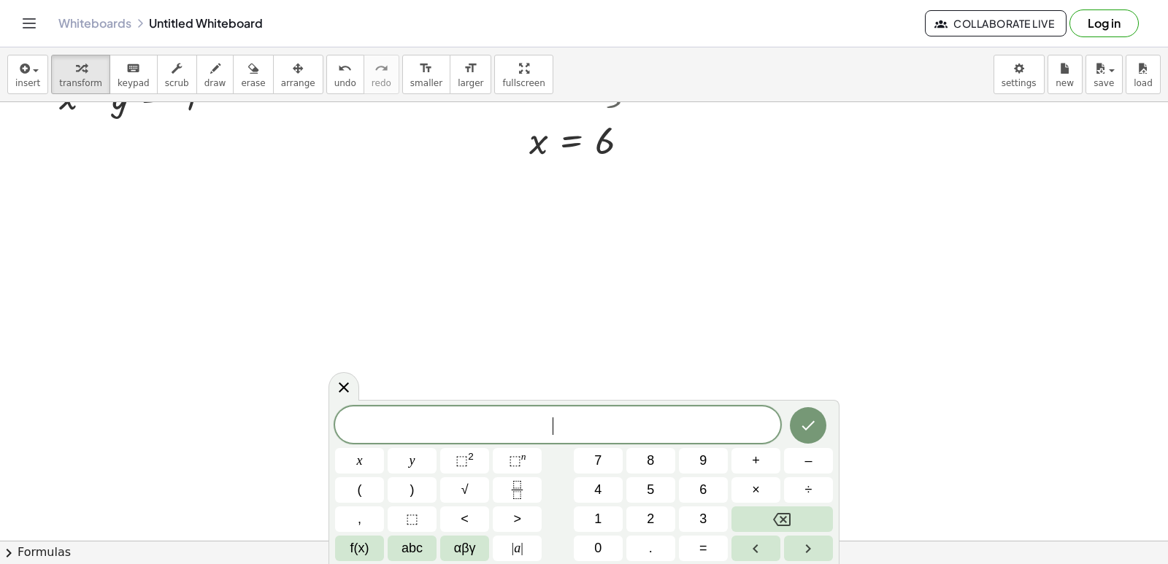
scroll to position [7908, 0]
click at [653, 528] on span "2" at bounding box center [650, 520] width 7 height 20
click at [752, 486] on span "×" at bounding box center [756, 490] width 8 height 20
click at [759, 462] on span "+" at bounding box center [756, 461] width 8 height 20
click at [799, 509] on button "Backspace" at bounding box center [782, 520] width 101 height 26
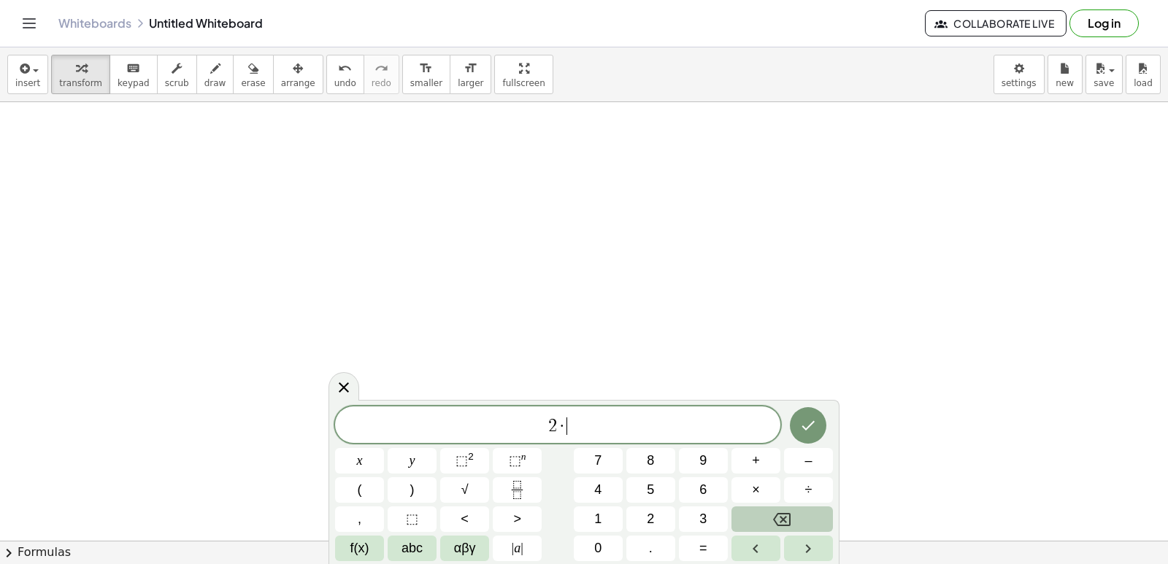
click at [799, 509] on button "Backspace" at bounding box center [782, 520] width 101 height 26
click at [357, 456] on span "x" at bounding box center [360, 461] width 6 height 20
click at [751, 461] on button "+" at bounding box center [756, 461] width 49 height 26
click at [418, 457] on button "y" at bounding box center [412, 461] width 49 height 26
click at [710, 550] on button "=" at bounding box center [703, 549] width 49 height 26
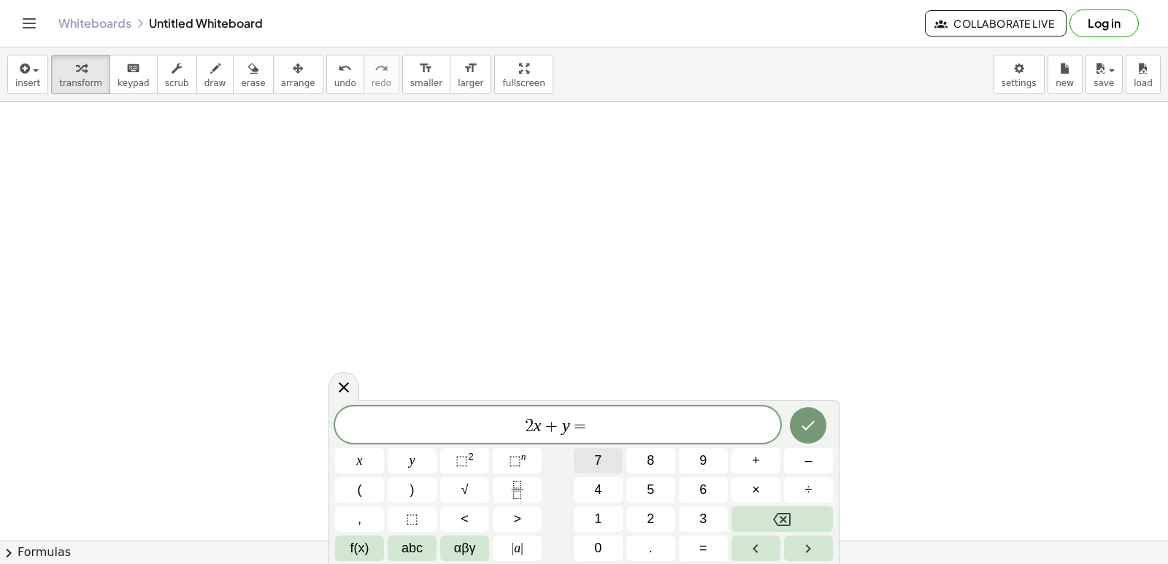
click at [594, 457] on span "7" at bounding box center [597, 461] width 7 height 20
click at [802, 418] on button "Done" at bounding box center [808, 425] width 37 height 37
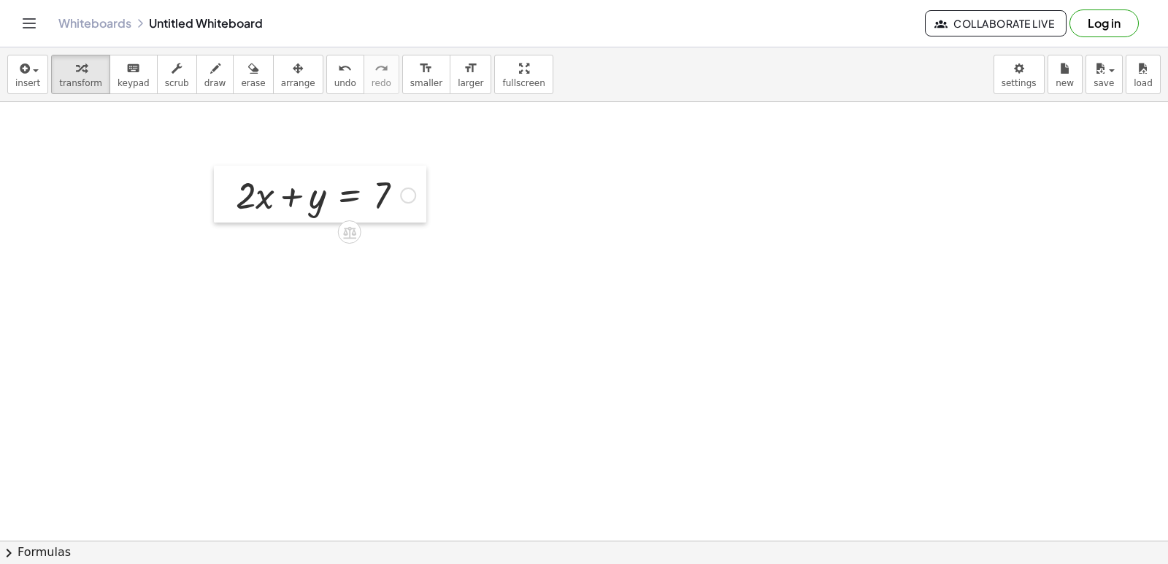
drag, startPoint x: 467, startPoint y: 179, endPoint x: 214, endPoint y: 194, distance: 253.8
click at [217, 196] on div at bounding box center [225, 194] width 22 height 57
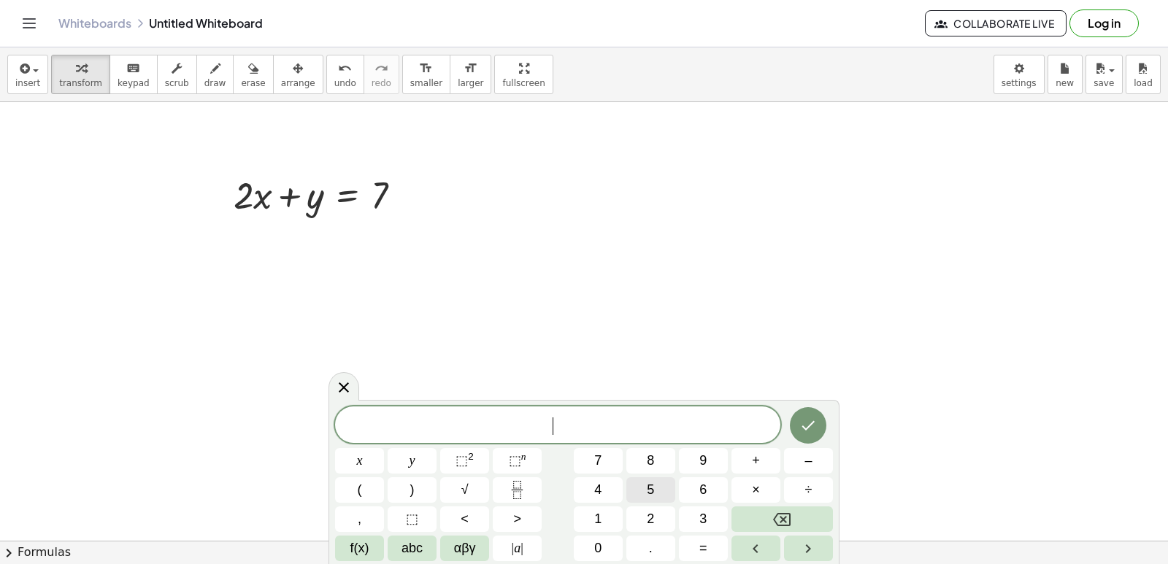
click at [661, 486] on button "5" at bounding box center [650, 490] width 49 height 26
click at [377, 461] on button "x" at bounding box center [359, 461] width 49 height 26
click at [792, 460] on button "–" at bounding box center [808, 461] width 49 height 26
click at [415, 464] on span "y" at bounding box center [413, 461] width 6 height 20
click at [714, 550] on button "=" at bounding box center [703, 549] width 49 height 26
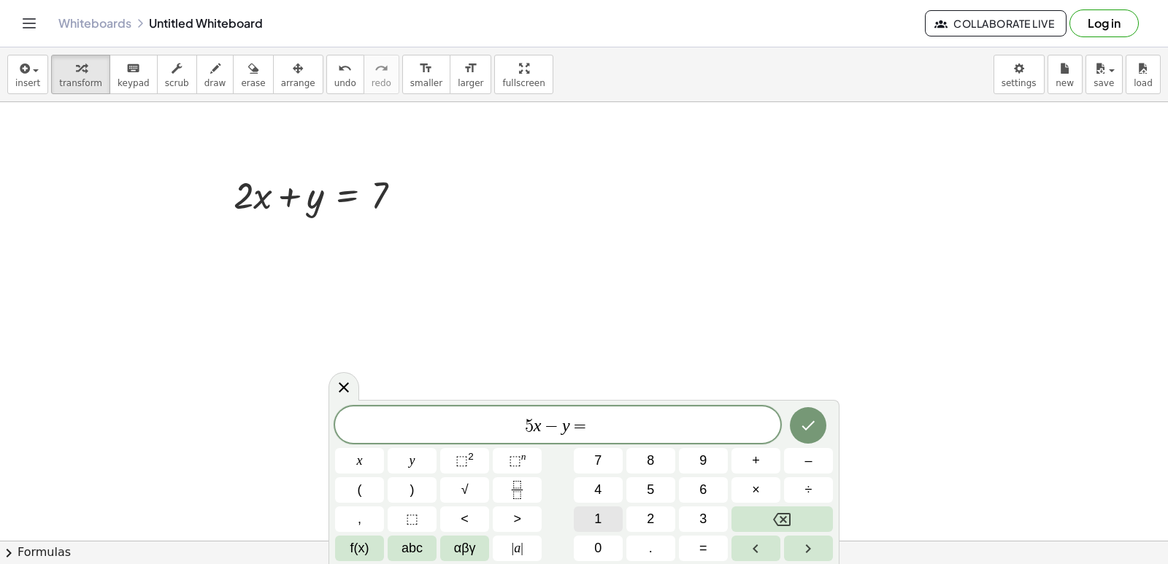
click at [605, 511] on button "1" at bounding box center [598, 520] width 49 height 26
click at [609, 480] on button "4" at bounding box center [598, 490] width 49 height 26
click at [805, 416] on button "Done" at bounding box center [808, 425] width 37 height 37
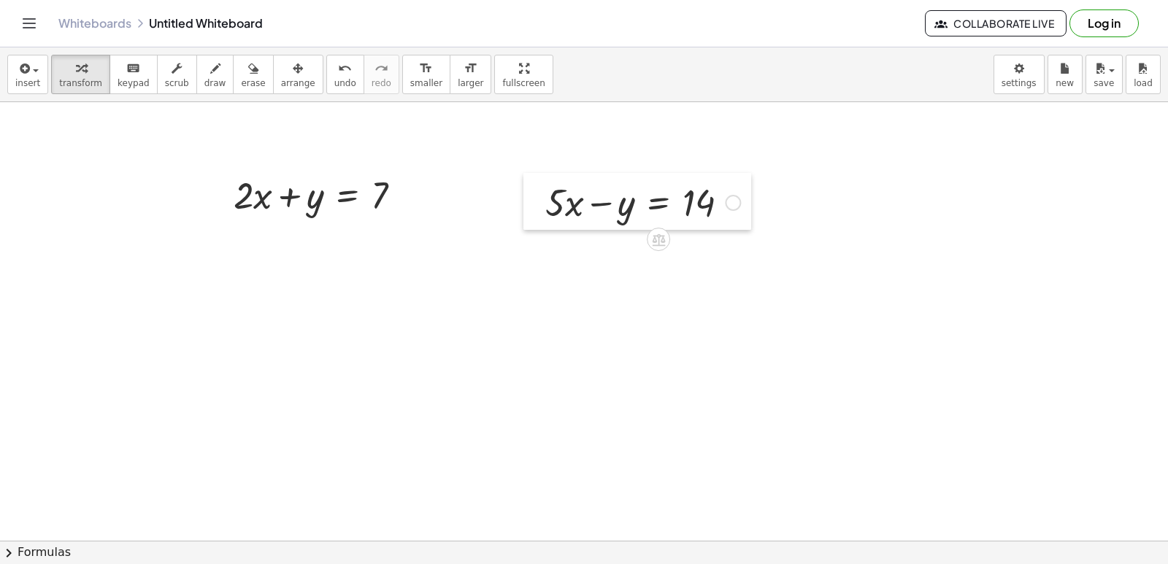
drag, startPoint x: 529, startPoint y: 368, endPoint x: 537, endPoint y: 204, distance: 164.4
click at [537, 204] on div at bounding box center [534, 201] width 22 height 57
click at [293, 72] on icon "button" at bounding box center [298, 69] width 10 height 18
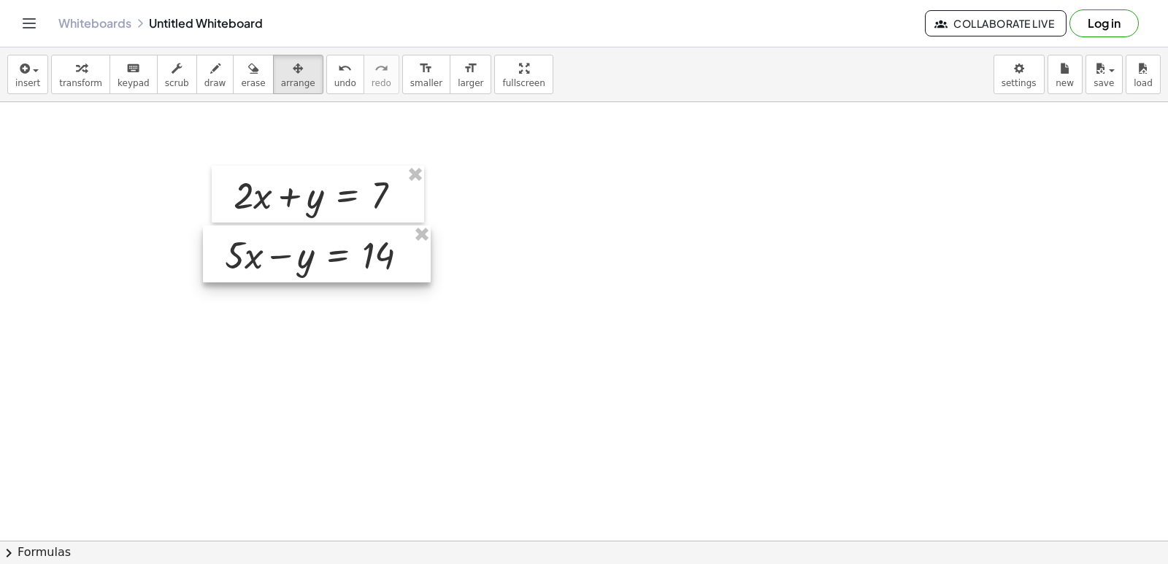
drag, startPoint x: 529, startPoint y: 208, endPoint x: 208, endPoint y: 261, distance: 325.5
click at [208, 261] on div at bounding box center [317, 254] width 228 height 57
drag, startPoint x: 61, startPoint y: 77, endPoint x: 759, endPoint y: 393, distance: 765.9
click at [62, 84] on span "transform" at bounding box center [80, 83] width 43 height 10
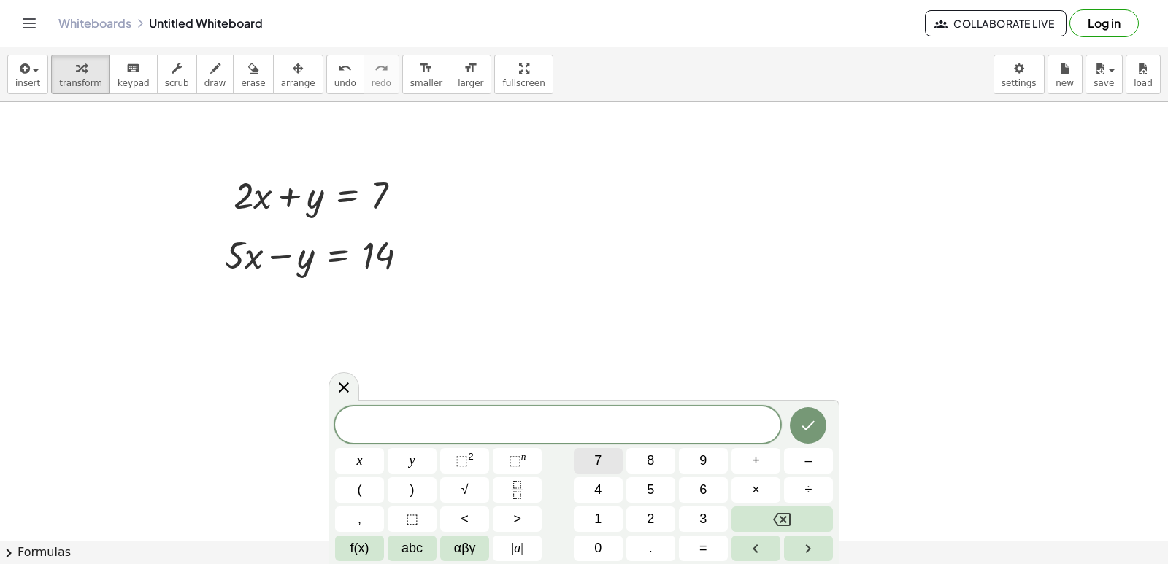
click at [591, 453] on button "7" at bounding box center [598, 461] width 49 height 26
click at [365, 454] on button "x" at bounding box center [359, 461] width 49 height 26
click at [701, 540] on span "=" at bounding box center [703, 549] width 8 height 20
click at [653, 517] on span "2" at bounding box center [650, 520] width 7 height 20
click at [604, 515] on button "1" at bounding box center [598, 520] width 49 height 26
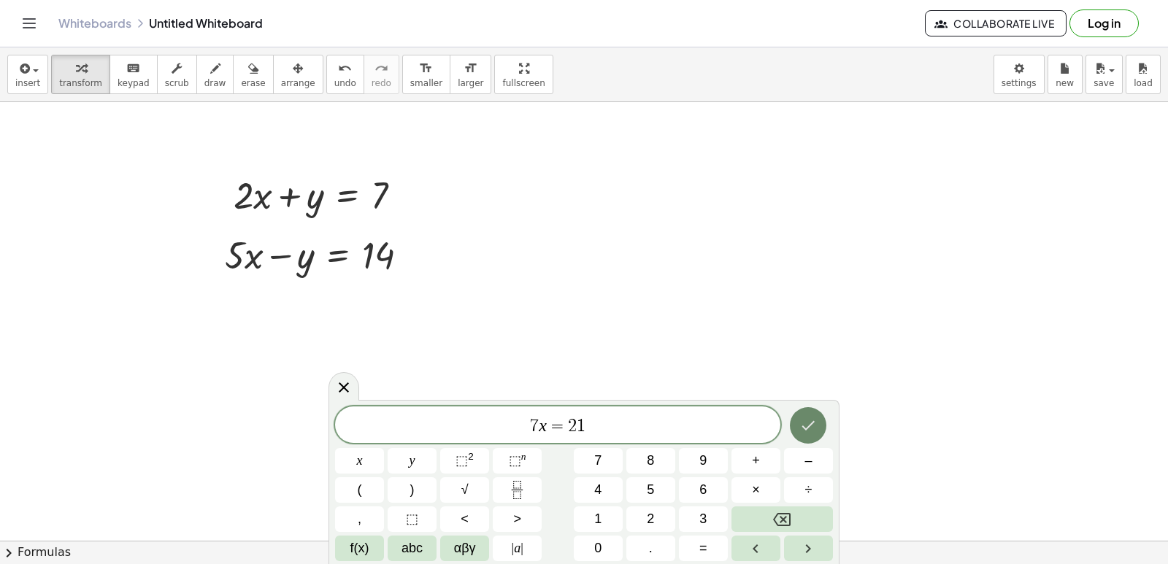
click at [798, 411] on button "Done" at bounding box center [808, 425] width 37 height 37
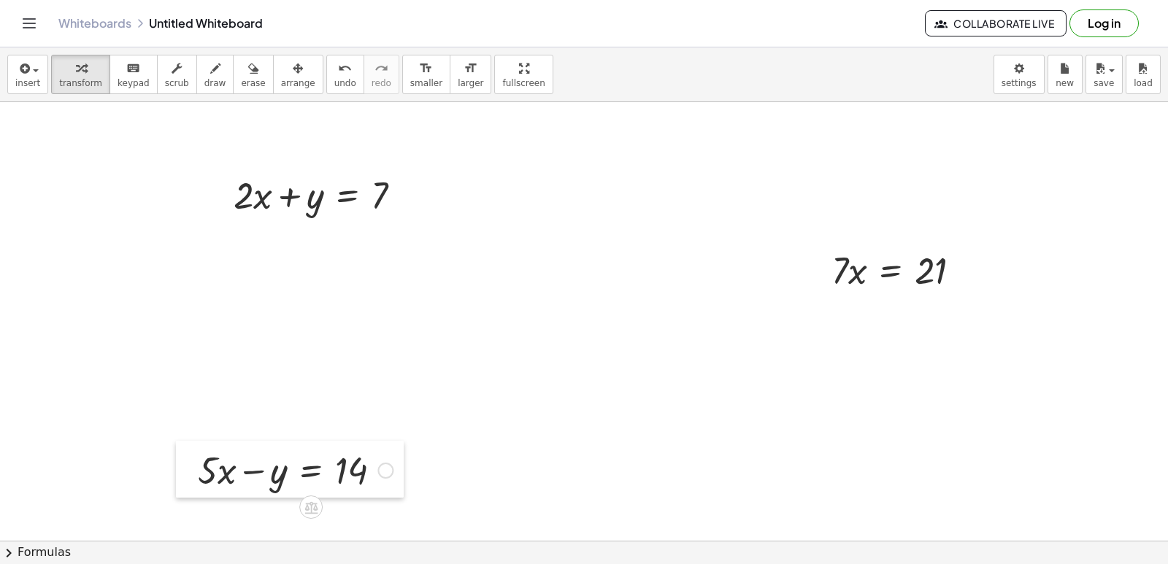
drag, startPoint x: 217, startPoint y: 264, endPoint x: 190, endPoint y: 479, distance: 217.1
click at [190, 479] on div at bounding box center [187, 469] width 22 height 57
drag, startPoint x: 841, startPoint y: 268, endPoint x: 967, endPoint y: 293, distance: 128.1
click at [960, 297] on div "· 7 · 7 · x = 21" at bounding box center [897, 269] width 174 height 57
click at [927, 331] on div at bounding box center [903, 330] width 159 height 73
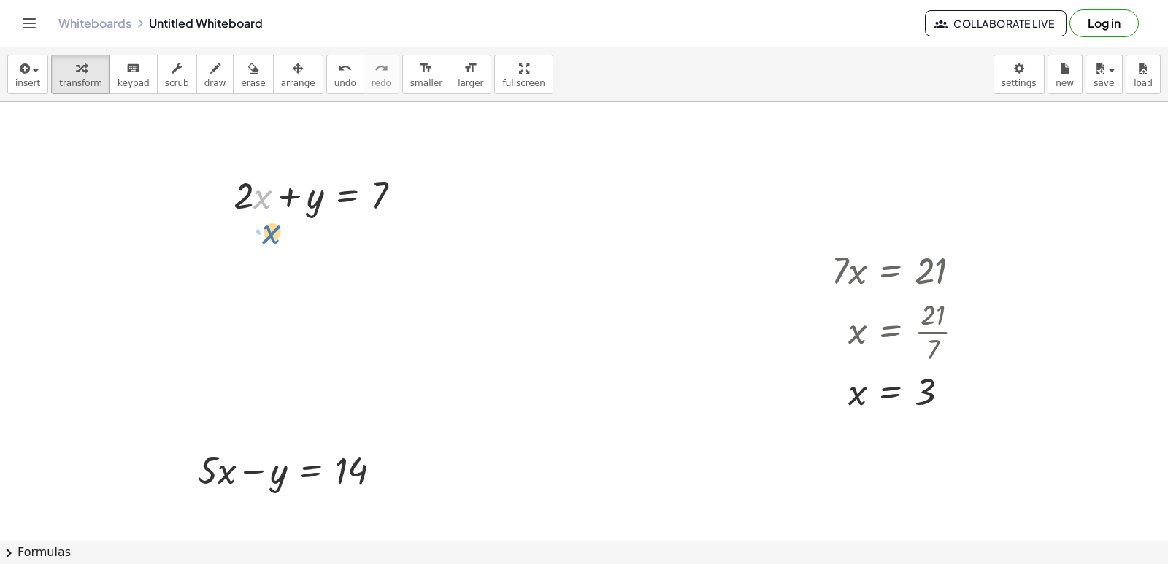
drag, startPoint x: 261, startPoint y: 207, endPoint x: 269, endPoint y: 241, distance: 35.2
drag, startPoint x: 247, startPoint y: 203, endPoint x: 242, endPoint y: 283, distance: 80.5
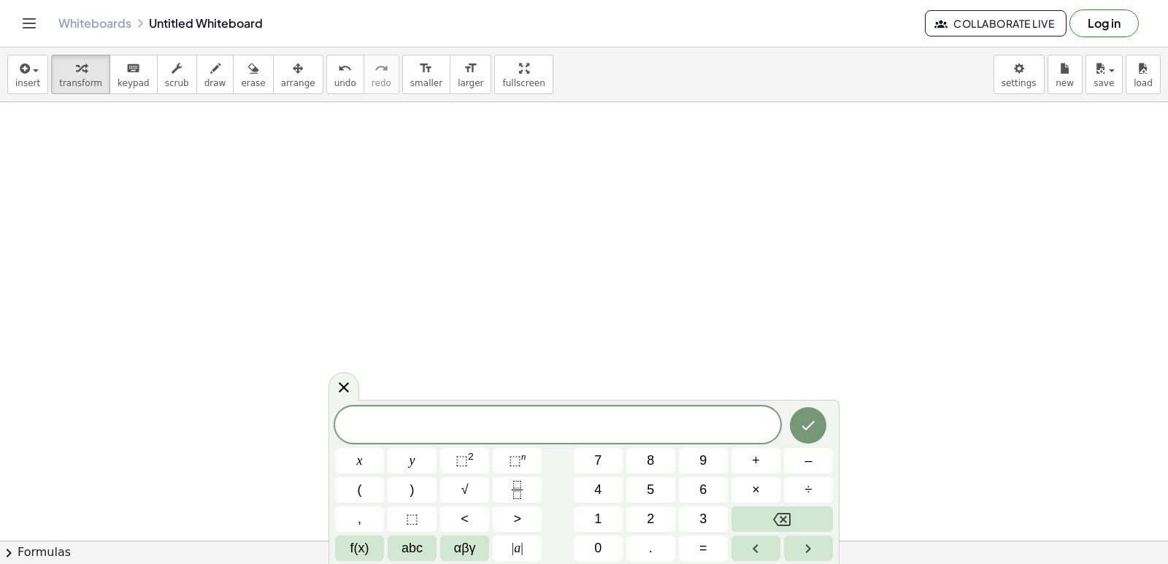
scroll to position [8348, 0]
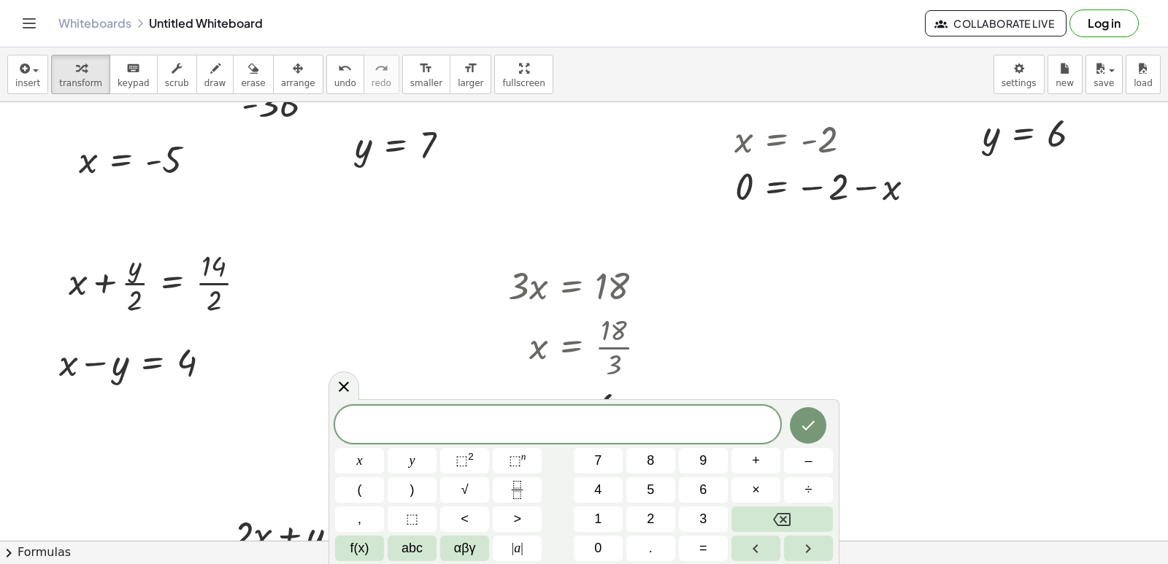
drag, startPoint x: 563, startPoint y: 260, endPoint x: 559, endPoint y: 223, distance: 36.7
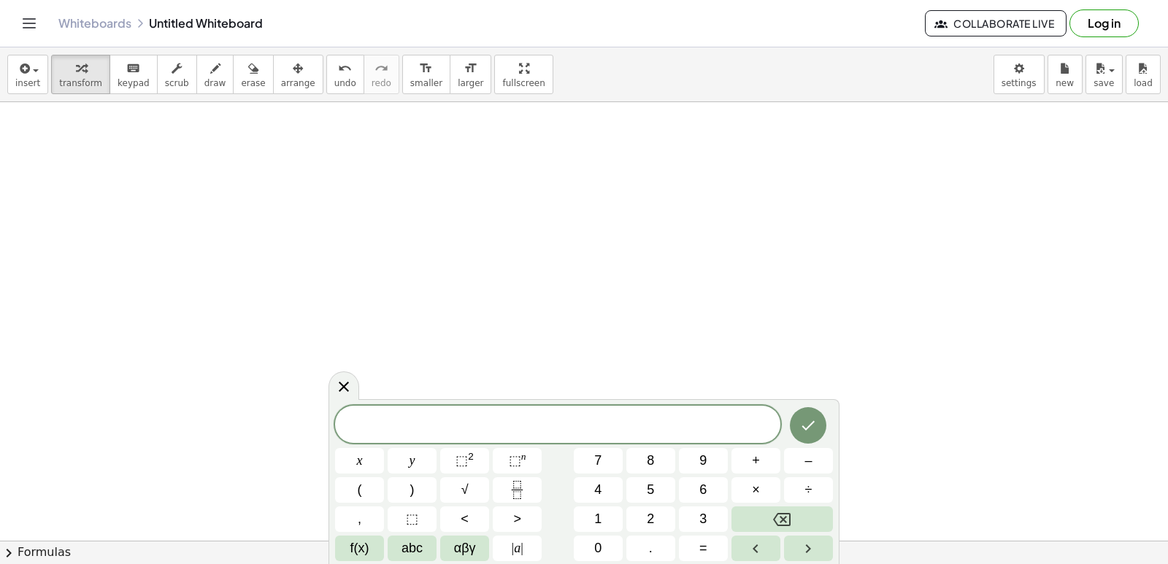
scroll to position [8421, 0]
click at [1016, 66] on body "Graspable Math Activities Get Started Activity Bank Assigned Work Classes White…" at bounding box center [584, 282] width 1168 height 564
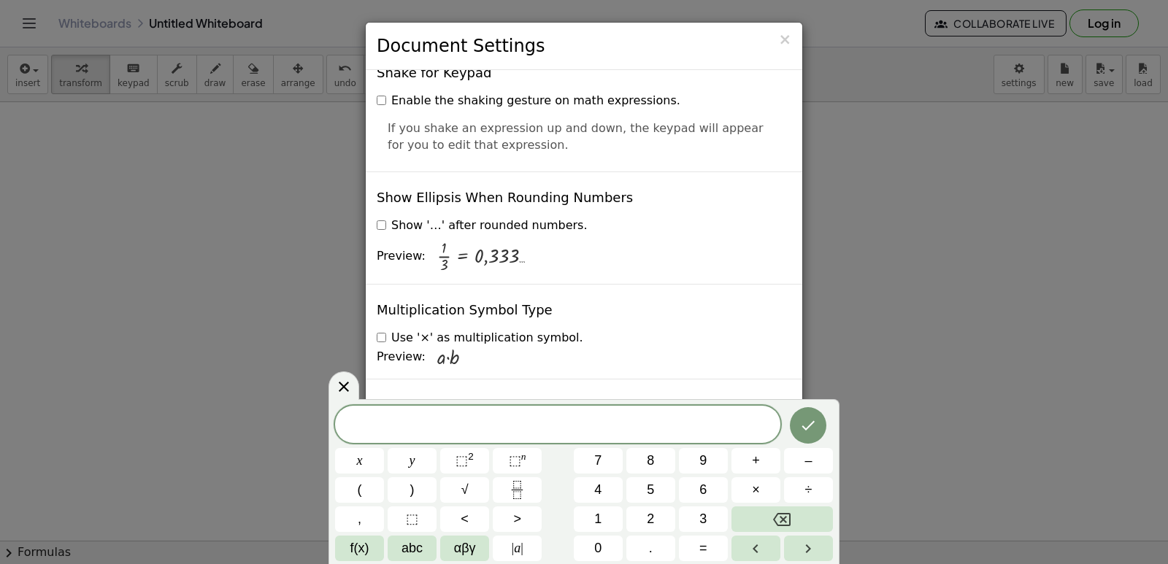
scroll to position [3432, 0]
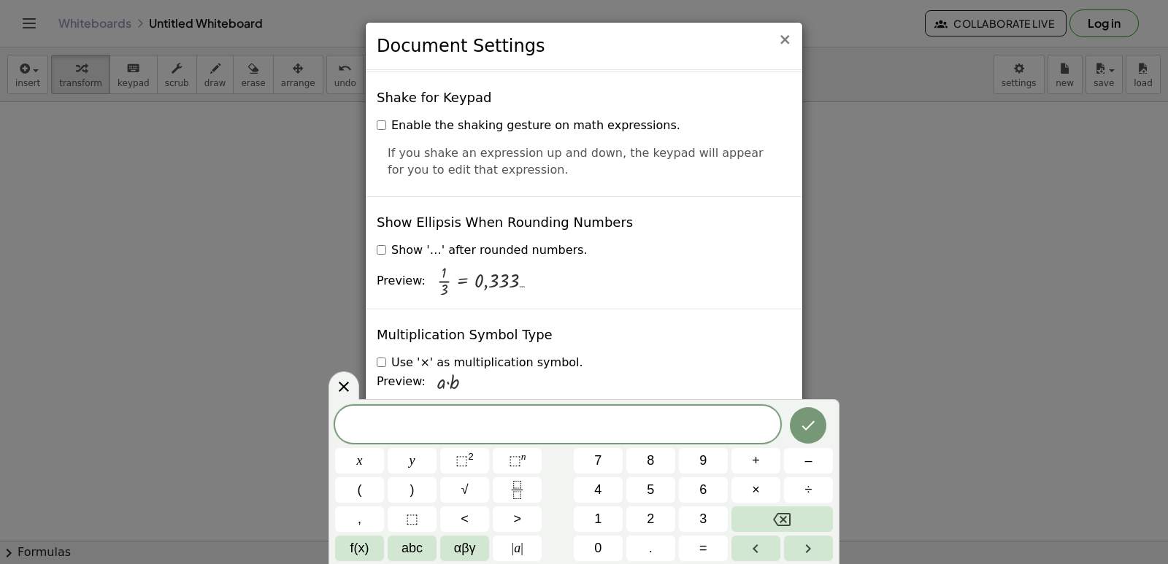
click at [789, 39] on span "×" at bounding box center [784, 40] width 13 height 18
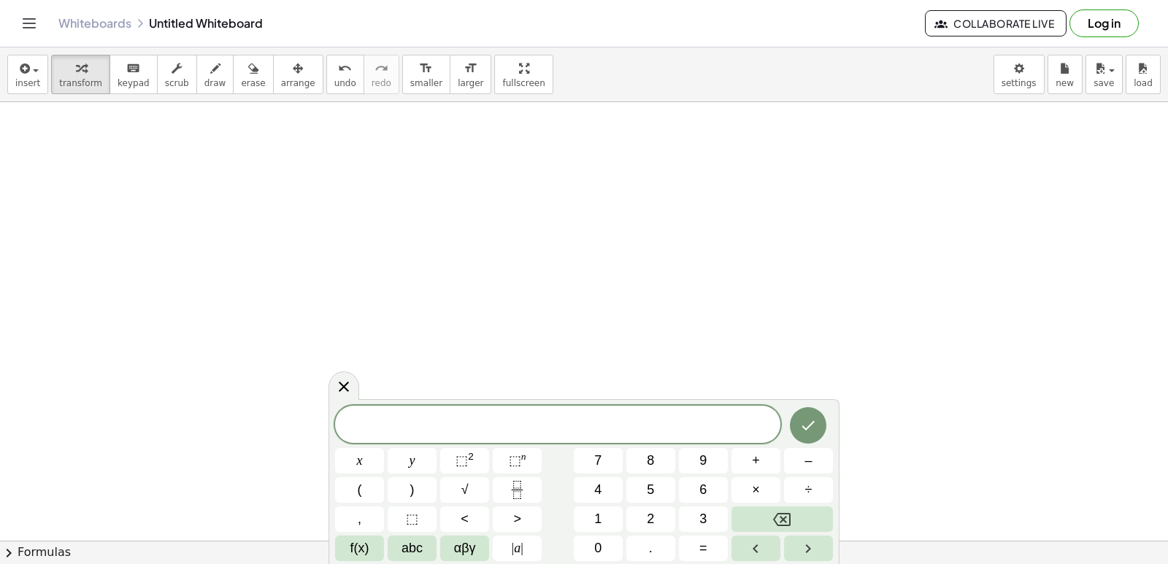
click at [467, 430] on span at bounding box center [557, 426] width 445 height 22
click at [1013, 75] on body "Graspable Math Activities Get Started Activity Bank Assigned Work Classes White…" at bounding box center [584, 282] width 1168 height 564
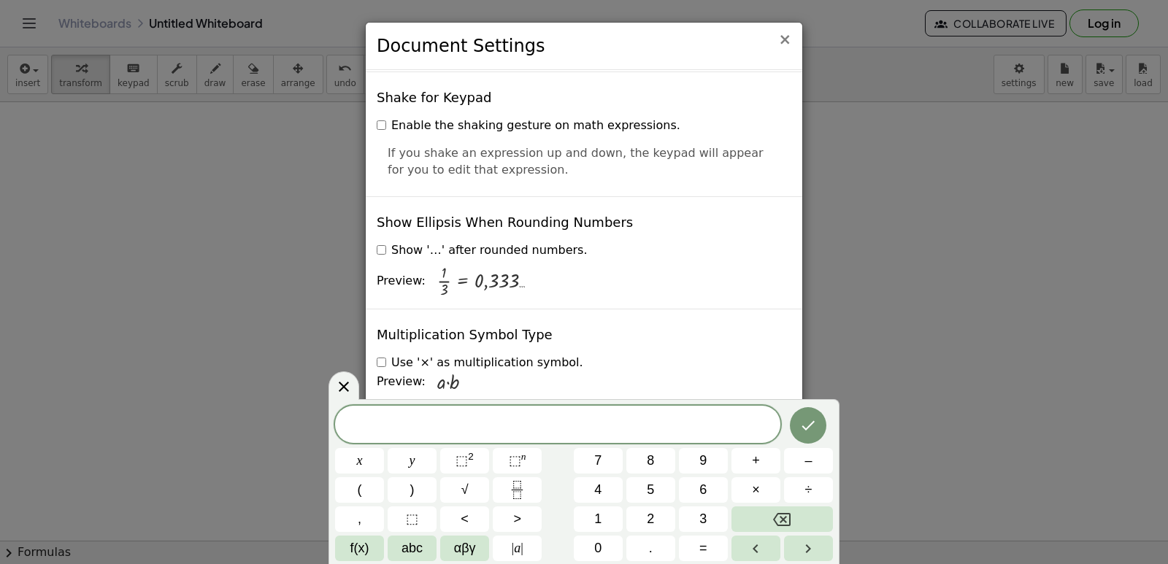
click at [788, 39] on span "×" at bounding box center [784, 40] width 13 height 18
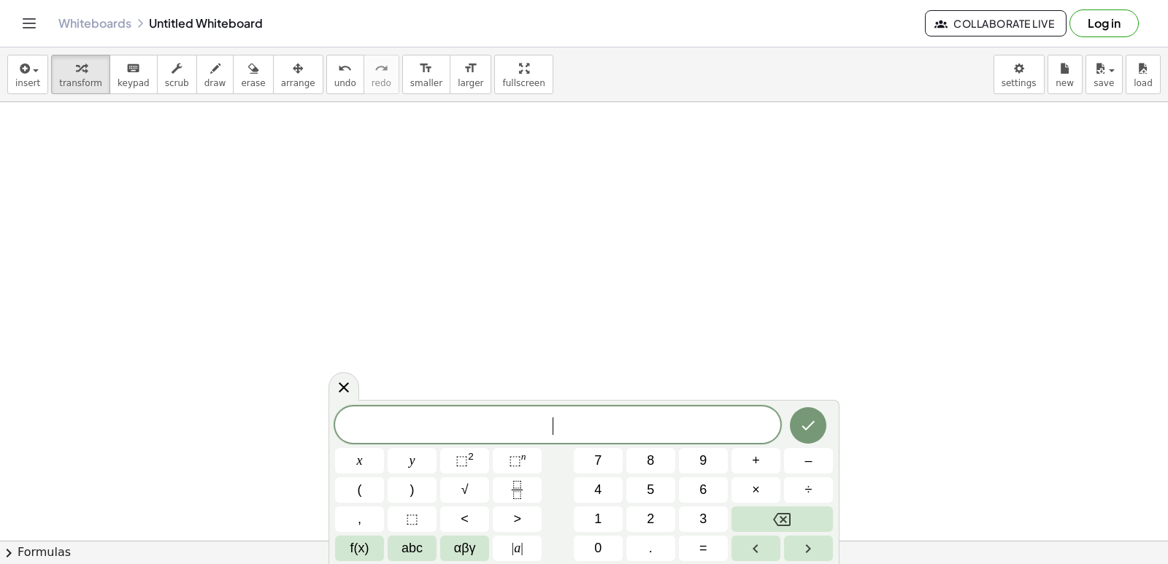
click at [535, 423] on span "​" at bounding box center [557, 426] width 445 height 20
click at [470, 481] on button "√" at bounding box center [464, 490] width 49 height 26
click at [777, 514] on icon "Backspace" at bounding box center [782, 520] width 18 height 18
click at [419, 461] on button "y" at bounding box center [412, 461] width 49 height 26
click at [765, 464] on button "+" at bounding box center [756, 461] width 49 height 26
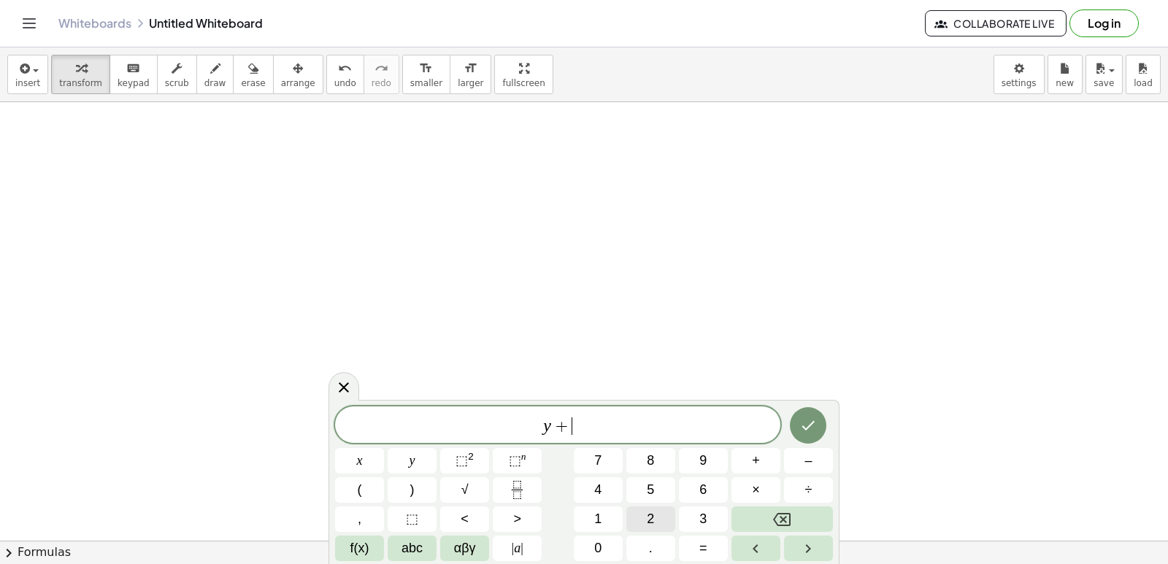
click at [652, 519] on span "2" at bounding box center [650, 520] width 7 height 20
click at [373, 466] on button "x" at bounding box center [359, 461] width 49 height 26
click at [682, 541] on button "=" at bounding box center [703, 549] width 49 height 26
click at [598, 518] on span "1" at bounding box center [597, 520] width 7 height 20
click at [595, 538] on button "0" at bounding box center [598, 549] width 49 height 26
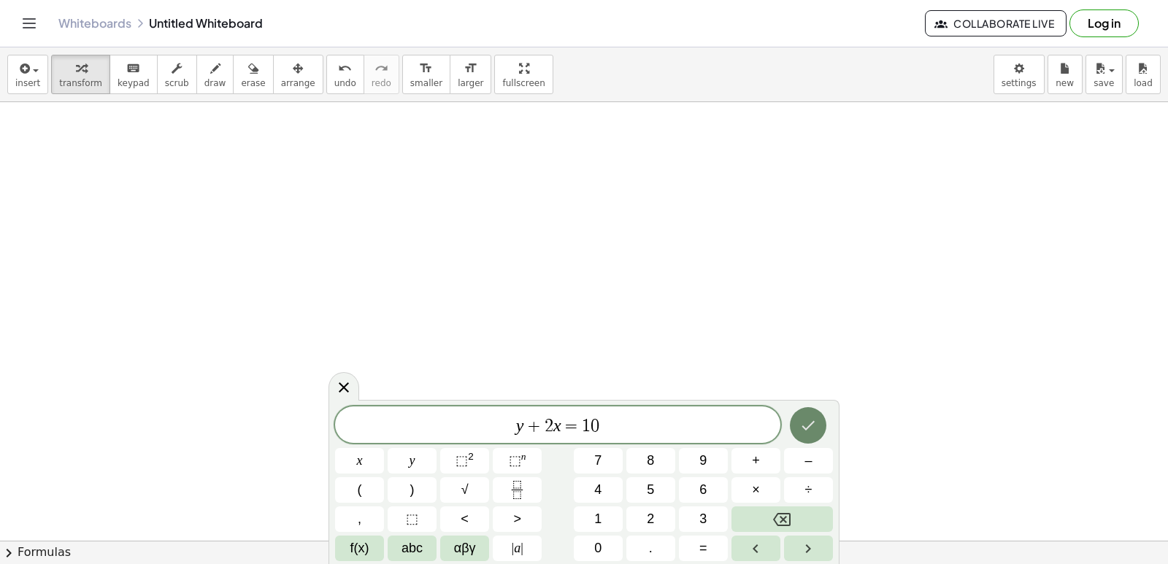
click at [805, 415] on button "Done" at bounding box center [808, 425] width 37 height 37
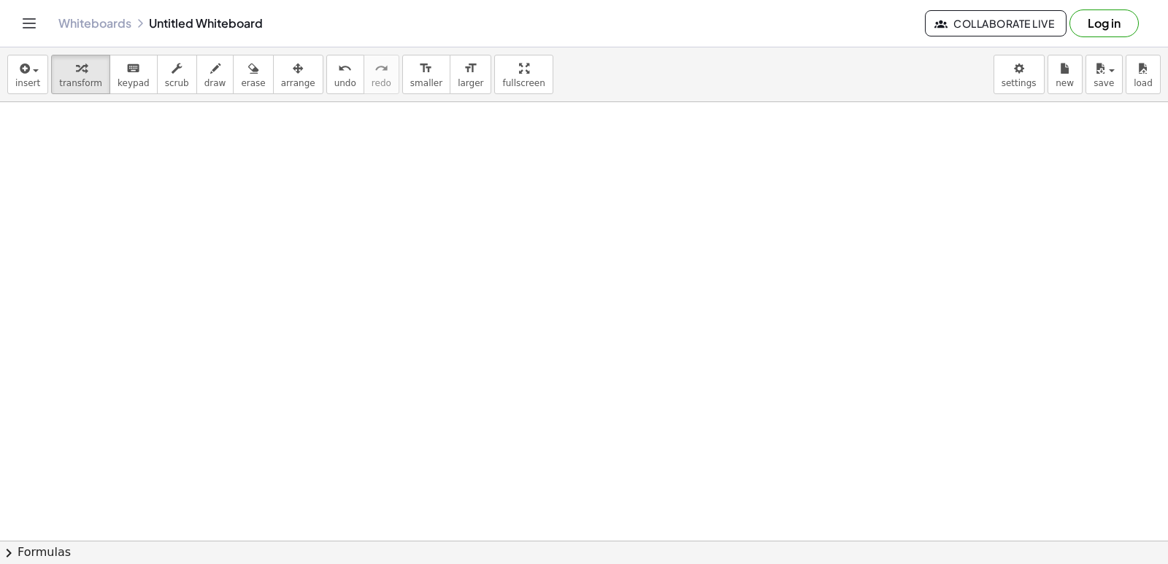
scroll to position [8348, 0]
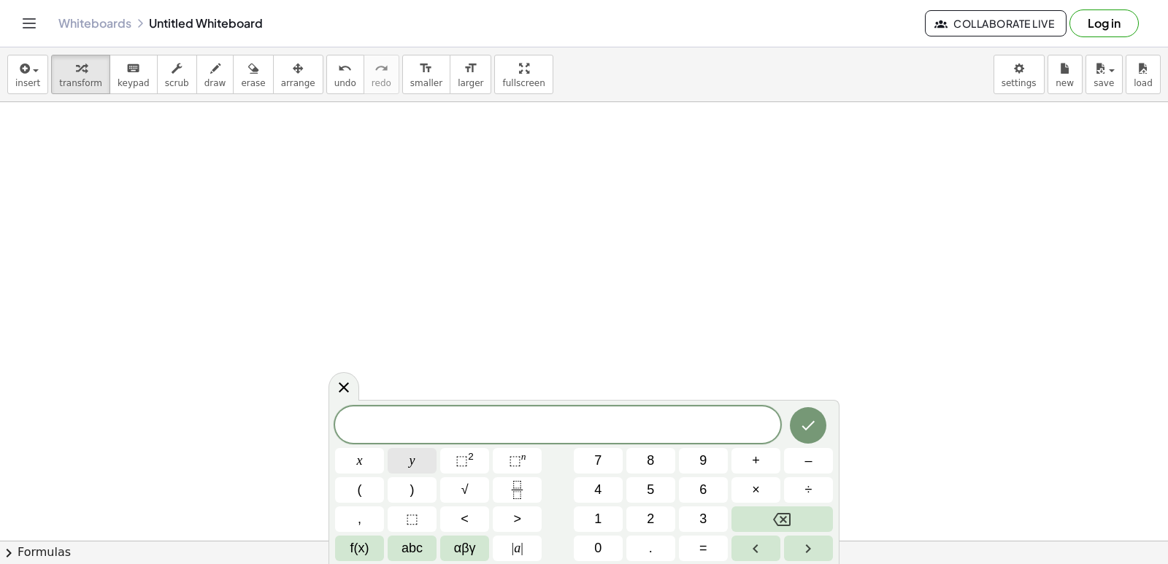
click at [426, 453] on button "y" at bounding box center [412, 461] width 49 height 26
click at [754, 454] on span "+" at bounding box center [756, 461] width 8 height 20
click at [650, 521] on span "2" at bounding box center [650, 520] width 7 height 20
click at [370, 471] on button "x" at bounding box center [359, 461] width 49 height 26
click at [694, 546] on button "=" at bounding box center [703, 549] width 49 height 26
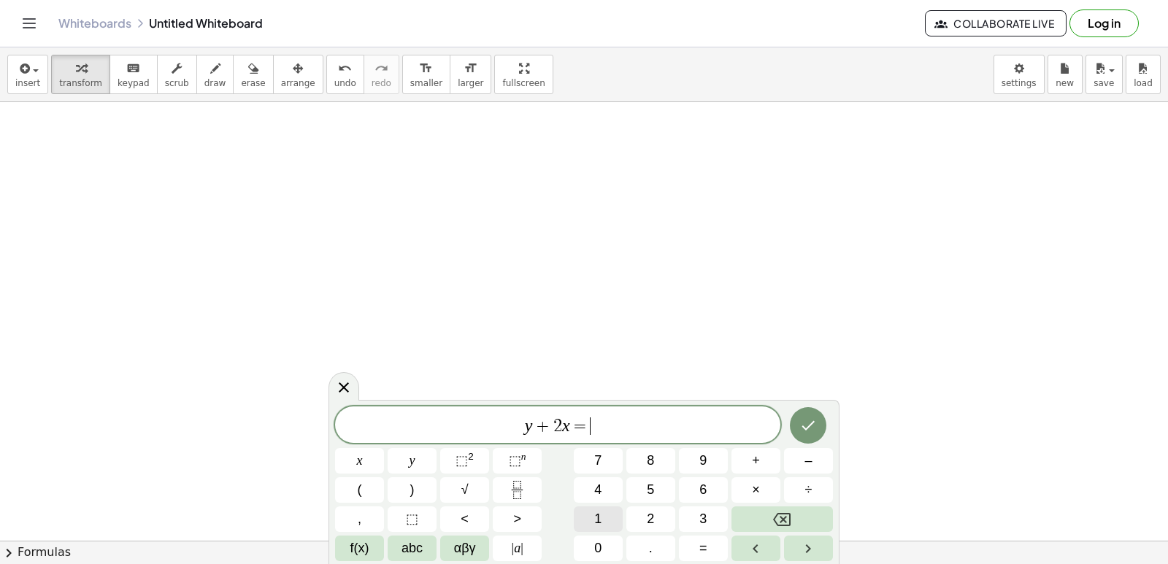
click at [599, 513] on span "1" at bounding box center [597, 520] width 7 height 20
click at [606, 542] on button "0" at bounding box center [598, 549] width 49 height 26
click at [805, 429] on icon "Done" at bounding box center [808, 425] width 13 height 9
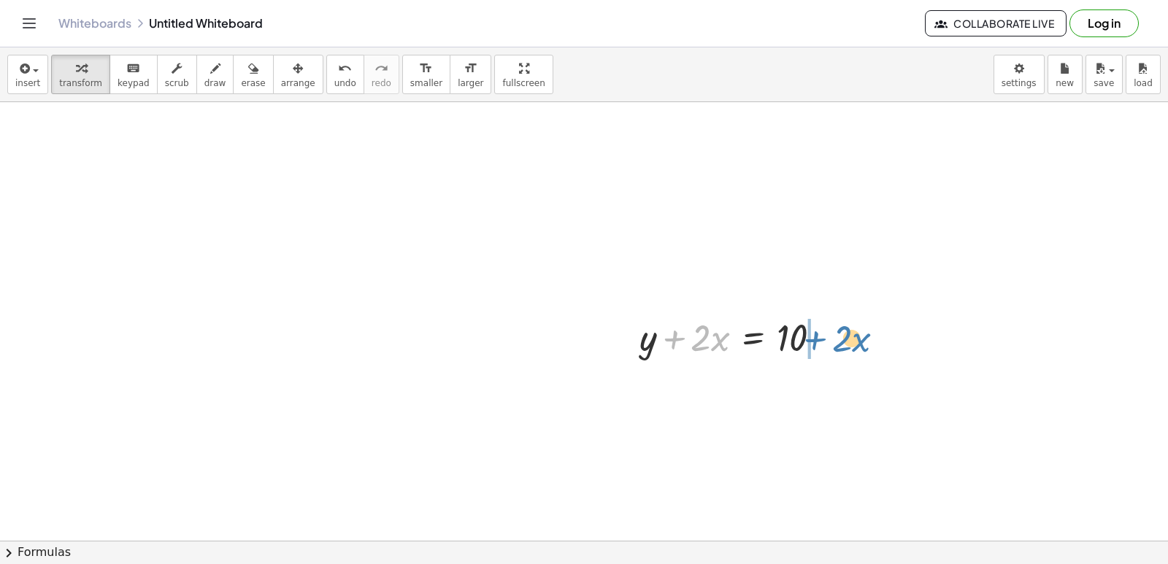
drag, startPoint x: 676, startPoint y: 338, endPoint x: 817, endPoint y: 339, distance: 140.9
click at [817, 339] on div at bounding box center [736, 337] width 208 height 50
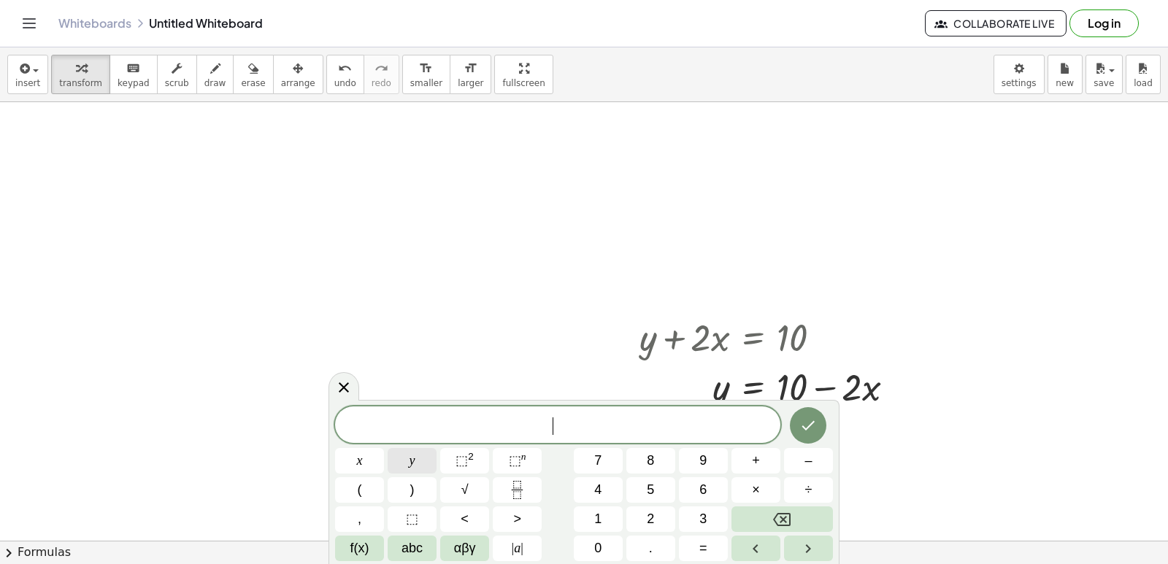
click at [402, 461] on button "y" at bounding box center [412, 461] width 49 height 26
click at [795, 464] on button "–" at bounding box center [808, 461] width 49 height 26
click at [640, 475] on div "y − ​ x y ⬚ 2 ⬚ n 7 8 9 + – ( ) √ 4 5 6 × ÷ , ⬚ < > 1 2 3 f(x) abc αβγ | a | 0 …" at bounding box center [584, 484] width 498 height 155
click at [356, 456] on button "x" at bounding box center [359, 461] width 49 height 26
click at [745, 515] on button "Backspace" at bounding box center [782, 520] width 101 height 26
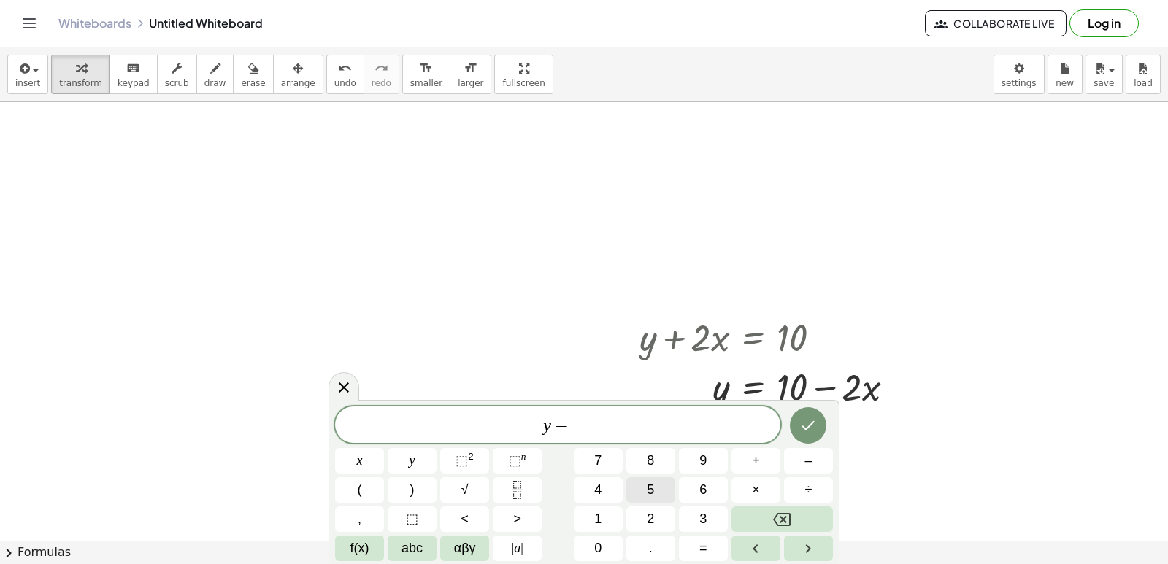
click at [657, 486] on button "5" at bounding box center [650, 490] width 49 height 26
click at [375, 454] on button "x" at bounding box center [359, 461] width 49 height 26
click at [697, 550] on button "=" at bounding box center [703, 549] width 49 height 26
click at [794, 467] on button "–" at bounding box center [808, 461] width 49 height 26
click at [645, 513] on button "2" at bounding box center [650, 520] width 49 height 26
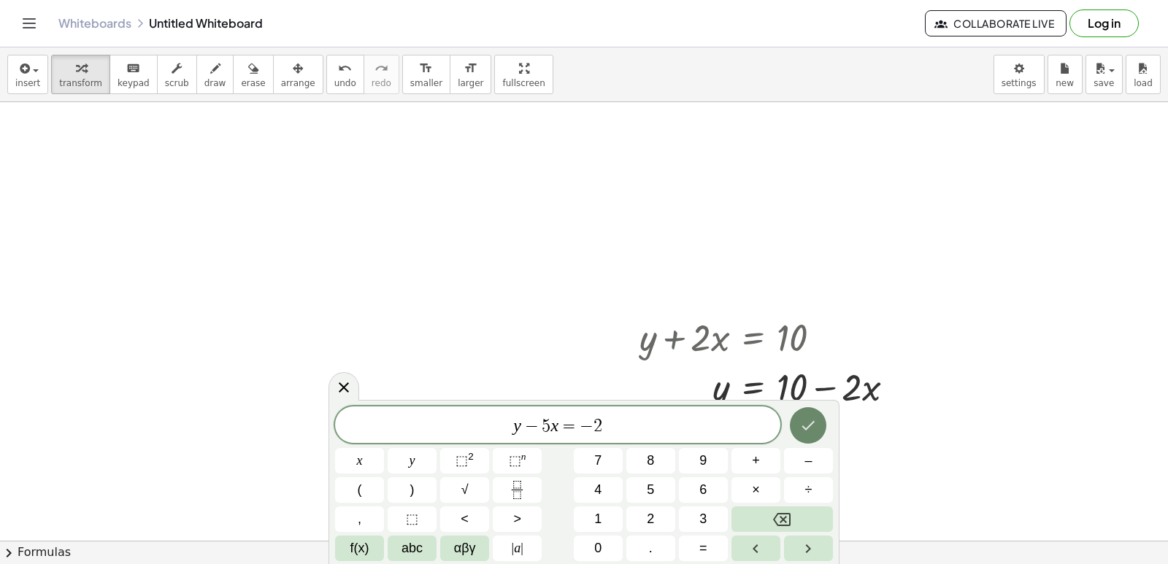
click at [802, 428] on icon "Done" at bounding box center [808, 426] width 18 height 18
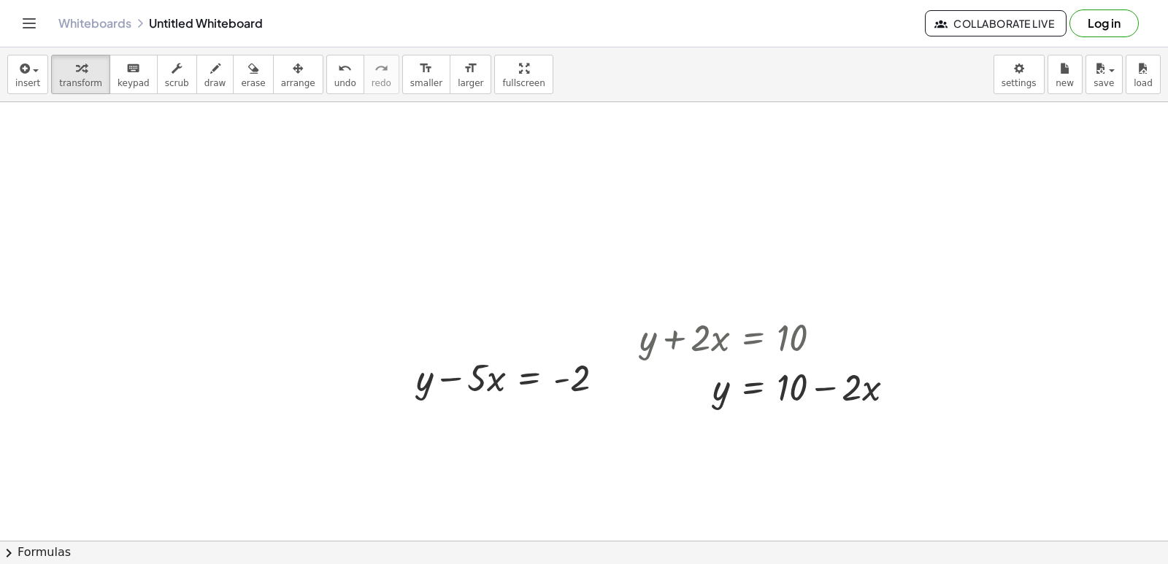
scroll to position [8421, 0]
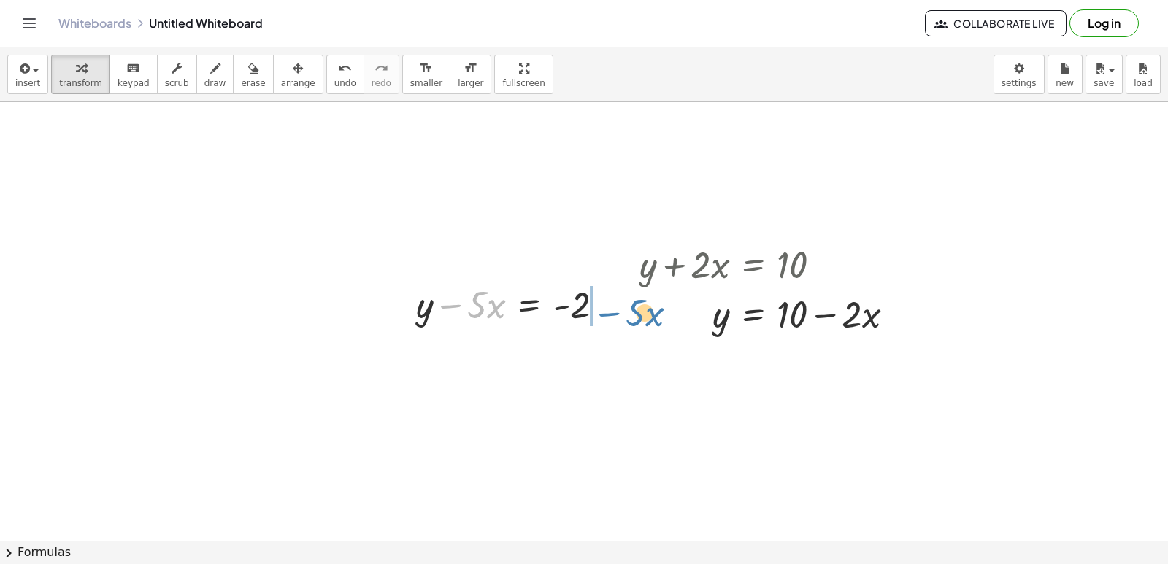
drag, startPoint x: 459, startPoint y: 309, endPoint x: 617, endPoint y: 318, distance: 157.9
click at [617, 318] on div at bounding box center [516, 304] width 214 height 50
drag, startPoint x: 682, startPoint y: 265, endPoint x: 743, endPoint y: 263, distance: 61.4
click at [745, 264] on div at bounding box center [772, 264] width 281 height 50
drag, startPoint x: 674, startPoint y: 262, endPoint x: 726, endPoint y: 359, distance: 110.1
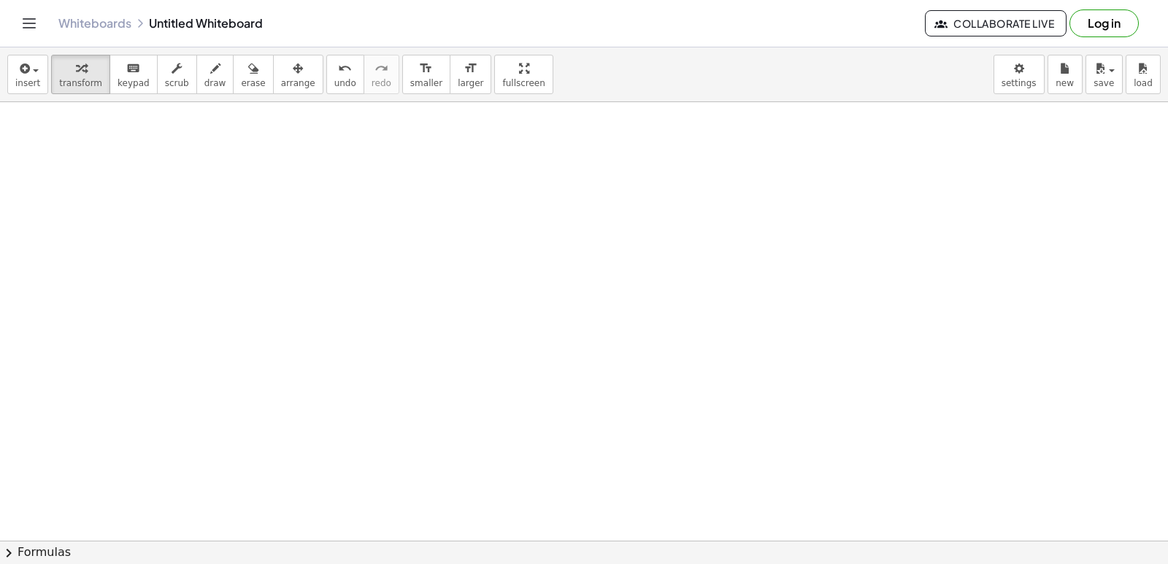
scroll to position [8713, 0]
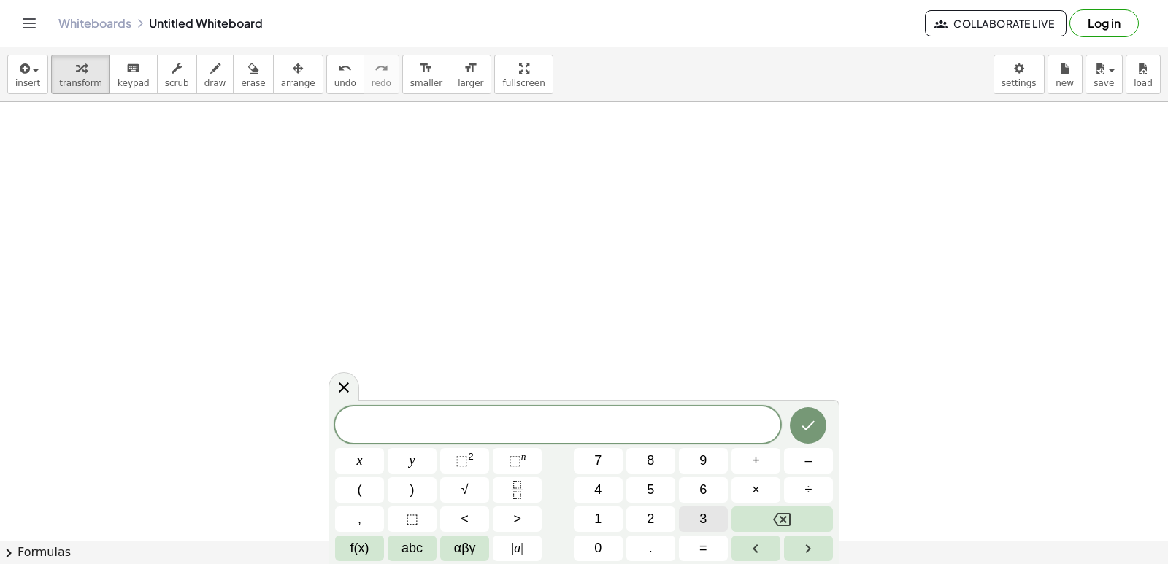
click at [686, 513] on button "3" at bounding box center [703, 520] width 49 height 26
click at [425, 458] on button "y" at bounding box center [412, 461] width 49 height 26
click at [742, 469] on button "+" at bounding box center [756, 461] width 49 height 26
click at [601, 512] on button "1" at bounding box center [598, 520] width 49 height 26
click at [641, 510] on button "2" at bounding box center [650, 520] width 49 height 26
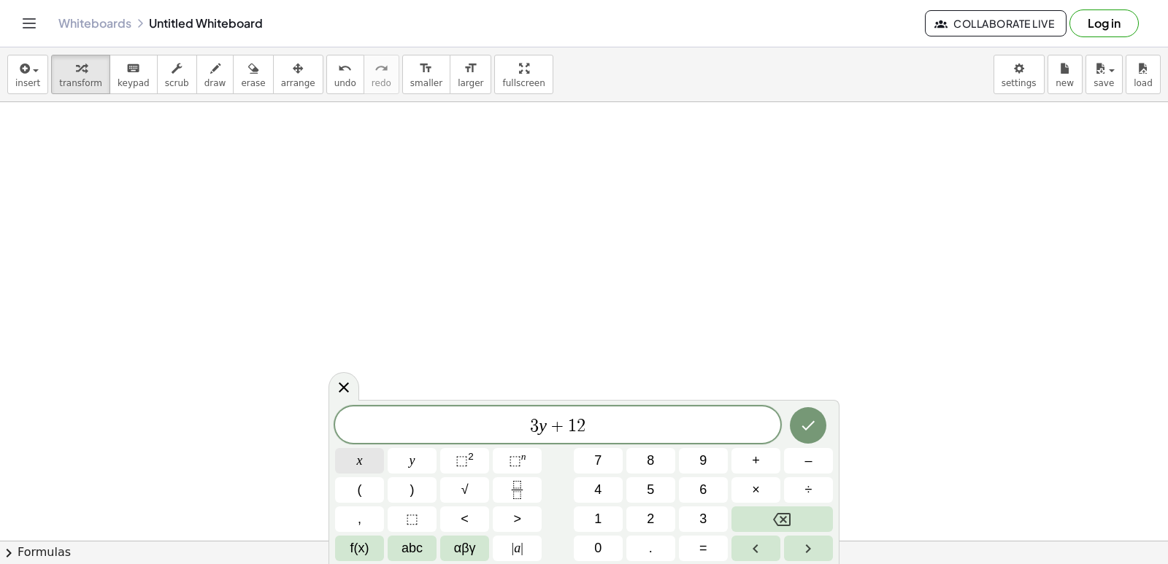
click at [372, 464] on button "x" at bounding box center [359, 461] width 49 height 26
click at [695, 547] on button "=" at bounding box center [703, 549] width 49 height 26
click at [601, 509] on button "1" at bounding box center [598, 520] width 49 height 26
click at [649, 488] on button "5" at bounding box center [650, 490] width 49 height 26
click at [808, 417] on icon "Done" at bounding box center [808, 426] width 18 height 18
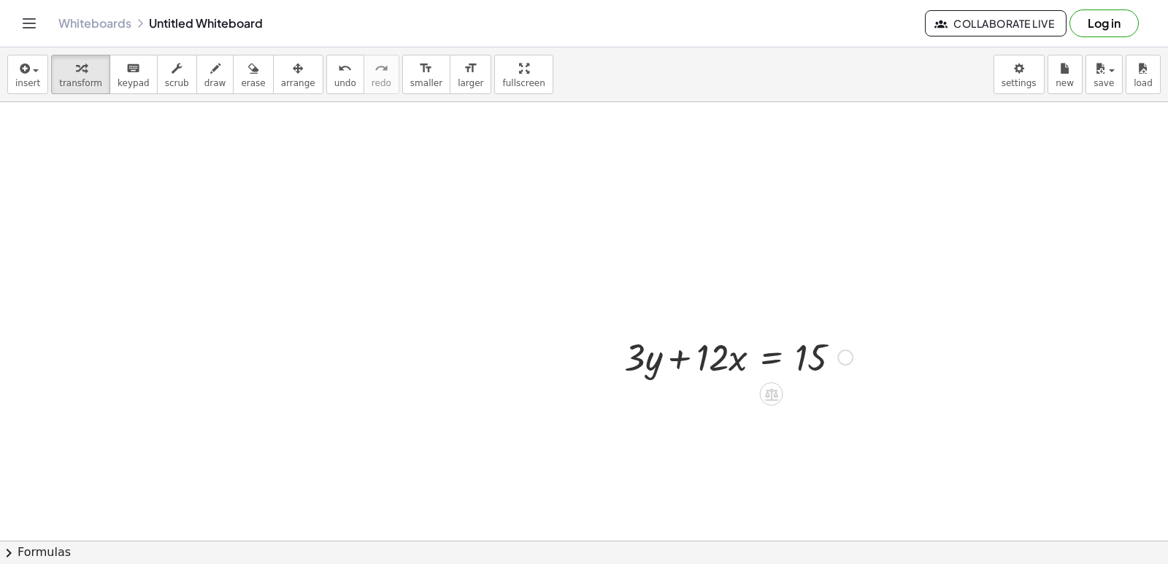
scroll to position [8786, 0]
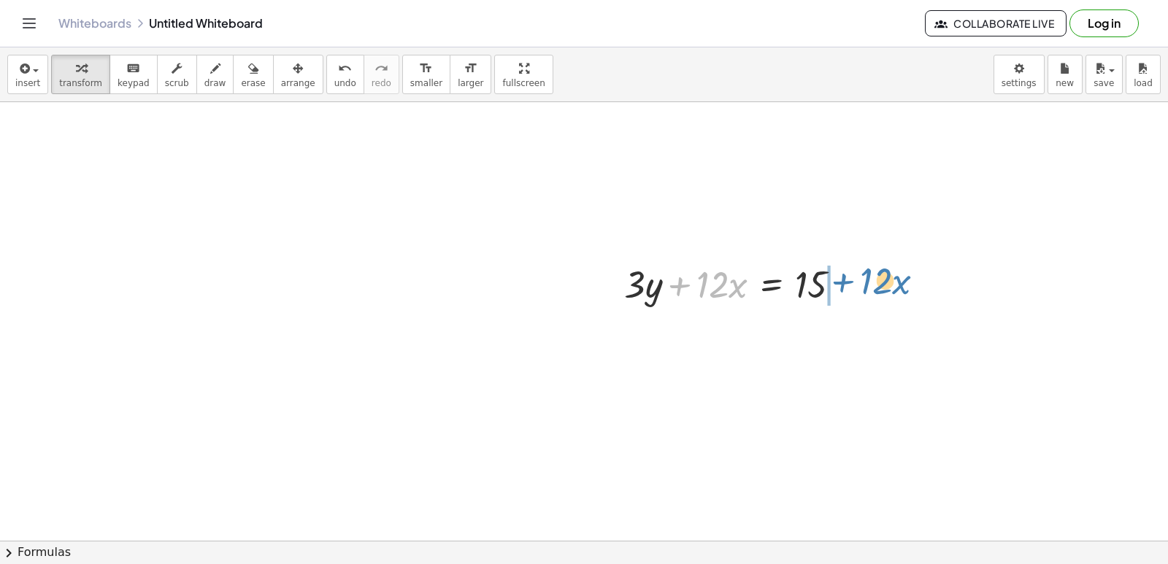
drag, startPoint x: 680, startPoint y: 284, endPoint x: 844, endPoint y: 280, distance: 163.6
click at [844, 280] on div at bounding box center [738, 283] width 243 height 50
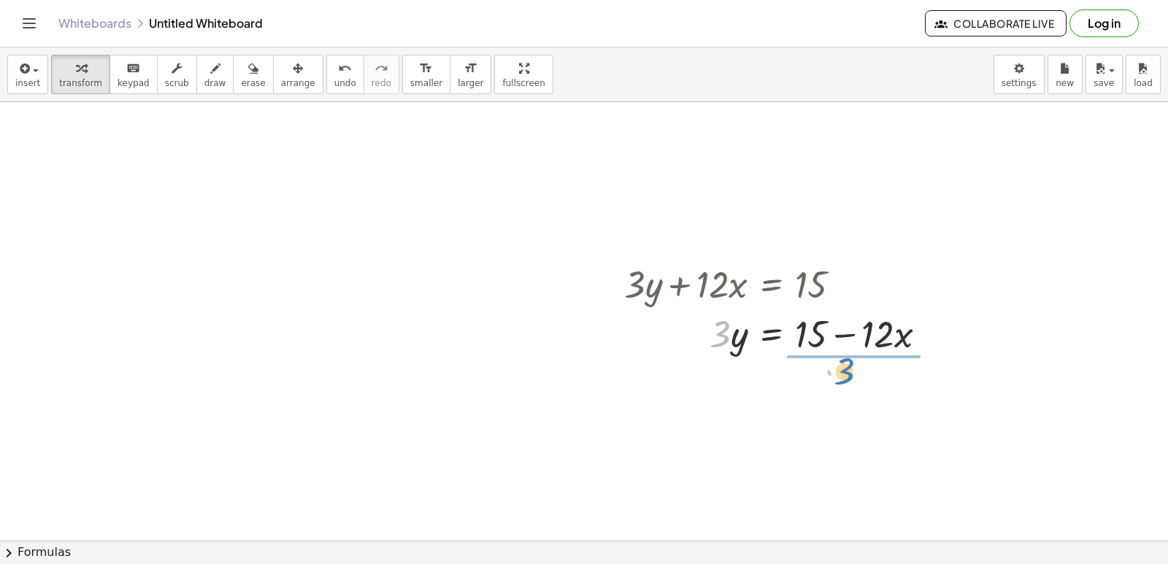
drag, startPoint x: 715, startPoint y: 328, endPoint x: 840, endPoint y: 365, distance: 129.6
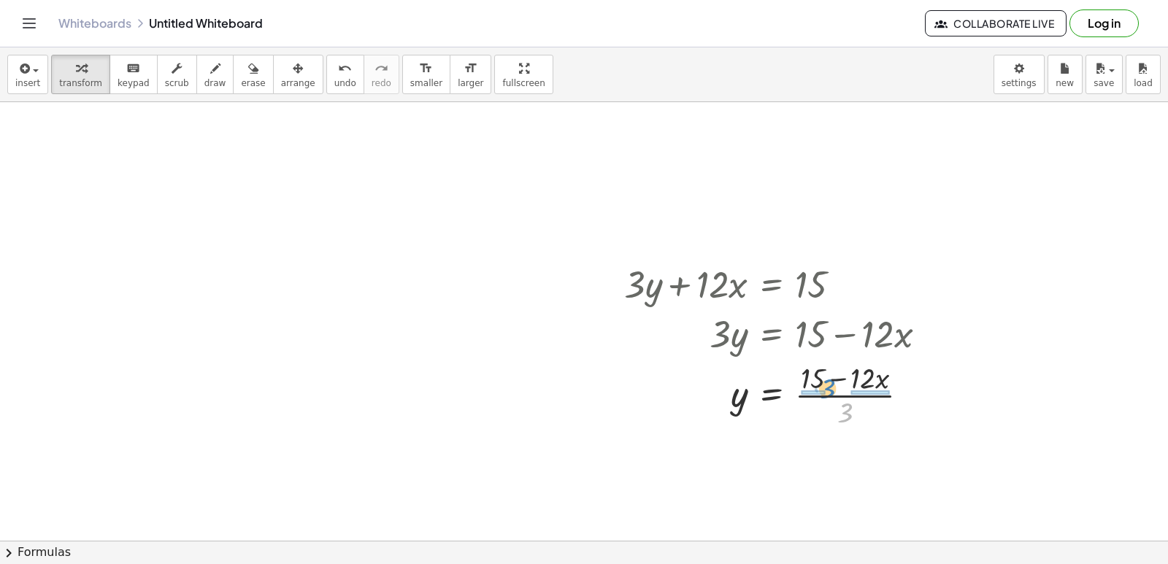
drag, startPoint x: 845, startPoint y: 413, endPoint x: 827, endPoint y: 388, distance: 29.8
click at [827, 388] on div at bounding box center [781, 394] width 329 height 73
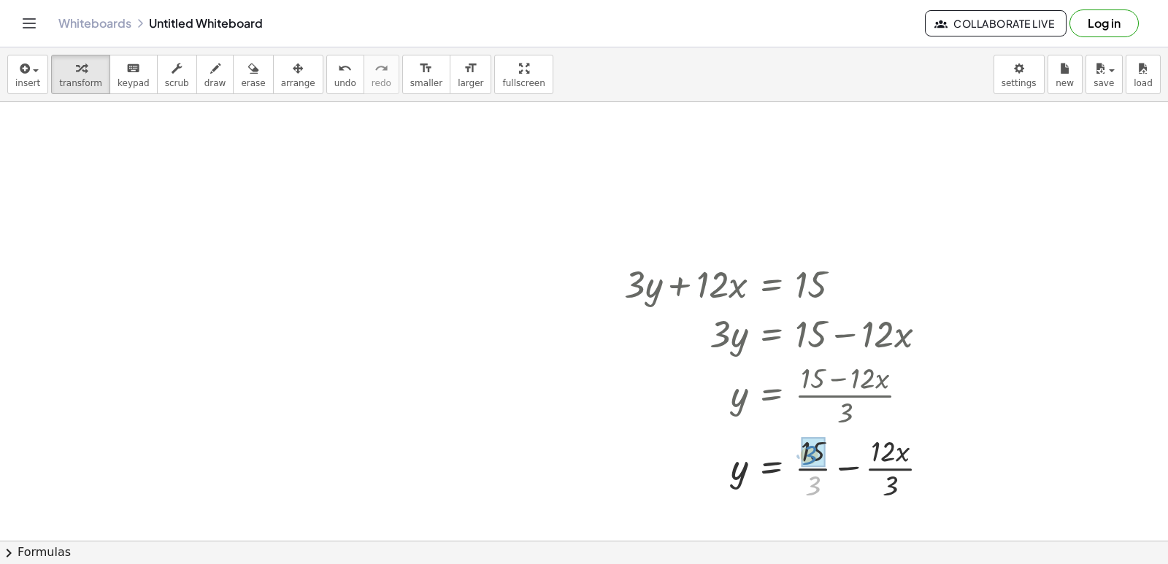
drag, startPoint x: 818, startPoint y: 485, endPoint x: 824, endPoint y: 462, distance: 23.2
drag, startPoint x: 864, startPoint y: 477, endPoint x: 871, endPoint y: 486, distance: 11.4
click at [871, 486] on div at bounding box center [781, 467] width 329 height 73
drag, startPoint x: 872, startPoint y: 491, endPoint x: 870, endPoint y: 445, distance: 45.4
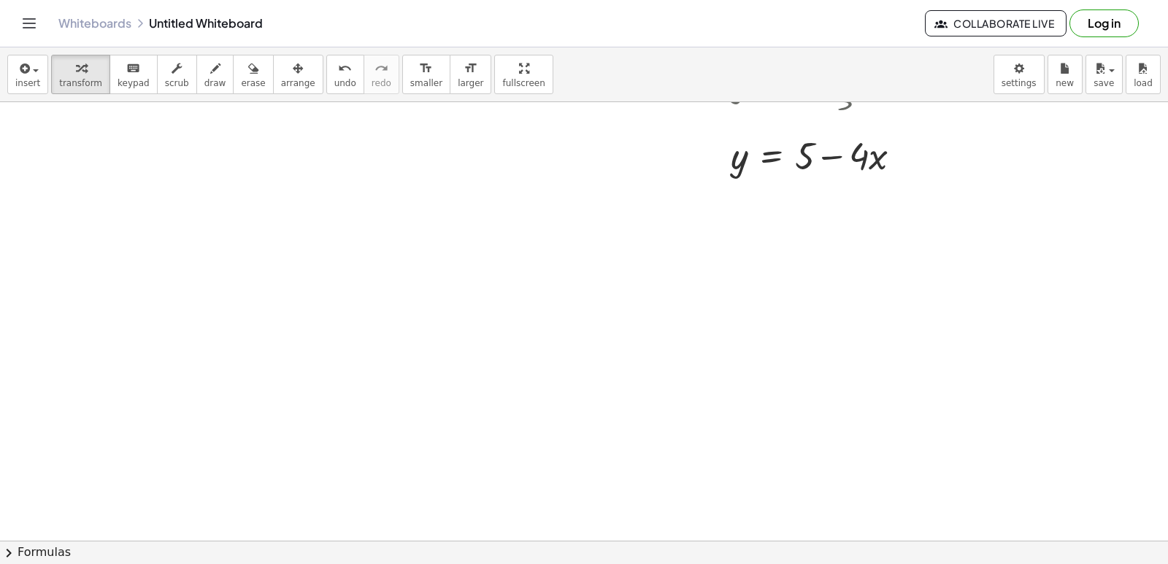
scroll to position [9224, 0]
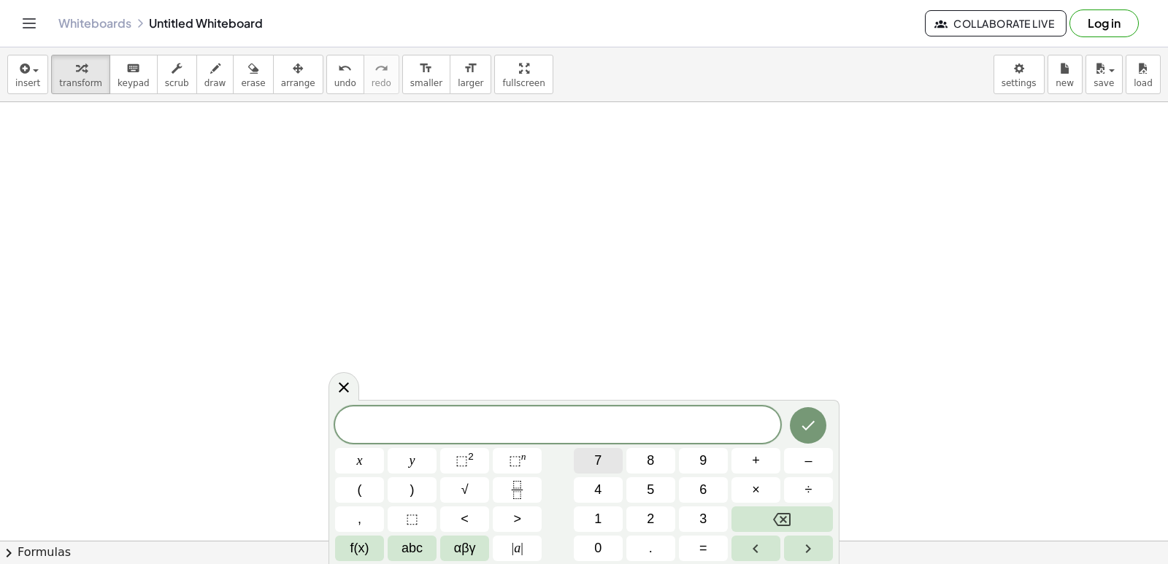
click at [599, 460] on button "7" at bounding box center [598, 461] width 49 height 26
click at [436, 456] on button "y" at bounding box center [412, 461] width 49 height 26
click at [798, 456] on button "–" at bounding box center [808, 461] width 49 height 26
click at [641, 518] on button "2" at bounding box center [650, 520] width 49 height 26
click at [602, 514] on button "1" at bounding box center [598, 520] width 49 height 26
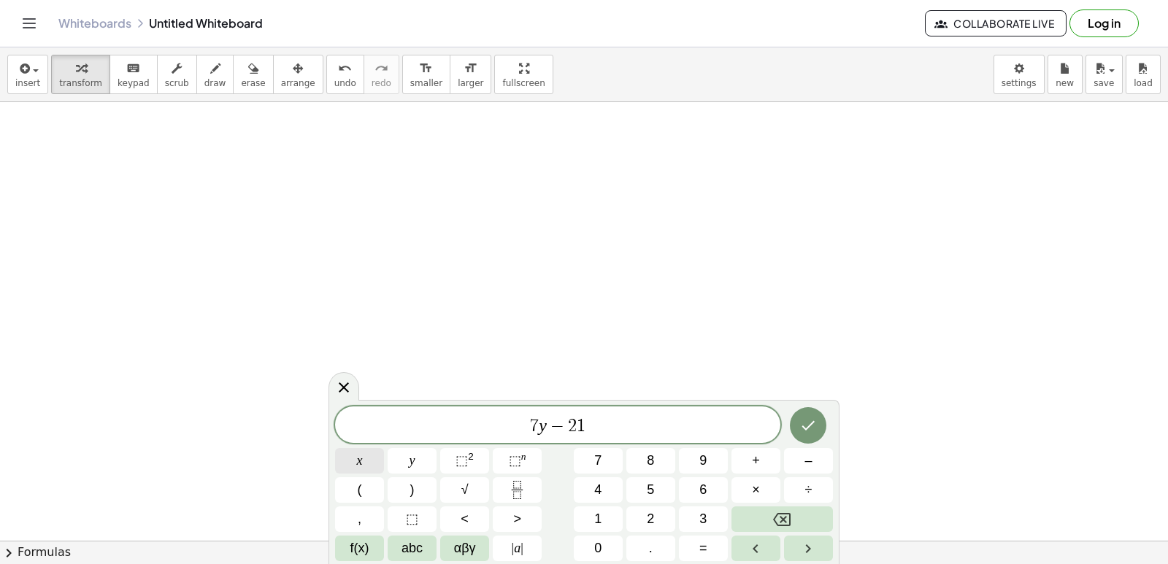
click at [357, 464] on span "x" at bounding box center [360, 461] width 6 height 20
click at [661, 531] on div "7 y − 2 1 x ​ x y ⬚ 2 ⬚ n 7 8 9 + – ( ) √ 4 5 6 × ÷ , ⬚ < > 1 2 3 f(x) abc αβγ …" at bounding box center [584, 484] width 498 height 155
click at [605, 461] on button "7" at bounding box center [598, 461] width 49 height 26
click at [767, 522] on button "Backspace" at bounding box center [782, 520] width 101 height 26
click at [710, 539] on button "=" at bounding box center [703, 549] width 49 height 26
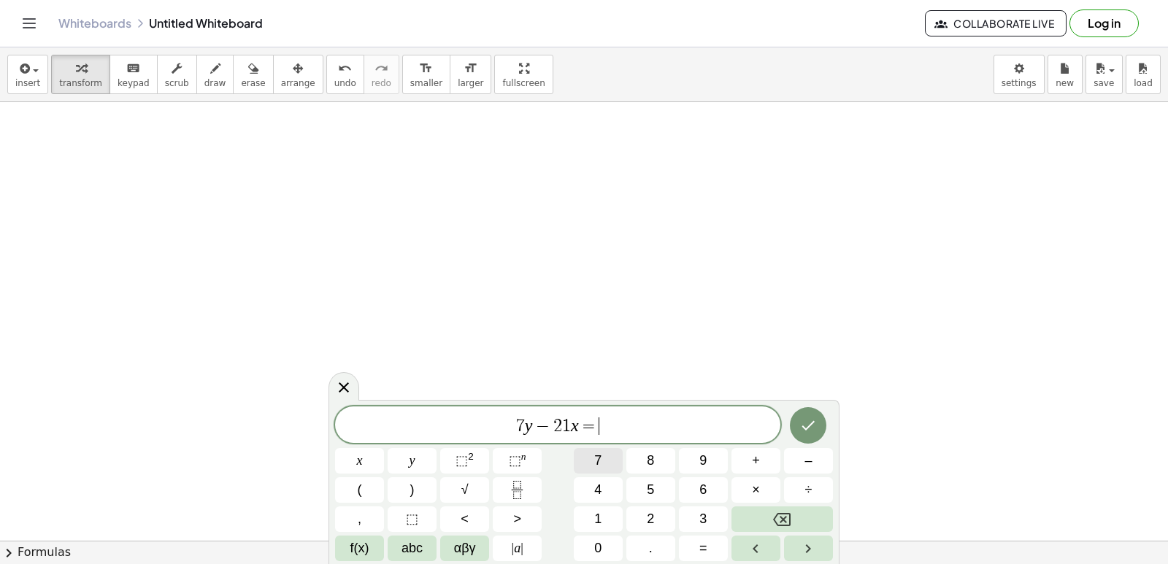
click at [595, 459] on span "7" at bounding box center [597, 461] width 7 height 20
click at [809, 421] on icon "Done" at bounding box center [808, 426] width 18 height 18
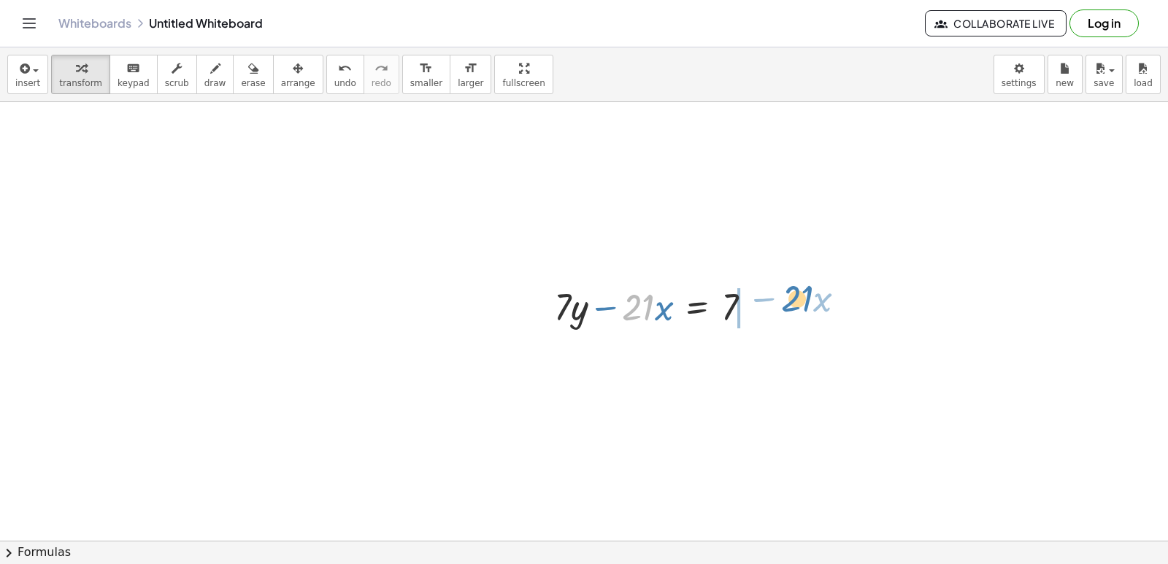
drag, startPoint x: 642, startPoint y: 305, endPoint x: 786, endPoint y: 308, distance: 143.9
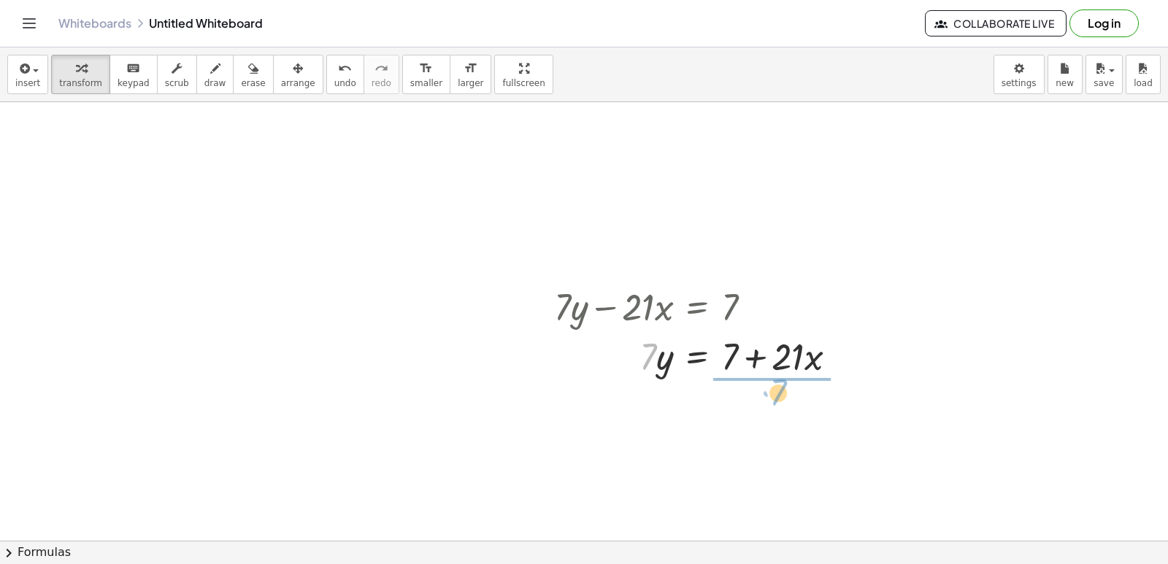
drag, startPoint x: 649, startPoint y: 350, endPoint x: 774, endPoint y: 388, distance: 130.5
drag, startPoint x: 770, startPoint y: 440, endPoint x: 737, endPoint y: 416, distance: 39.7
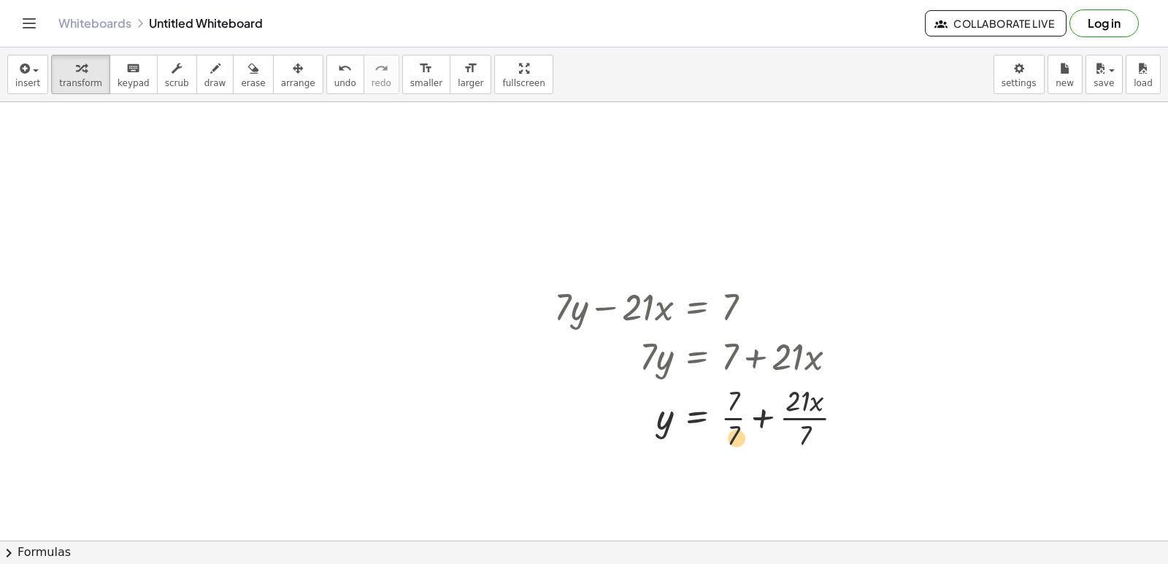
click at [732, 435] on div at bounding box center [705, 416] width 316 height 73
drag, startPoint x: 734, startPoint y: 441, endPoint x: 739, endPoint y: 410, distance: 31.8
drag, startPoint x: 796, startPoint y: 431, endPoint x: 798, endPoint y: 402, distance: 29.3
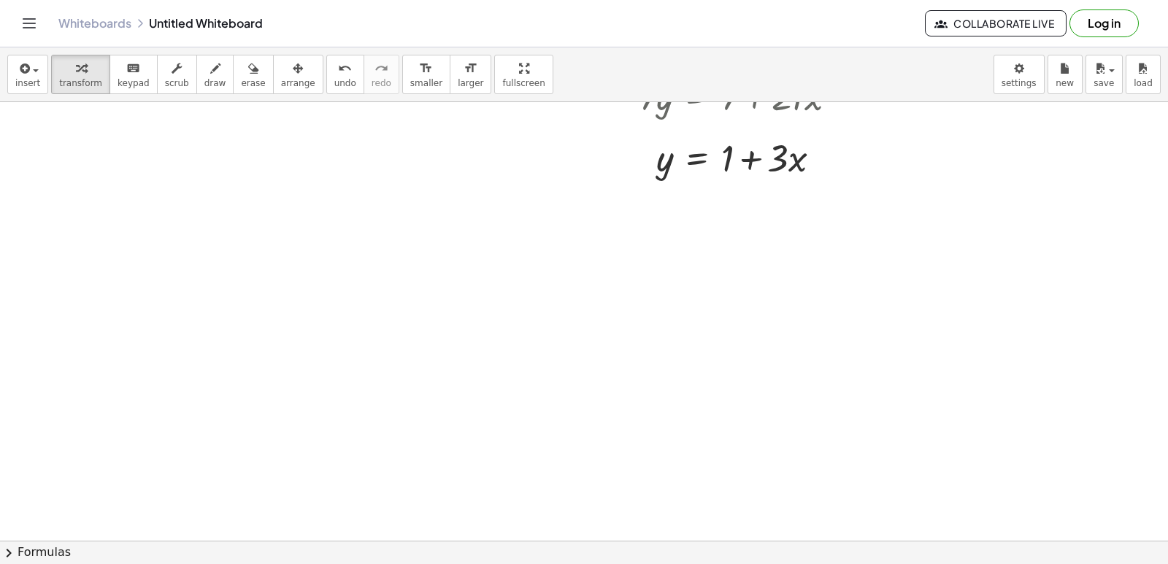
scroll to position [9589, 0]
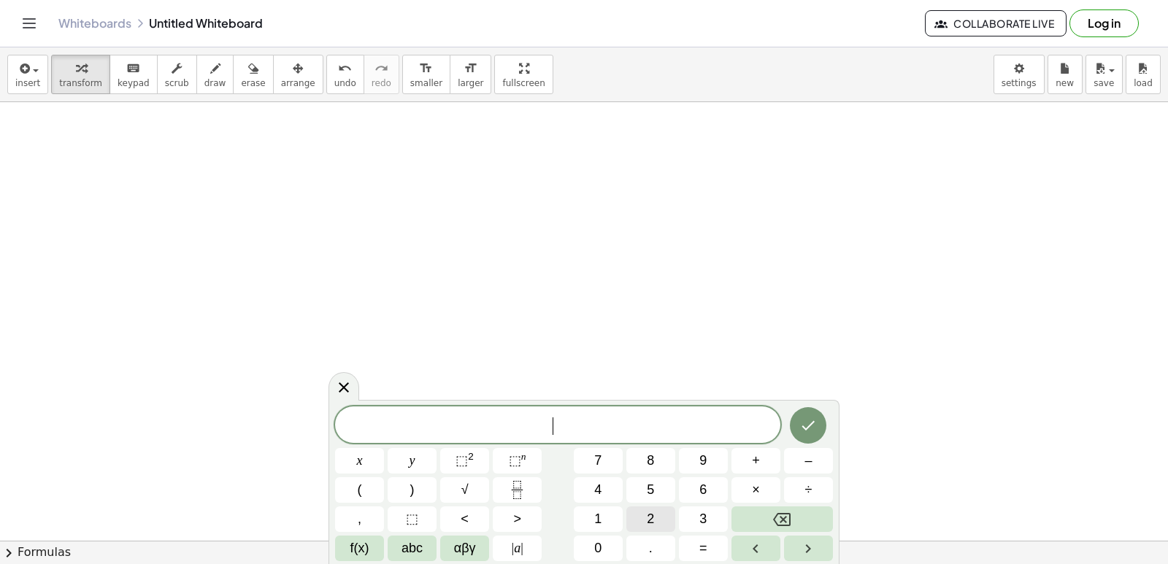
click at [642, 515] on button "2" at bounding box center [650, 520] width 49 height 26
click at [422, 458] on button "y" at bounding box center [412, 461] width 49 height 26
click at [752, 465] on span "+" at bounding box center [756, 461] width 8 height 20
click at [746, 480] on button "×" at bounding box center [756, 490] width 49 height 26
click at [713, 547] on button "=" at bounding box center [703, 549] width 49 height 26
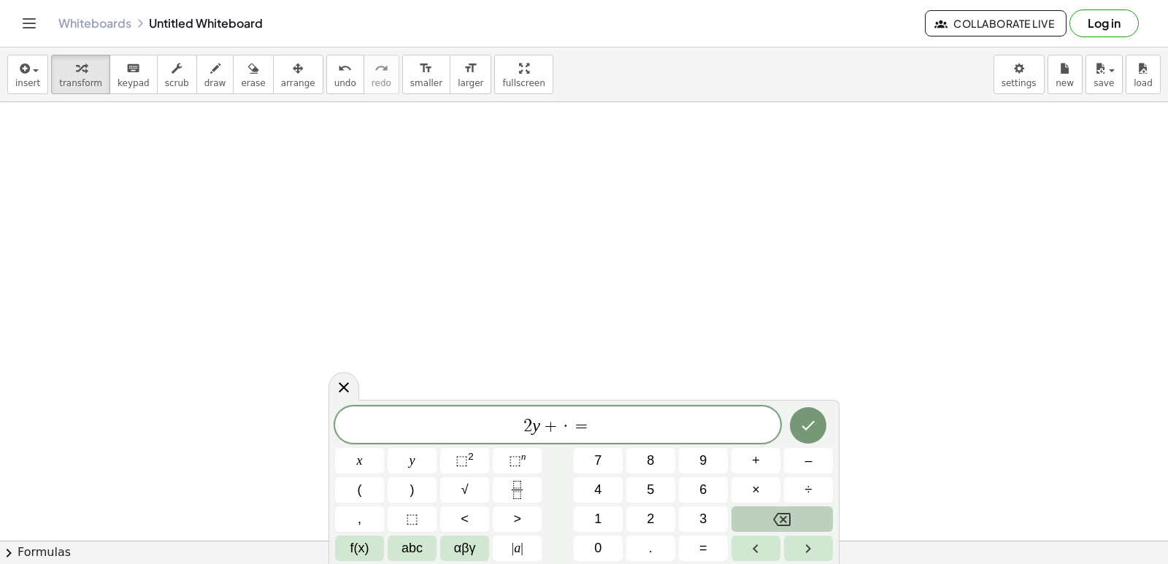
click at [764, 519] on button "Backspace" at bounding box center [782, 520] width 101 height 26
click at [373, 465] on button "x" at bounding box center [359, 461] width 49 height 26
click at [685, 542] on button "=" at bounding box center [703, 549] width 49 height 26
click at [597, 525] on span "1" at bounding box center [597, 520] width 7 height 20
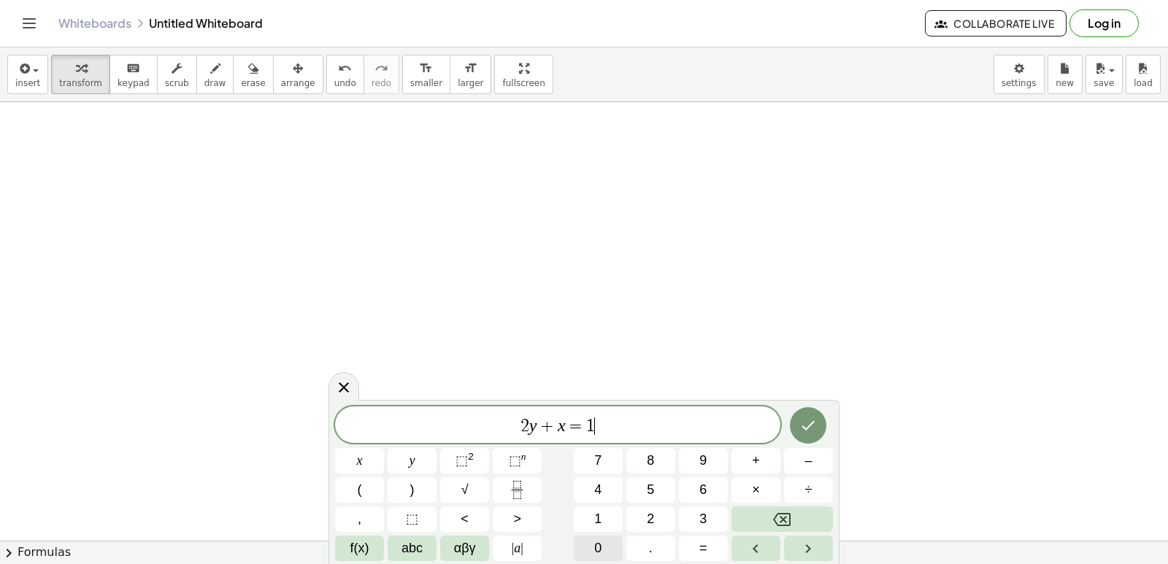
click at [604, 538] on button "0" at bounding box center [598, 549] width 49 height 26
click at [817, 429] on button "Done" at bounding box center [808, 425] width 37 height 37
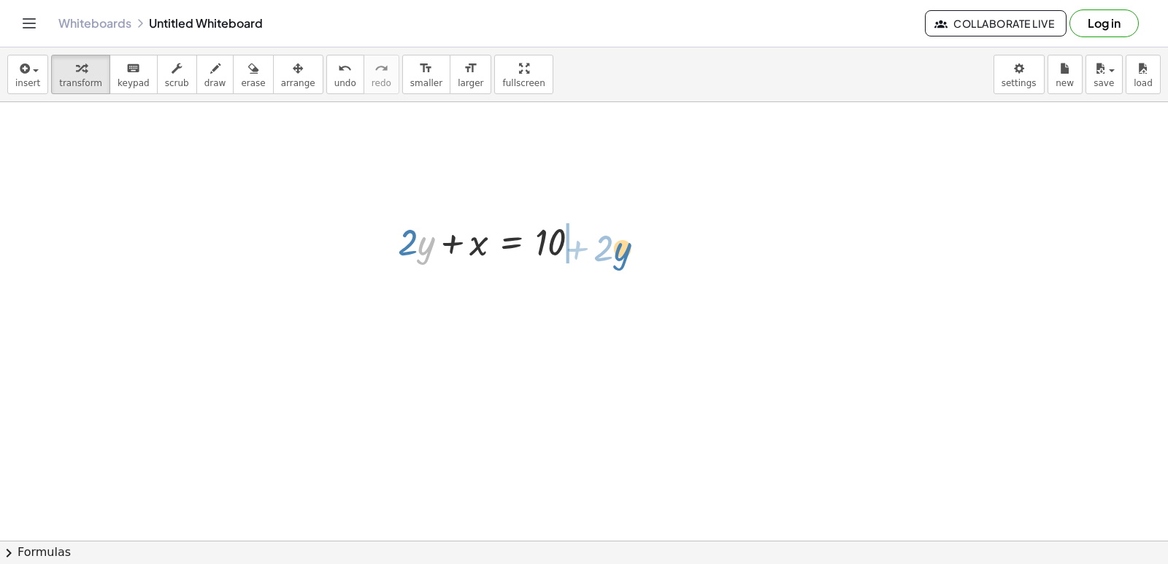
drag, startPoint x: 421, startPoint y: 237, endPoint x: 618, endPoint y: 240, distance: 197.1
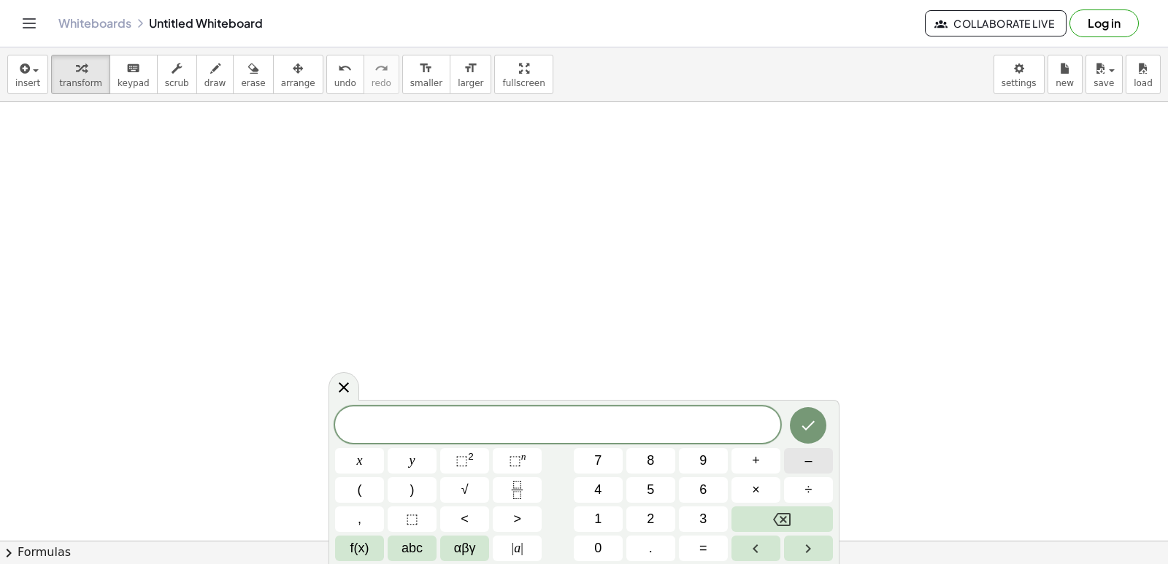
click at [809, 457] on span "–" at bounding box center [808, 461] width 7 height 20
click at [655, 482] on button "5" at bounding box center [650, 490] width 49 height 26
click at [402, 461] on button "y" at bounding box center [412, 461] width 49 height 26
click at [753, 465] on span "+" at bounding box center [756, 461] width 8 height 20
click at [383, 459] on button "x" at bounding box center [359, 461] width 49 height 26
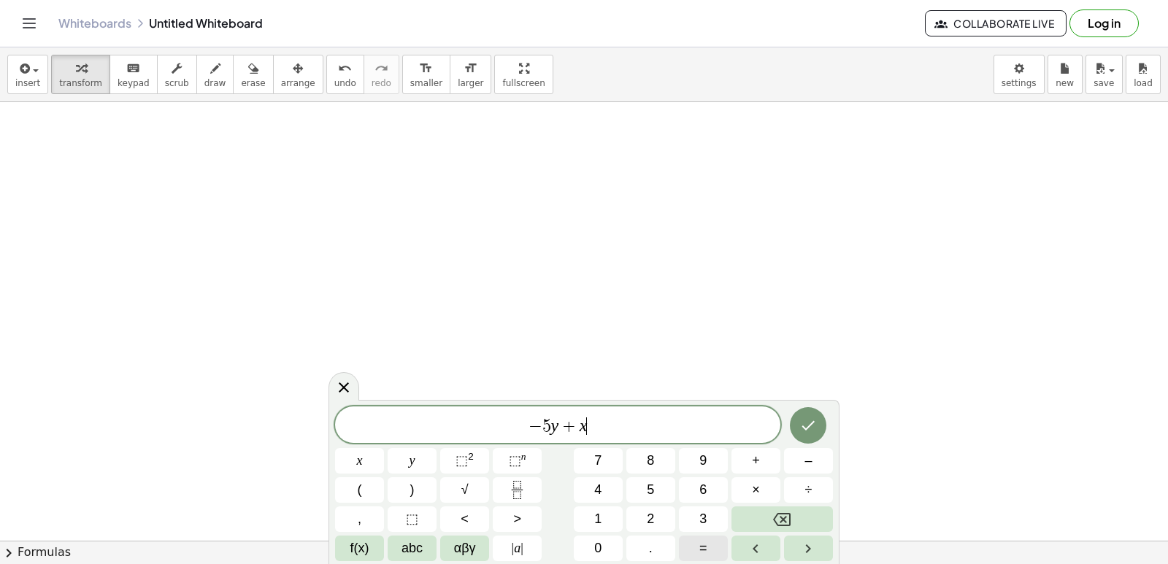
click at [691, 549] on button "=" at bounding box center [703, 549] width 49 height 26
click at [664, 514] on button "2" at bounding box center [650, 520] width 49 height 26
click at [807, 424] on icon "Done" at bounding box center [808, 426] width 18 height 18
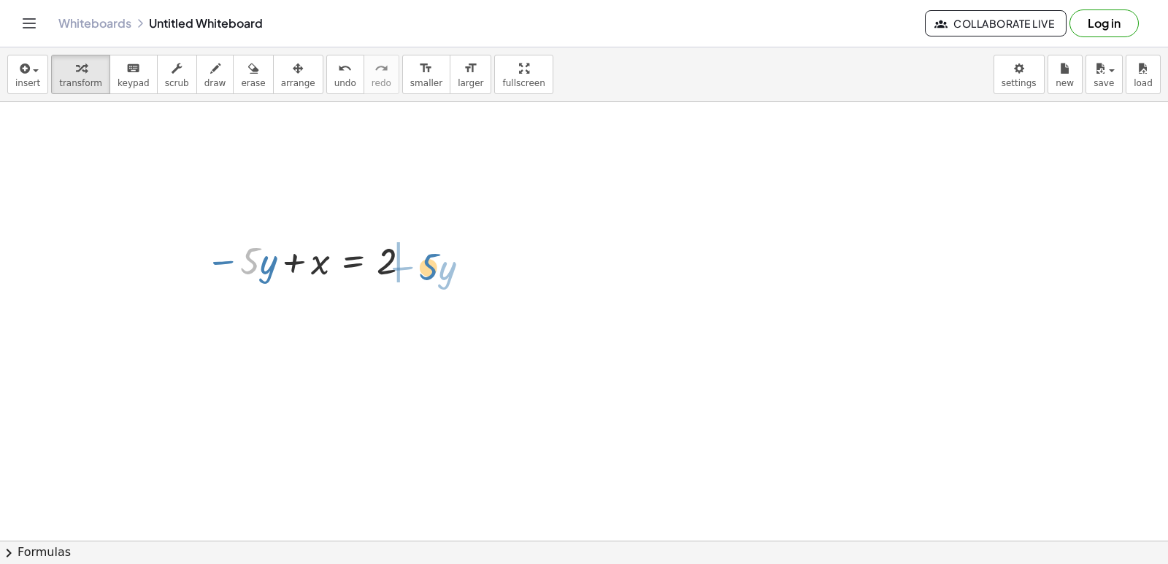
drag, startPoint x: 256, startPoint y: 251, endPoint x: 437, endPoint y: 257, distance: 180.4
drag, startPoint x: 948, startPoint y: 266, endPoint x: 948, endPoint y: 274, distance: 8.1
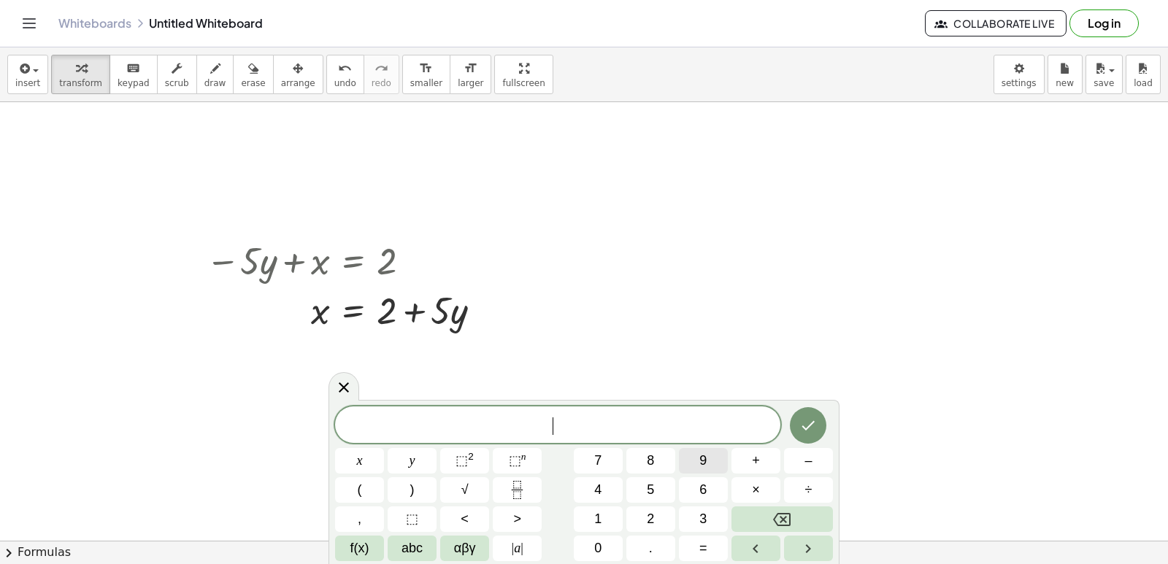
click at [701, 460] on button "9" at bounding box center [703, 461] width 49 height 26
click at [423, 458] on button "y" at bounding box center [412, 461] width 49 height 26
click at [732, 476] on div "9 y ​ x y ⬚ 2 ⬚ n 7 8 9 + – ( ) √ 4 5 6 × ÷ , ⬚ < > 1 2 3 f(x) abc αβγ | a | 0 …" at bounding box center [584, 484] width 498 height 155
click at [675, 503] on div "9 y ​ x y ⬚ 2 ⬚ n 7 8 9 + – ( ) √ 4 5 6 × ÷ , ⬚ < > 1 2 3 f(x) abc αβγ | a | 0 …" at bounding box center [584, 484] width 498 height 155
click at [377, 453] on button "x" at bounding box center [359, 461] width 49 height 26
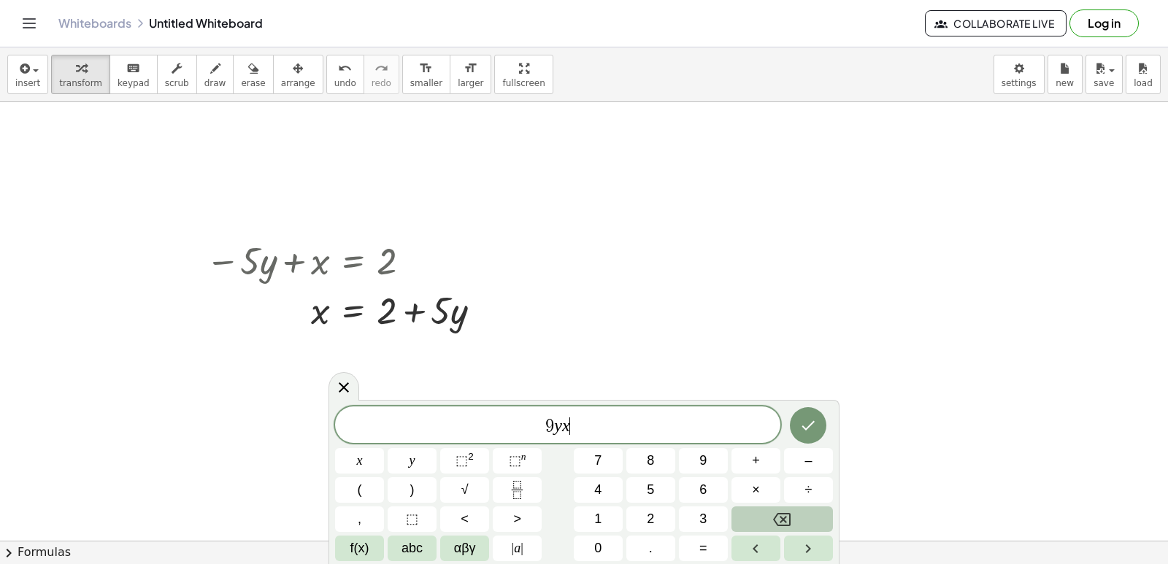
click at [790, 518] on button "Backspace" at bounding box center [782, 520] width 101 height 26
click at [751, 455] on button "+" at bounding box center [756, 461] width 49 height 26
click at [708, 515] on button "3" at bounding box center [703, 520] width 49 height 26
click at [361, 465] on span "x" at bounding box center [360, 461] width 6 height 20
click at [710, 545] on button "=" at bounding box center [703, 549] width 49 height 26
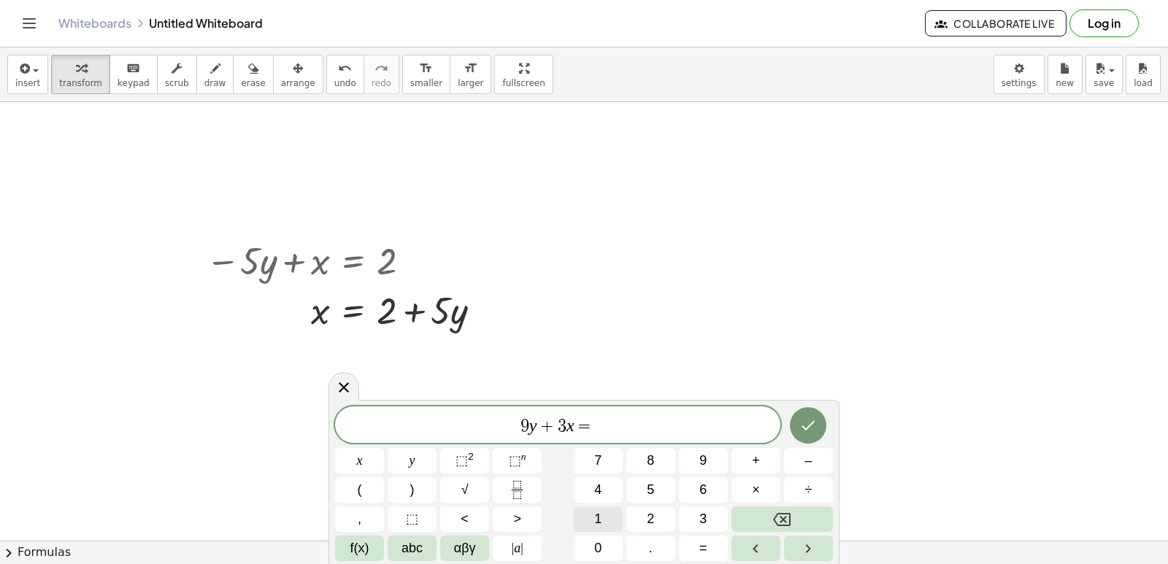
click at [618, 507] on button "1" at bounding box center [598, 520] width 49 height 26
click at [676, 491] on div "9 y + 3 x = 1 ​ x y ⬚ 2 ⬚ n 7 8 9 + – ( ) √ 4 5 6 × ÷ , ⬚ < > 1 2 3 f(x) abc αβ…" at bounding box center [584, 484] width 498 height 155
click at [648, 479] on button "5" at bounding box center [650, 490] width 49 height 26
click at [822, 423] on button "Done" at bounding box center [808, 425] width 37 height 37
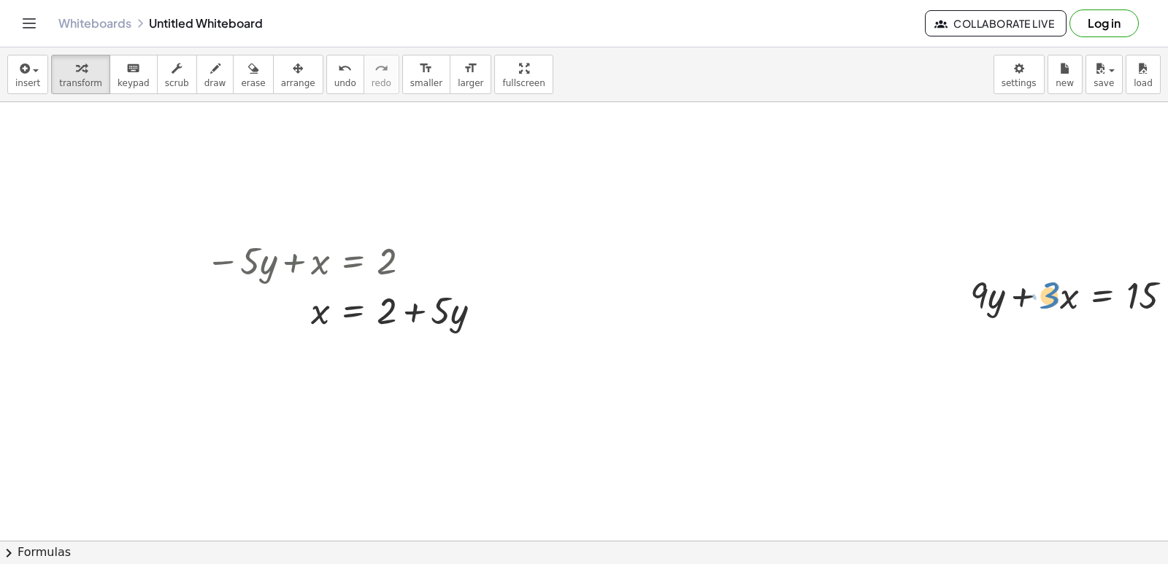
click at [1055, 302] on div at bounding box center [1077, 294] width 229 height 50
drag, startPoint x: 986, startPoint y: 294, endPoint x: 1160, endPoint y: 302, distance: 174.6
click at [1160, 302] on div "+ · 2 · x + 1 = 5 Fix a mistake Transform line Copy line as LaTeX Copy derivati…" at bounding box center [584, 321] width 1168 height 439
click at [1064, 371] on div at bounding box center [1079, 355] width 232 height 73
drag, startPoint x: 1057, startPoint y: 370, endPoint x: 1054, endPoint y: 345, distance: 25.7
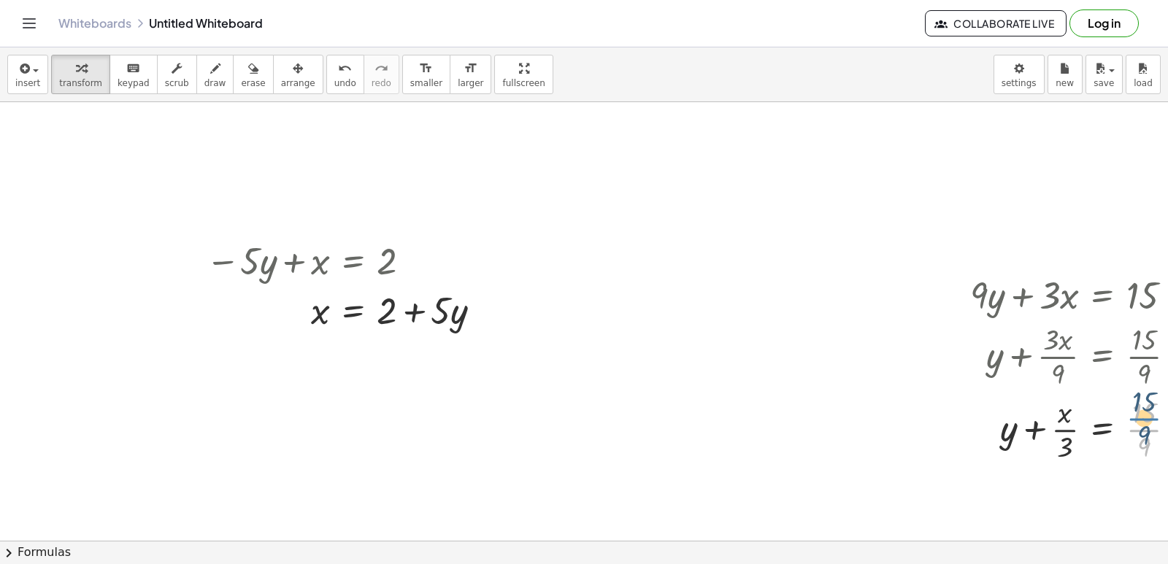
drag, startPoint x: 1146, startPoint y: 439, endPoint x: 1146, endPoint y: 427, distance: 11.7
click at [1146, 427] on div at bounding box center [1079, 428] width 232 height 73
drag, startPoint x: 1152, startPoint y: 448, endPoint x: 1157, endPoint y: 412, distance: 36.9
click at [1157, 412] on div "+ · 2 · x + 1 = 5 Fix a mistake Transform line Copy line as LaTeX Copy derivati…" at bounding box center [584, 321] width 1168 height 439
drag, startPoint x: 1139, startPoint y: 413, endPoint x: 1056, endPoint y: 413, distance: 82.5
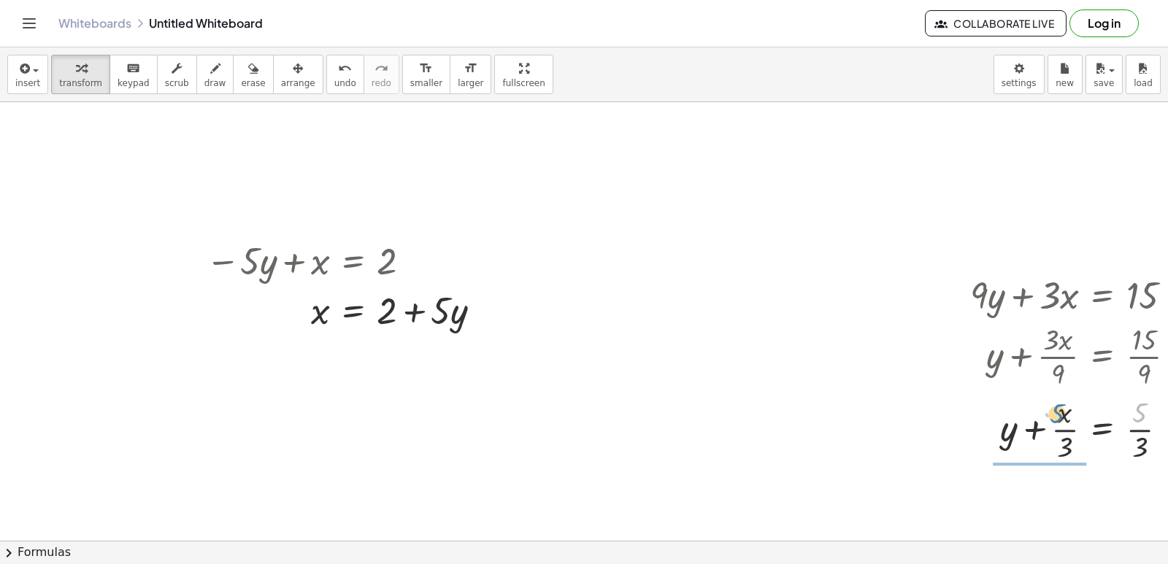
click at [1056, 413] on div at bounding box center [1079, 428] width 232 height 73
click at [241, 78] on span "erase" at bounding box center [253, 83] width 24 height 10
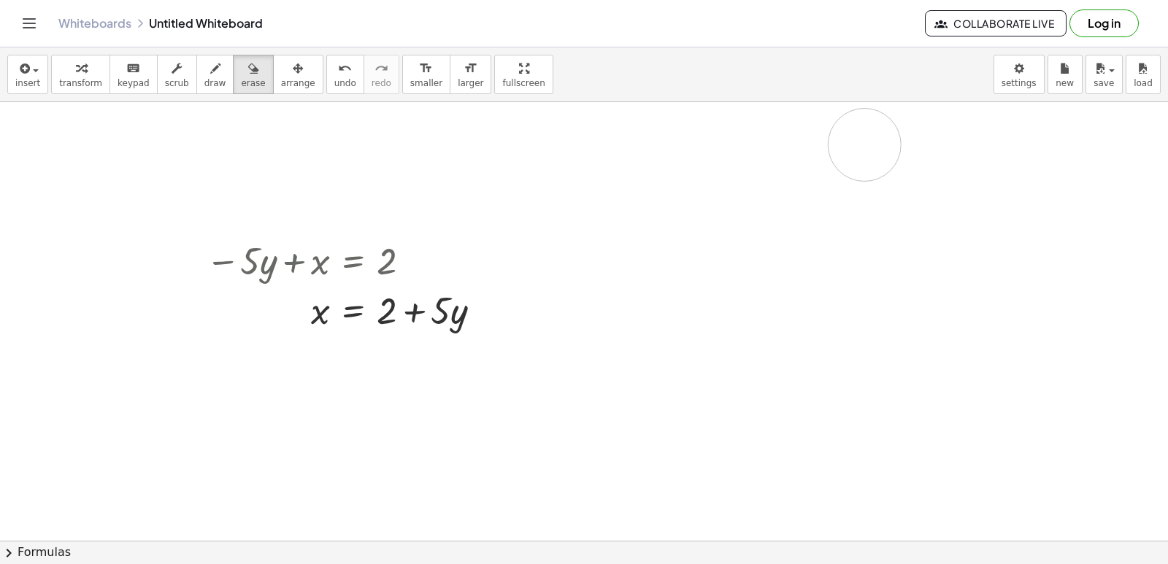
drag, startPoint x: 1027, startPoint y: 293, endPoint x: 775, endPoint y: 135, distance: 296.6
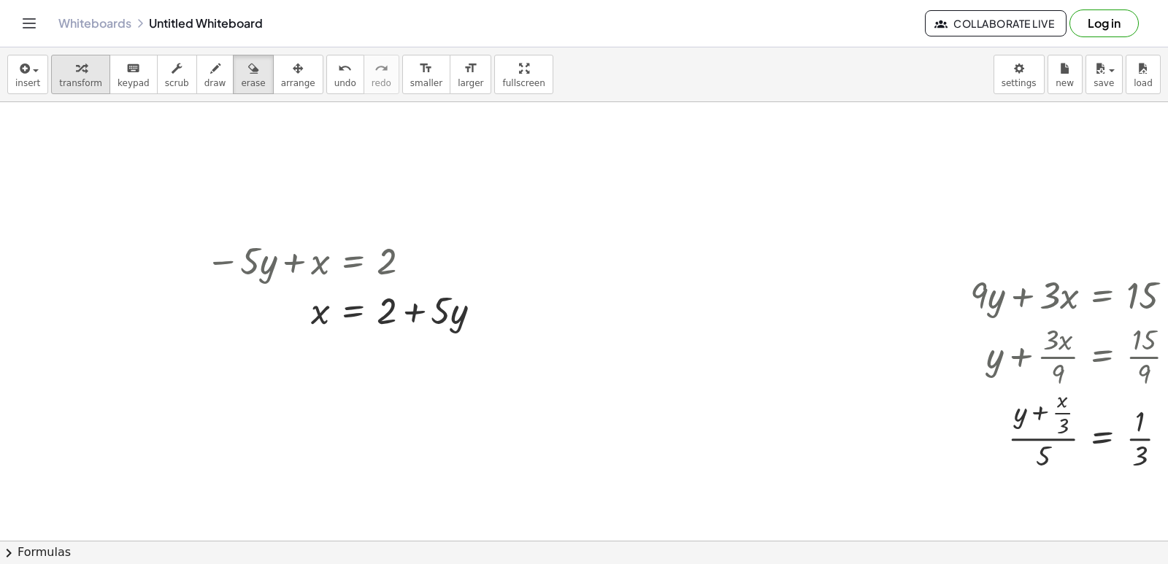
click at [88, 81] on span "transform" at bounding box center [80, 83] width 43 height 10
drag, startPoint x: 483, startPoint y: 204, endPoint x: 501, endPoint y: 214, distance: 20.9
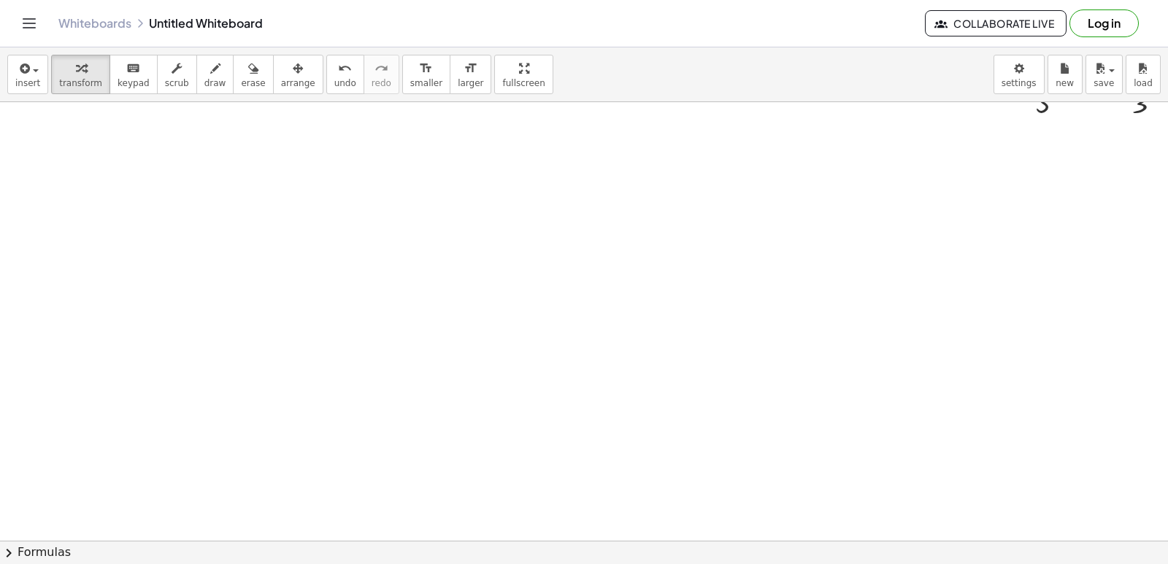
scroll to position [10249, 0]
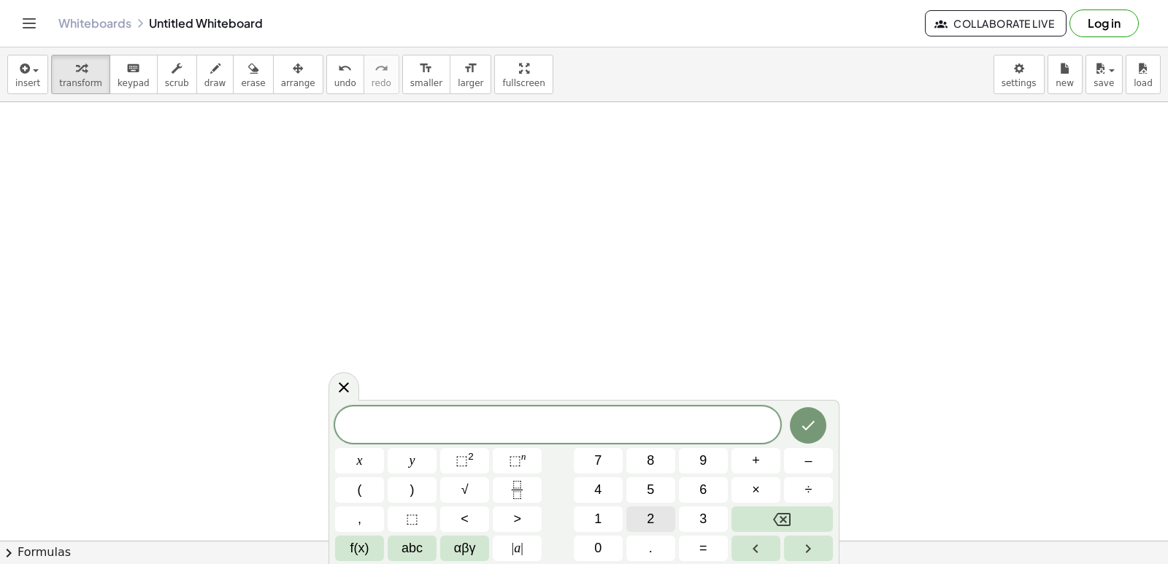
click at [657, 512] on button "2" at bounding box center [650, 520] width 49 height 26
click at [451, 470] on div "2 ​ x y ⬚ 2 ⬚ n 7 8 9 + – ( ) √ 4 5 6 × ÷ , ⬚ < > 1 2 3 f(x) abc αβγ | a | 0 . =" at bounding box center [584, 484] width 498 height 155
click at [775, 465] on button "+" at bounding box center [756, 461] width 49 height 26
click at [781, 506] on div "2 + x y ⬚ 2 ⬚ n 7 8 9 + – ( ) √ 4 5 6 × ÷ , ⬚ < > 1 2 3 f(x) abc αβγ | a | 0 . =" at bounding box center [584, 484] width 498 height 155
click at [767, 518] on button "Backspace" at bounding box center [782, 520] width 101 height 26
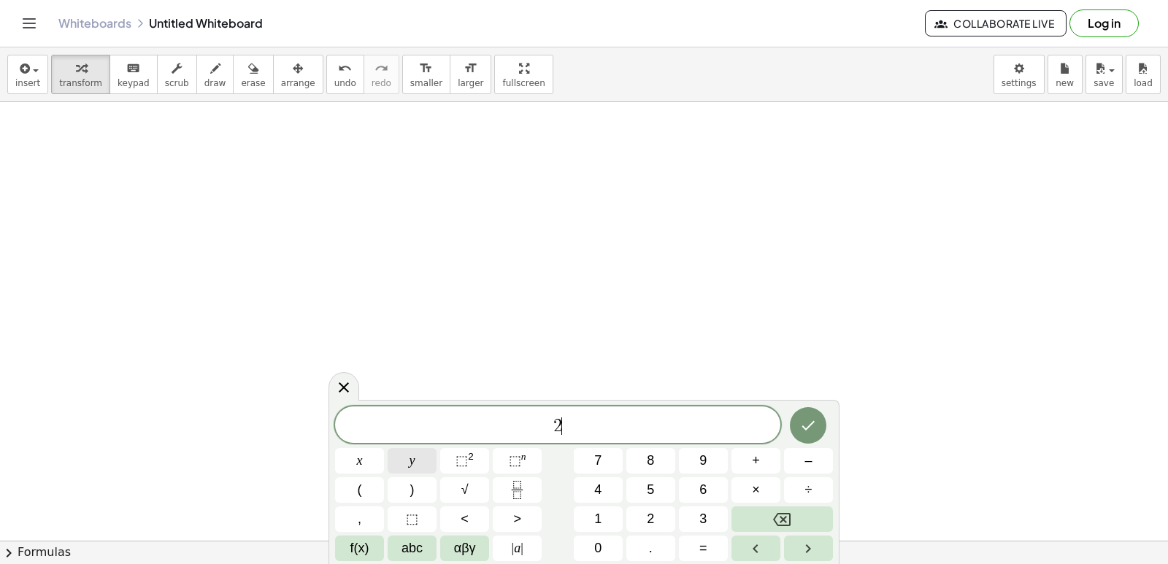
click at [421, 458] on button "y" at bounding box center [412, 461] width 49 height 26
click at [740, 455] on button "+" at bounding box center [756, 461] width 49 height 26
click at [347, 461] on button "x" at bounding box center [359, 461] width 49 height 26
click at [799, 417] on icon "Done" at bounding box center [808, 426] width 18 height 18
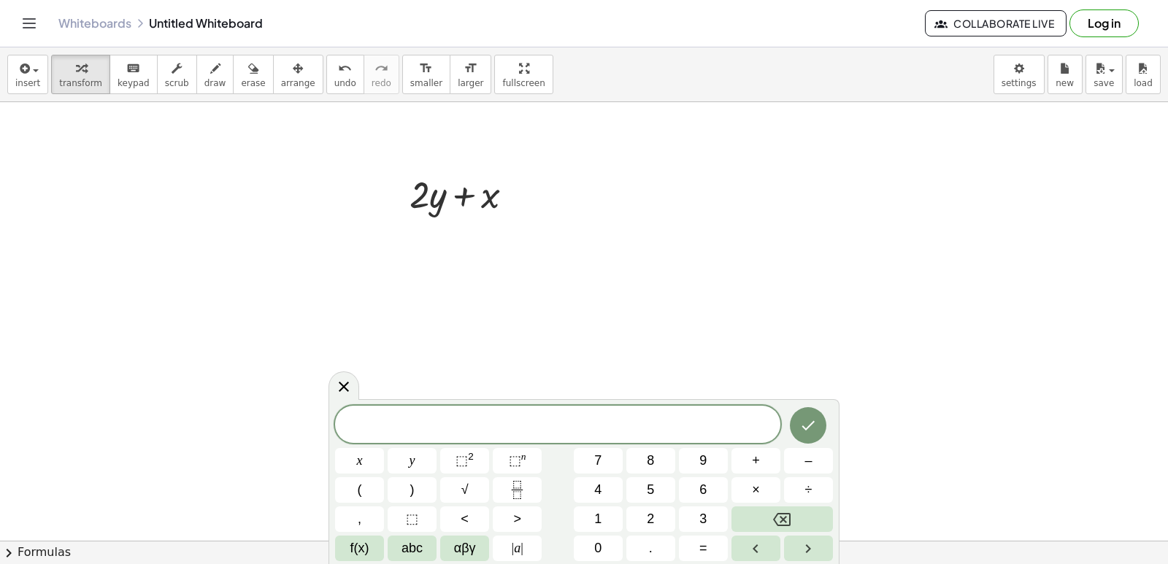
click at [353, 448] on div "x y ⬚ 2 ⬚ n 7 8 9 + – ( ) √ 4 5 6 × ÷ , ⬚ < > 1 2 3 f(x) abc αβγ | a | 0 . =" at bounding box center [584, 484] width 498 height 156
click at [384, 464] on button "x" at bounding box center [359, 461] width 49 height 26
click at [686, 551] on button "=" at bounding box center [703, 549] width 49 height 26
click at [653, 482] on span "5" at bounding box center [650, 490] width 7 height 20
click at [802, 435] on button "Done" at bounding box center [808, 425] width 37 height 37
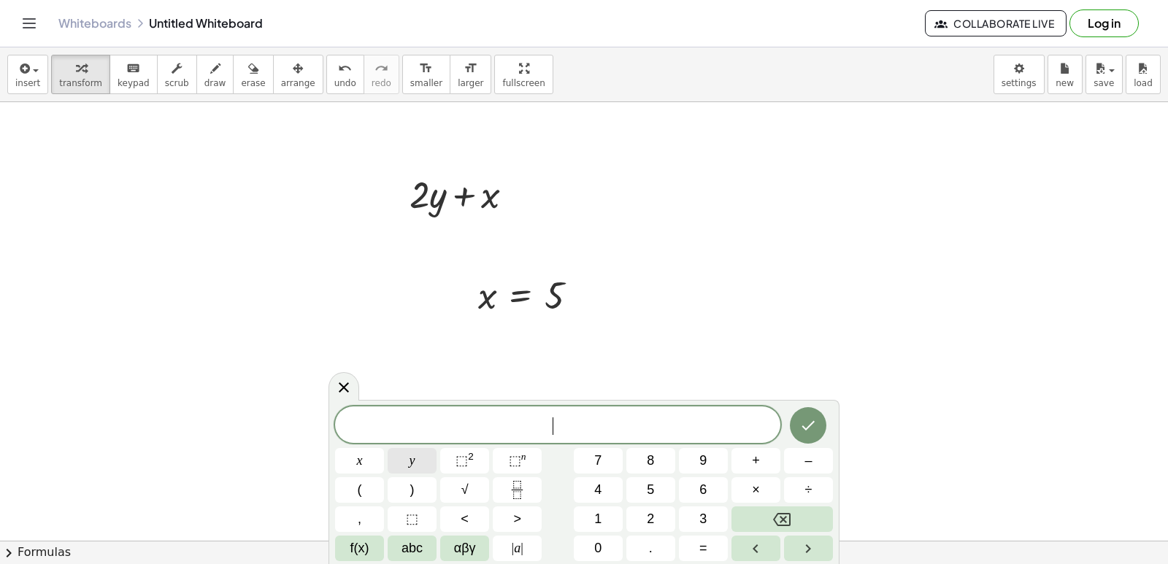
click at [414, 451] on span "y" at bounding box center [413, 461] width 6 height 20
click at [699, 540] on button "=" at bounding box center [703, 549] width 49 height 26
click at [718, 511] on button "3" at bounding box center [703, 520] width 49 height 26
click at [816, 426] on icon "Done" at bounding box center [808, 426] width 18 height 18
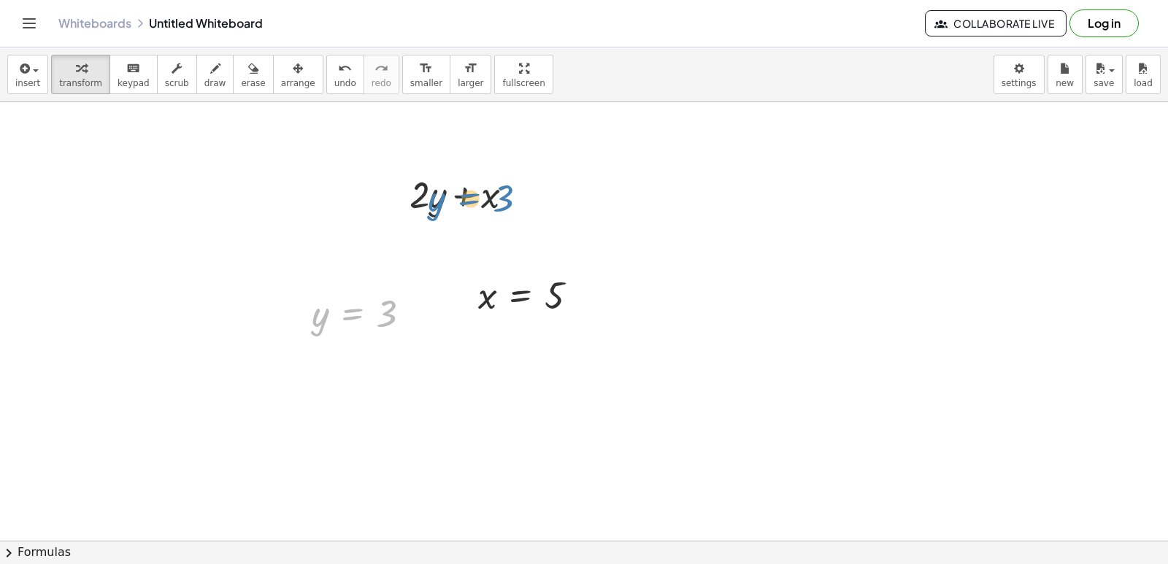
drag, startPoint x: 350, startPoint y: 317, endPoint x: 464, endPoint y: 202, distance: 162.1
drag, startPoint x: 318, startPoint y: 310, endPoint x: 437, endPoint y: 191, distance: 168.3
drag, startPoint x: 480, startPoint y: 299, endPoint x: 489, endPoint y: 198, distance: 101.1
click at [424, 187] on div at bounding box center [467, 194] width 143 height 50
click at [442, 194] on div at bounding box center [467, 194] width 114 height 50
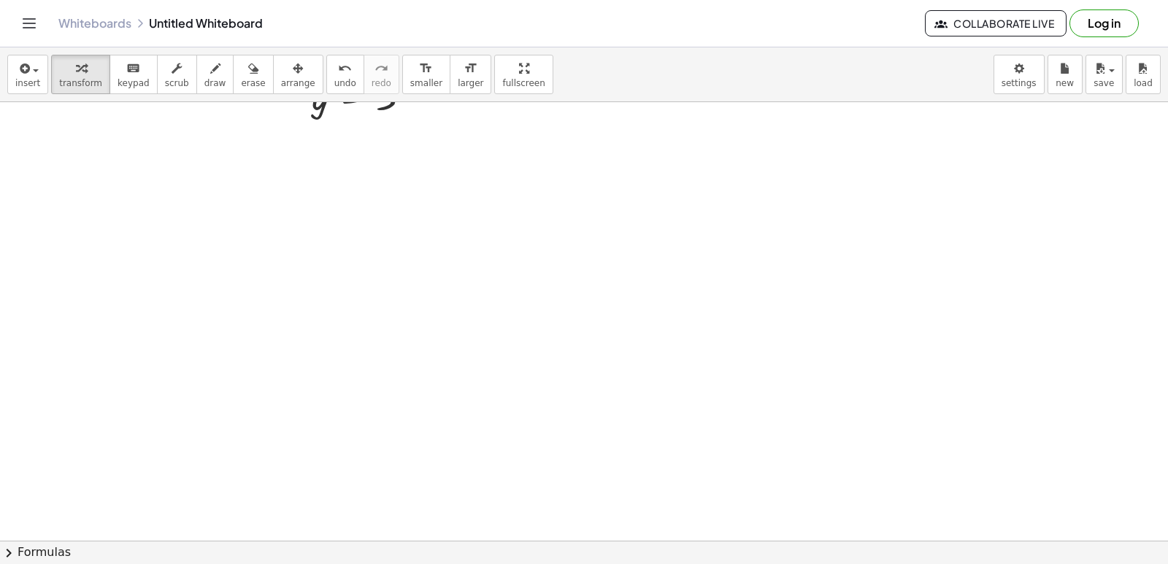
scroll to position [10542, 0]
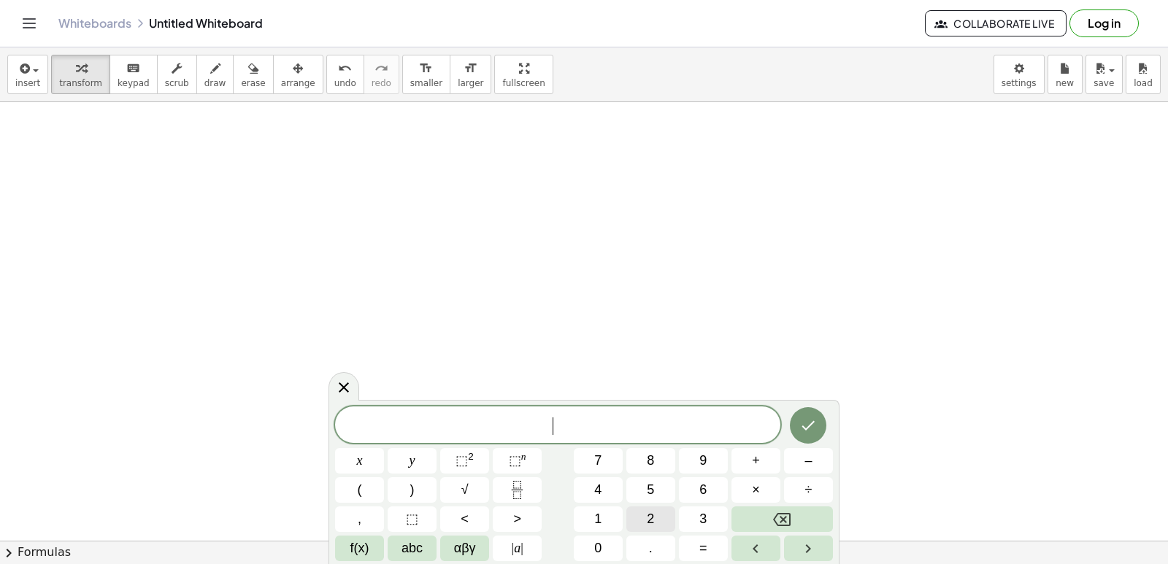
click at [647, 516] on span "2" at bounding box center [650, 520] width 7 height 20
click at [398, 457] on button "y" at bounding box center [412, 461] width 49 height 26
click at [757, 461] on span "+" at bounding box center [756, 461] width 8 height 20
click at [590, 515] on button "1" at bounding box center [598, 520] width 49 height 26
click at [539, 518] on div "2 y + 1 ​ x y ⬚ 2 ⬚ n 7 8 9 + – ( ) √ 4 5 6 × ÷ , ⬚ < > 1 2 3 f(x) abc αβγ | a …" at bounding box center [584, 484] width 498 height 155
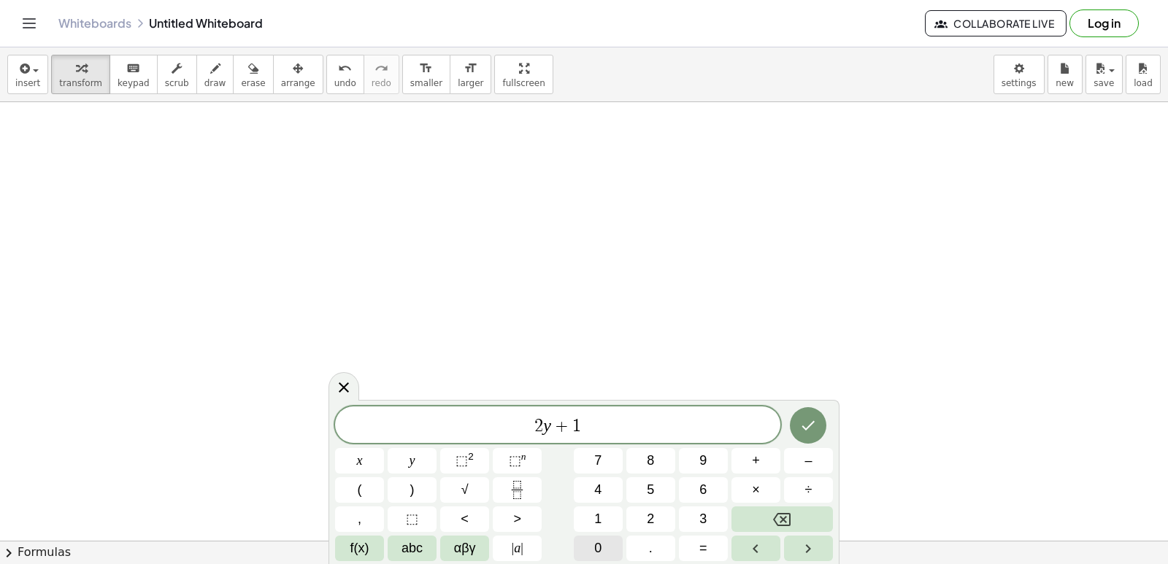
click at [610, 539] on button "0" at bounding box center [598, 549] width 49 height 26
click at [372, 464] on button "x" at bounding box center [359, 461] width 49 height 26
click at [813, 433] on icon "Done" at bounding box center [808, 426] width 18 height 18
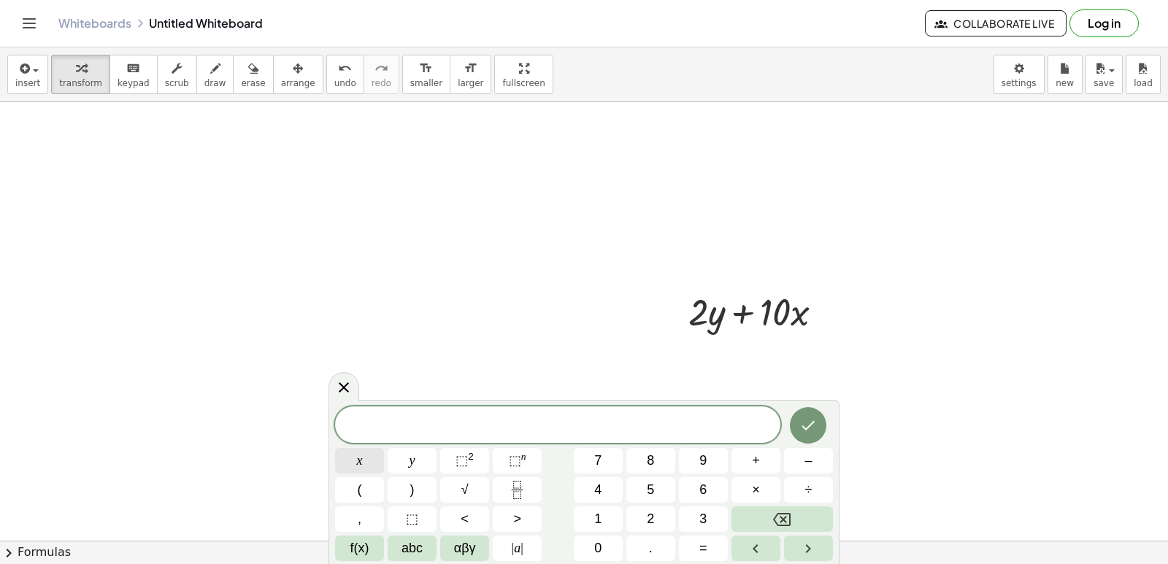
click at [377, 470] on button "x" at bounding box center [359, 461] width 49 height 26
click at [715, 544] on button "=" at bounding box center [703, 549] width 49 height 26
click at [810, 461] on span "–" at bounding box center [808, 461] width 7 height 20
click at [656, 483] on button "5" at bounding box center [650, 490] width 49 height 26
click at [809, 421] on icon "Done" at bounding box center [808, 426] width 18 height 18
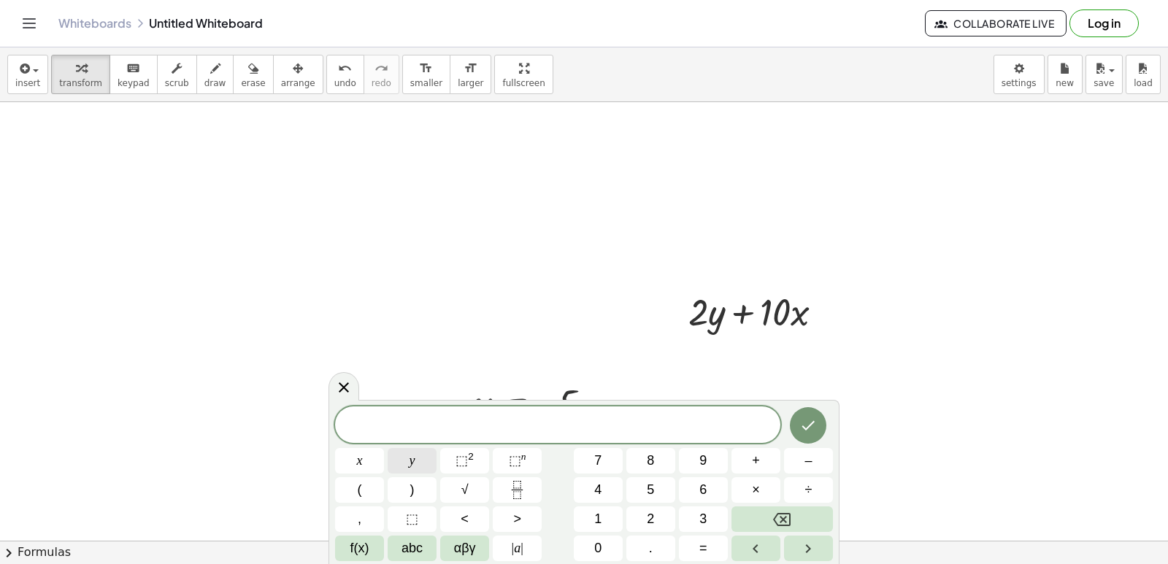
click at [415, 461] on button "y" at bounding box center [412, 461] width 49 height 26
click at [705, 540] on span "=" at bounding box center [703, 549] width 8 height 20
click at [596, 467] on span "7" at bounding box center [597, 461] width 7 height 20
click at [800, 418] on icon "Done" at bounding box center [808, 426] width 18 height 18
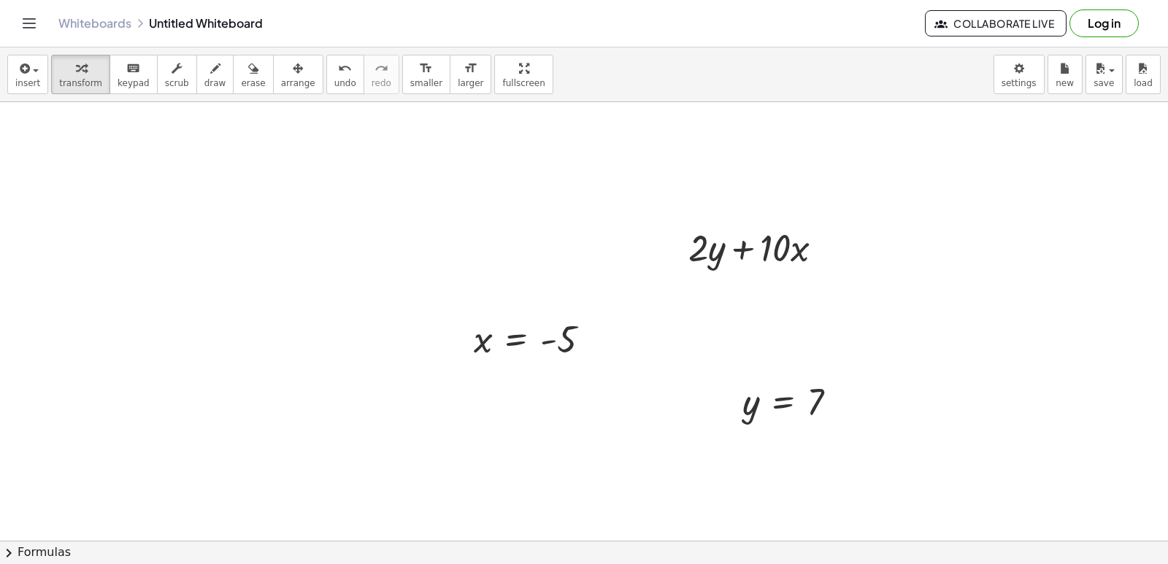
scroll to position [10615, 0]
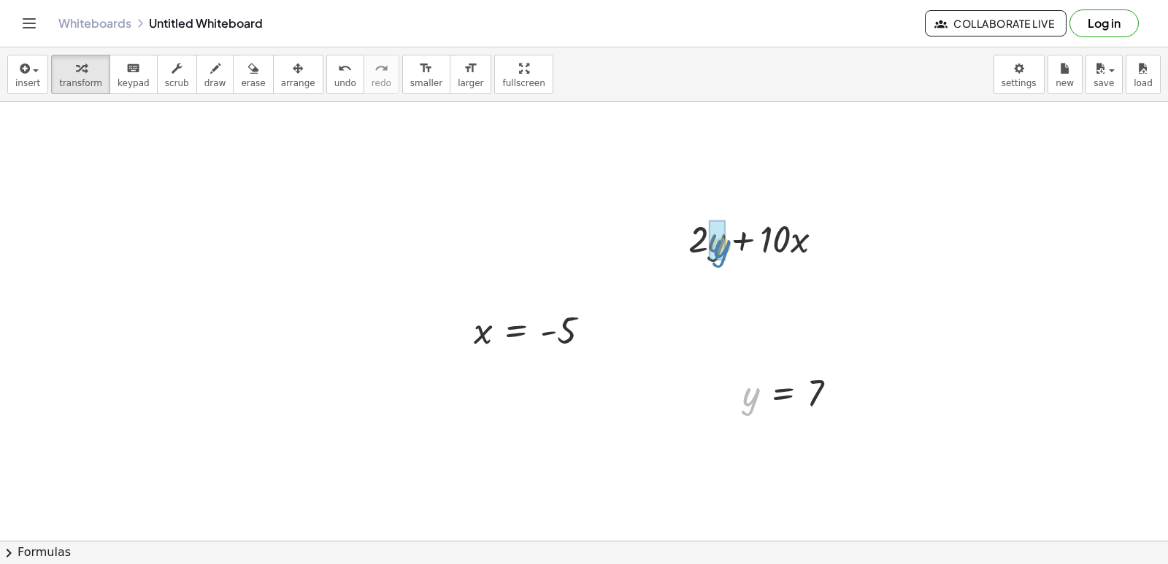
drag, startPoint x: 752, startPoint y: 400, endPoint x: 723, endPoint y: 250, distance: 152.5
drag, startPoint x: 483, startPoint y: 326, endPoint x: 776, endPoint y: 298, distance: 294.1
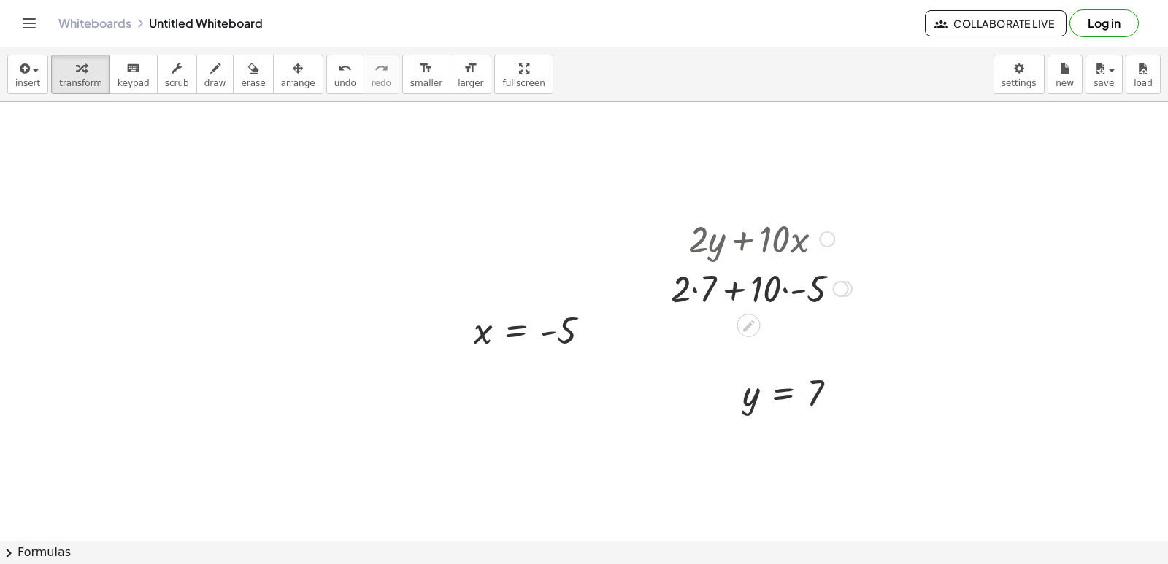
click at [696, 284] on div at bounding box center [762, 288] width 196 height 50
click at [783, 338] on div at bounding box center [762, 337] width 196 height 50
click at [736, 341] on div at bounding box center [762, 337] width 196 height 50
click at [745, 333] on div at bounding box center [762, 337] width 196 height 50
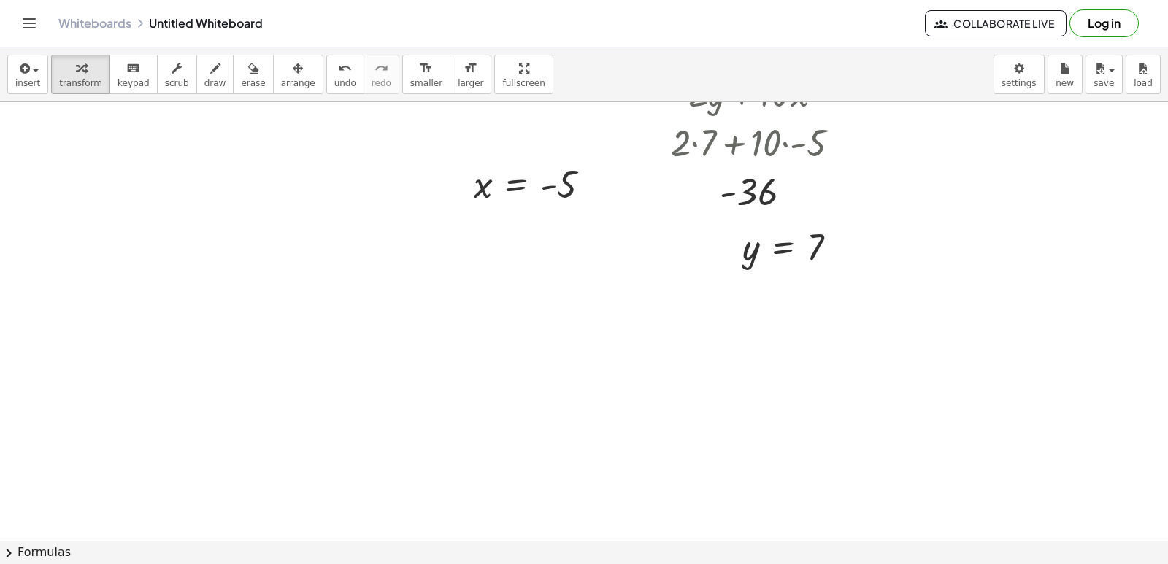
drag, startPoint x: 518, startPoint y: 243, endPoint x: 546, endPoint y: 268, distance: 37.8
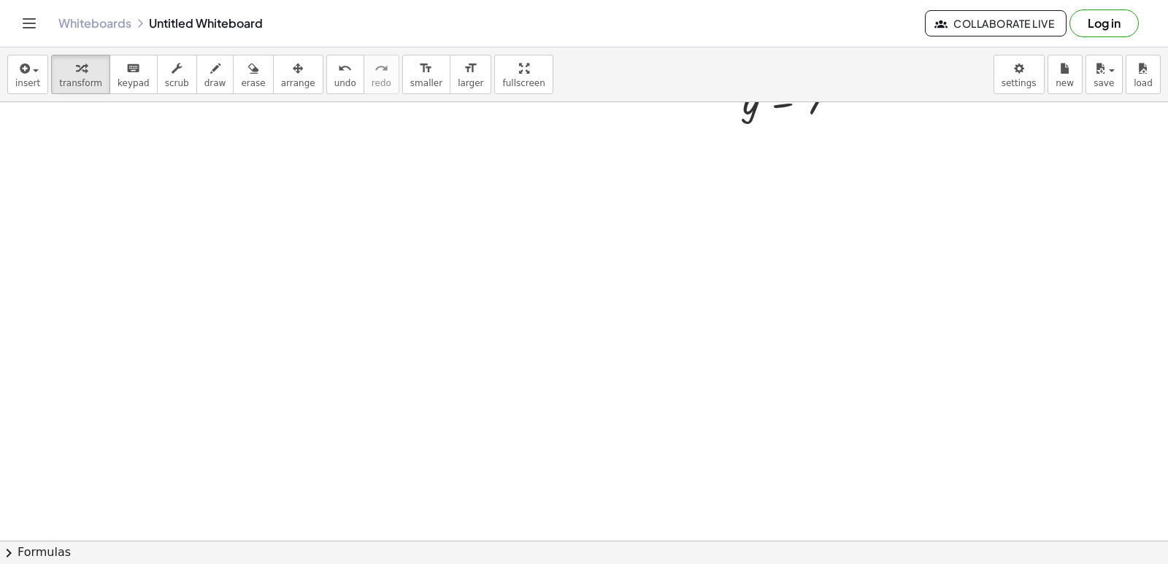
drag, startPoint x: 546, startPoint y: 268, endPoint x: 488, endPoint y: 258, distance: 59.3
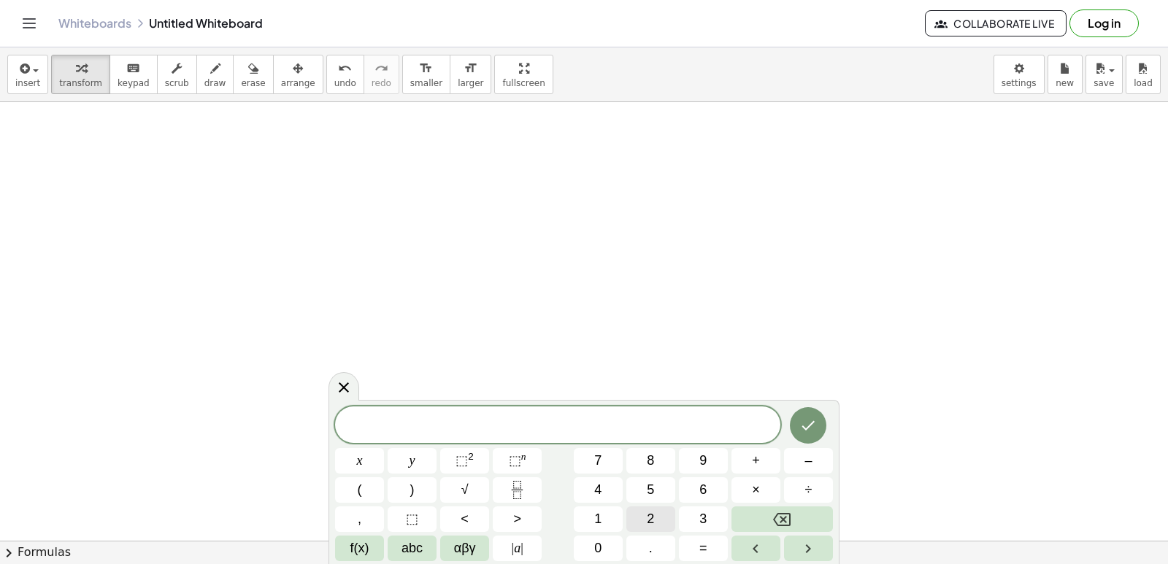
click at [642, 519] on button "2" at bounding box center [650, 520] width 49 height 26
click at [347, 451] on button "x" at bounding box center [359, 461] width 49 height 26
click at [735, 477] on div "2 x ​ x y ⬚ 2 ⬚ n 7 8 9 + – ( ) √ 4 5 6 × ÷ , ⬚ < > 1 2 3 f(x) abc αβγ | a | 0 …" at bounding box center [584, 484] width 498 height 155
click at [749, 461] on button "+" at bounding box center [756, 461] width 49 height 26
click at [418, 464] on button "y" at bounding box center [412, 461] width 49 height 26
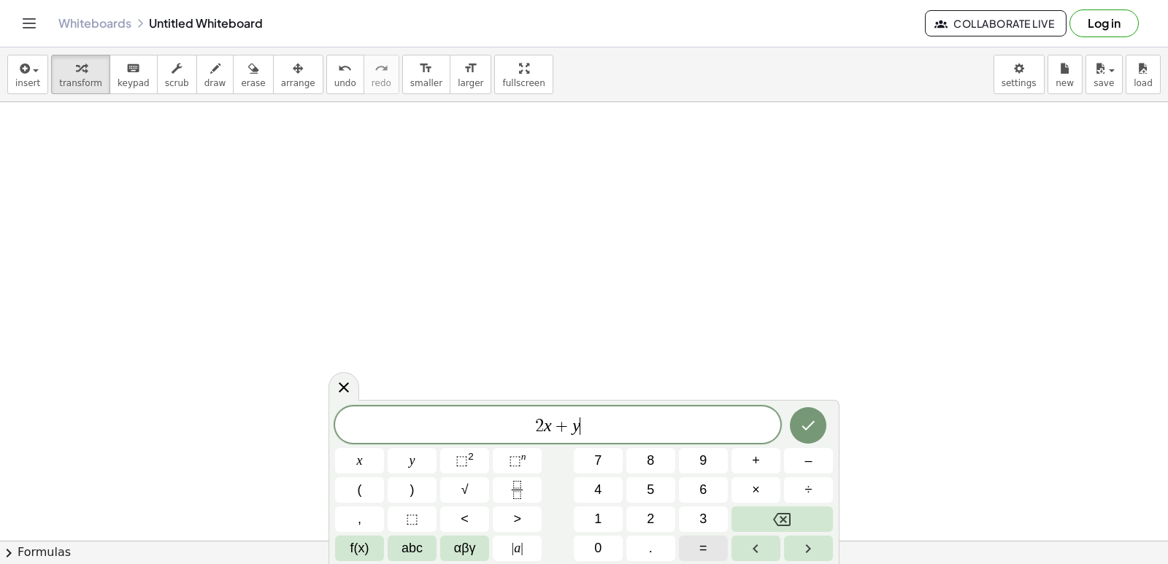
click at [686, 537] on button "=" at bounding box center [703, 549] width 49 height 26
click at [606, 478] on div "2 x + y = ​ x y ⬚ 2 ⬚ n 7 8 9 + – ( ) √ 4 5 6 × ÷ , ⬚ < > 1 2 3 f(x) abc αβγ | …" at bounding box center [584, 484] width 498 height 155
click at [602, 516] on span "1" at bounding box center [597, 520] width 7 height 20
click at [605, 493] on button "4" at bounding box center [598, 490] width 49 height 26
click at [808, 421] on icon "Done" at bounding box center [808, 426] width 18 height 18
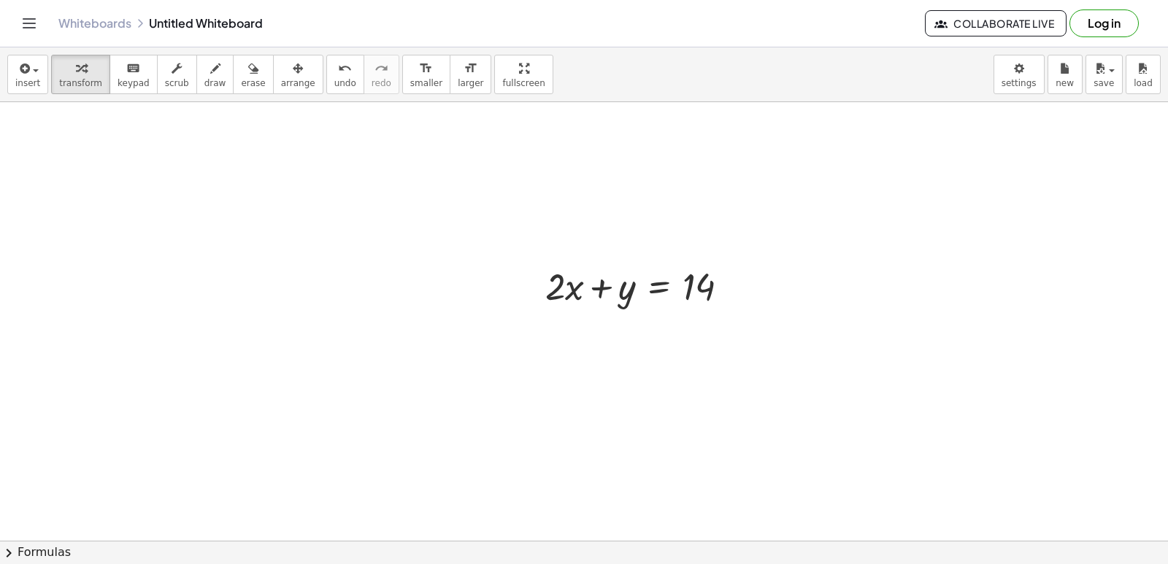
drag, startPoint x: 709, startPoint y: 411, endPoint x: 700, endPoint y: 420, distance: 12.4
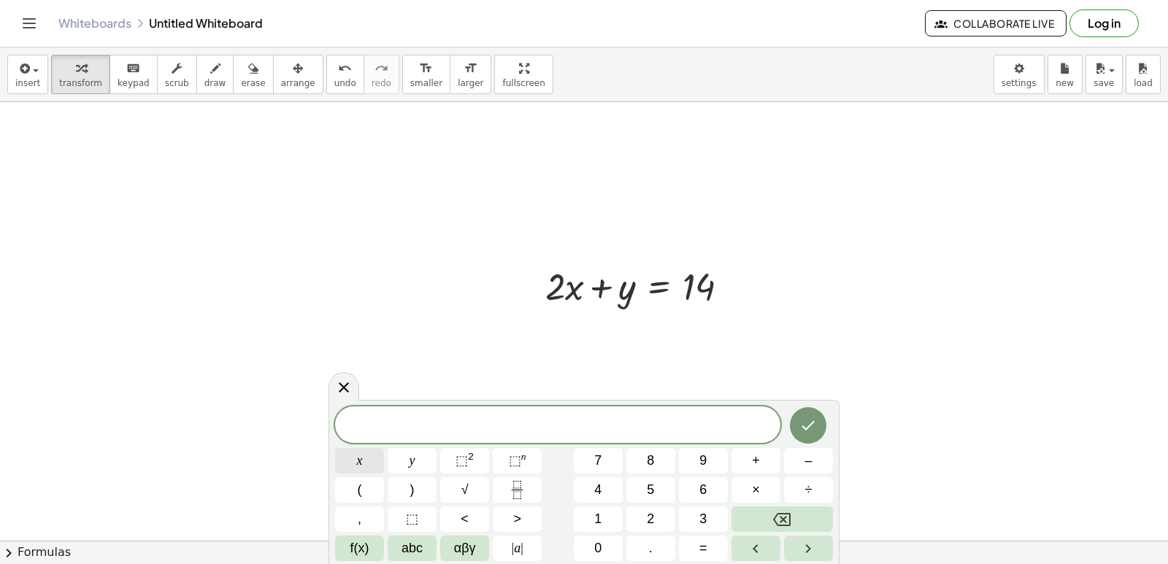
click at [349, 452] on button "x" at bounding box center [359, 461] width 49 height 26
click at [802, 455] on button "–" at bounding box center [808, 461] width 49 height 26
click at [432, 461] on button "y" at bounding box center [412, 461] width 49 height 26
click at [694, 538] on button "=" at bounding box center [703, 549] width 49 height 26
click at [584, 484] on button "4" at bounding box center [598, 490] width 49 height 26
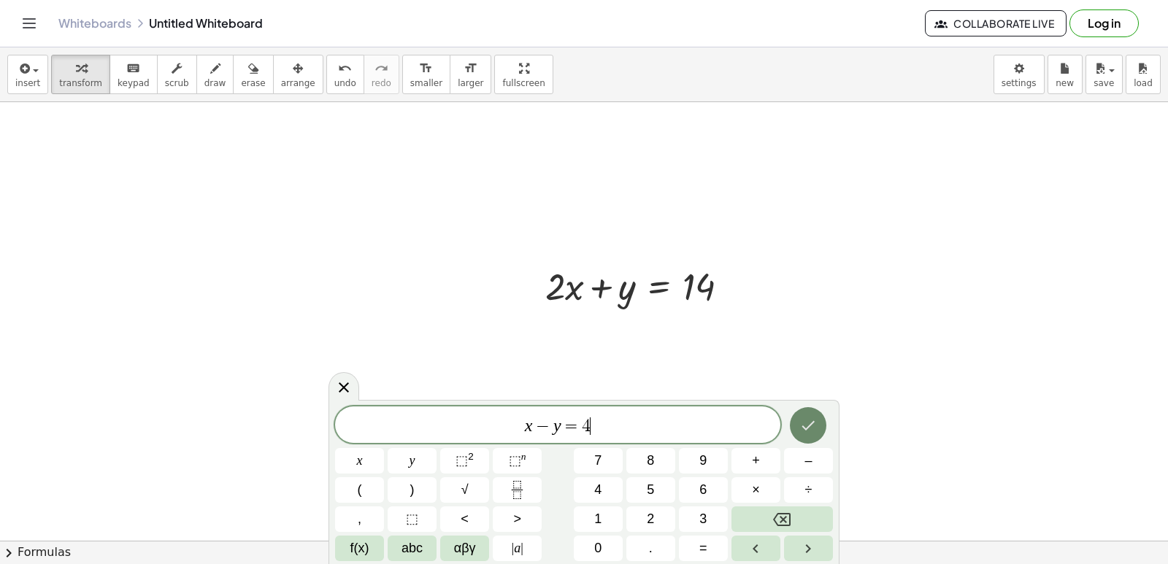
click at [807, 415] on button "Done" at bounding box center [808, 425] width 37 height 37
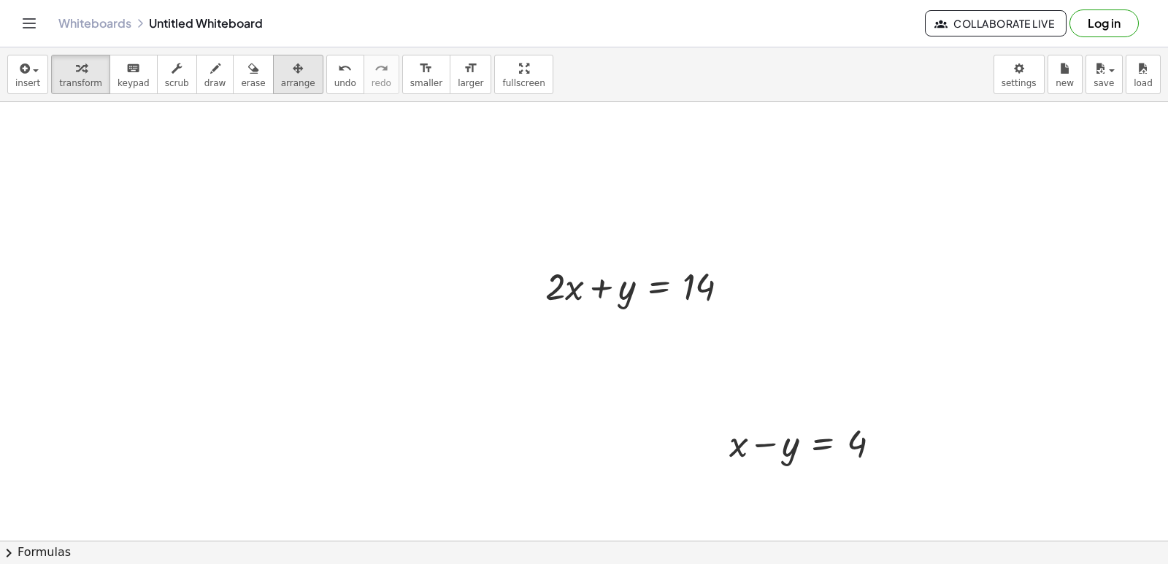
click at [281, 80] on span "arrange" at bounding box center [298, 83] width 34 height 10
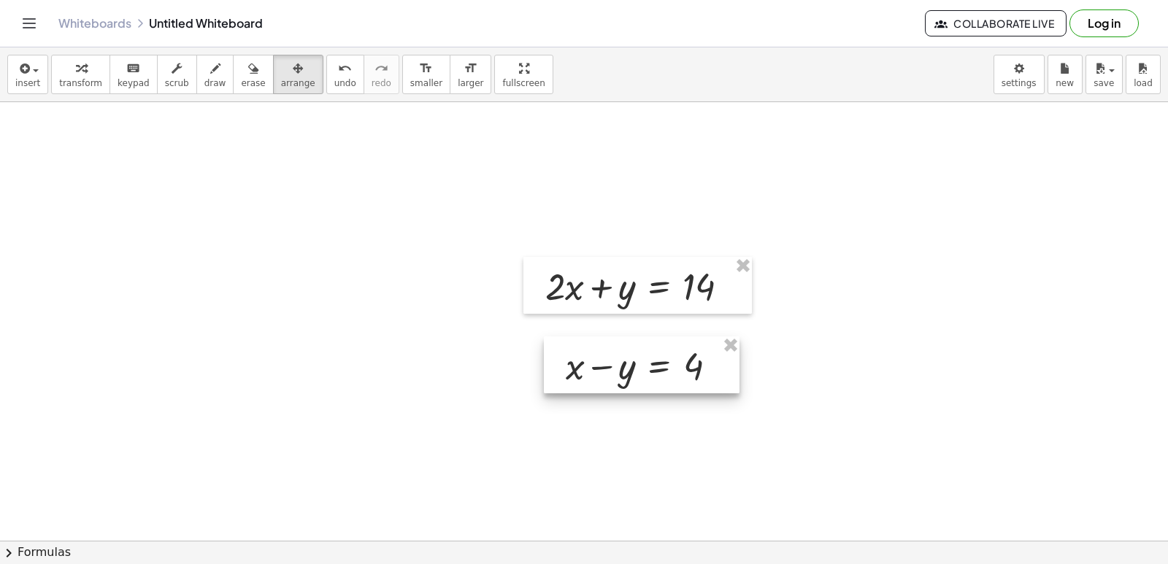
drag, startPoint x: 789, startPoint y: 449, endPoint x: 626, endPoint y: 372, distance: 180.9
click at [626, 372] on div at bounding box center [642, 365] width 196 height 57
click at [69, 64] on div "button" at bounding box center [80, 68] width 43 height 18
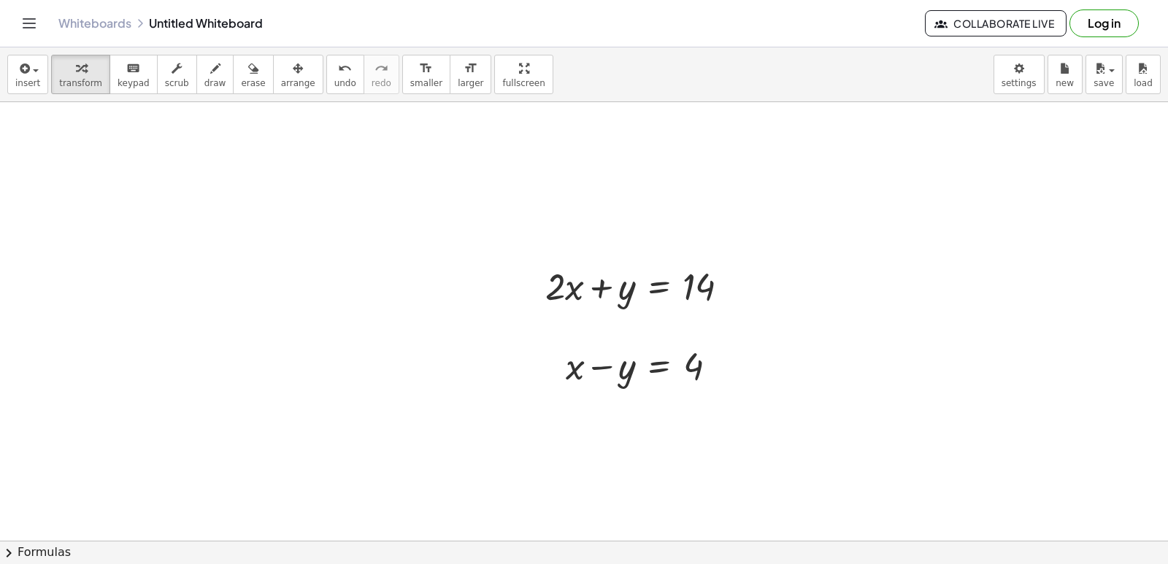
drag, startPoint x: 726, startPoint y: 207, endPoint x: 976, endPoint y: 237, distance: 251.6
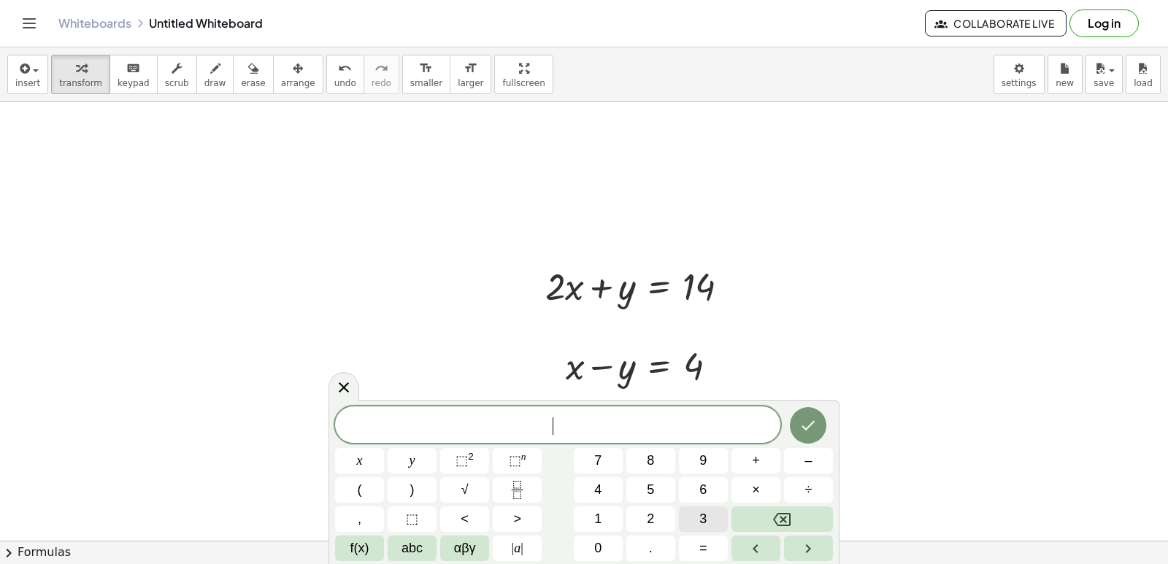
click at [686, 517] on button "3" at bounding box center [703, 520] width 49 height 26
click at [366, 461] on button "x" at bounding box center [359, 461] width 49 height 26
click at [739, 530] on button "Backspace" at bounding box center [782, 520] width 101 height 26
click at [740, 529] on button "Backspace" at bounding box center [782, 520] width 101 height 26
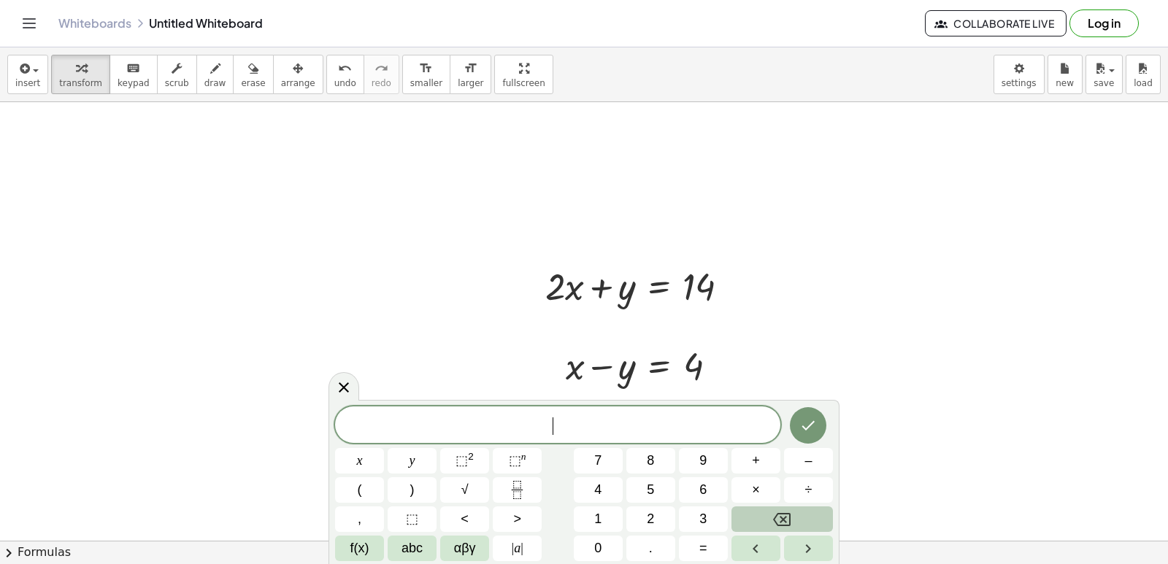
click at [740, 529] on button "Backspace" at bounding box center [782, 520] width 101 height 26
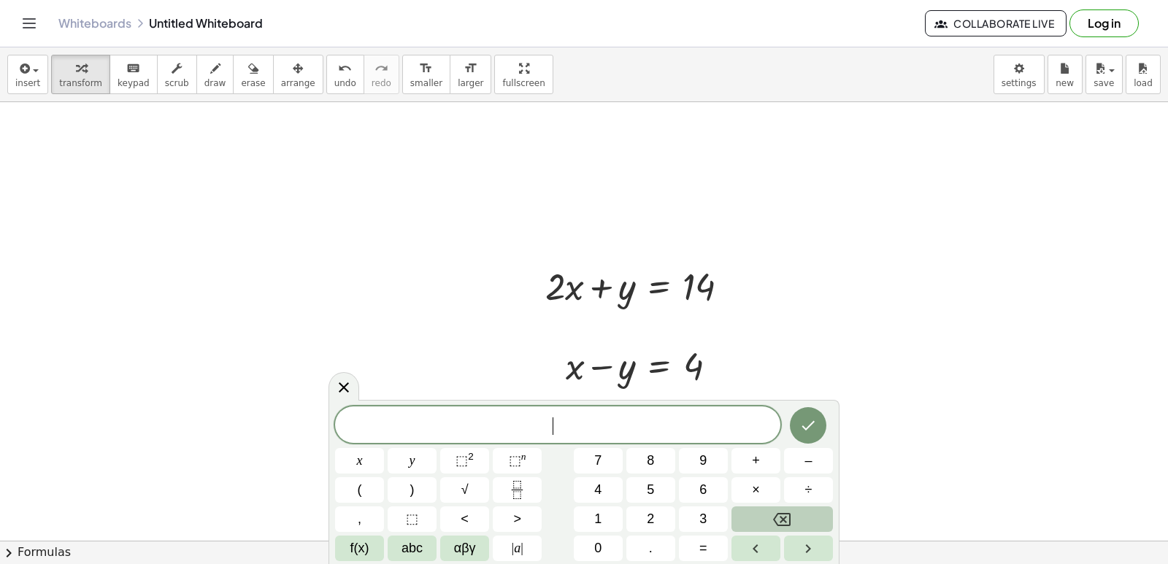
click at [739, 529] on button "Backspace" at bounding box center [782, 520] width 101 height 26
click at [694, 523] on button "3" at bounding box center [703, 520] width 49 height 26
click at [362, 461] on button "x" at bounding box center [359, 461] width 49 height 26
click at [697, 542] on button "=" at bounding box center [703, 549] width 49 height 26
click at [600, 510] on button "1" at bounding box center [598, 520] width 49 height 26
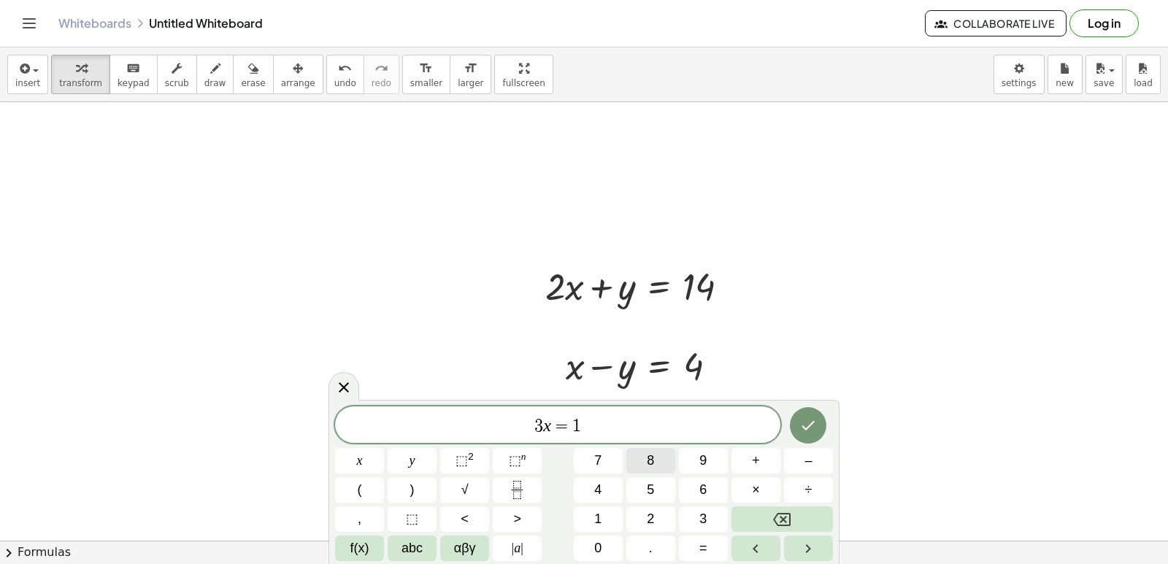
click at [640, 458] on button "8" at bounding box center [650, 461] width 49 height 26
click at [818, 418] on button "Done" at bounding box center [808, 425] width 37 height 37
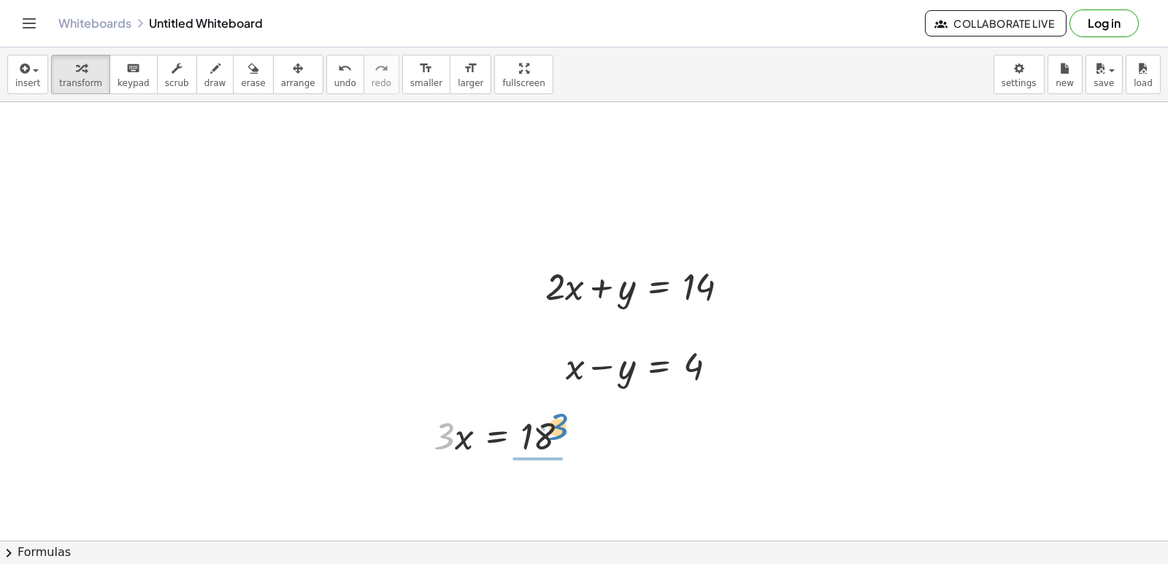
drag, startPoint x: 445, startPoint y: 432, endPoint x: 559, endPoint y: 422, distance: 114.4
click at [559, 422] on div at bounding box center [507, 435] width 162 height 50
click at [543, 491] on div at bounding box center [508, 496] width 165 height 73
drag, startPoint x: 737, startPoint y: 283, endPoint x: 968, endPoint y: 281, distance: 230.7
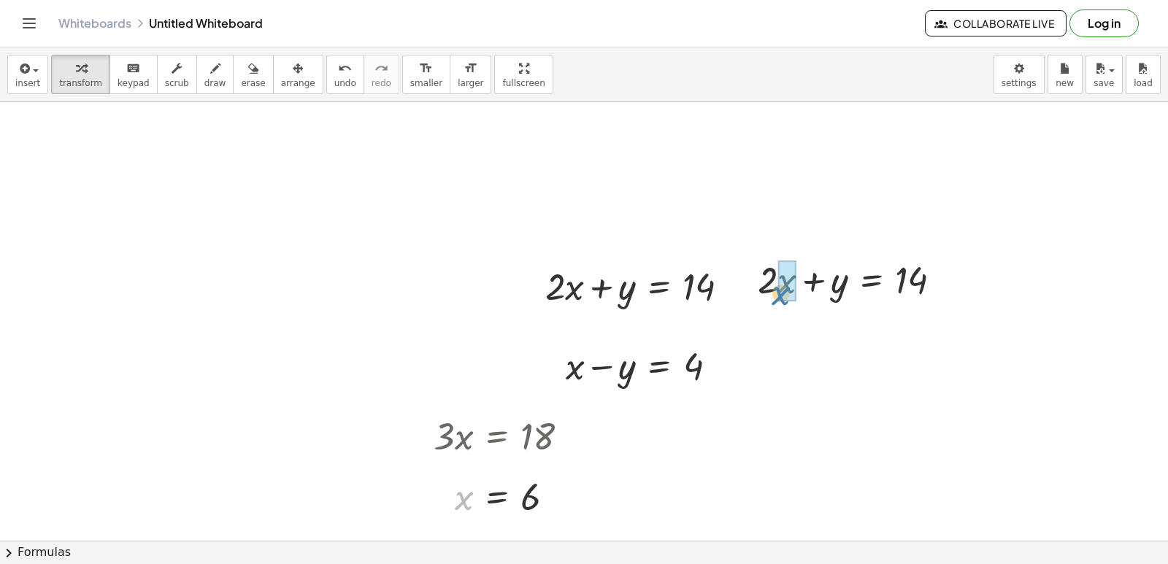
drag, startPoint x: 467, startPoint y: 502, endPoint x: 789, endPoint y: 297, distance: 381.4
click at [772, 275] on div at bounding box center [850, 279] width 220 height 50
drag, startPoint x: 786, startPoint y: 284, endPoint x: 945, endPoint y: 293, distance: 160.1
click at [945, 293] on div at bounding box center [859, 279] width 204 height 50
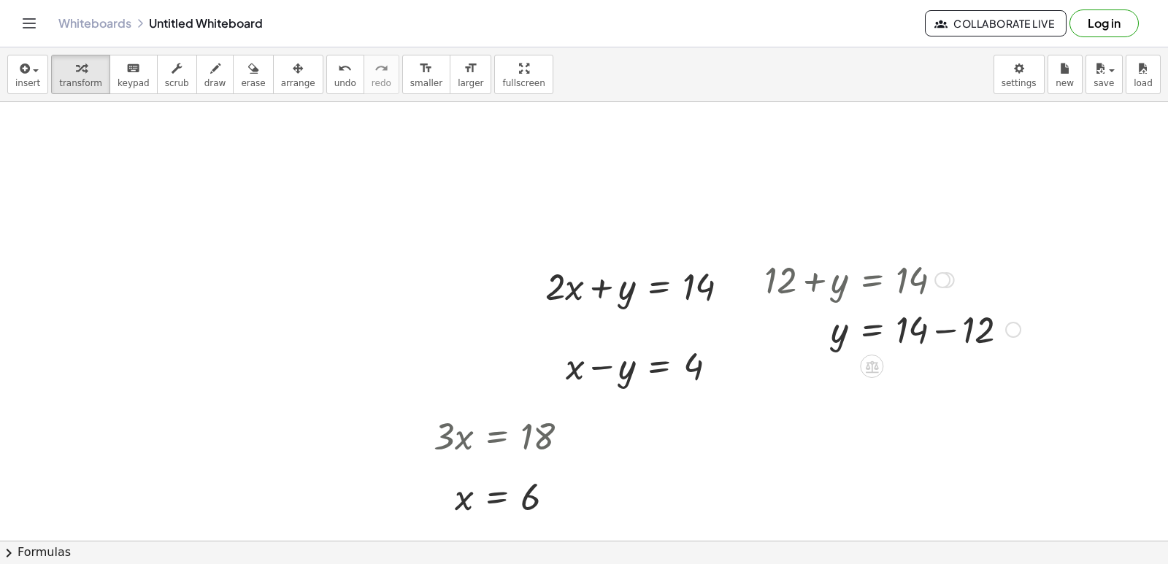
click at [943, 333] on div at bounding box center [892, 329] width 271 height 50
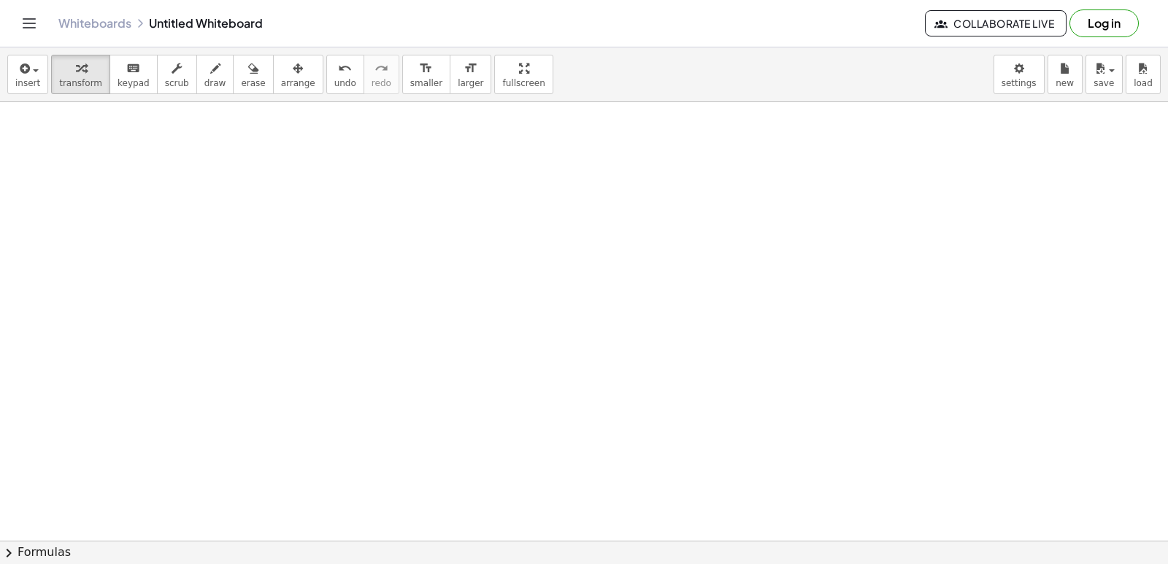
scroll to position [11564, 0]
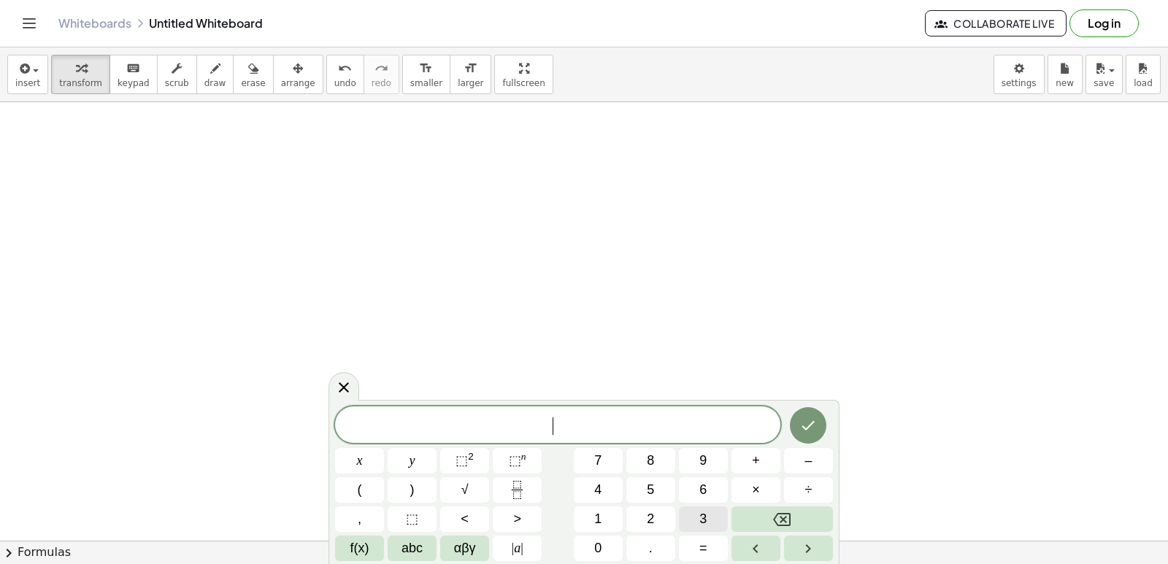
click at [700, 517] on button "3" at bounding box center [703, 520] width 49 height 26
click at [358, 455] on span "x" at bounding box center [360, 461] width 6 height 20
click at [745, 472] on button "+" at bounding box center [756, 461] width 49 height 26
click at [585, 466] on div "3 x + ​ x y ⬚ 2 ⬚ n 7 8 9 + – ( ) √ 4 5 6 × ÷ , ⬚ < > 1 2 3 f(x) abc αβγ | a | …" at bounding box center [584, 484] width 498 height 155
click at [440, 459] on div "3 x + ​ x y ⬚ 2 ⬚ n 7 8 9 + – ( ) √ 4 5 6 × ÷ , ⬚ < > 1 2 3 f(x) abc αβγ | a | …" at bounding box center [584, 484] width 498 height 155
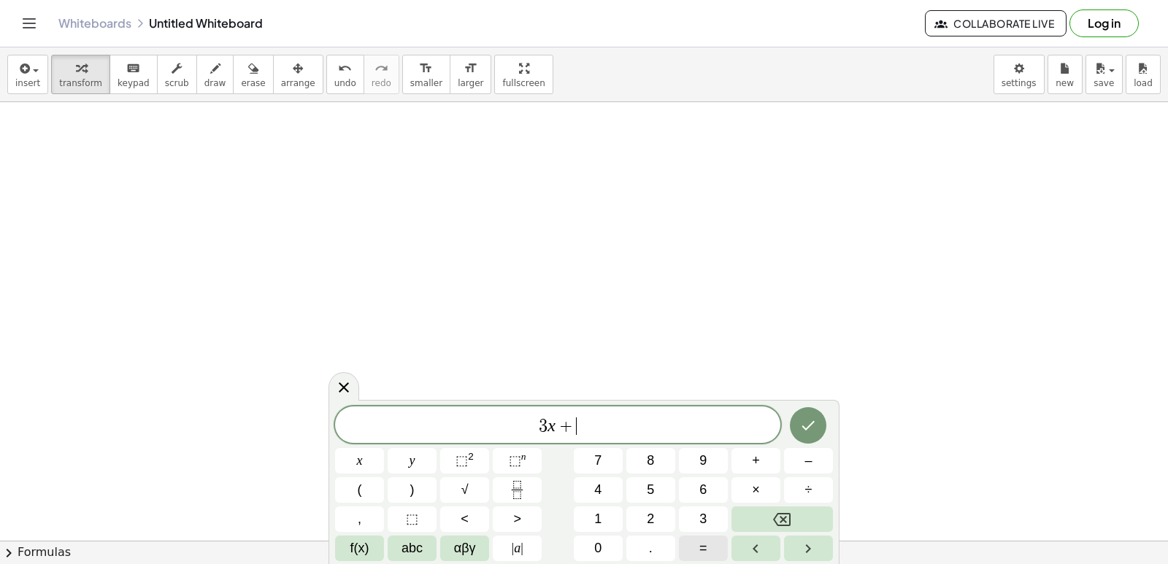
click at [655, 516] on div "3 x + ​ x y ⬚ 2 ⬚ n 7 8 9 + – ( ) √ 4 5 6 × ÷ , ⬚ < > 1 2 3 f(x) abc αβγ | a | …" at bounding box center [584, 484] width 498 height 155
click at [652, 518] on button "2" at bounding box center [650, 520] width 49 height 26
click at [686, 494] on button "6" at bounding box center [703, 490] width 49 height 26
click at [761, 521] on button "Backspace" at bounding box center [782, 520] width 101 height 26
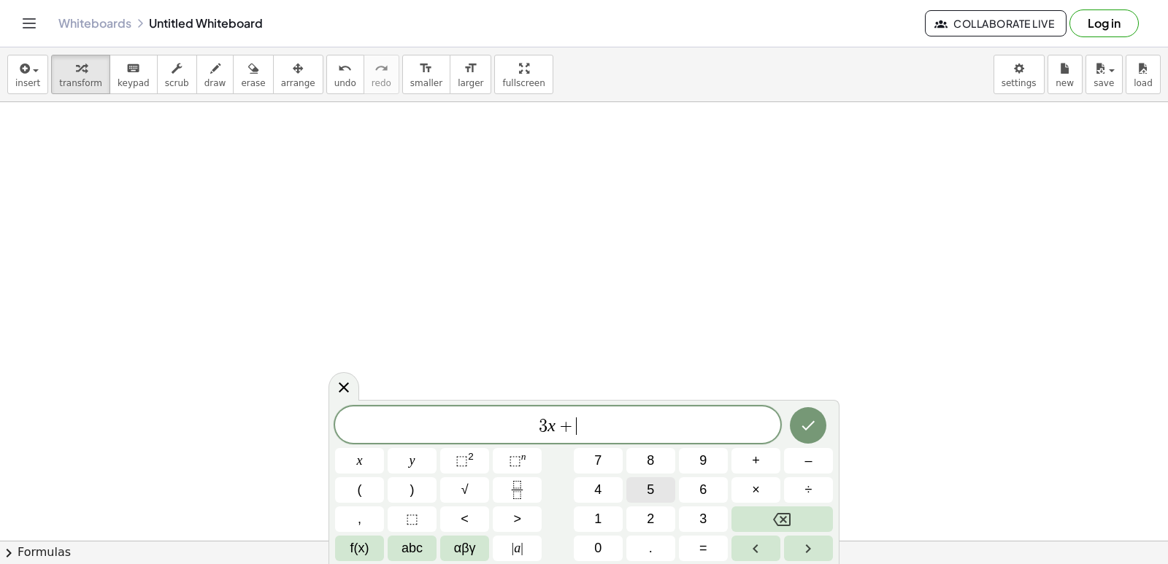
click at [668, 487] on button "5" at bounding box center [650, 490] width 49 height 26
click at [438, 461] on div "3 x + 5 ​ x y ⬚ 2 ⬚ n 7 8 9 + – ( ) √ 4 5 6 × ÷ , ⬚ < > 1 2 3 f(x) abc αβγ | a …" at bounding box center [584, 484] width 498 height 155
click at [415, 450] on button "y" at bounding box center [412, 461] width 49 height 26
click at [702, 549] on span "=" at bounding box center [703, 549] width 8 height 20
click at [682, 496] on div "3 x + 5 y = ​ x y ⬚ 2 ⬚ n 7 8 9 + – ( ) √ 4 5 6 × ÷ , ⬚ < > 1 2 3 f(x) abc αβγ …" at bounding box center [584, 484] width 498 height 155
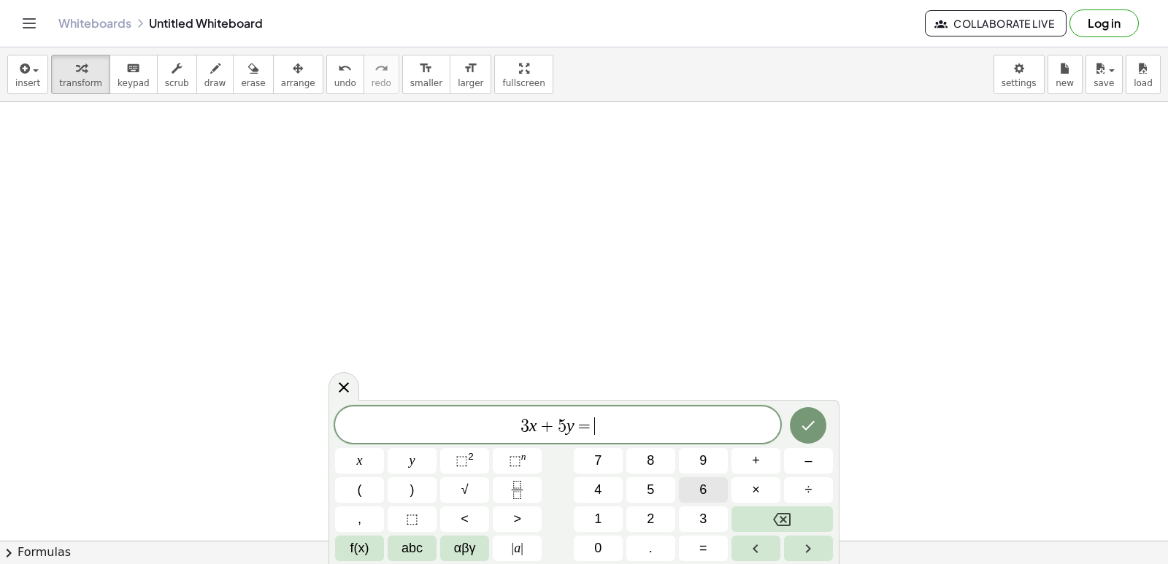
click at [704, 483] on span "6" at bounding box center [702, 490] width 7 height 20
click at [786, 521] on icon "Backspace" at bounding box center [782, 520] width 18 height 18
click at [653, 518] on span "2" at bounding box center [650, 520] width 7 height 20
click at [713, 488] on button "6" at bounding box center [703, 490] width 49 height 26
click at [806, 413] on button "Done" at bounding box center [808, 425] width 37 height 37
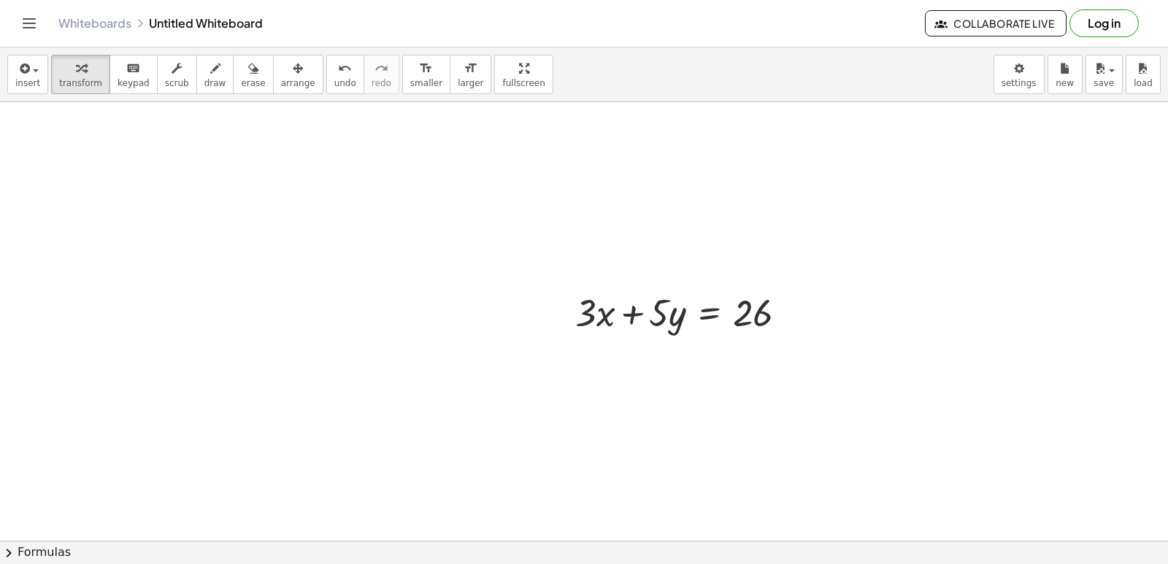
drag, startPoint x: 804, startPoint y: 421, endPoint x: 510, endPoint y: 356, distance: 300.6
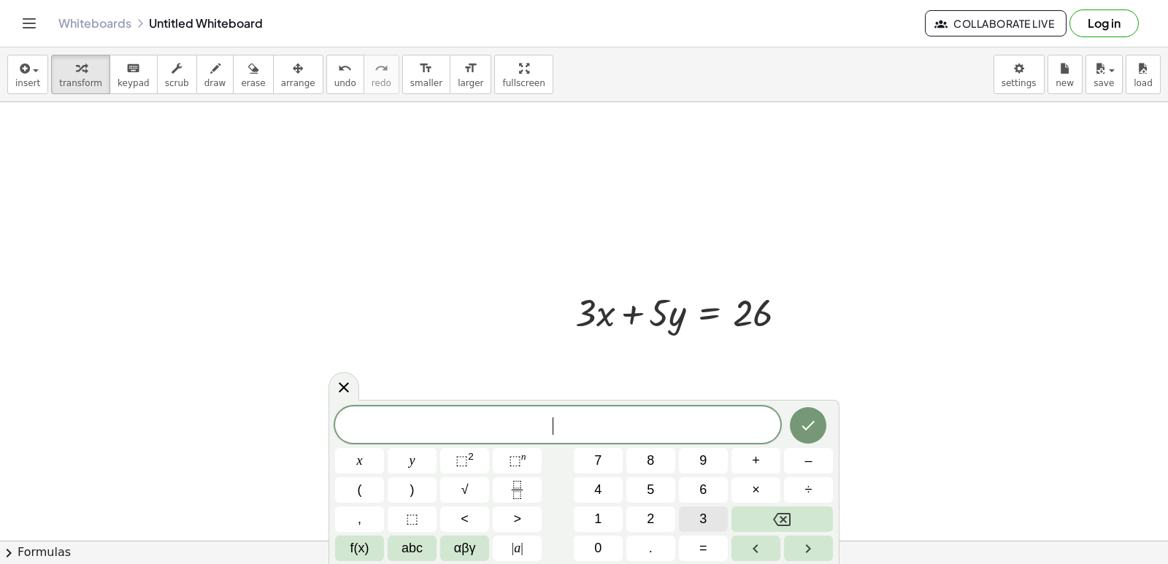
click at [707, 511] on span "3" at bounding box center [702, 520] width 7 height 20
click at [782, 486] on div "3 ​ x y ⬚ 2 ⬚ n 7 8 9 + – ( ) √ 4 5 6 × ÷ , ⬚ < > 1 2 3 f(x) abc αβγ | a | 0 . =" at bounding box center [584, 484] width 498 height 155
click at [807, 461] on span "–" at bounding box center [808, 461] width 7 height 20
click at [794, 514] on button "Backspace" at bounding box center [782, 520] width 101 height 26
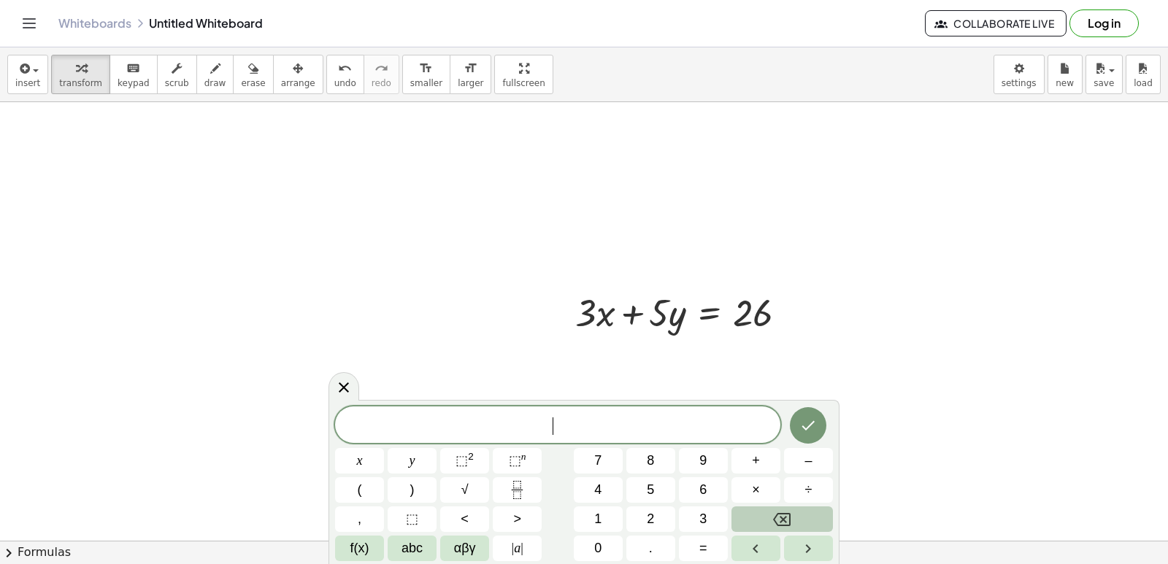
click at [794, 514] on button "Backspace" at bounding box center [782, 520] width 101 height 26
click at [795, 457] on button "–" at bounding box center [808, 461] width 49 height 26
click at [710, 511] on button "3" at bounding box center [703, 520] width 49 height 26
click at [361, 448] on div "− 3 x y ⬚ 2 ⬚ n 7 8 9 + – ( ) √ 4 5 6 × ÷ , ⬚ < > 1 2 3 f(x) abc αβγ | a | 0 . =" at bounding box center [584, 484] width 498 height 155
click at [367, 454] on button "x" at bounding box center [359, 461] width 49 height 26
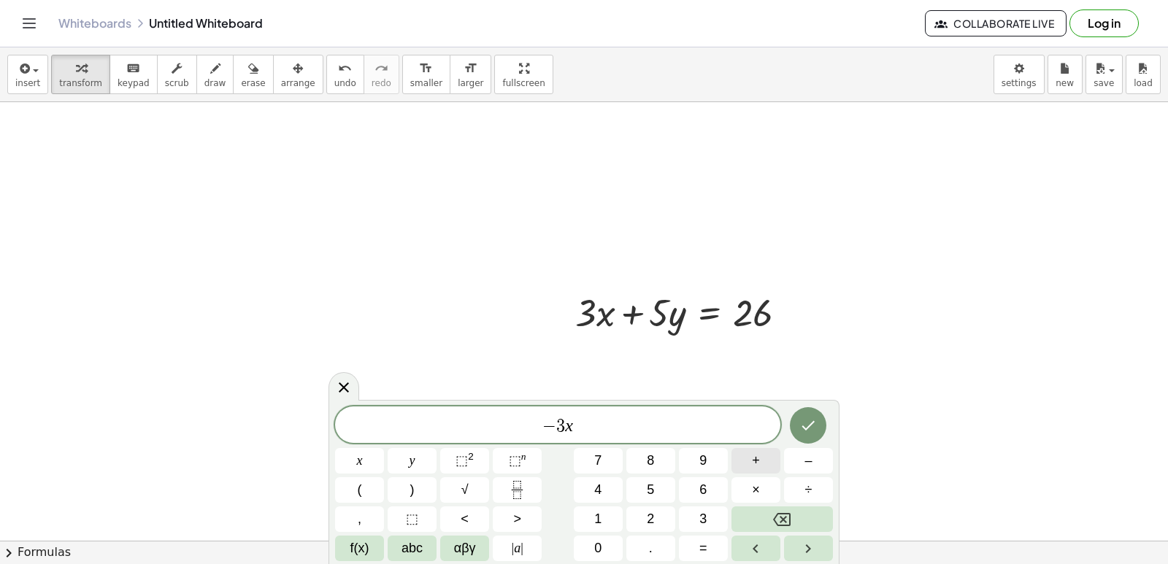
click at [748, 459] on button "+" at bounding box center [756, 461] width 49 height 26
click at [617, 507] on div "− 3 x + ​ x y ⬚ 2 ⬚ n 7 8 9 + – ( ) √ 4 5 6 × ÷ , ⬚ < > 1 2 3 f(x) abc αβγ | a …" at bounding box center [584, 484] width 498 height 155
click at [421, 461] on button "y" at bounding box center [412, 461] width 49 height 26
click at [789, 521] on button "Backspace" at bounding box center [782, 520] width 101 height 26
click at [663, 517] on button "2" at bounding box center [650, 520] width 49 height 26
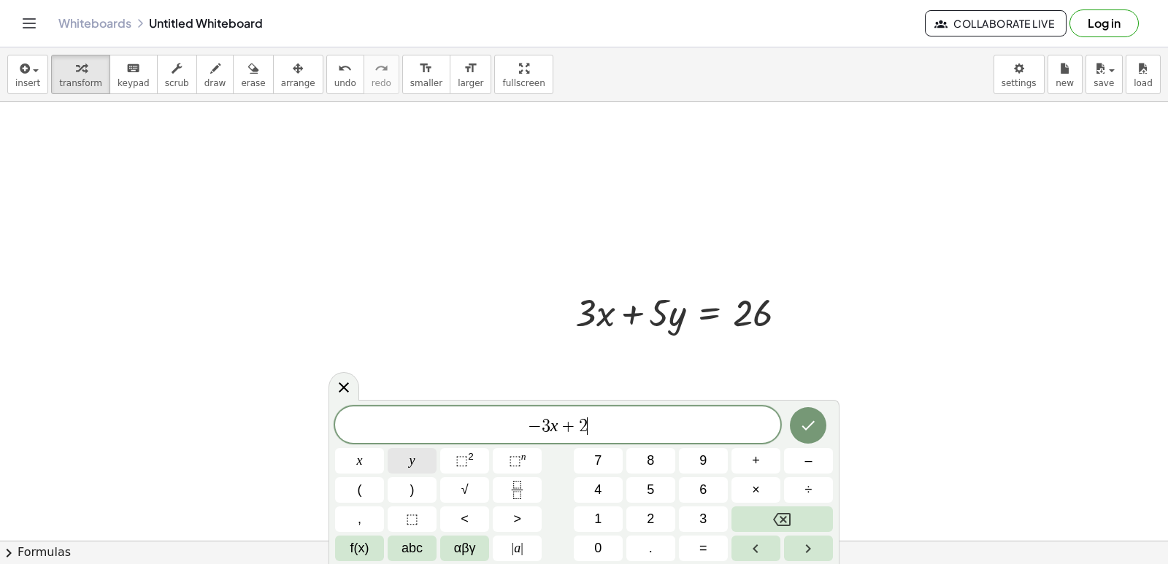
click at [425, 450] on button "y" at bounding box center [412, 461] width 49 height 26
click at [701, 548] on span "=" at bounding box center [703, 549] width 8 height 20
click at [659, 526] on button "2" at bounding box center [650, 520] width 49 height 26
click at [813, 422] on icon "Done" at bounding box center [808, 426] width 18 height 18
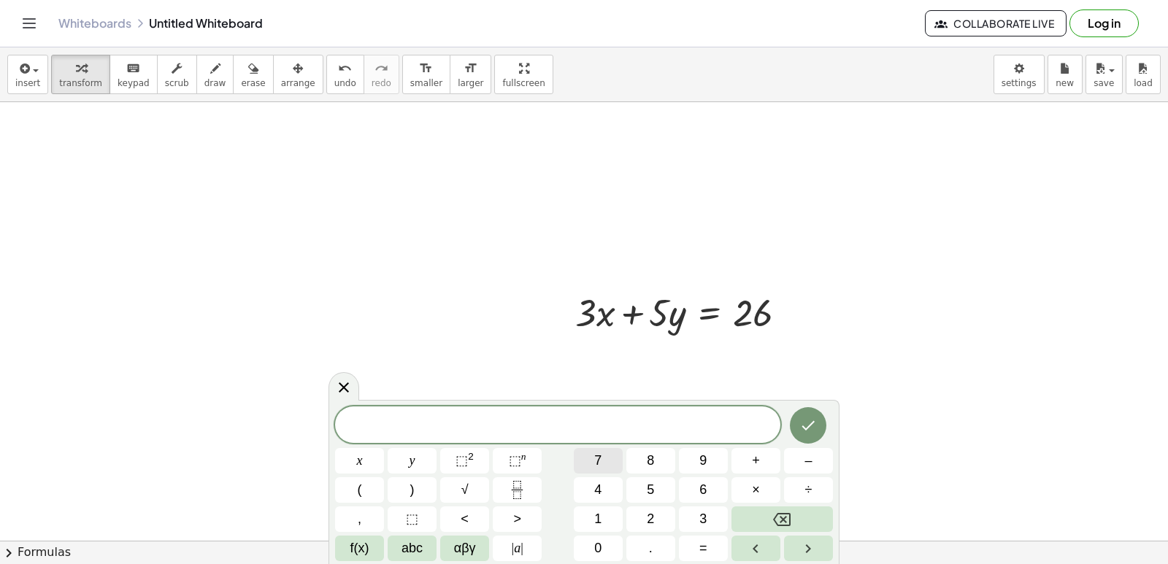
click at [586, 468] on button "7" at bounding box center [598, 461] width 49 height 26
click at [413, 463] on button "y" at bounding box center [412, 461] width 49 height 26
click at [697, 547] on button "=" at bounding box center [703, 549] width 49 height 26
click at [656, 508] on button "2" at bounding box center [650, 520] width 49 height 26
click at [652, 461] on span "8" at bounding box center [650, 461] width 7 height 20
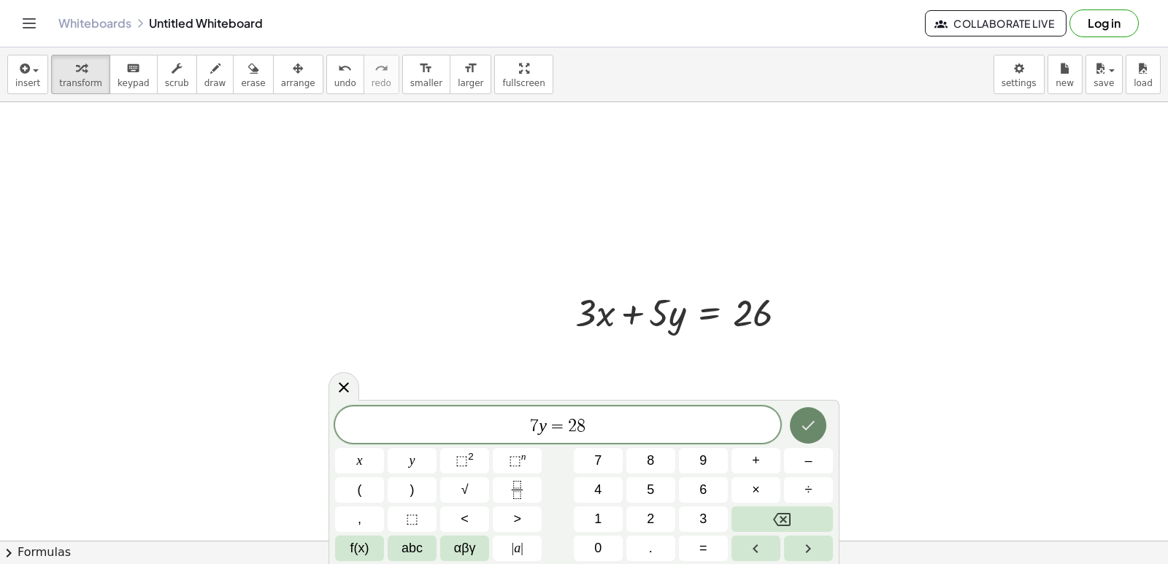
click at [811, 415] on button "Done" at bounding box center [808, 425] width 37 height 37
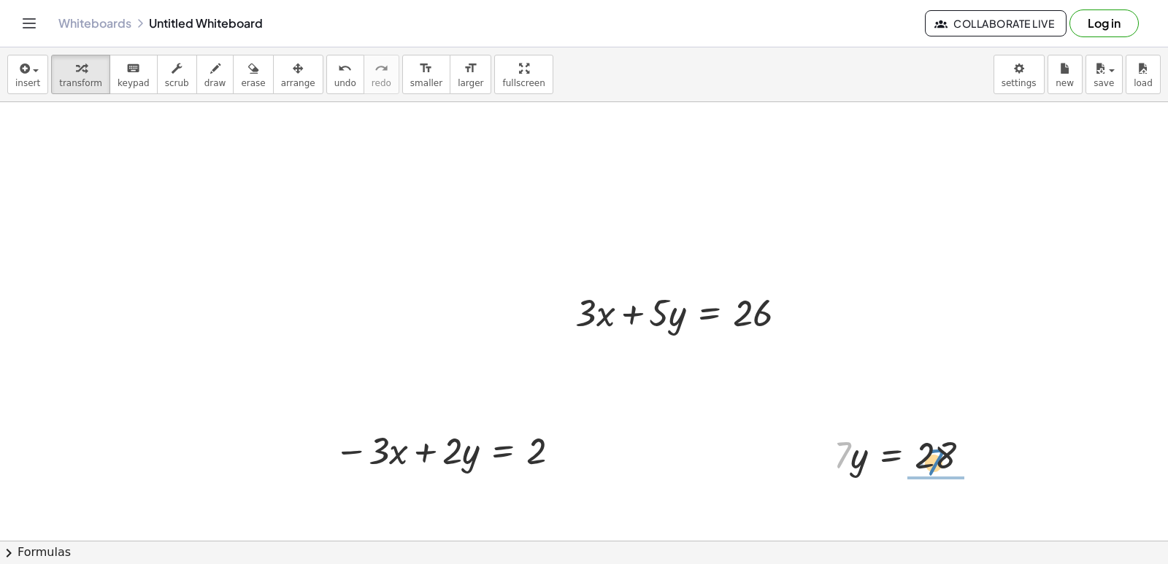
drag, startPoint x: 840, startPoint y: 456, endPoint x: 932, endPoint y: 463, distance: 92.3
click at [932, 463] on div at bounding box center [908, 454] width 164 height 50
click at [929, 457] on div at bounding box center [917, 454] width 148 height 73
drag, startPoint x: 788, startPoint y: 307, endPoint x: 1047, endPoint y: 304, distance: 259.2
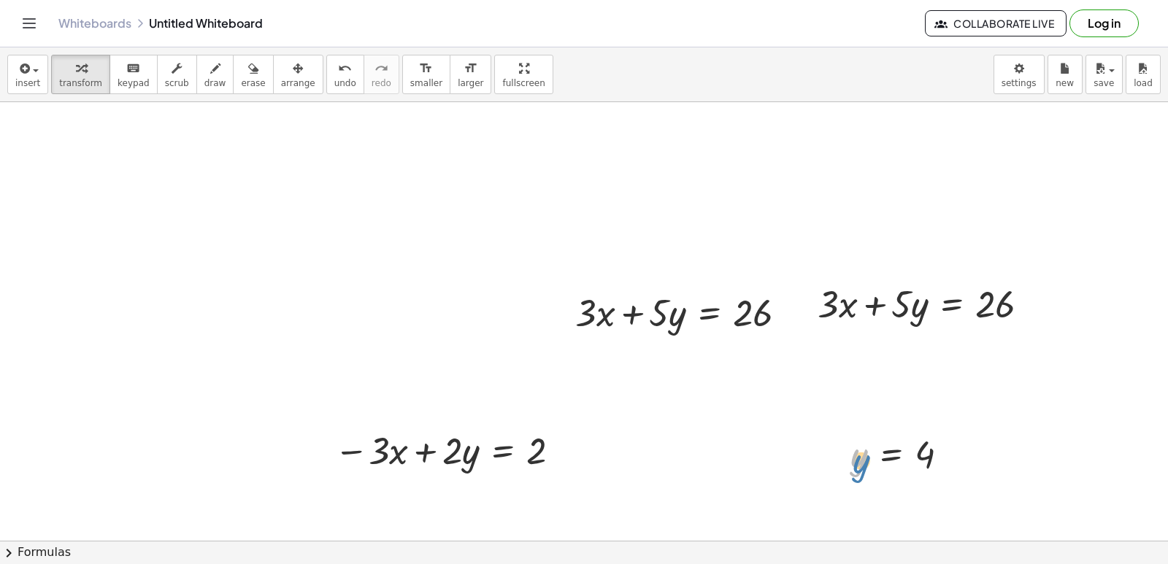
click at [863, 469] on div at bounding box center [905, 454] width 125 height 48
drag, startPoint x: 862, startPoint y: 462, endPoint x: 869, endPoint y: 458, distance: 8.5
click at [869, 458] on div at bounding box center [905, 454] width 125 height 48
drag, startPoint x: 862, startPoint y: 450, endPoint x: 929, endPoint y: 295, distance: 168.4
click at [904, 302] on div at bounding box center [924, 303] width 250 height 50
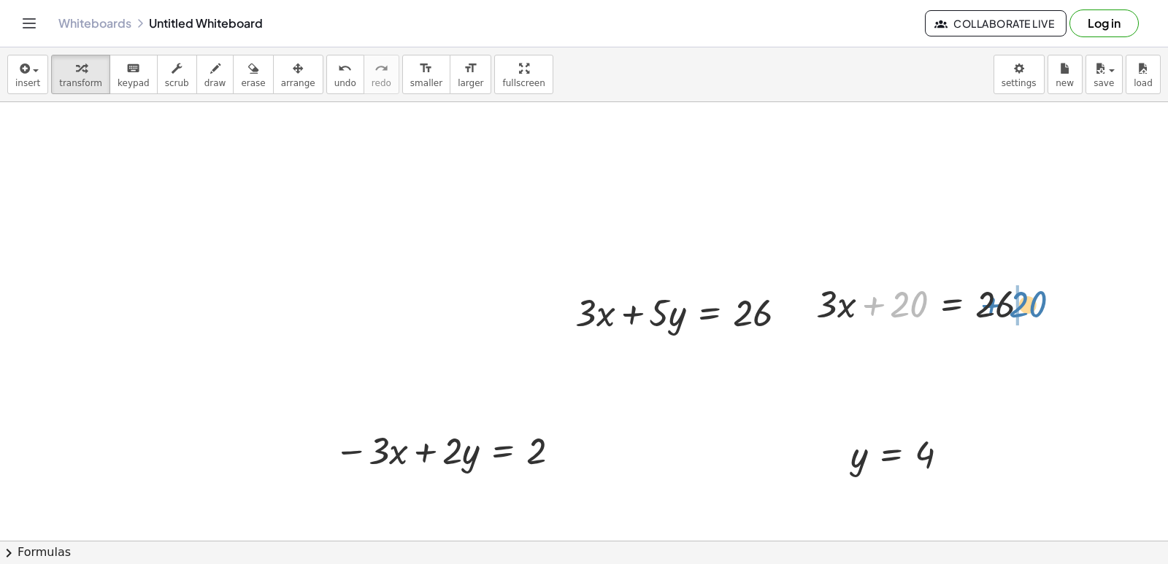
drag, startPoint x: 954, startPoint y: 302, endPoint x: 1022, endPoint y: 304, distance: 68.0
click at [1022, 304] on div at bounding box center [929, 303] width 240 height 50
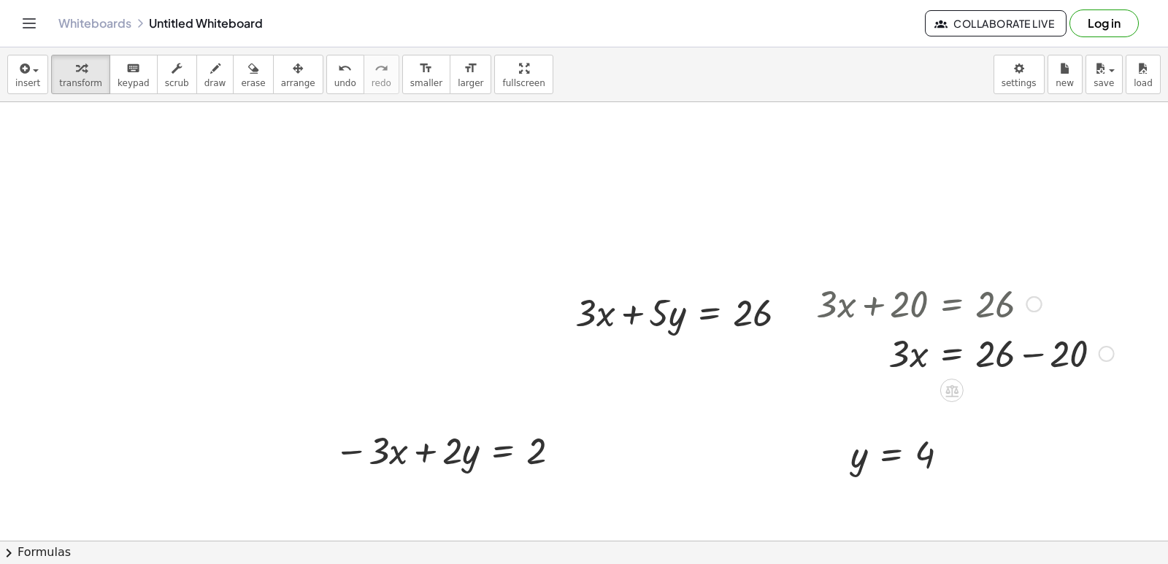
click at [1029, 351] on div at bounding box center [965, 353] width 312 height 50
drag, startPoint x: 897, startPoint y: 346, endPoint x: 1007, endPoint y: 342, distance: 110.3
click at [1007, 342] on div at bounding box center [929, 353] width 240 height 50
click at [986, 350] on div at bounding box center [929, 352] width 240 height 73
drag, startPoint x: 272, startPoint y: 72, endPoint x: 677, endPoint y: 267, distance: 450.0
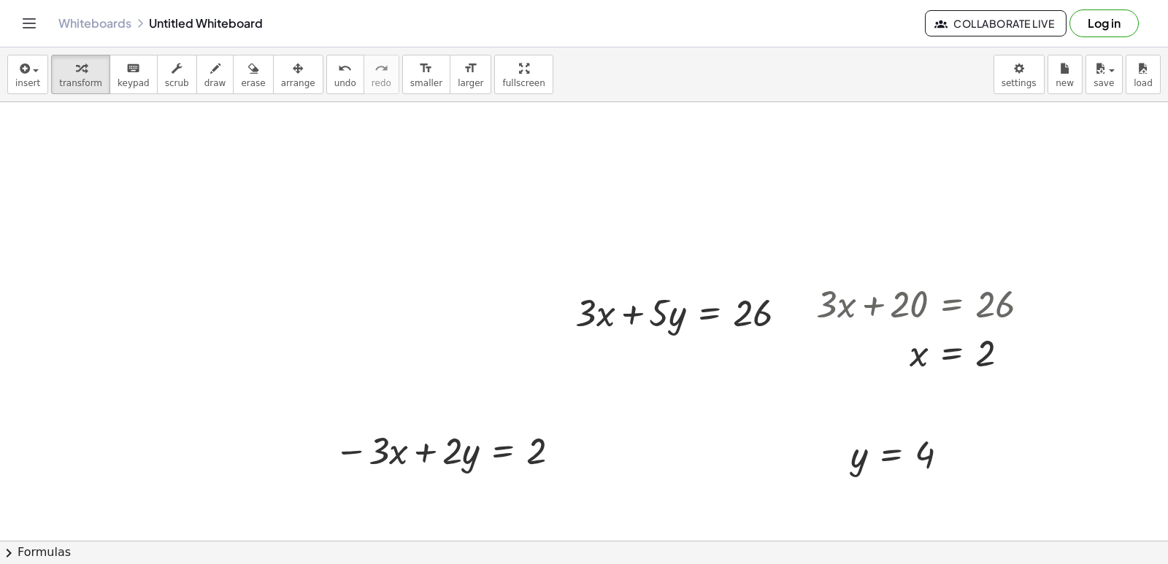
click at [281, 76] on div "button" at bounding box center [298, 68] width 34 height 18
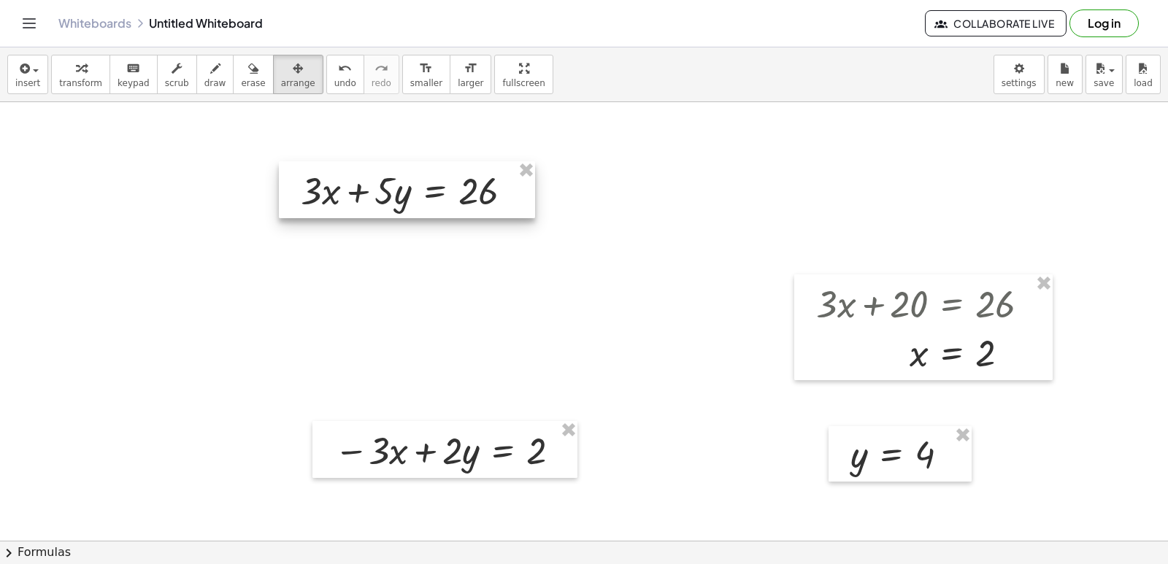
click at [448, 187] on div at bounding box center [407, 189] width 256 height 57
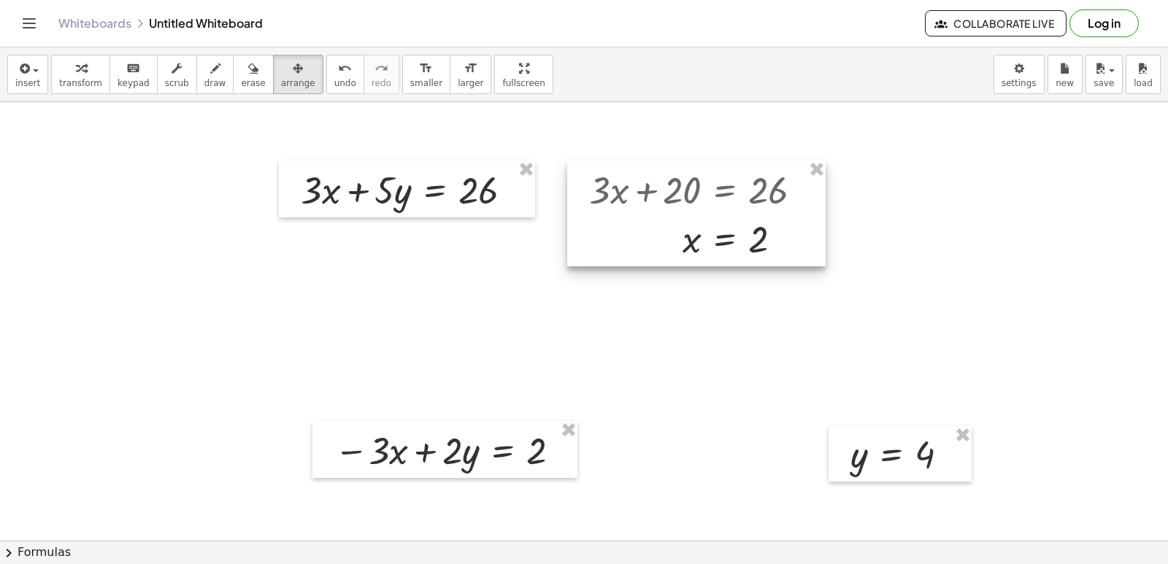
drag, startPoint x: 918, startPoint y: 308, endPoint x: 690, endPoint y: 193, distance: 255.0
click at [690, 193] on div at bounding box center [696, 214] width 258 height 106
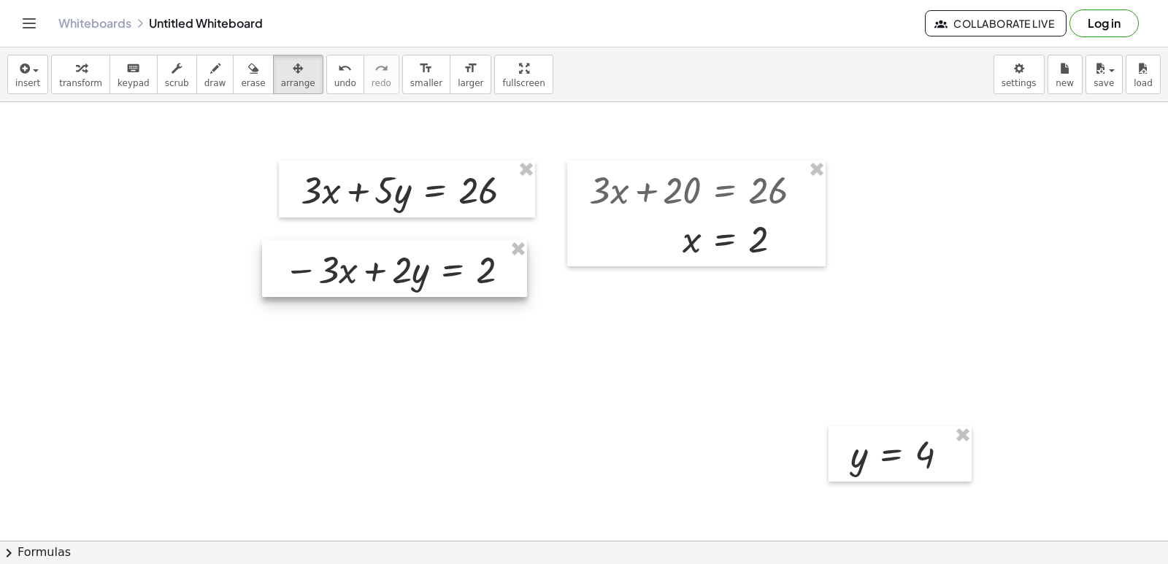
drag, startPoint x: 502, startPoint y: 445, endPoint x: 452, endPoint y: 264, distance: 187.9
click at [452, 264] on div at bounding box center [394, 268] width 265 height 57
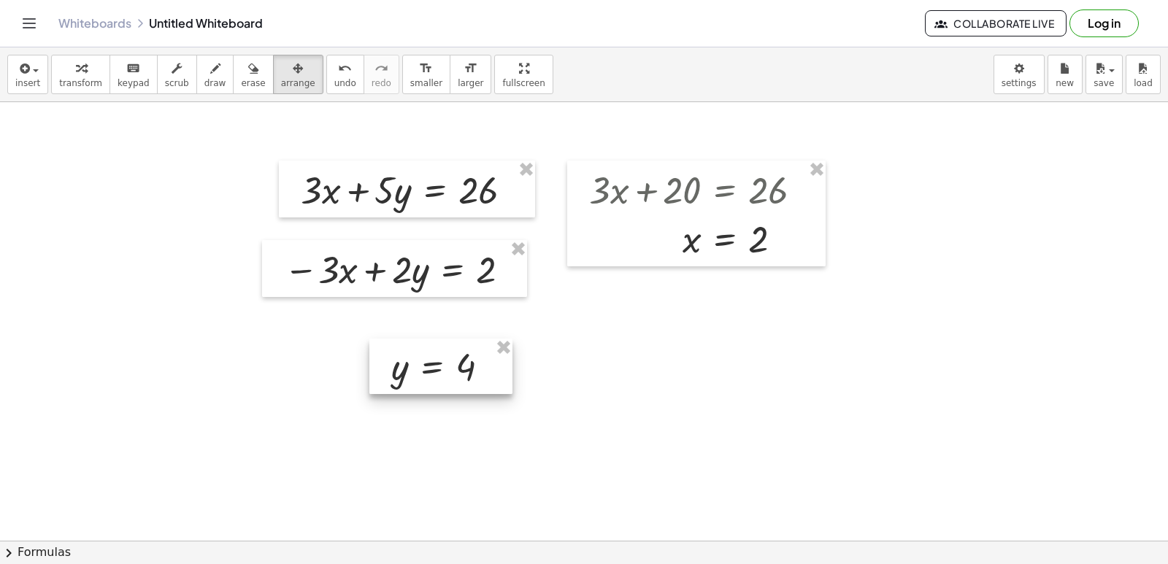
drag, startPoint x: 908, startPoint y: 447, endPoint x: 402, endPoint y: 187, distance: 568.2
click at [411, 339] on div at bounding box center [440, 366] width 143 height 55
drag, startPoint x: 377, startPoint y: 188, endPoint x: 375, endPoint y: 345, distance: 157.7
click at [376, 351] on div at bounding box center [402, 350] width 143 height 55
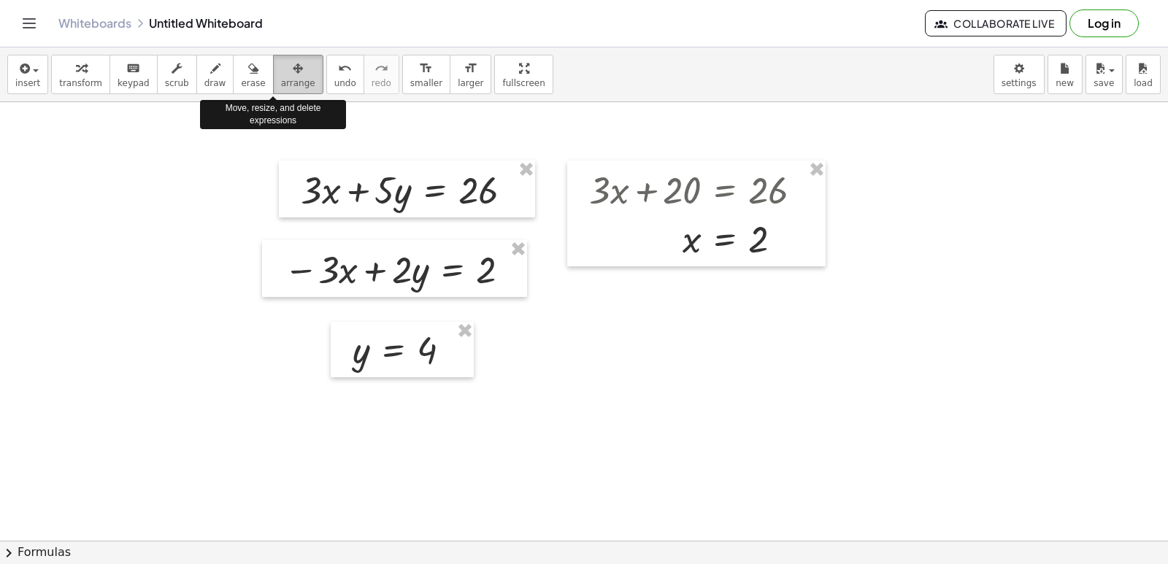
click at [281, 84] on span "arrange" at bounding box center [298, 83] width 34 height 10
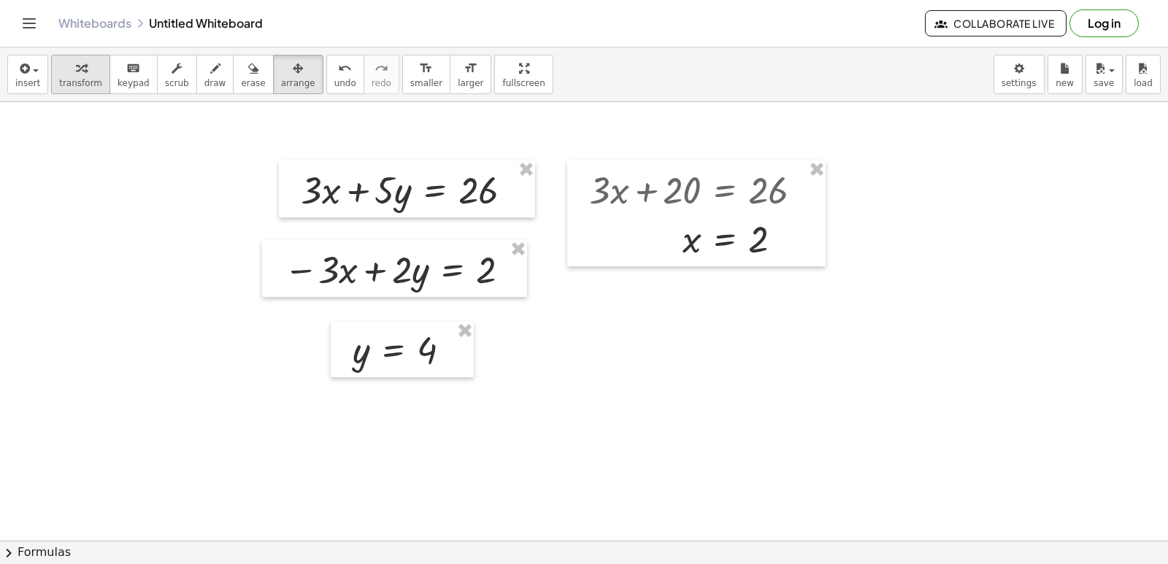
click at [78, 83] on span "transform" at bounding box center [80, 83] width 43 height 10
drag, startPoint x: 520, startPoint y: 184, endPoint x: 1033, endPoint y: 179, distance: 513.3
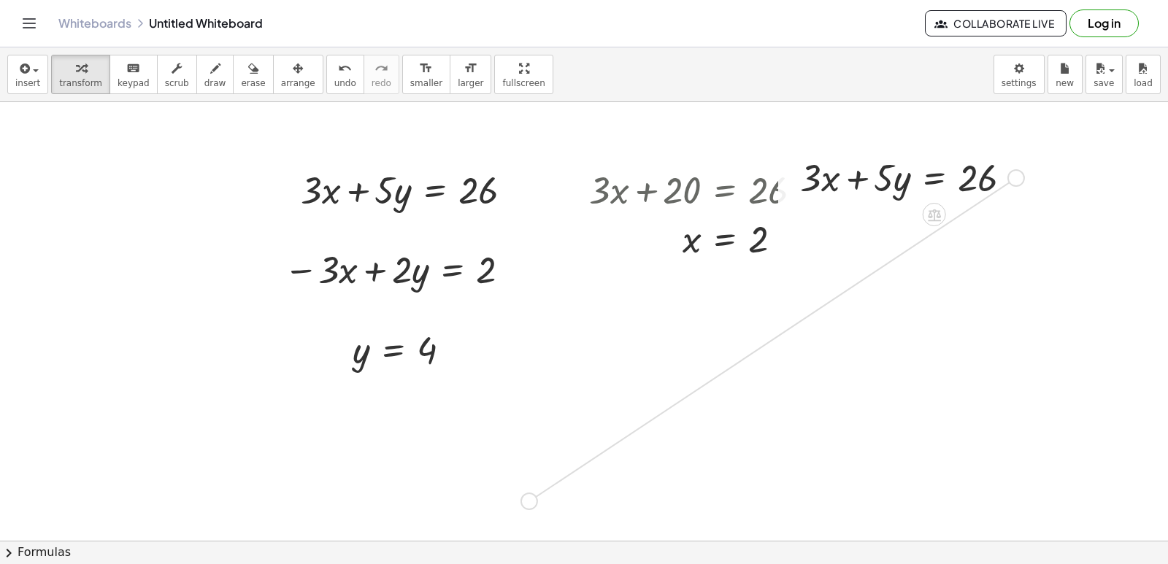
drag, startPoint x: 1016, startPoint y: 173, endPoint x: 518, endPoint y: 472, distance: 580.0
drag, startPoint x: 504, startPoint y: 470, endPoint x: 1008, endPoint y: 310, distance: 528.1
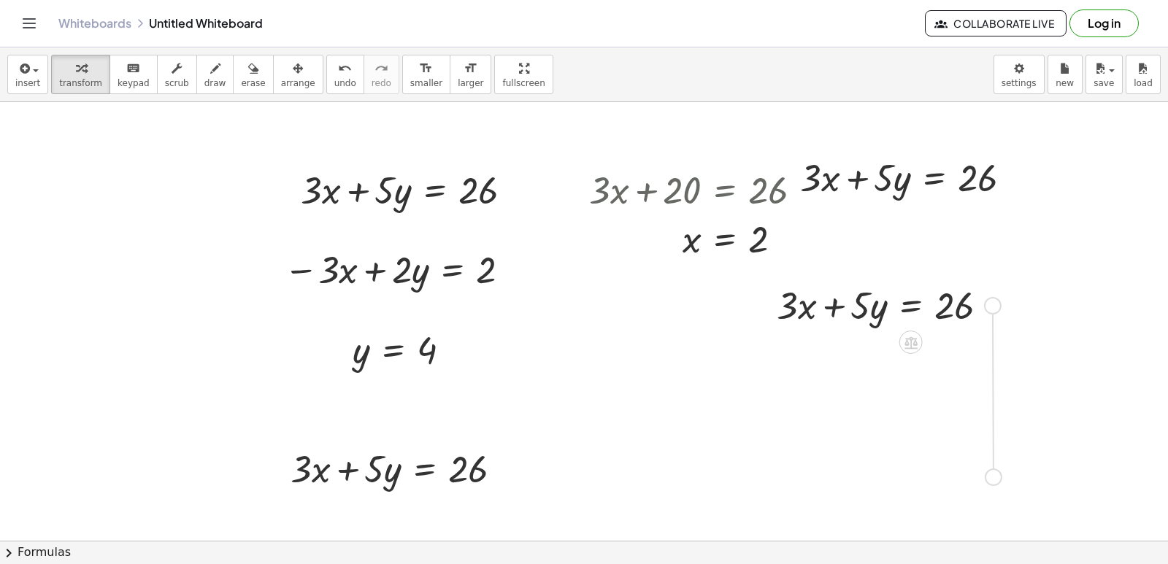
drag, startPoint x: 991, startPoint y: 299, endPoint x: 991, endPoint y: 472, distance: 172.3
click at [247, 82] on button "erase" at bounding box center [253, 74] width 40 height 39
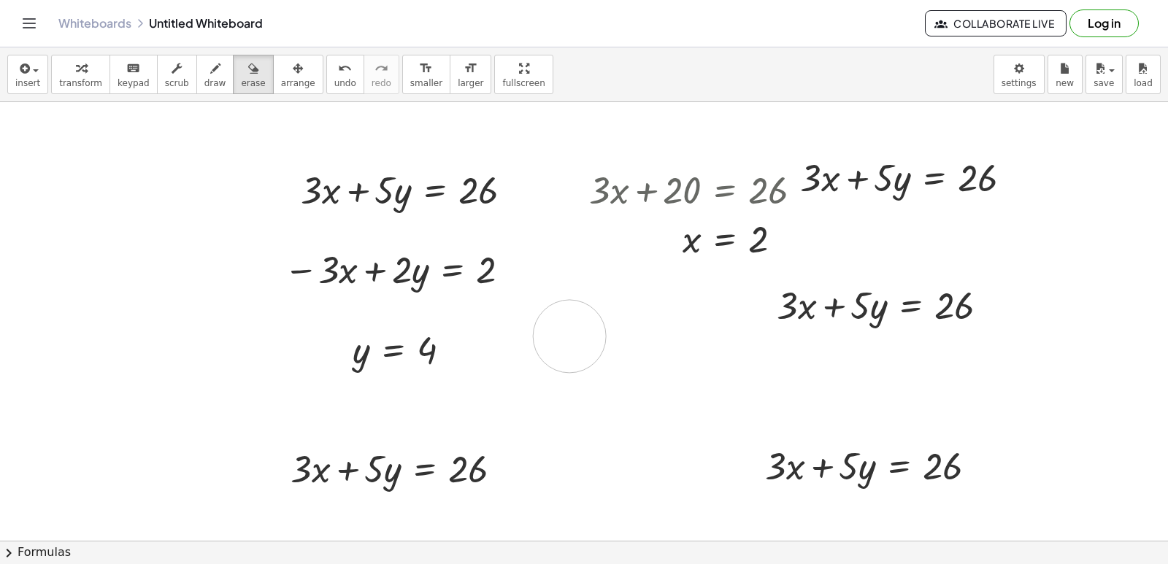
drag, startPoint x: 569, startPoint y: 334, endPoint x: 478, endPoint y: 459, distance: 154.6
drag, startPoint x: 478, startPoint y: 459, endPoint x: 474, endPoint y: 450, distance: 10.5
drag, startPoint x: 474, startPoint y: 450, endPoint x: 321, endPoint y: 464, distance: 153.3
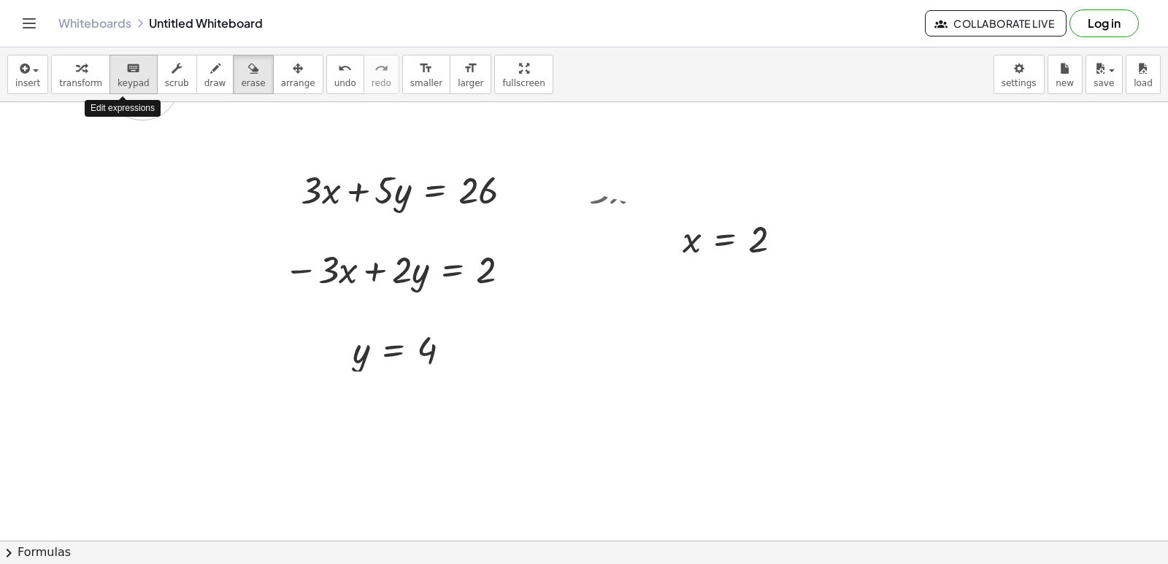
drag, startPoint x: 1003, startPoint y: 226, endPoint x: 142, endPoint y: 80, distance: 872.9
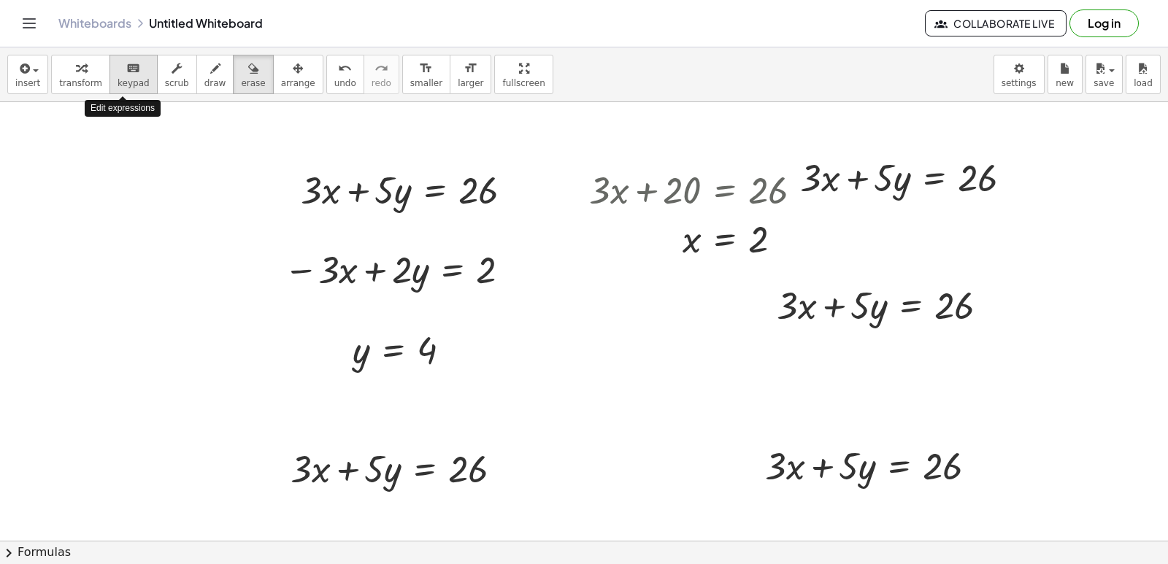
drag, startPoint x: 142, startPoint y: 80, endPoint x: 1093, endPoint y: 426, distance: 1011.4
click at [126, 61] on icon "keyboard" at bounding box center [133, 69] width 14 height 18
